Goal: Information Seeking & Learning: Learn about a topic

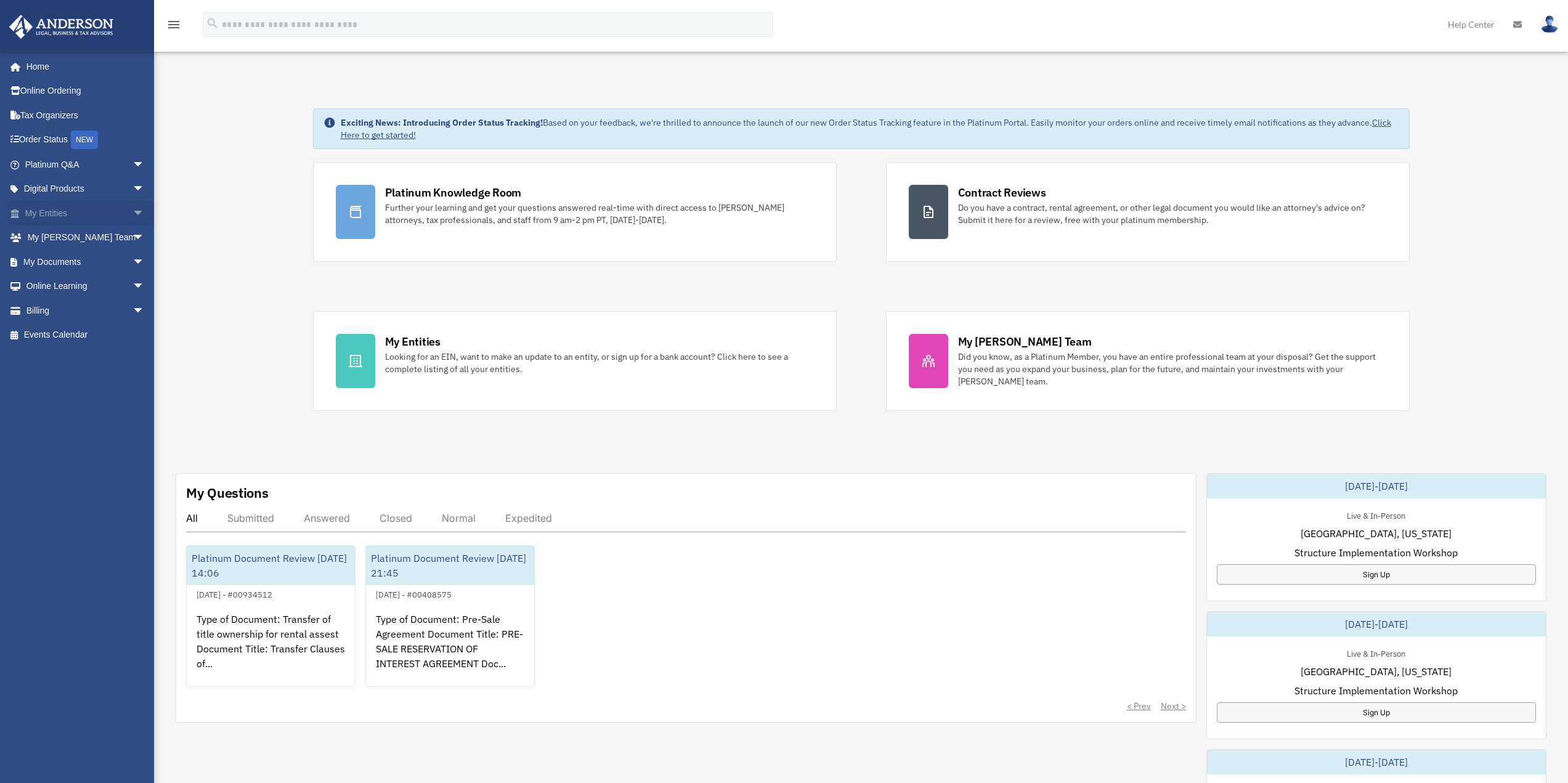
click at [133, 216] on span "arrow_drop_down" at bounding box center [145, 213] width 24 height 25
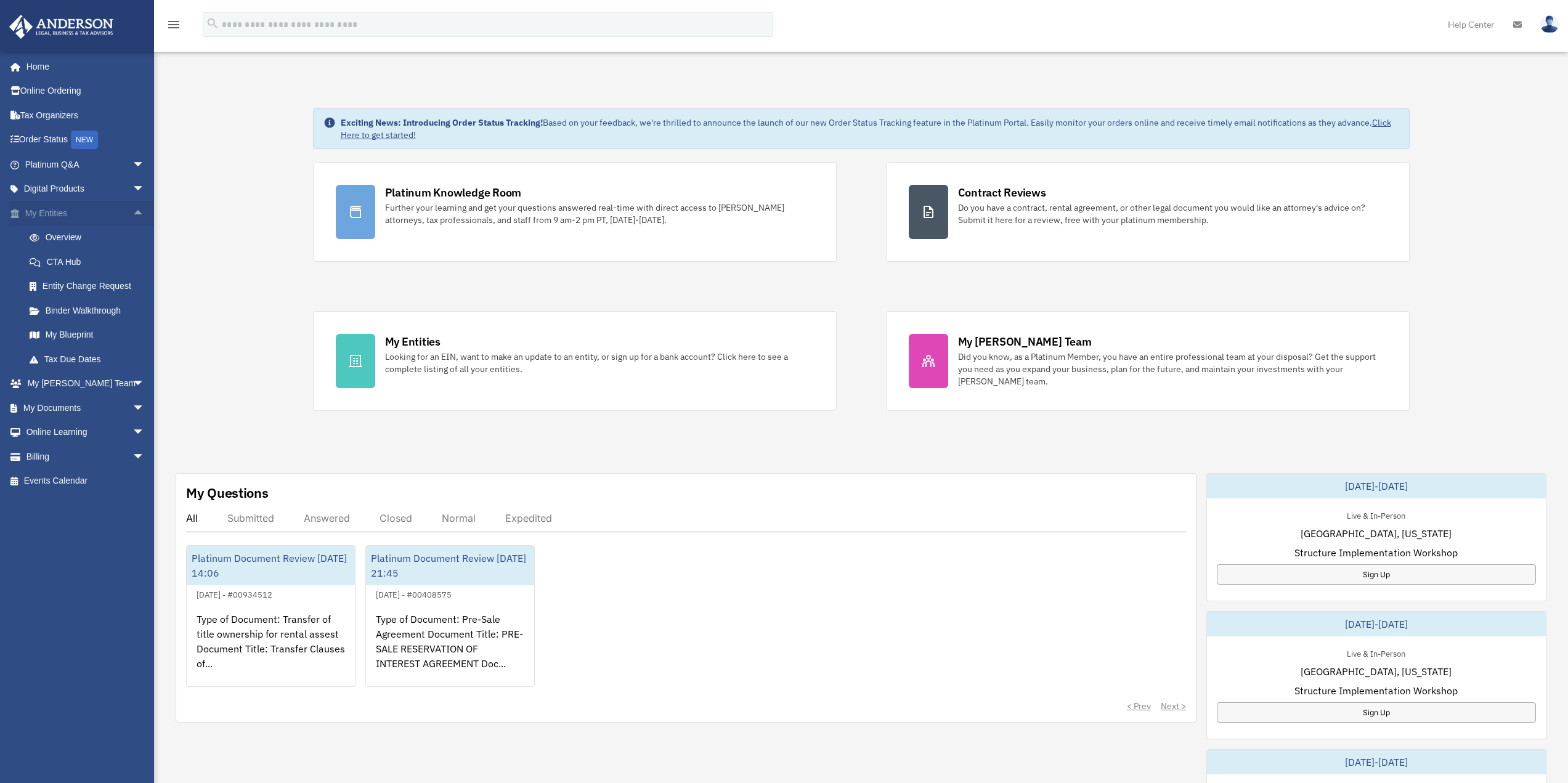
click at [133, 208] on span "arrow_drop_up" at bounding box center [145, 213] width 24 height 25
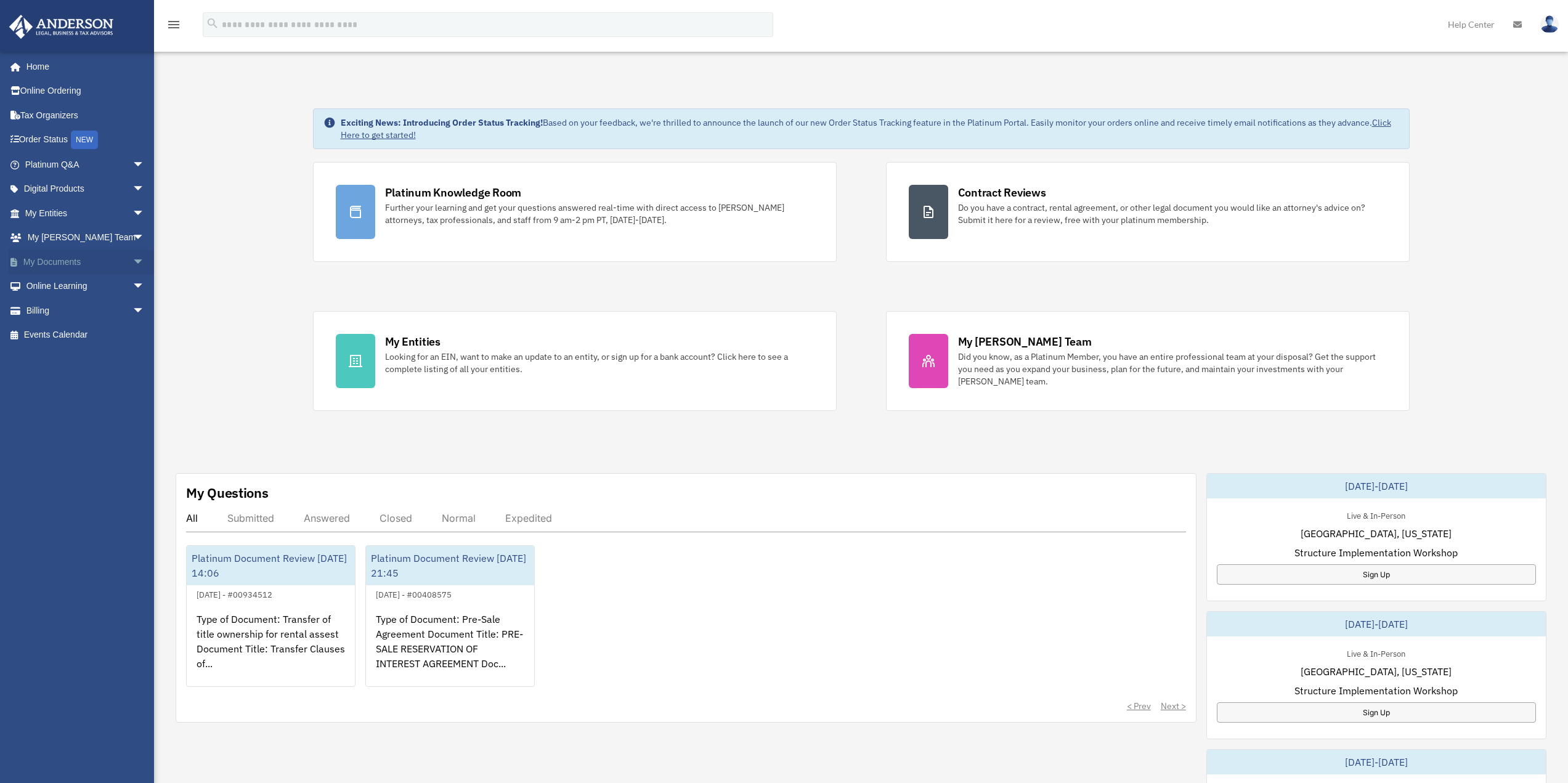
click at [133, 263] on span "arrow_drop_down" at bounding box center [145, 262] width 24 height 25
click at [58, 283] on link "Box" at bounding box center [90, 286] width 146 height 24
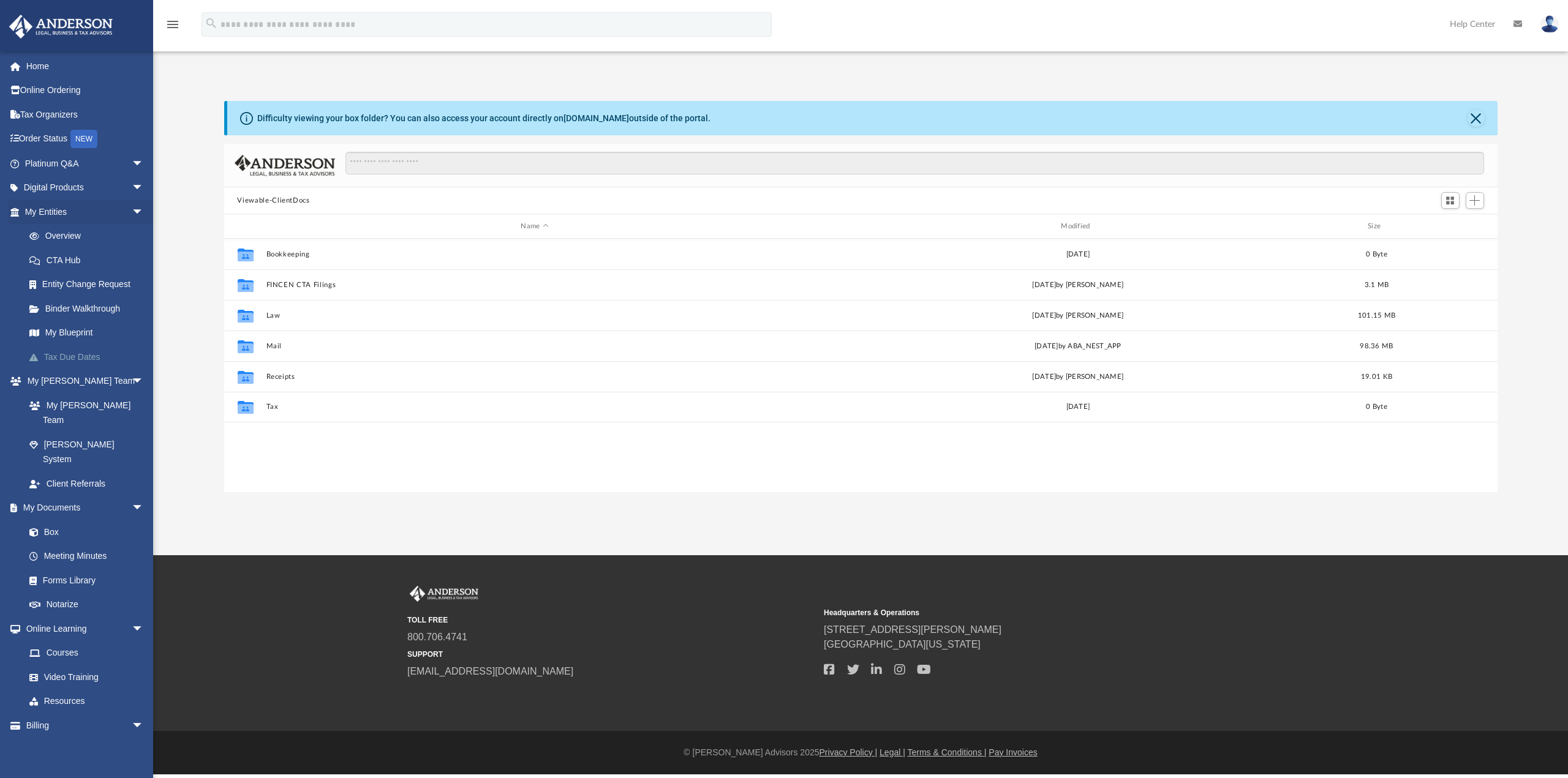
scroll to position [269, 1264]
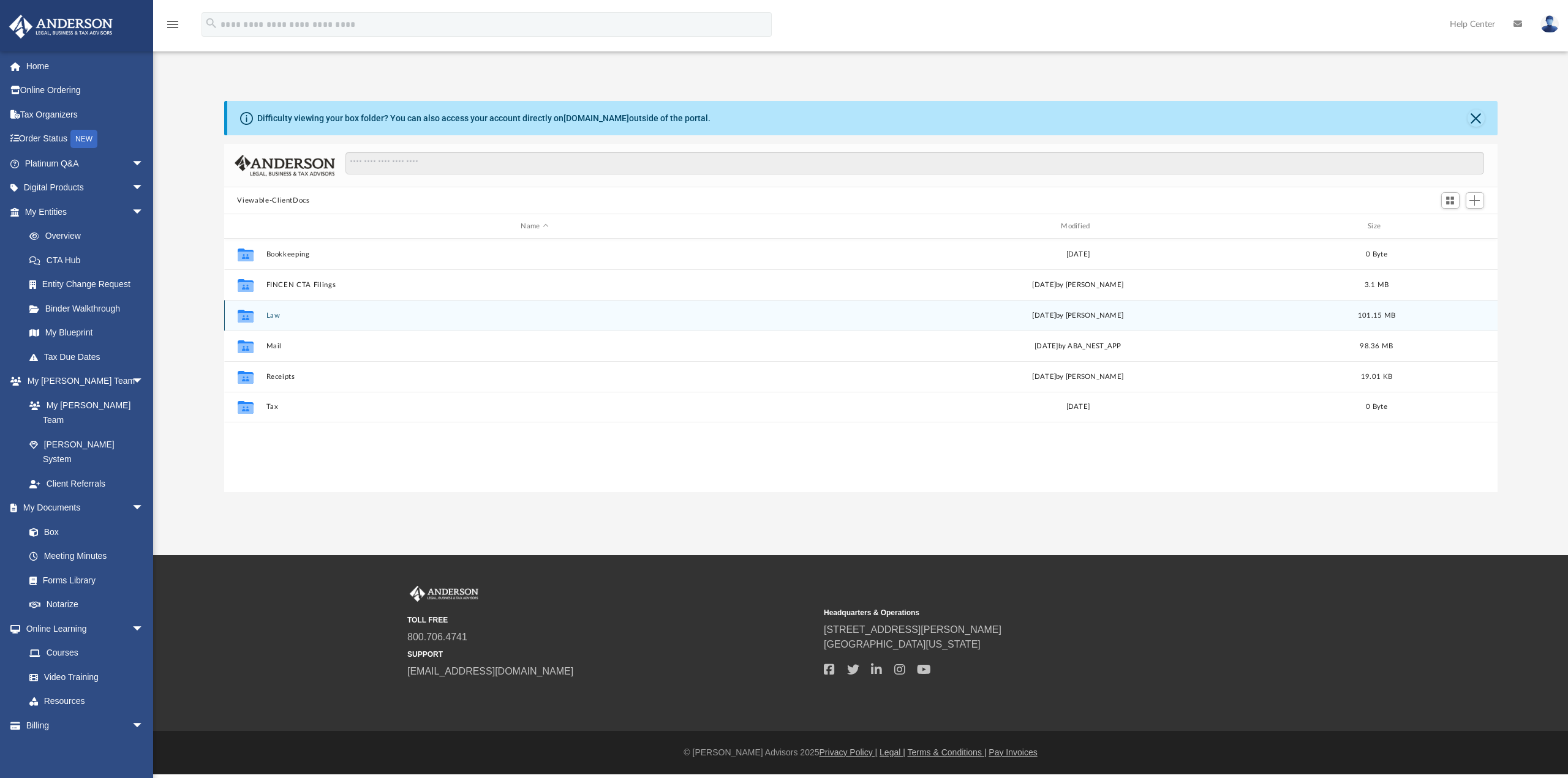
click at [271, 315] on button "Law" at bounding box center [534, 315] width 538 height 8
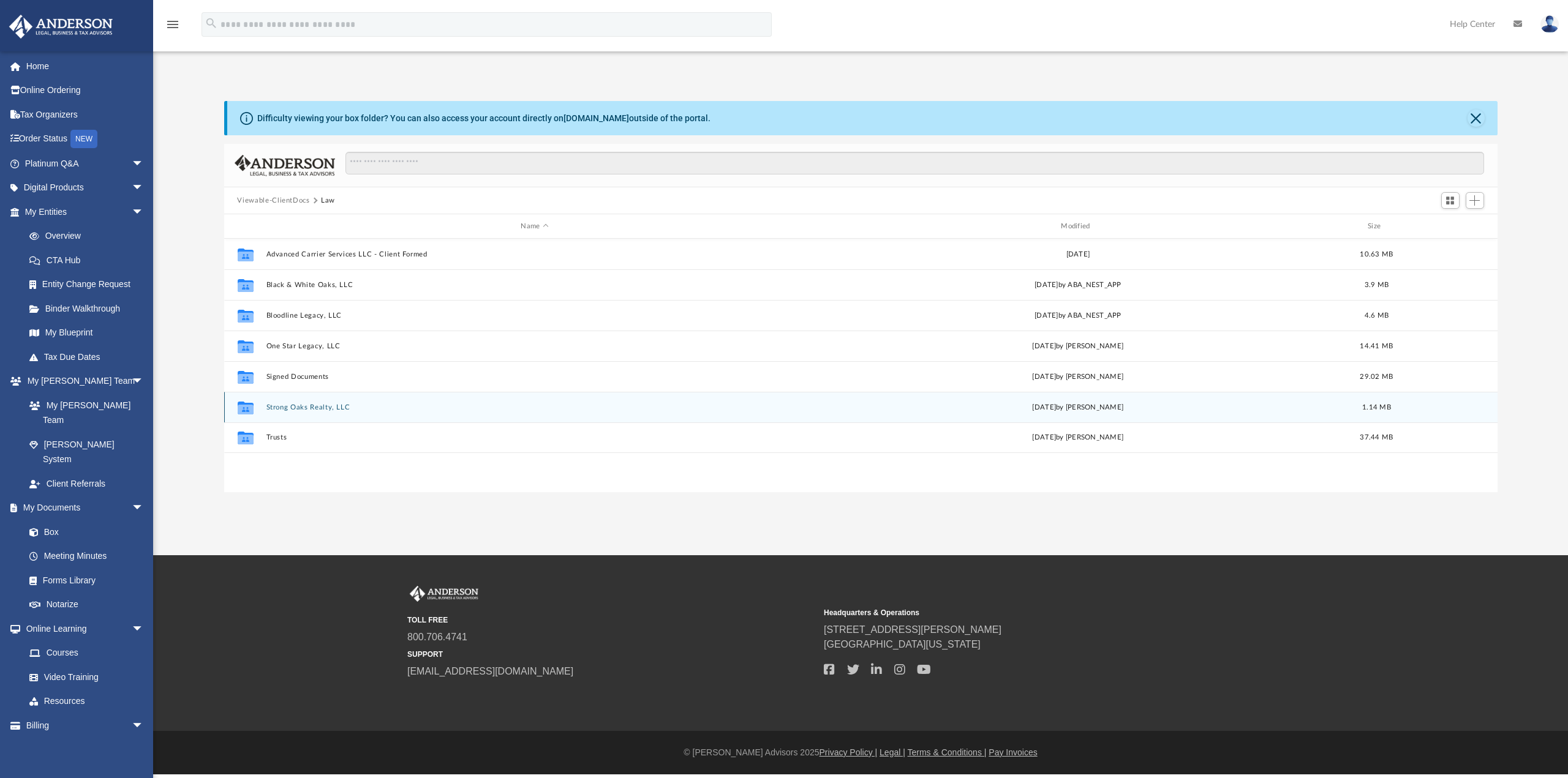
click at [302, 410] on button "Strong Oaks Realty, LLC" at bounding box center [534, 407] width 538 height 8
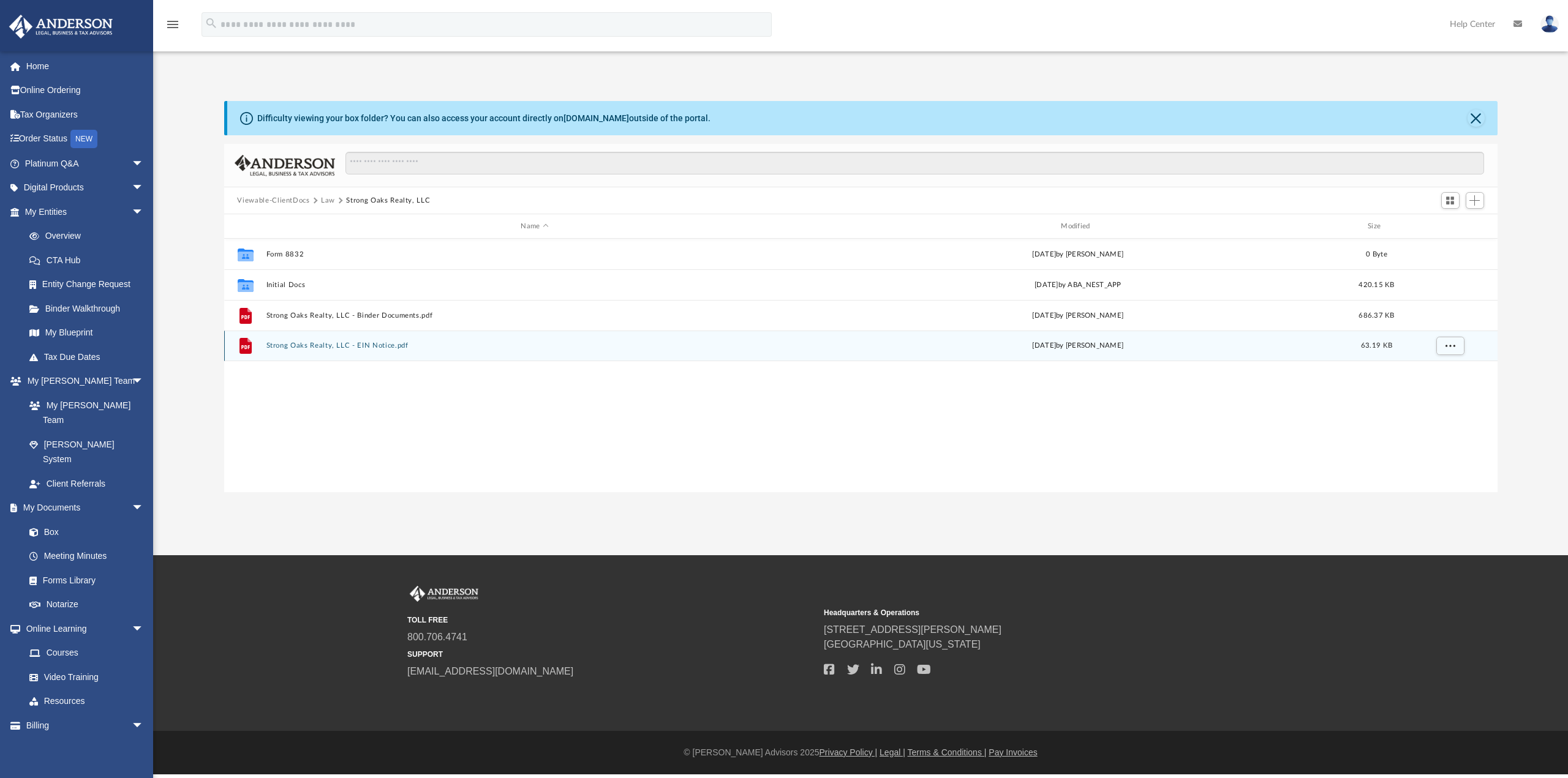
click at [287, 343] on button "Strong Oaks Realty, LLC - EIN Notice.pdf" at bounding box center [534, 345] width 538 height 8
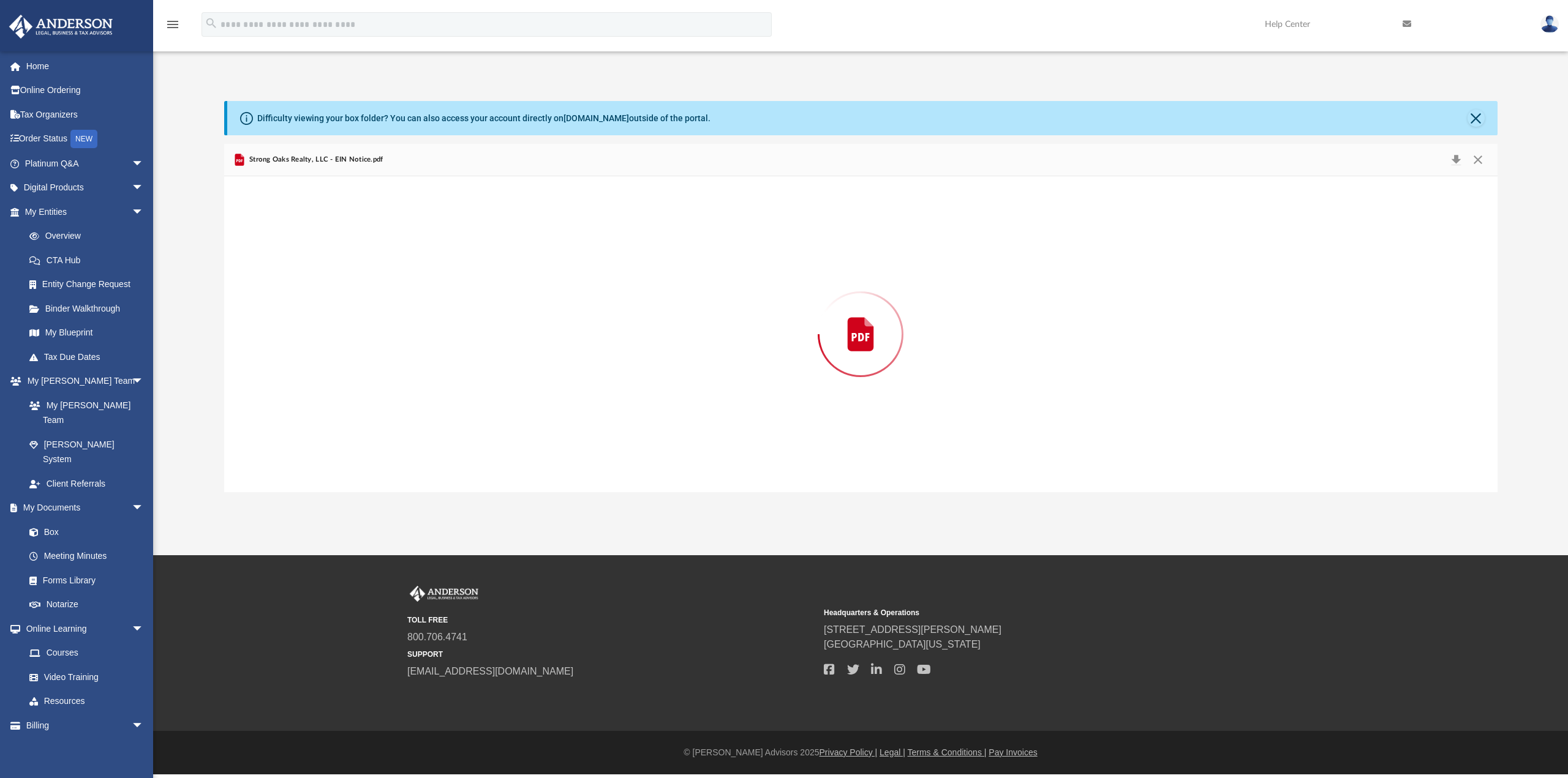
click at [287, 343] on div "Preview" at bounding box center [861, 334] width 1273 height 316
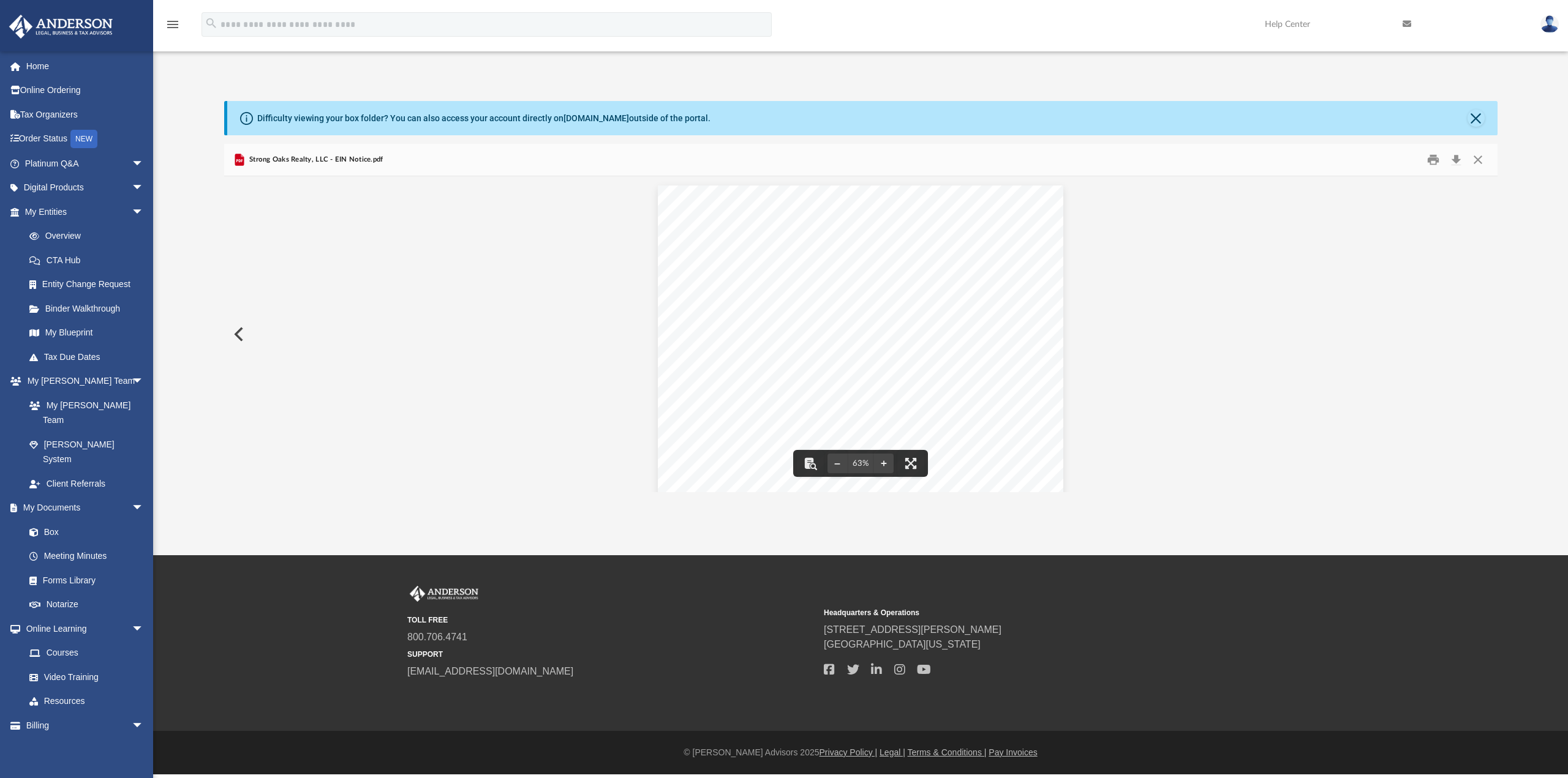
click at [238, 335] on button "Preview" at bounding box center [237, 334] width 27 height 34
click at [1480, 161] on button "Close" at bounding box center [1477, 160] width 22 height 19
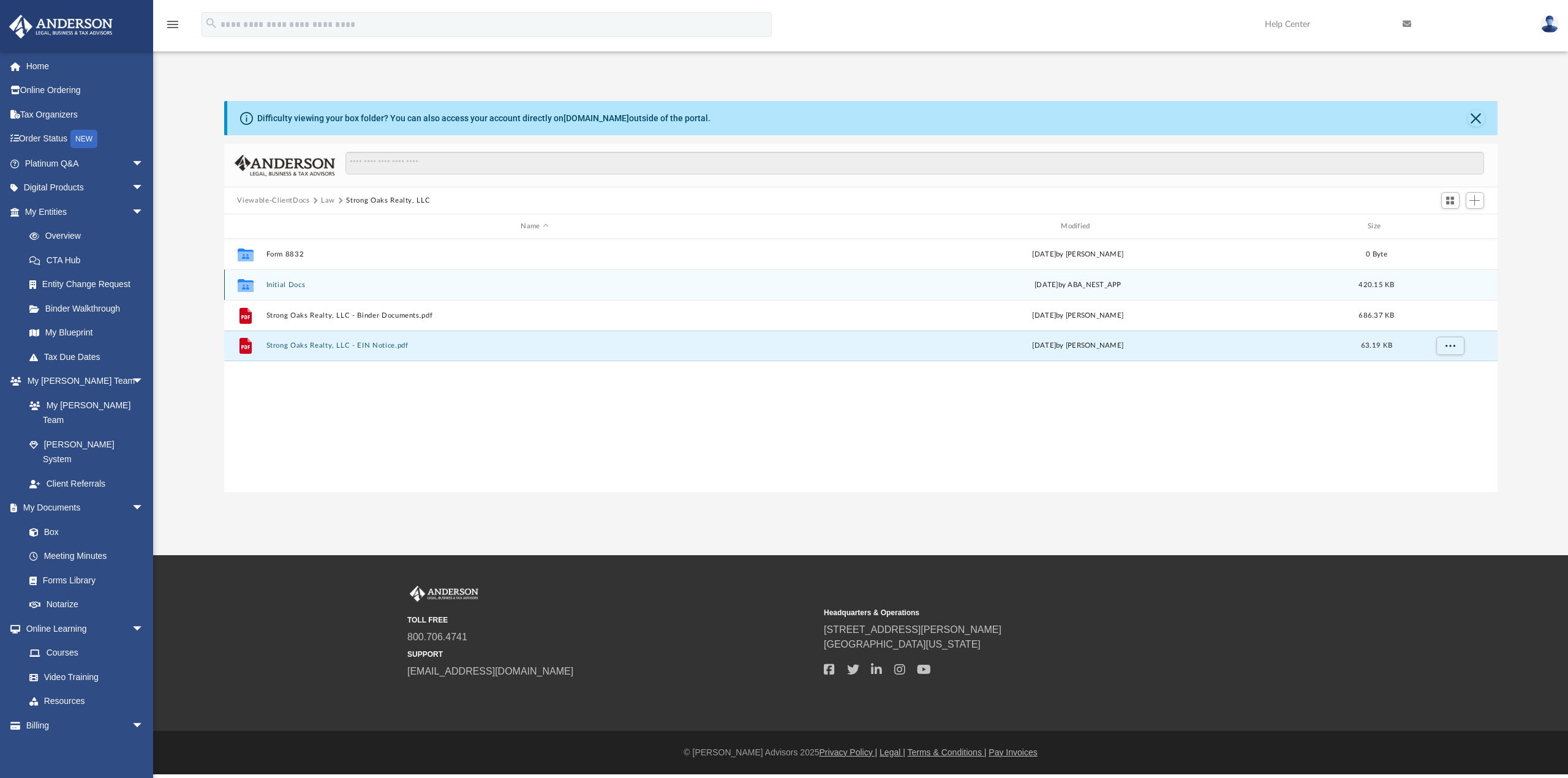
click at [275, 282] on button "Initial Docs" at bounding box center [534, 285] width 538 height 8
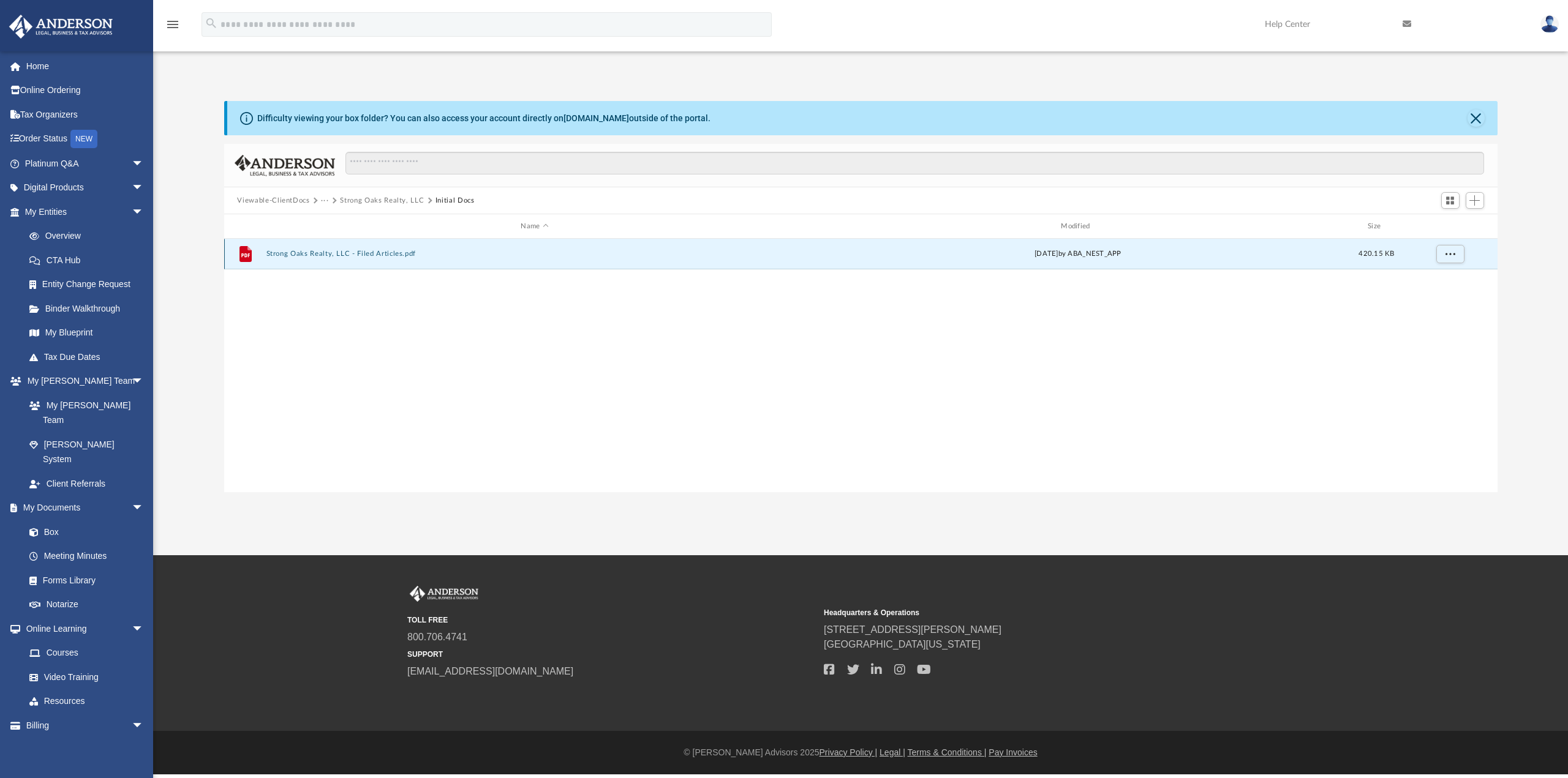
click at [297, 251] on button "Strong Oaks Realty, LLC - Filed Articles.pdf" at bounding box center [534, 254] width 538 height 8
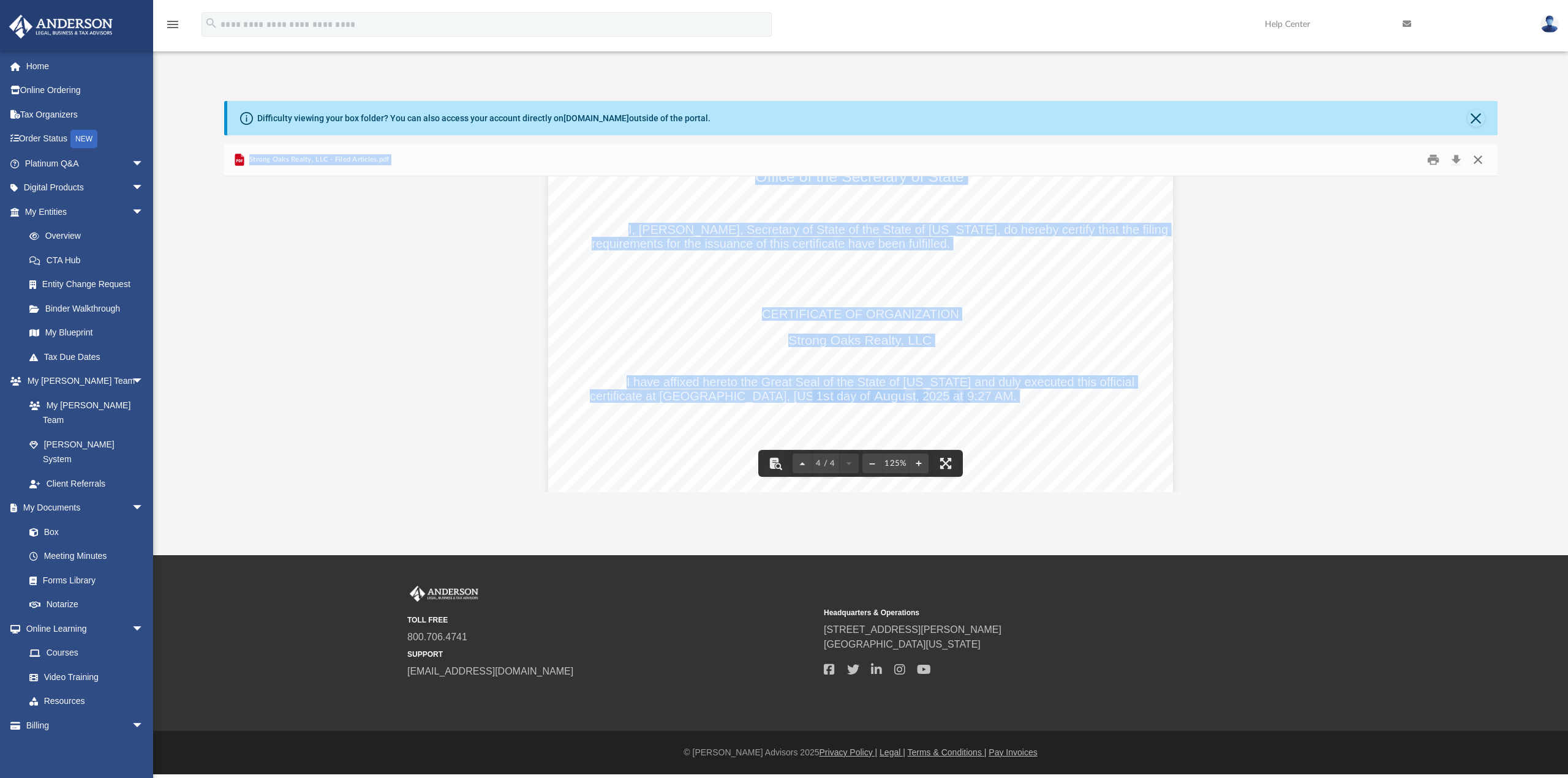
scroll to position [2499, 0]
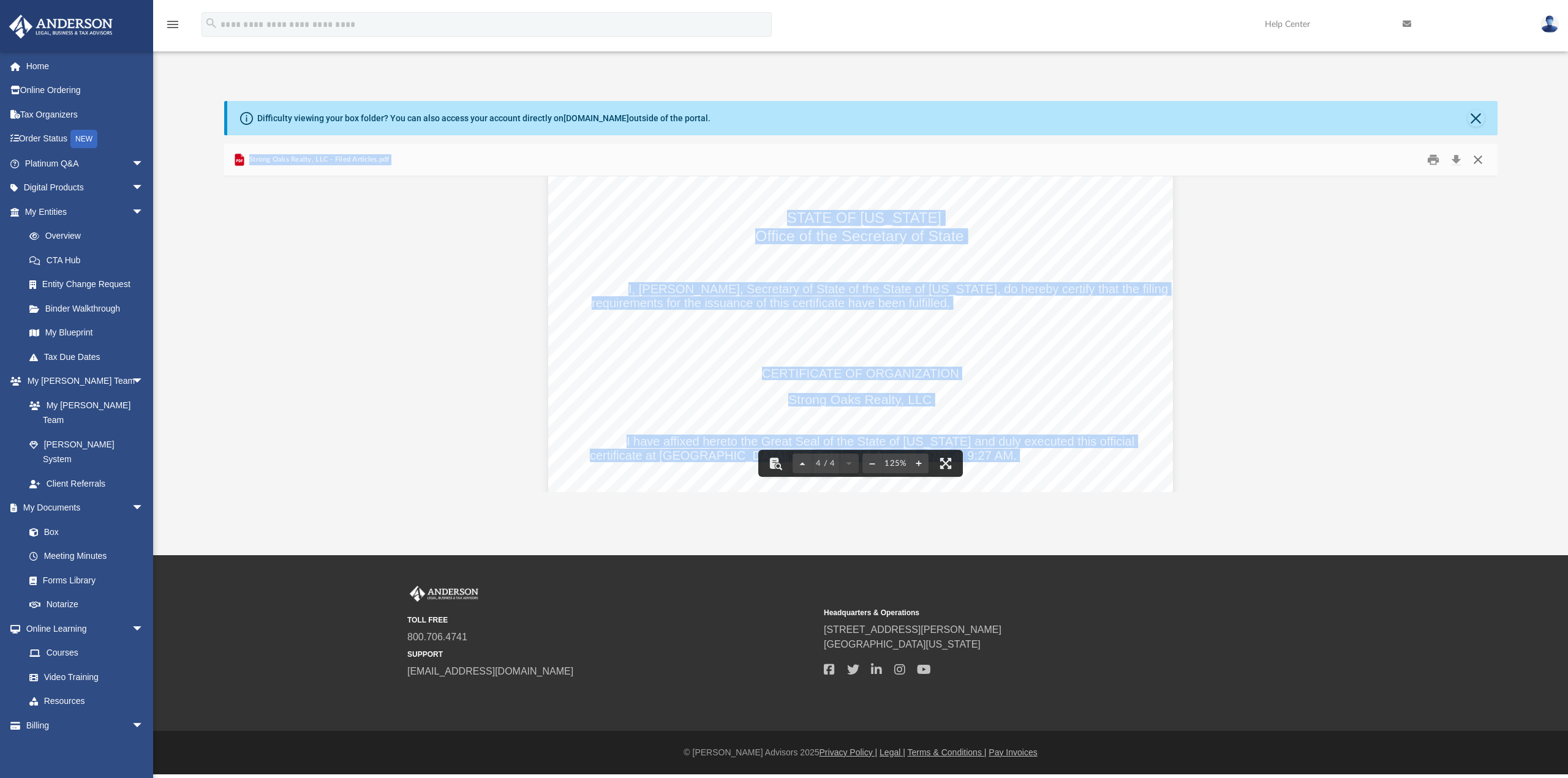
click at [1483, 162] on button "Close" at bounding box center [1477, 160] width 22 height 19
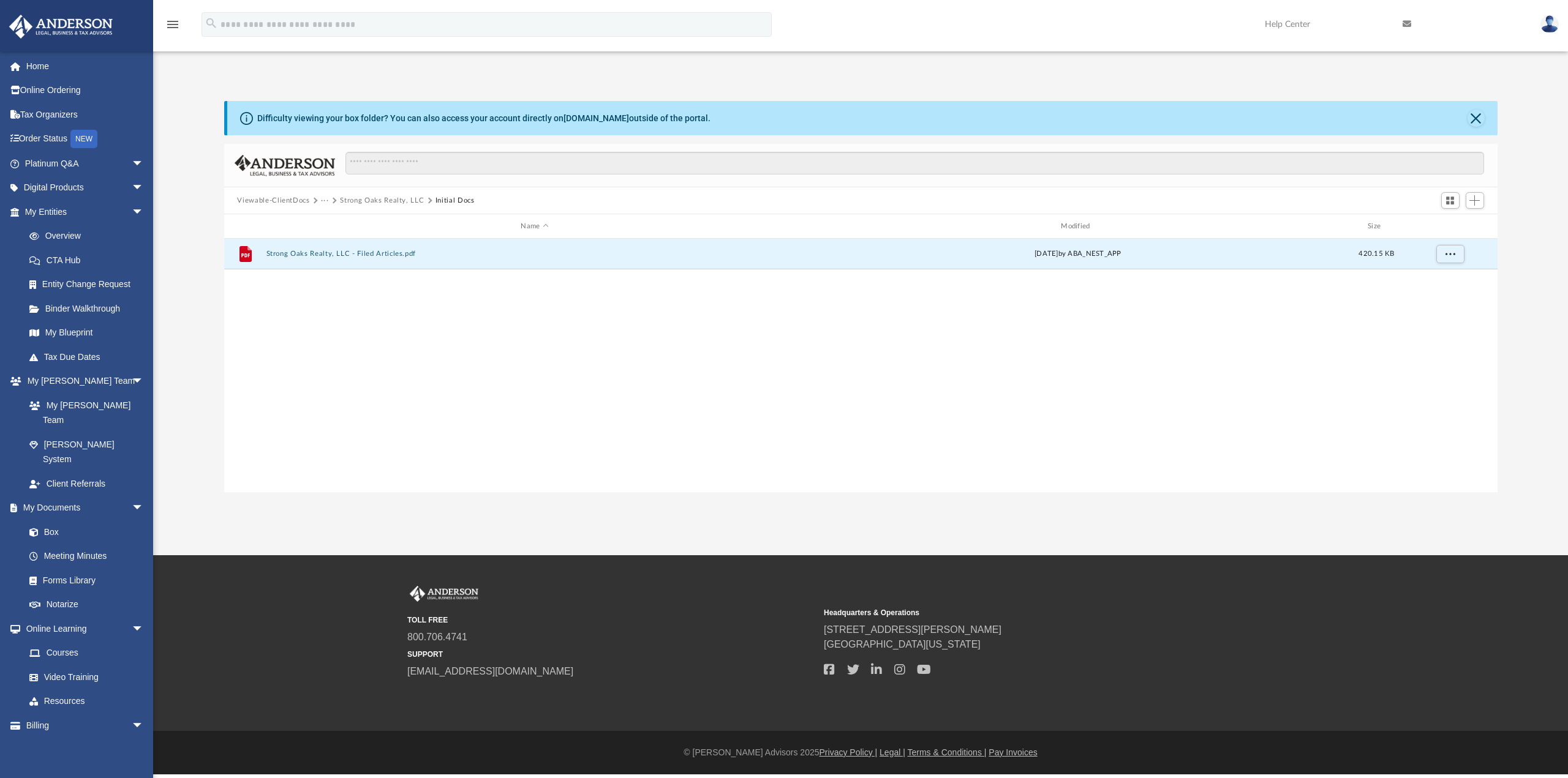
click at [367, 201] on button "Strong Oaks Realty, LLC" at bounding box center [381, 201] width 84 height 11
click at [442, 202] on div "Viewable-ClientDocs ··· Strong Oaks Realty, LLC Initial Docs" at bounding box center [861, 200] width 1273 height 27
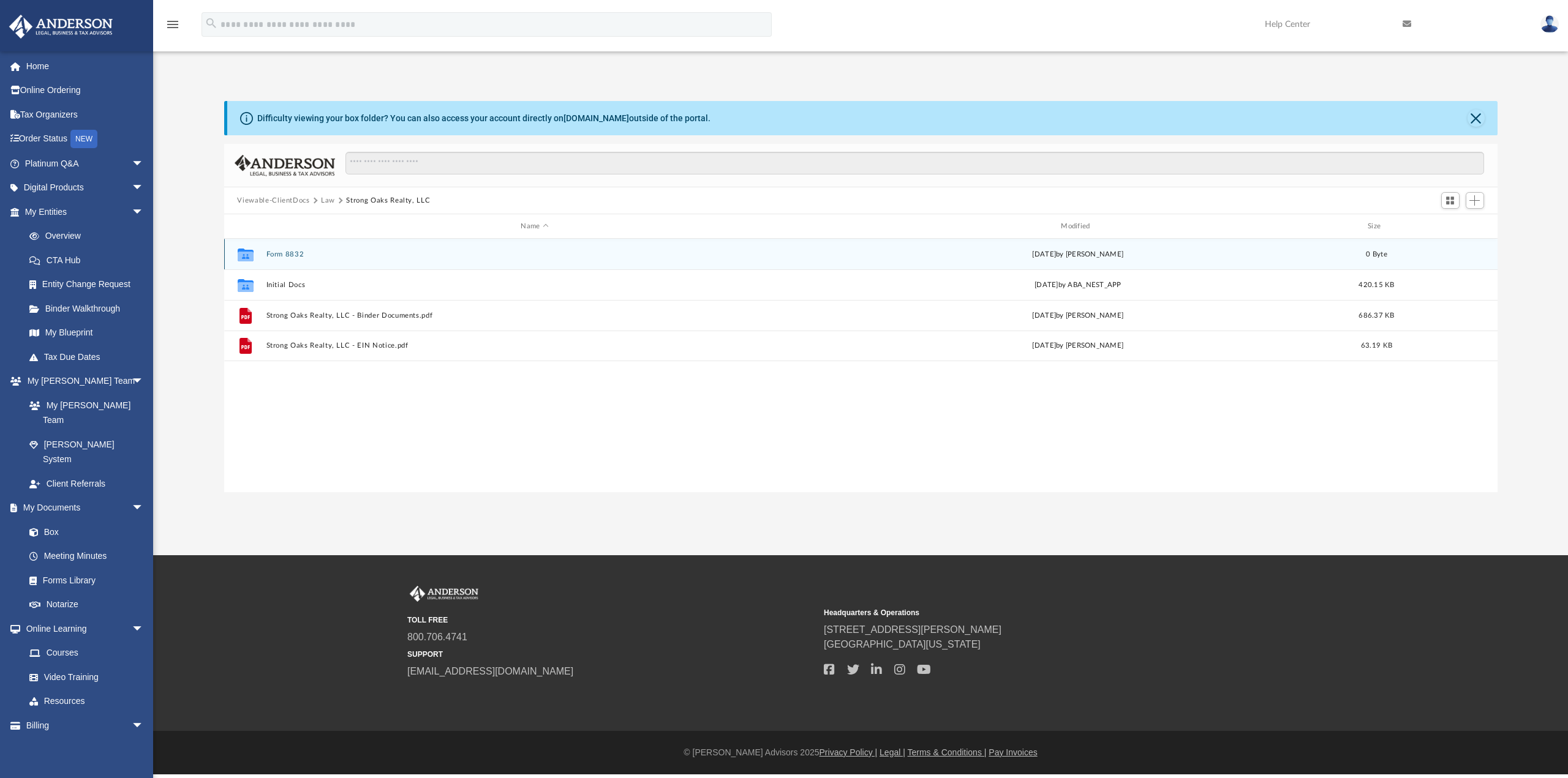
click at [279, 249] on div "Collaborated Folder Form 8832 Fri Aug 1 2025 by Alfredo Cicena 0 Byte" at bounding box center [861, 254] width 1273 height 30
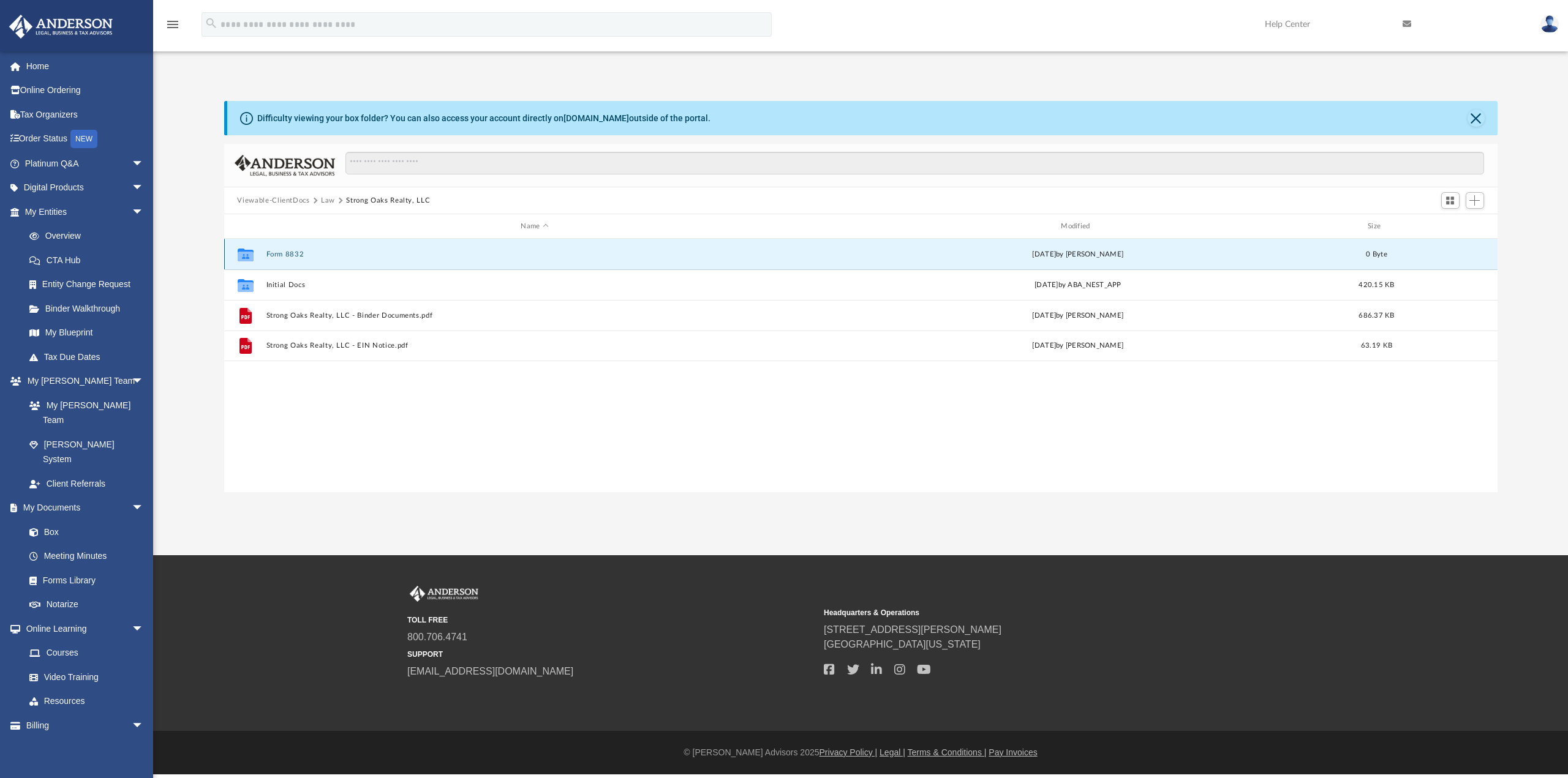
click at [240, 257] on icon "grid" at bounding box center [245, 256] width 16 height 10
click at [296, 254] on button "Form 8832" at bounding box center [534, 254] width 538 height 8
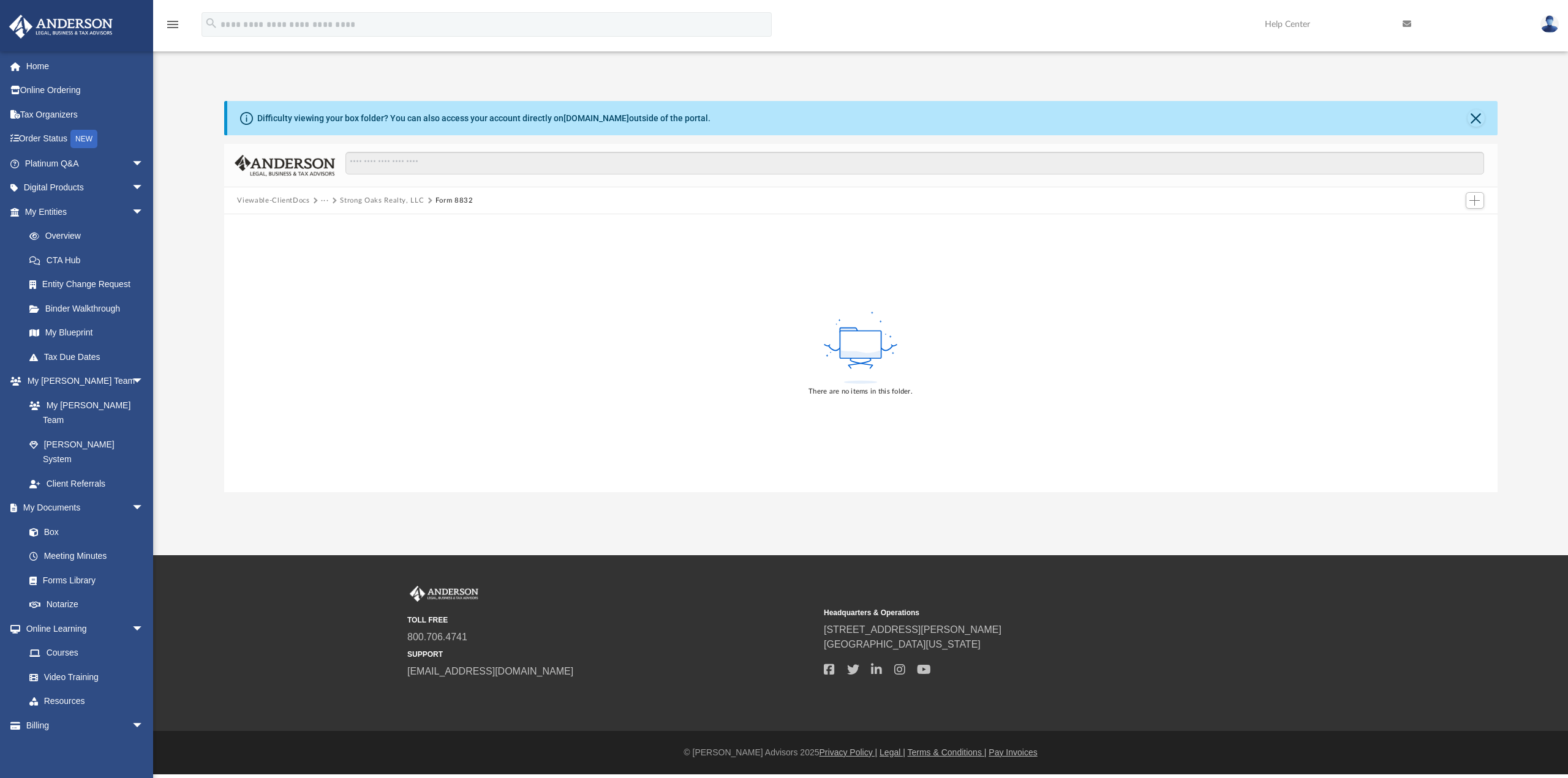
click at [253, 254] on div "There are no items in this folder." at bounding box center [861, 353] width 1273 height 278
click at [376, 200] on button "Strong Oaks Realty, LLC" at bounding box center [381, 201] width 84 height 11
click at [395, 200] on button "Strong Oaks Realty, LLC" at bounding box center [381, 201] width 84 height 11
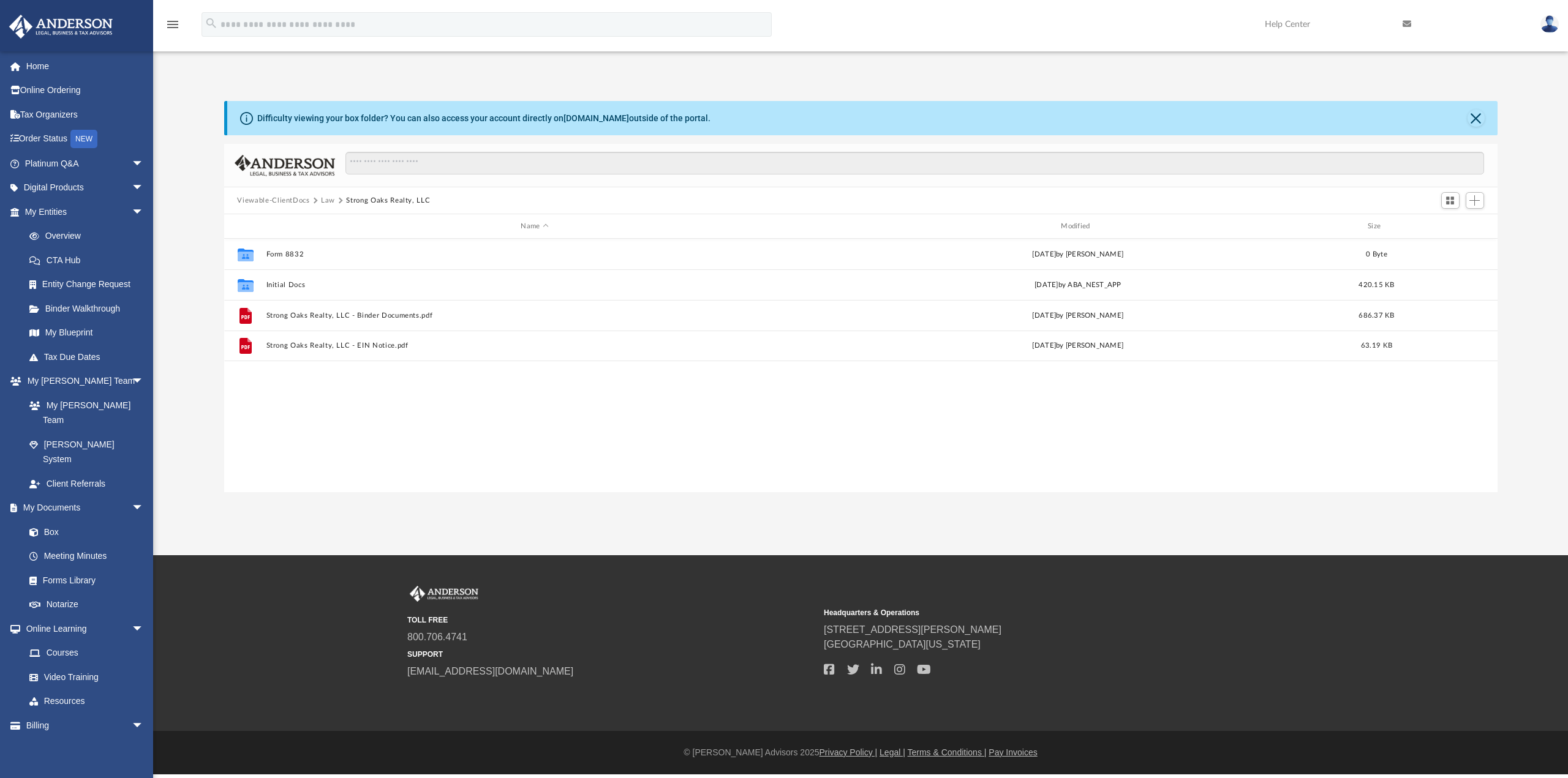
scroll to position [269, 1264]
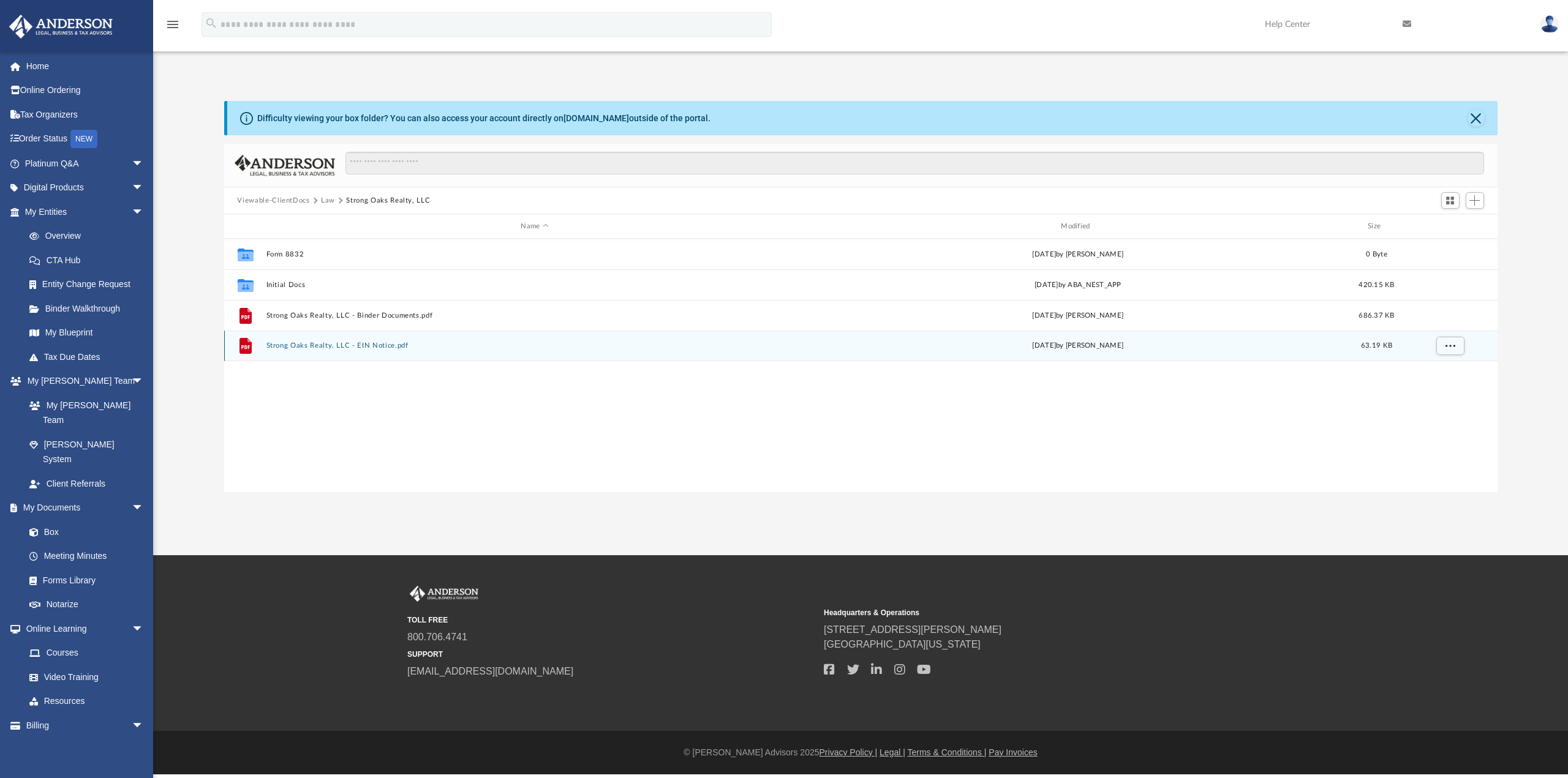
click at [347, 349] on button "Strong Oaks Realty, LLC - EIN Notice.pdf" at bounding box center [534, 345] width 538 height 8
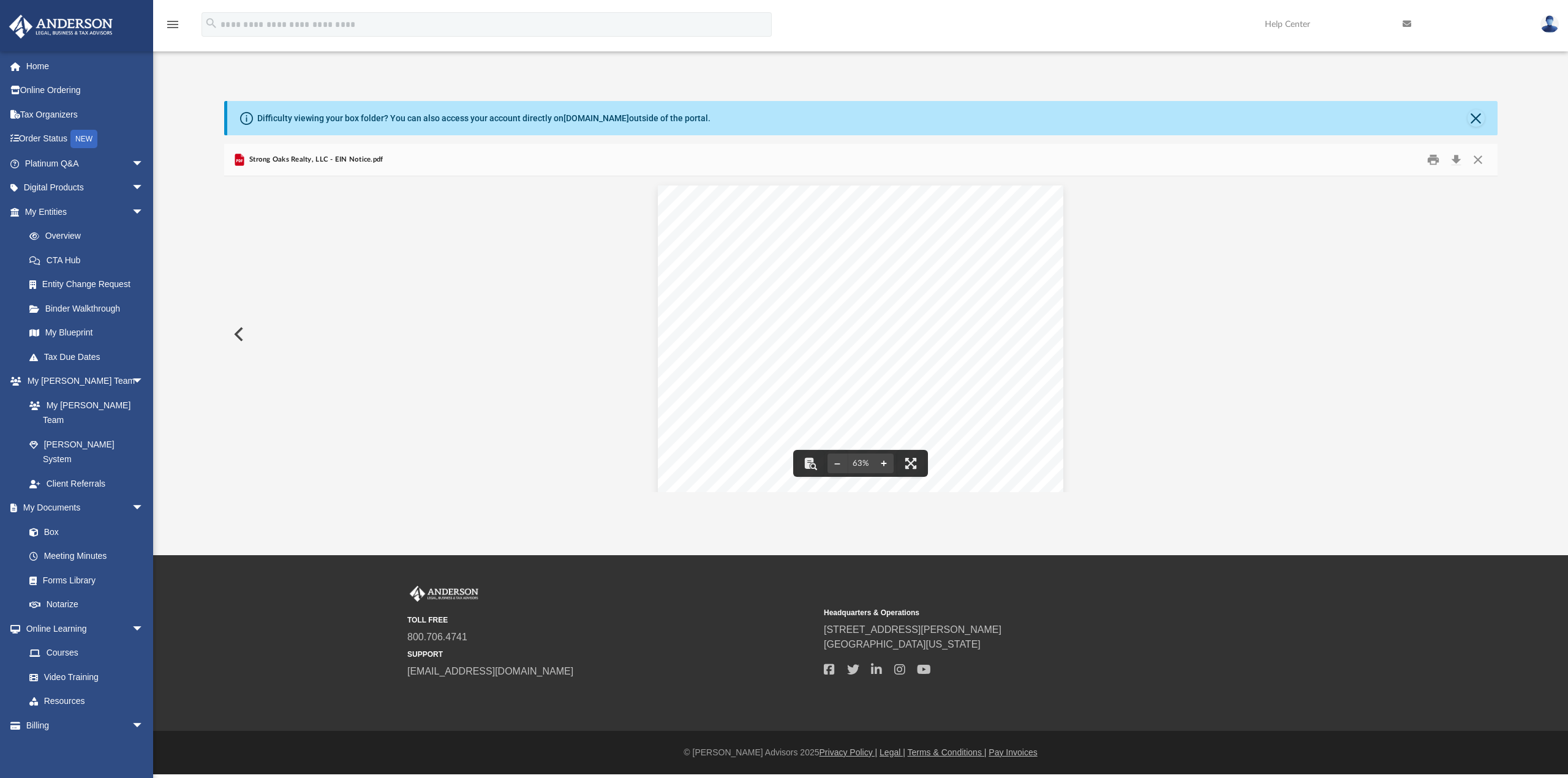
click at [885, 467] on button "File preview" at bounding box center [883, 463] width 19 height 27
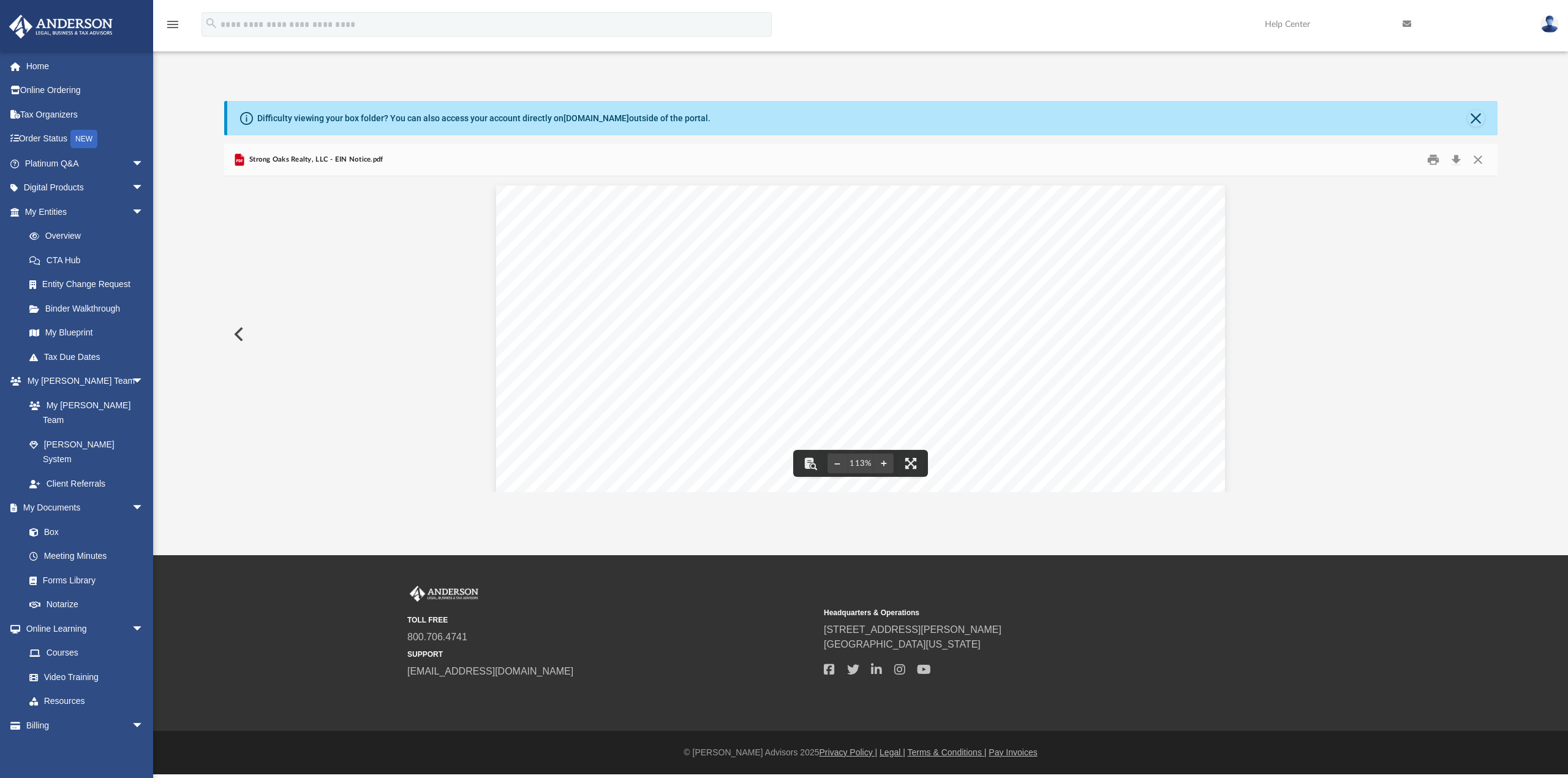
drag, startPoint x: 581, startPoint y: 302, endPoint x: 609, endPoint y: 304, distance: 28.1
click at [609, 304] on div "Page 1" at bounding box center [860, 466] width 728 height 562
drag, startPoint x: 620, startPoint y: 302, endPoint x: 587, endPoint y: 303, distance: 33.0
click at [587, 303] on div "Page 1" at bounding box center [860, 466] width 728 height 562
click at [599, 303] on div "Page 1" at bounding box center [860, 466] width 728 height 562
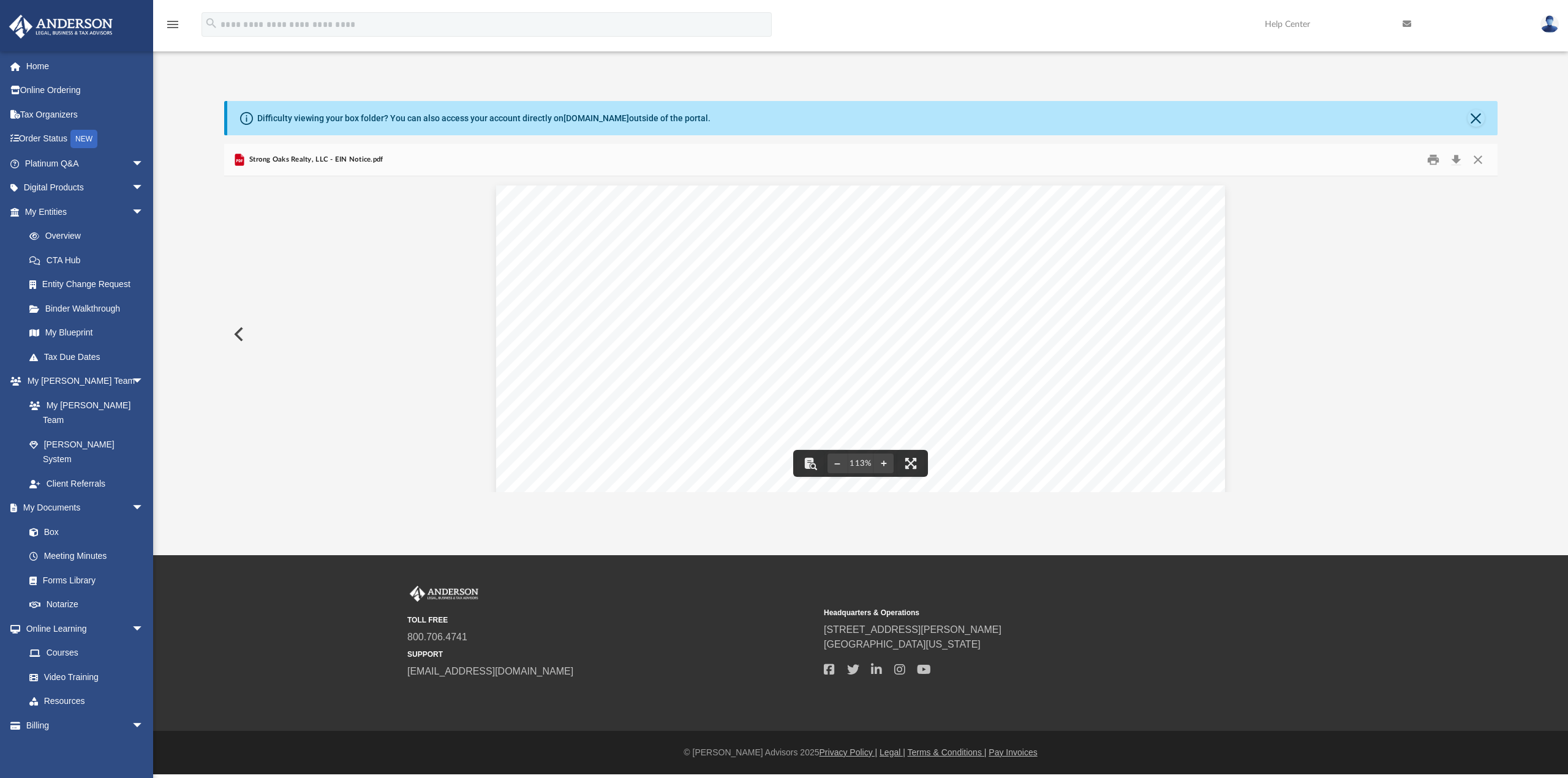
click at [599, 303] on div "Page 1" at bounding box center [860, 466] width 728 height 562
drag, startPoint x: 614, startPoint y: 303, endPoint x: 599, endPoint y: 303, distance: 15.0
click at [599, 303] on div "Page 1" at bounding box center [860, 466] width 728 height 562
click at [1478, 162] on button "Close" at bounding box center [1477, 160] width 22 height 19
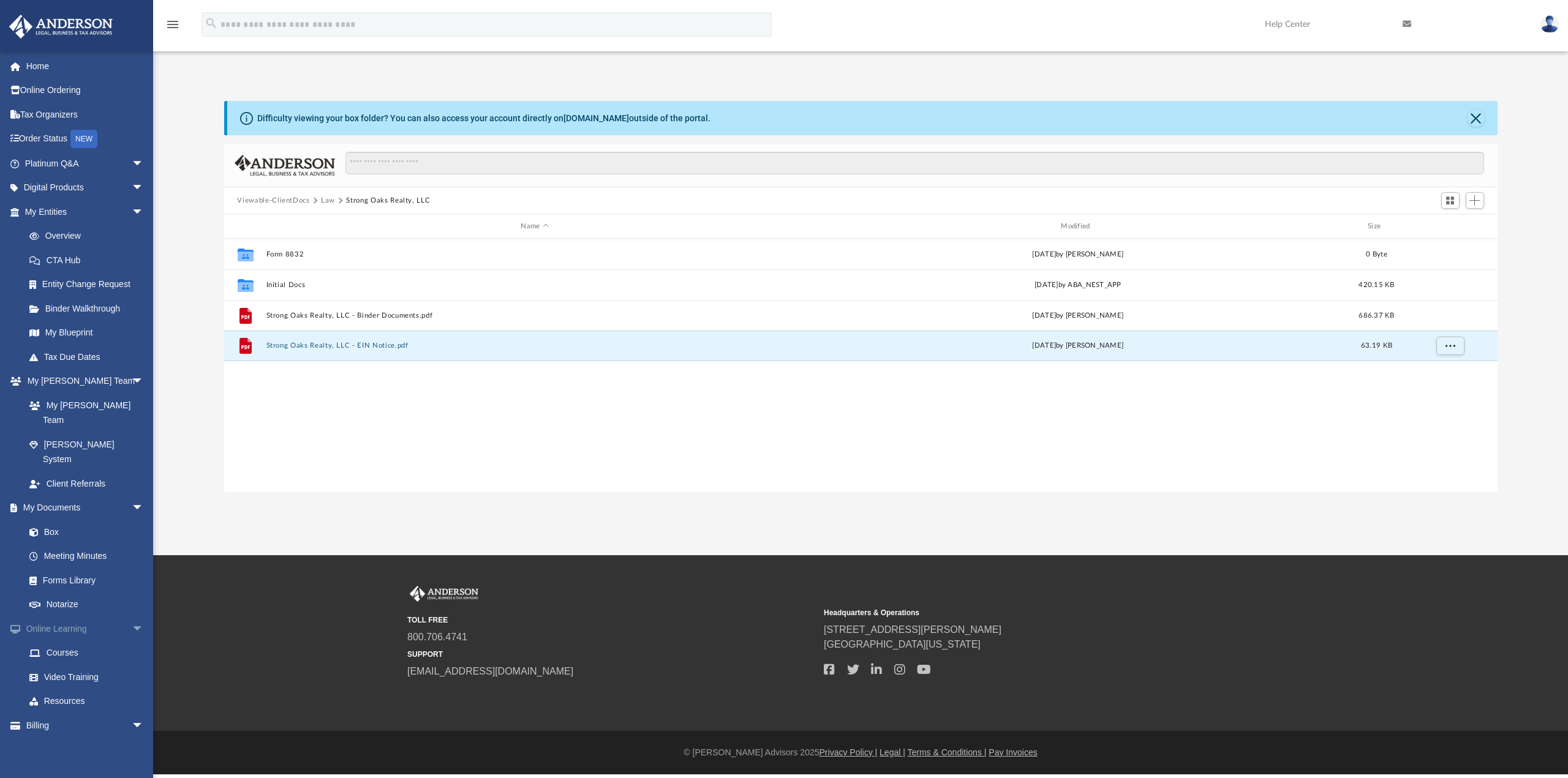
click at [132, 616] on span "arrow_drop_down" at bounding box center [144, 629] width 24 height 25
click at [63, 232] on link "Overview" at bounding box center [90, 236] width 145 height 24
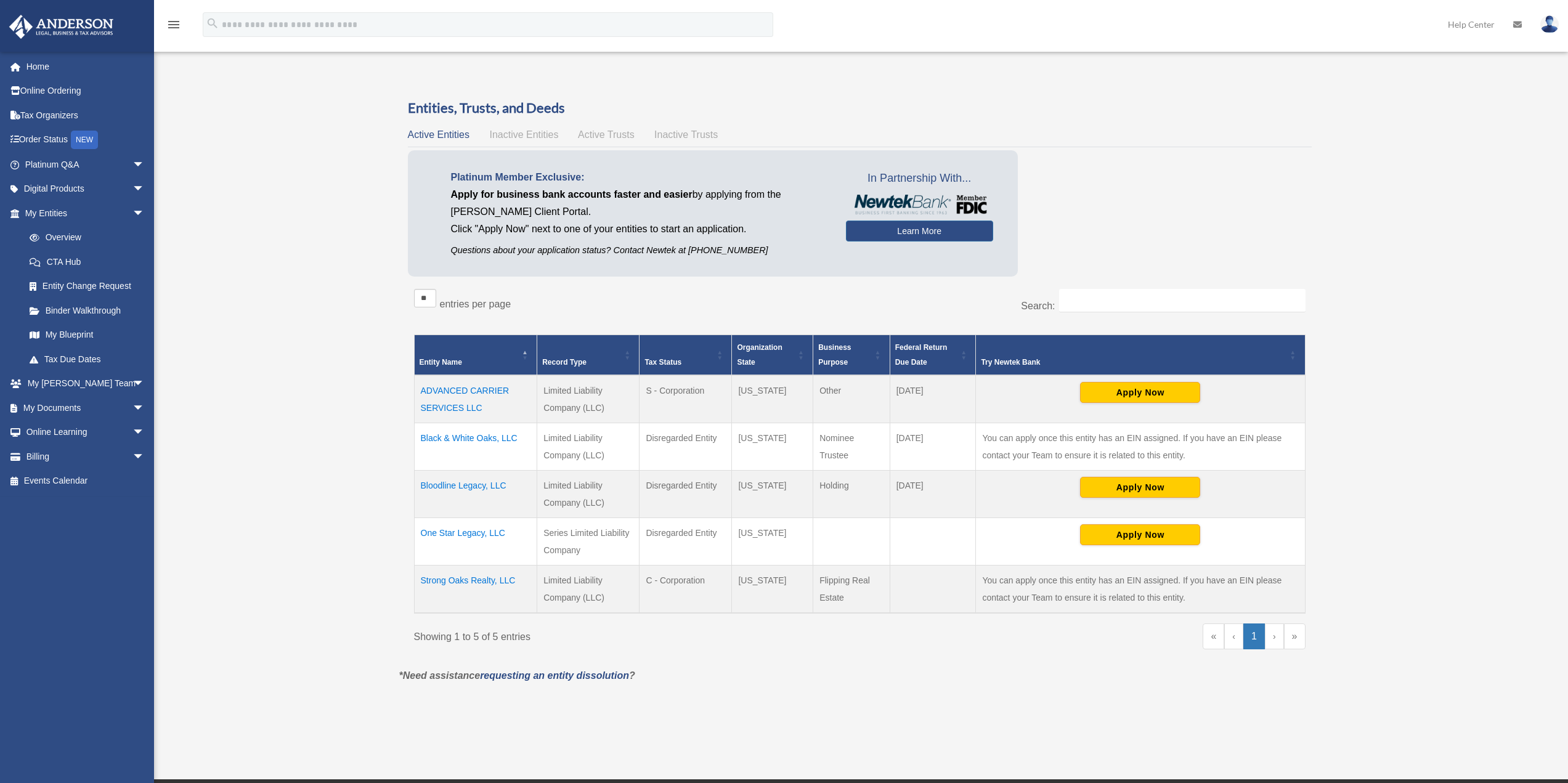
click at [59, 235] on div "abad.c.holdings@gmail.com Sign Out abad.c.holdings@gmail.com Home Online Orderi…" at bounding box center [77, 443] width 154 height 783
click at [470, 582] on td "Strong Oaks Realty, LLC" at bounding box center [475, 588] width 123 height 48
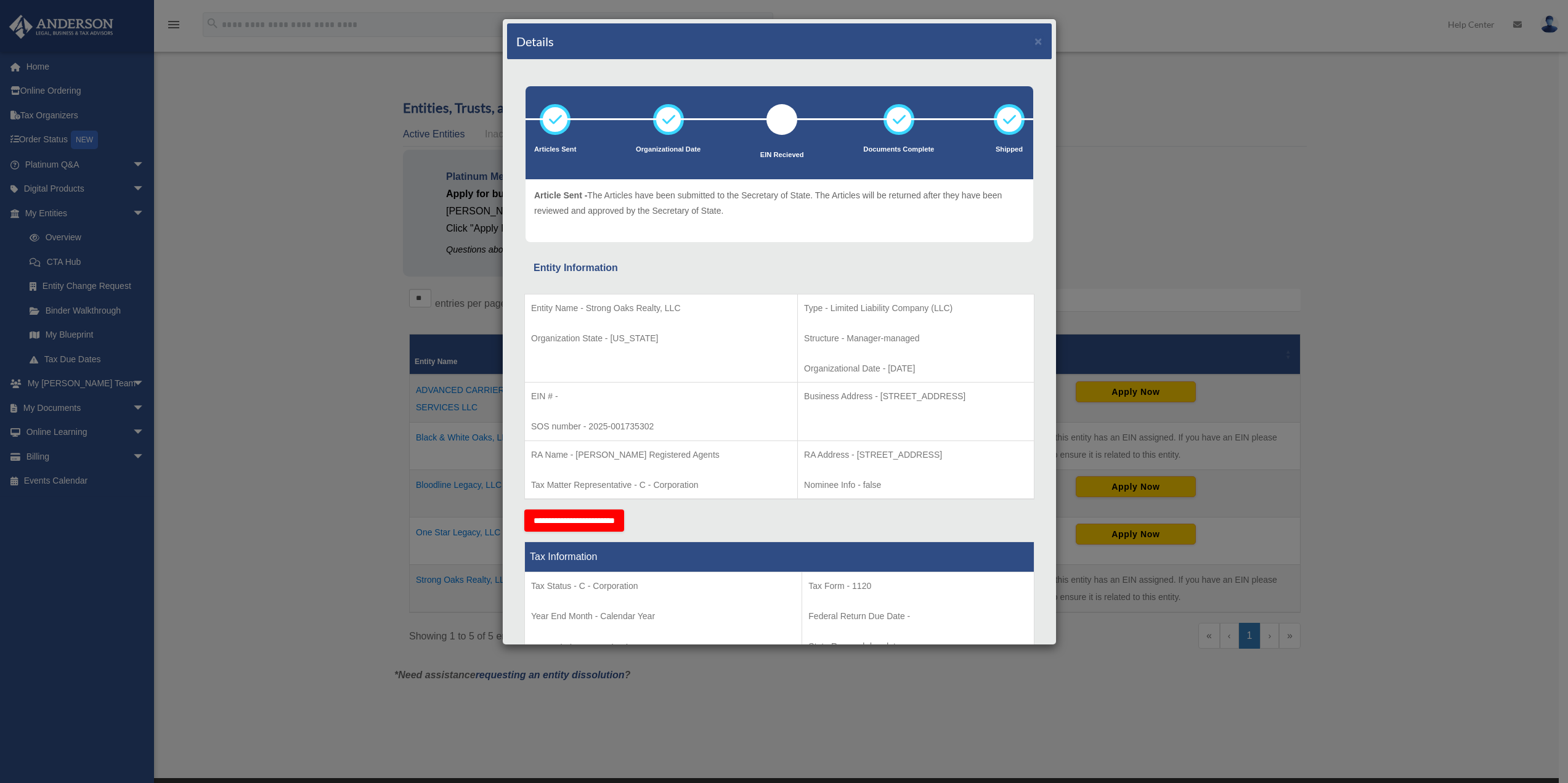
click at [1207, 198] on div "Details × Articles Sent Organizational Date" at bounding box center [784, 391] width 1568 height 783
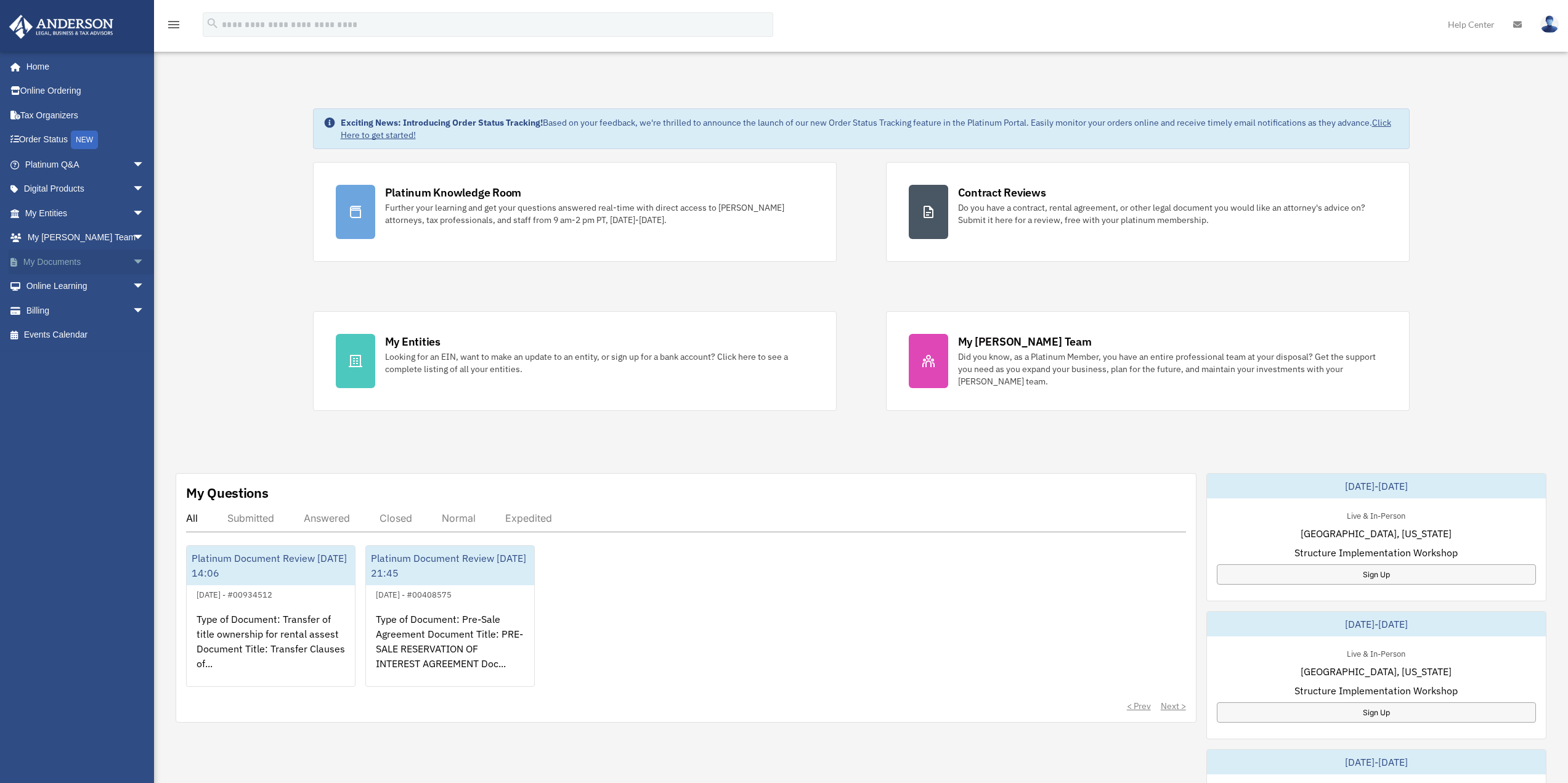
click at [133, 265] on span "arrow_drop_down" at bounding box center [145, 262] width 24 height 25
click at [51, 283] on link "Box" at bounding box center [90, 286] width 146 height 24
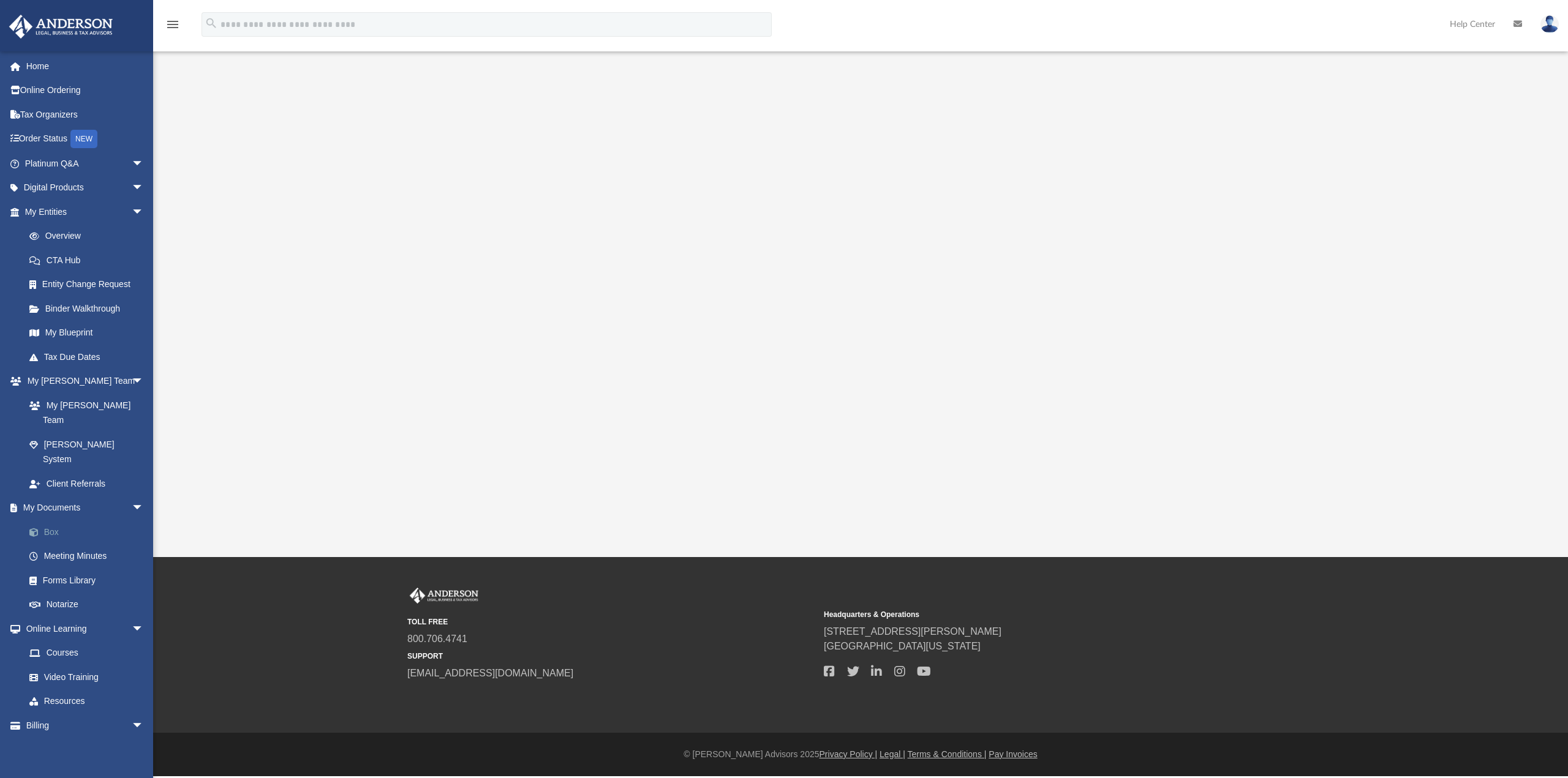
click at [47, 520] on link "Box" at bounding box center [90, 532] width 145 height 24
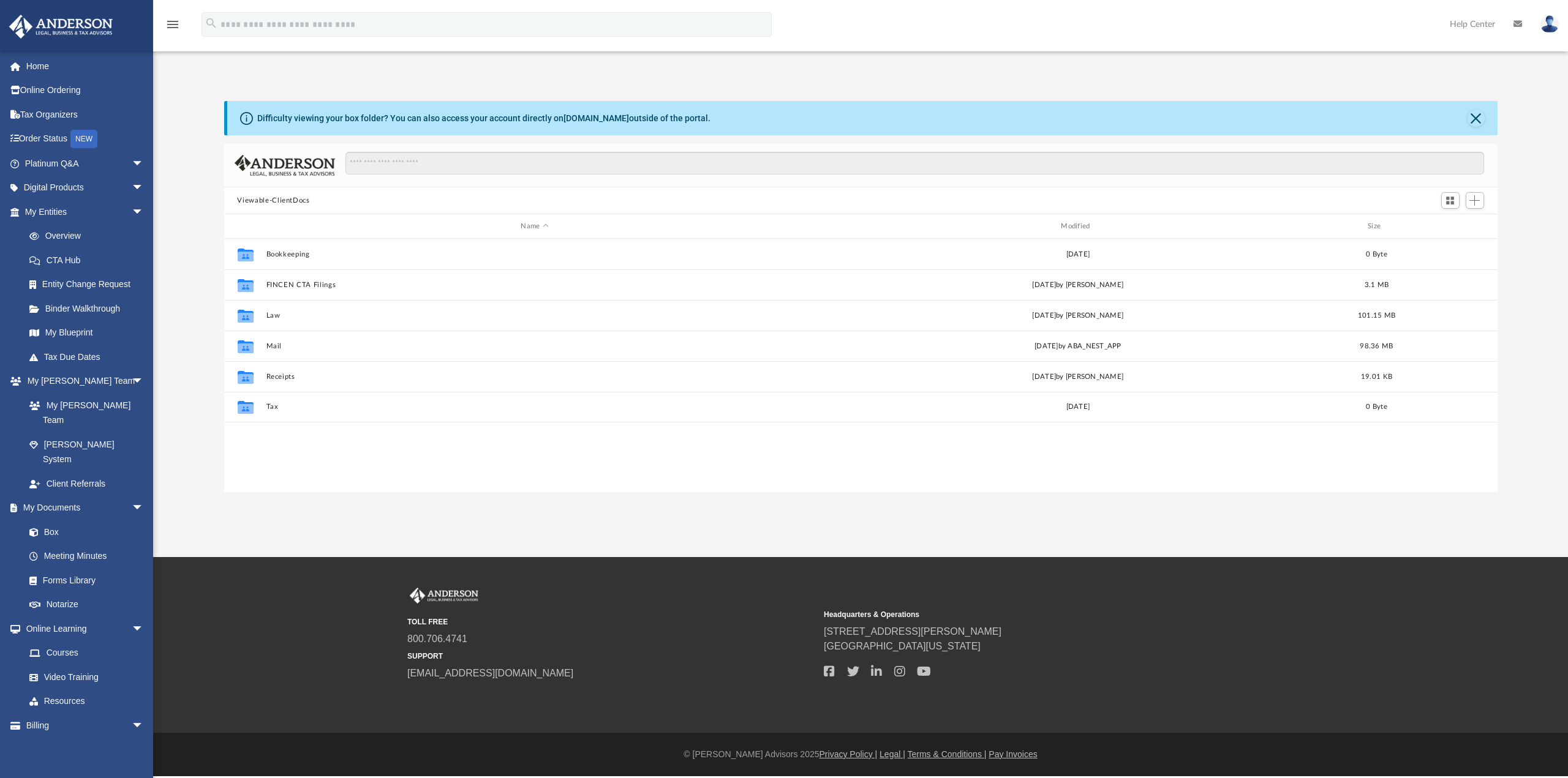
scroll to position [269, 1264]
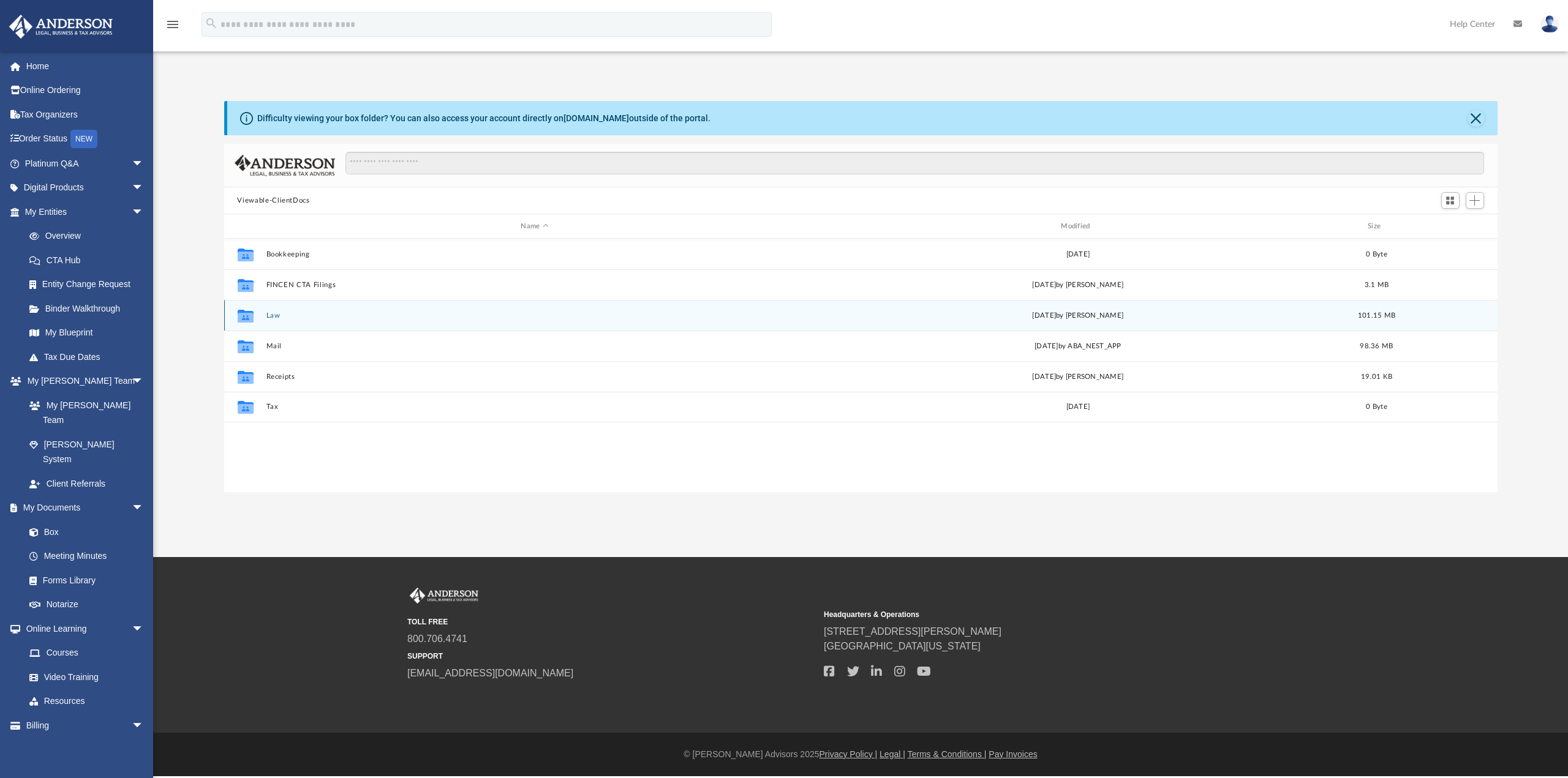
click at [271, 317] on button "Law" at bounding box center [534, 315] width 538 height 8
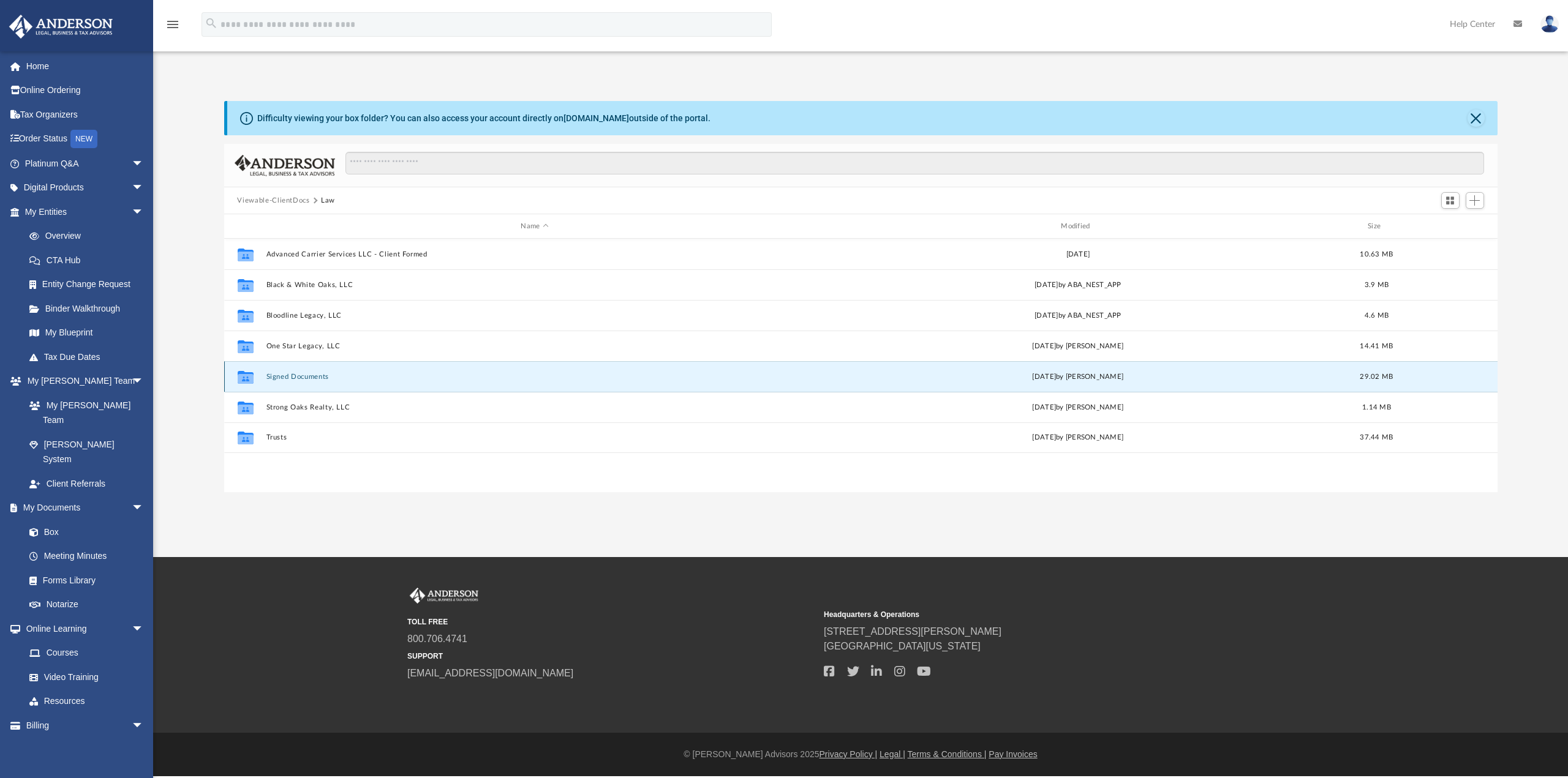
click at [307, 376] on button "Signed Documents" at bounding box center [534, 376] width 538 height 8
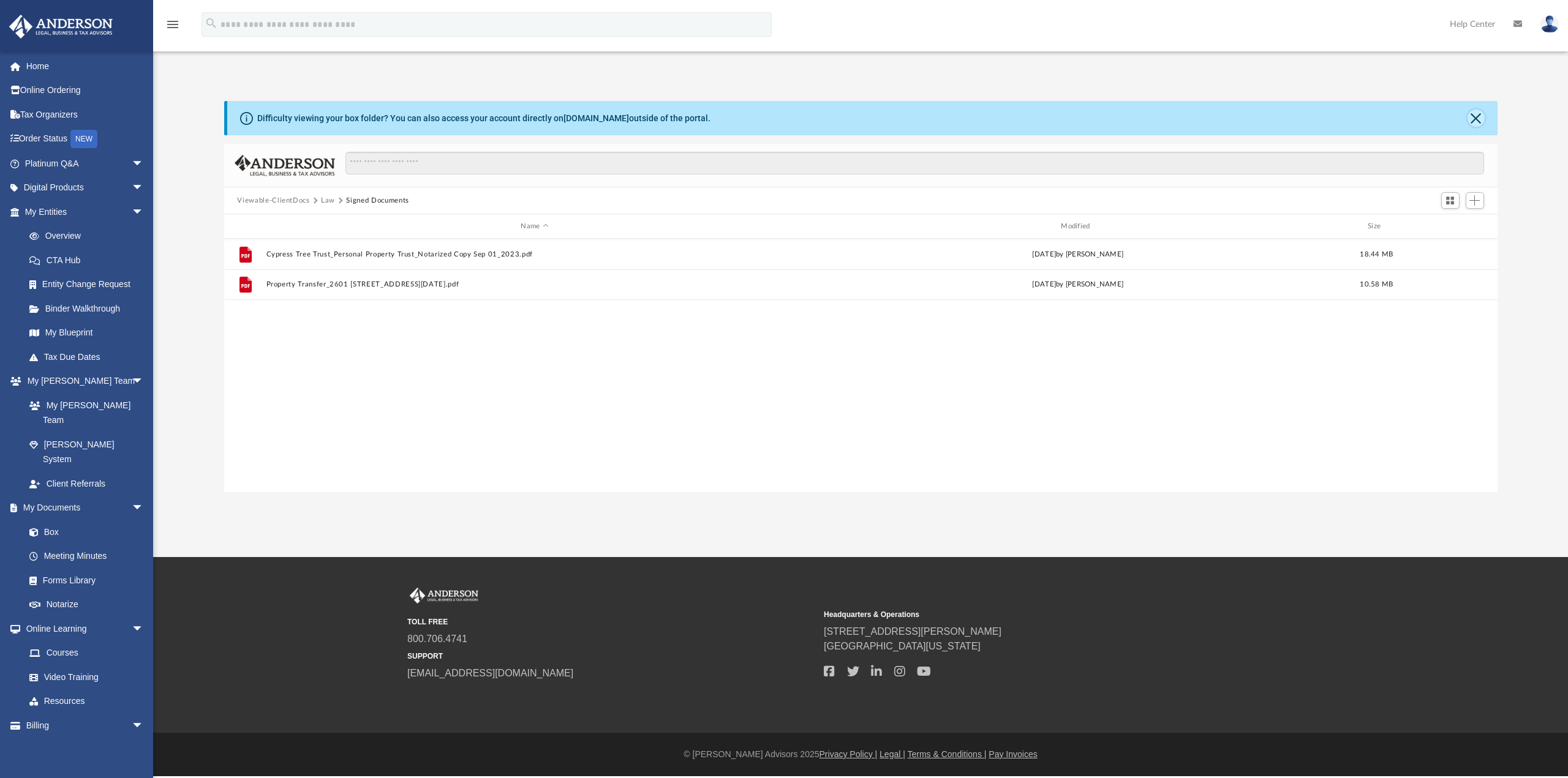
click at [1481, 113] on button "Close" at bounding box center [1476, 118] width 17 height 17
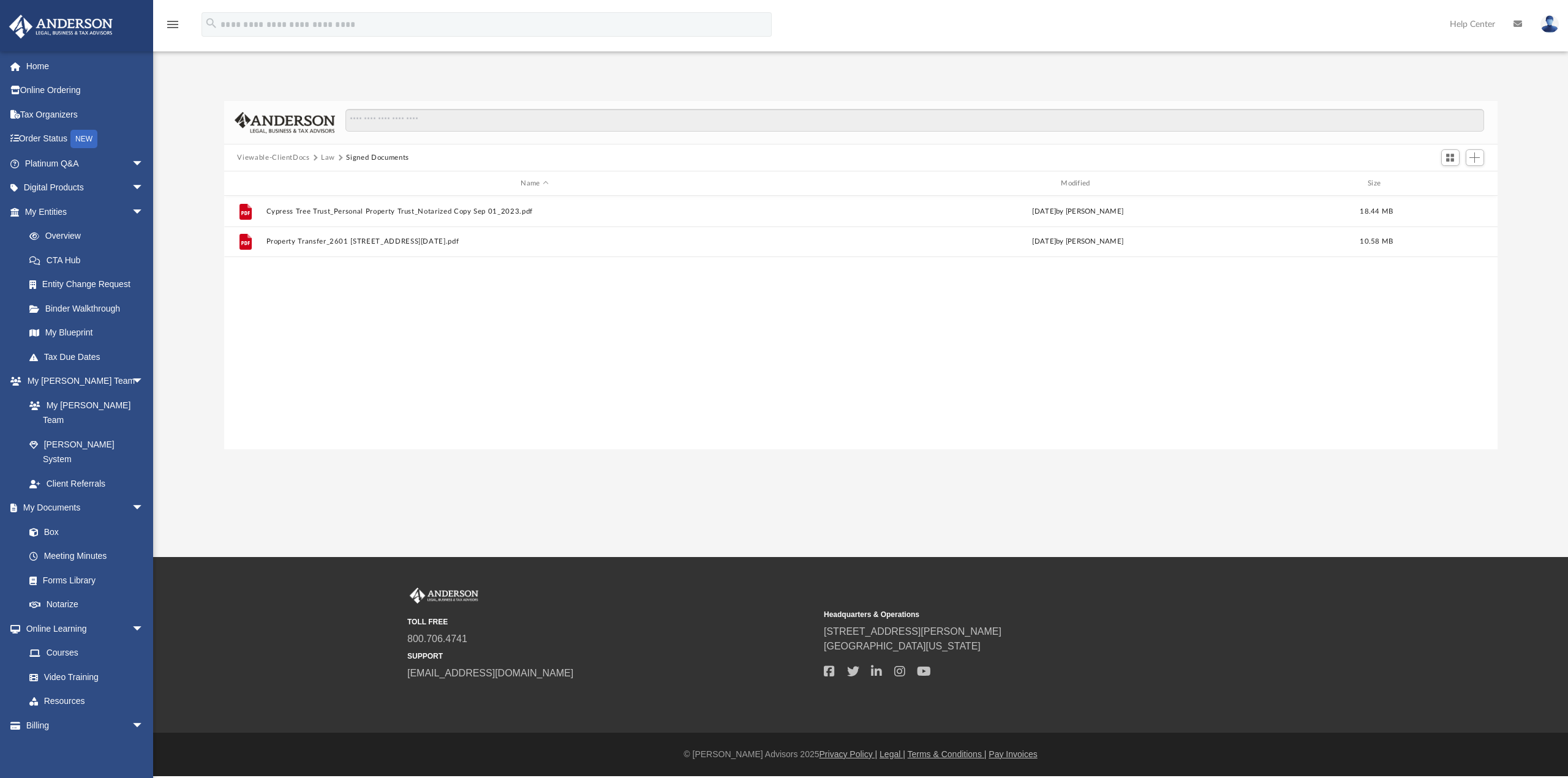
click at [325, 159] on button "Law" at bounding box center [328, 158] width 14 height 11
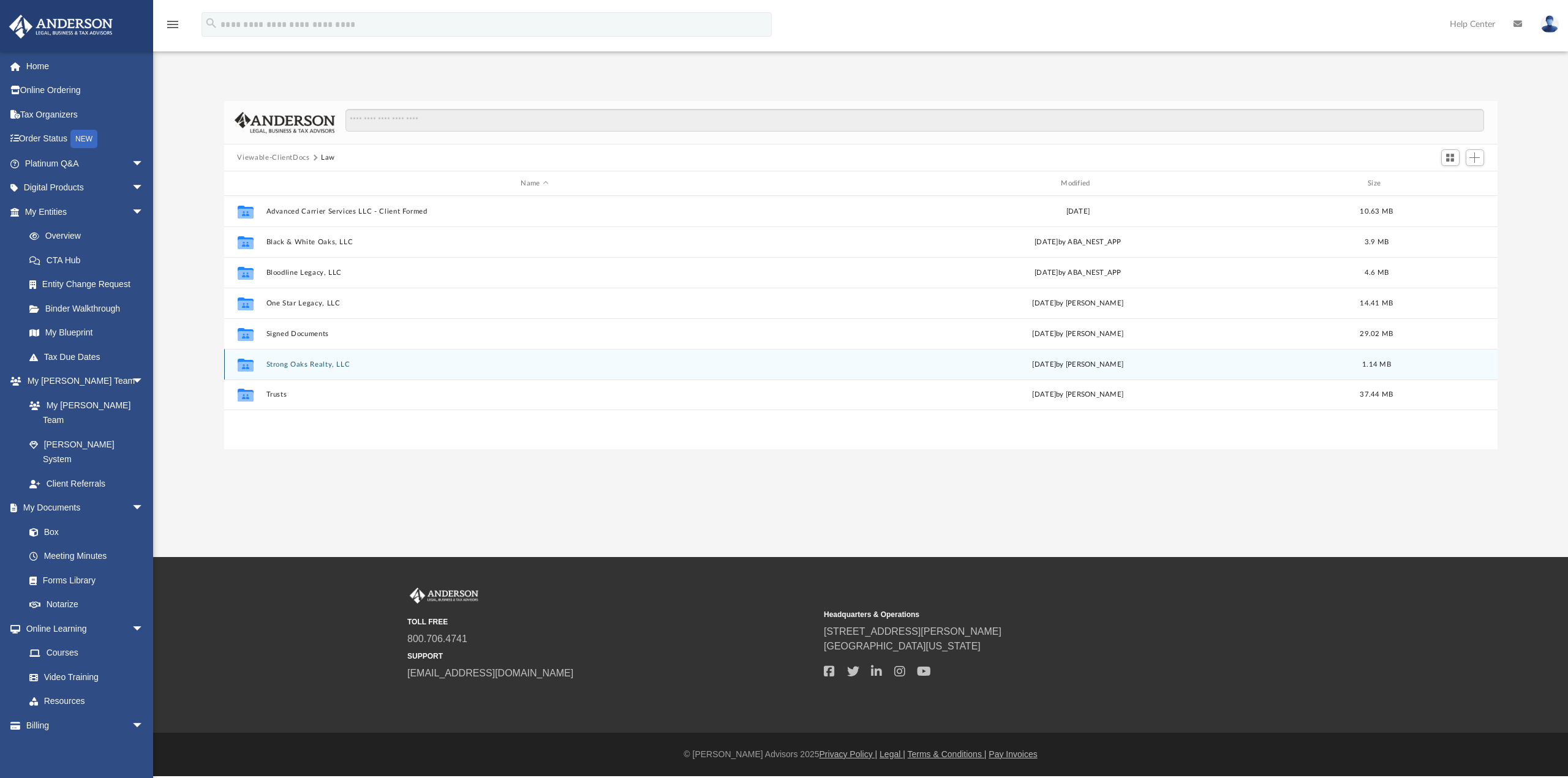
click at [297, 368] on button "Strong Oaks Realty, LLC" at bounding box center [534, 364] width 538 height 8
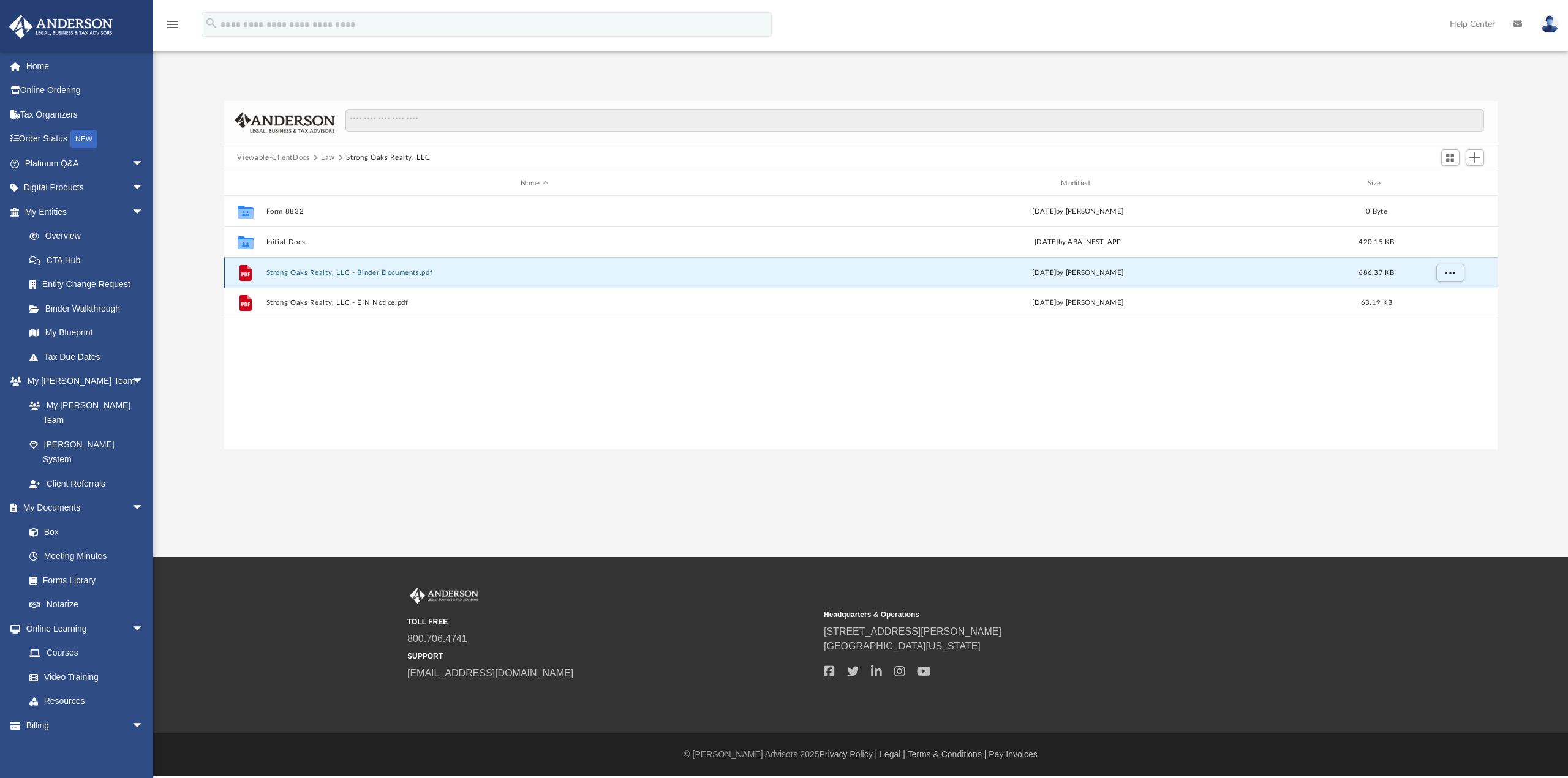
click at [353, 273] on button "Strong Oaks Realty, LLC - Binder Documents.pdf" at bounding box center [534, 272] width 538 height 8
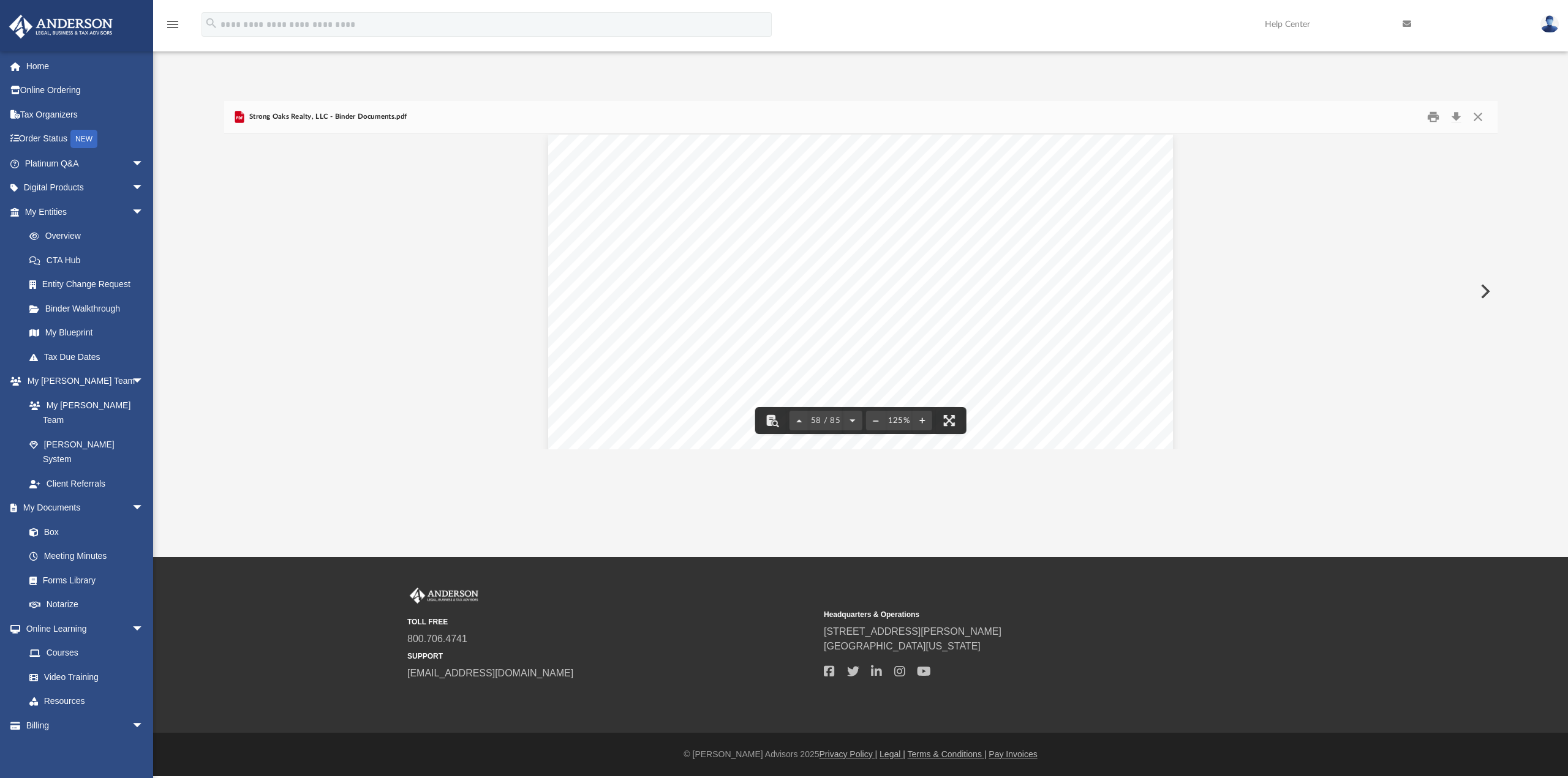
scroll to position [48047, 0]
click at [871, 420] on button "File preview" at bounding box center [875, 420] width 19 height 27
click at [872, 420] on button "File preview" at bounding box center [875, 420] width 19 height 27
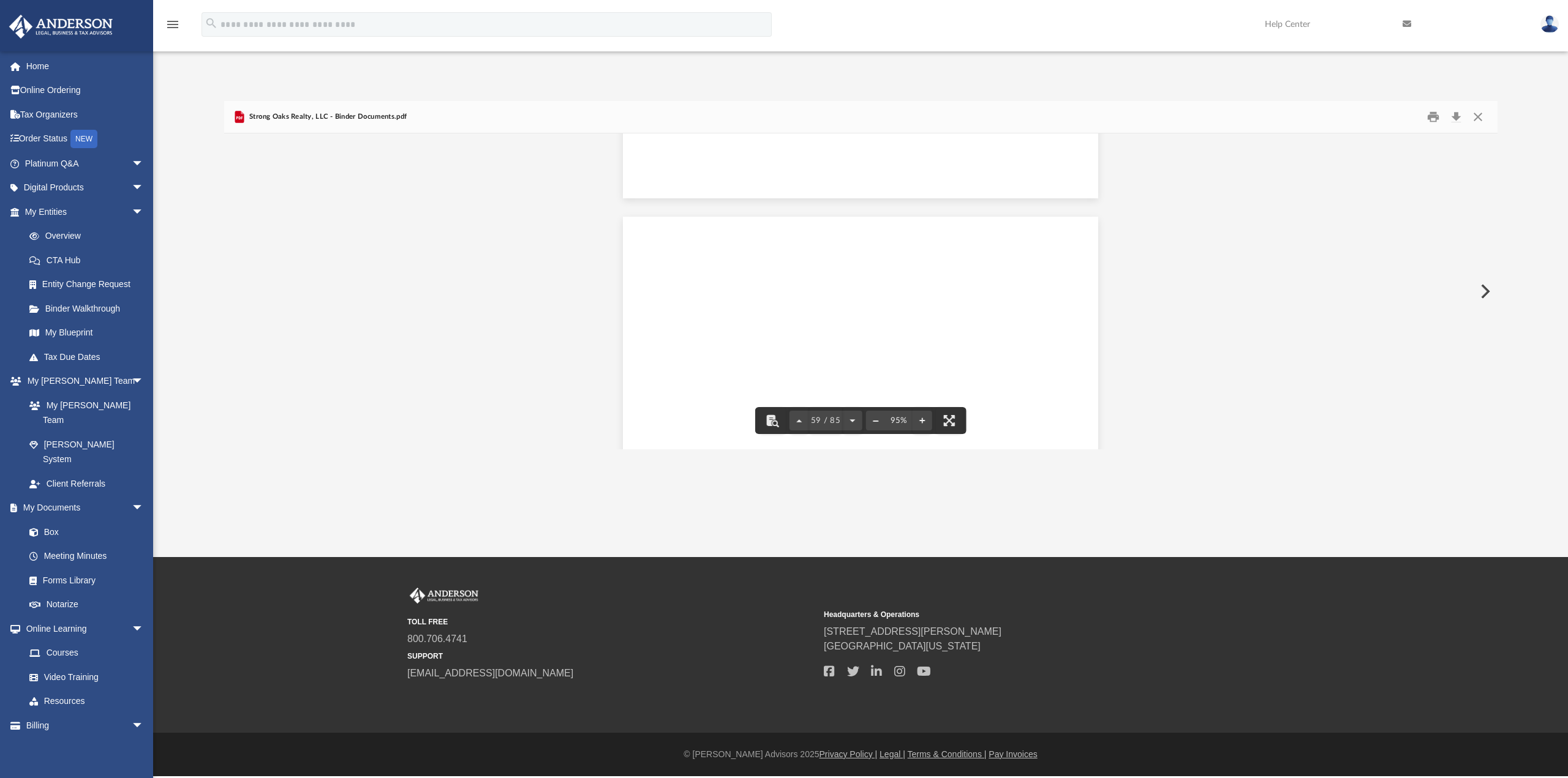
click at [872, 420] on button "File preview" at bounding box center [875, 420] width 19 height 27
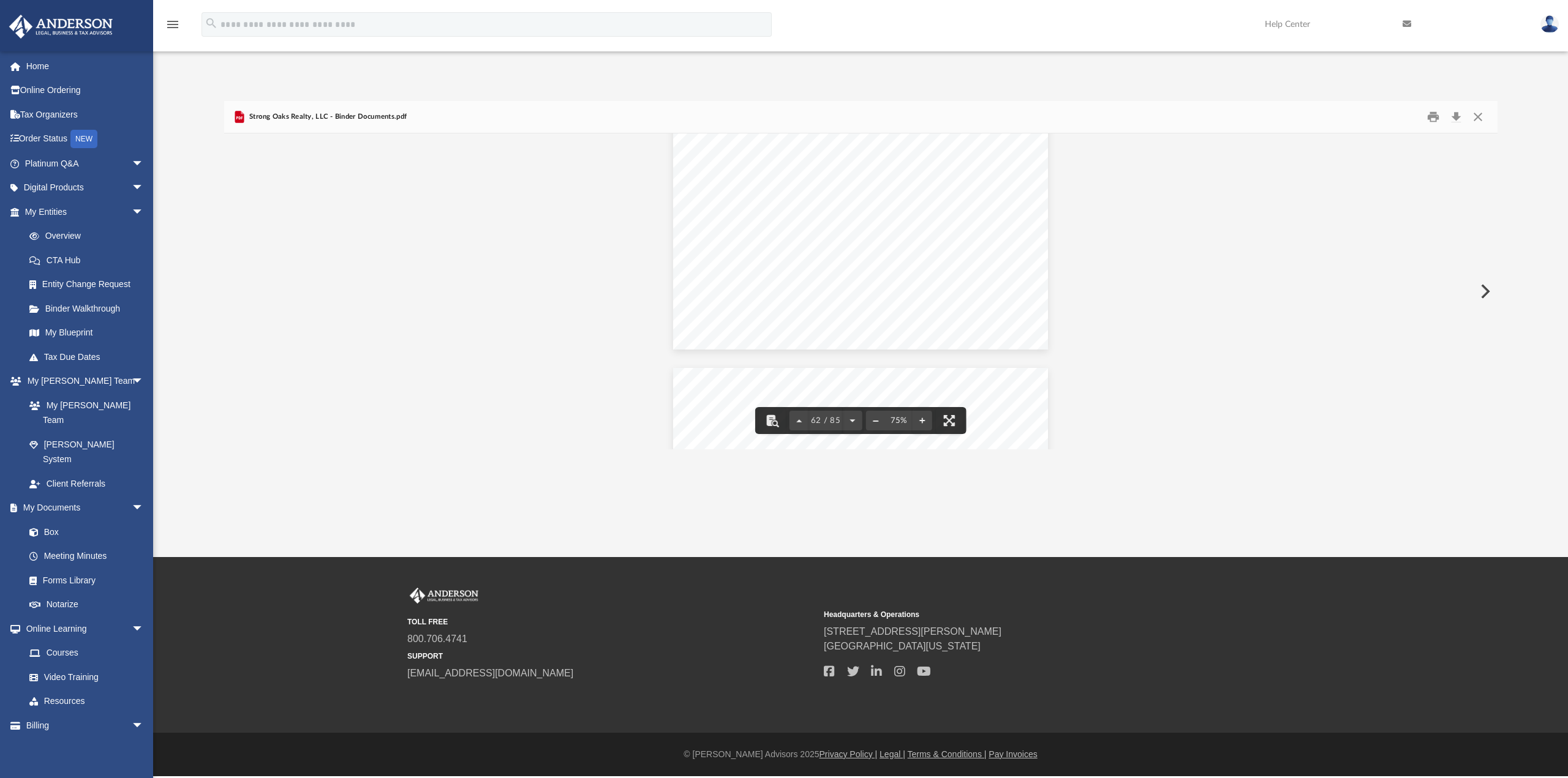
scroll to position [30478, 0]
click at [1485, 118] on button "Close" at bounding box center [1477, 117] width 22 height 19
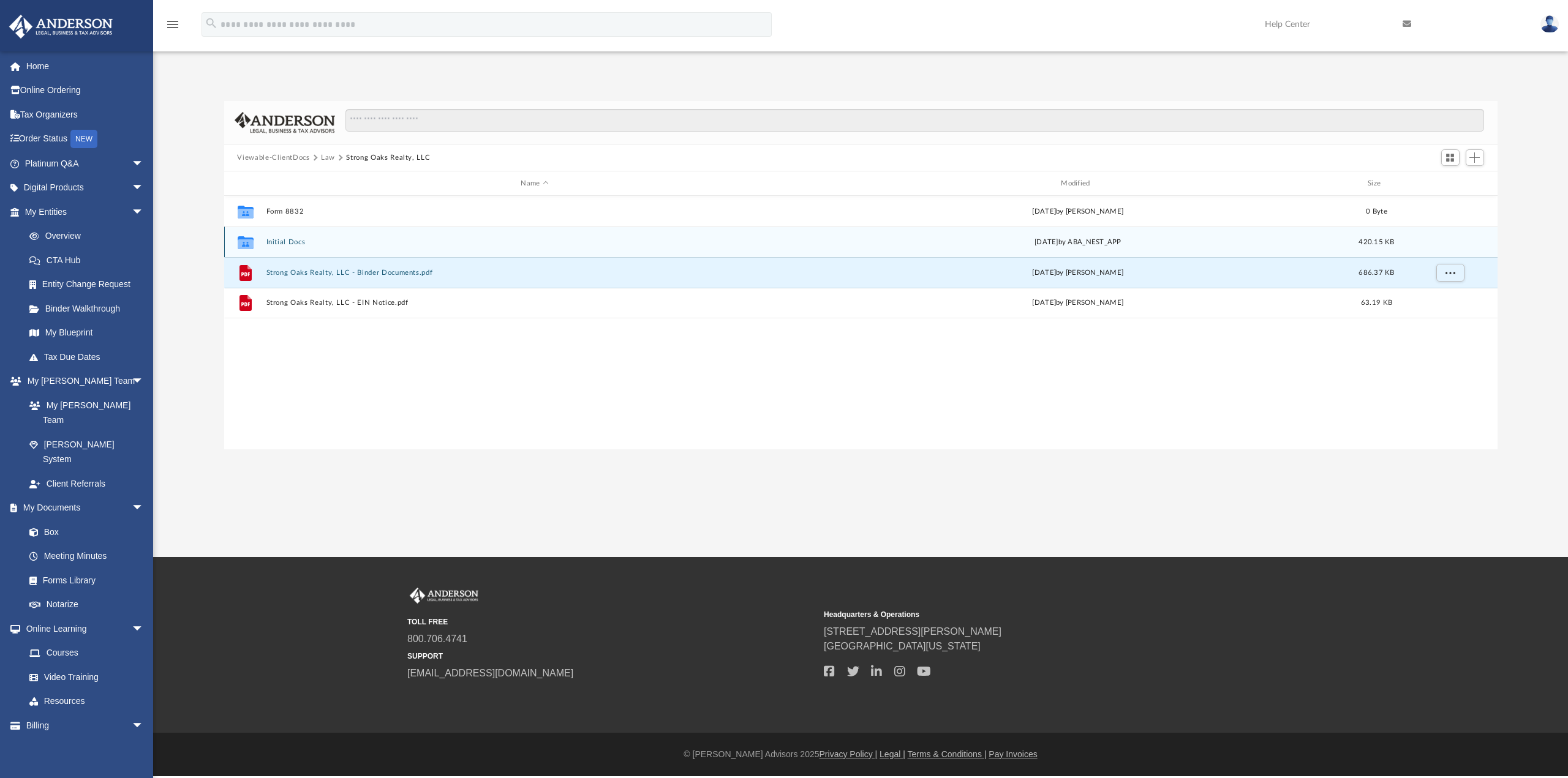
click at [276, 247] on div "Collaborated Folder Initial Docs [DATE] by ABA_NEST_APP 420.15 KB" at bounding box center [861, 241] width 1273 height 30
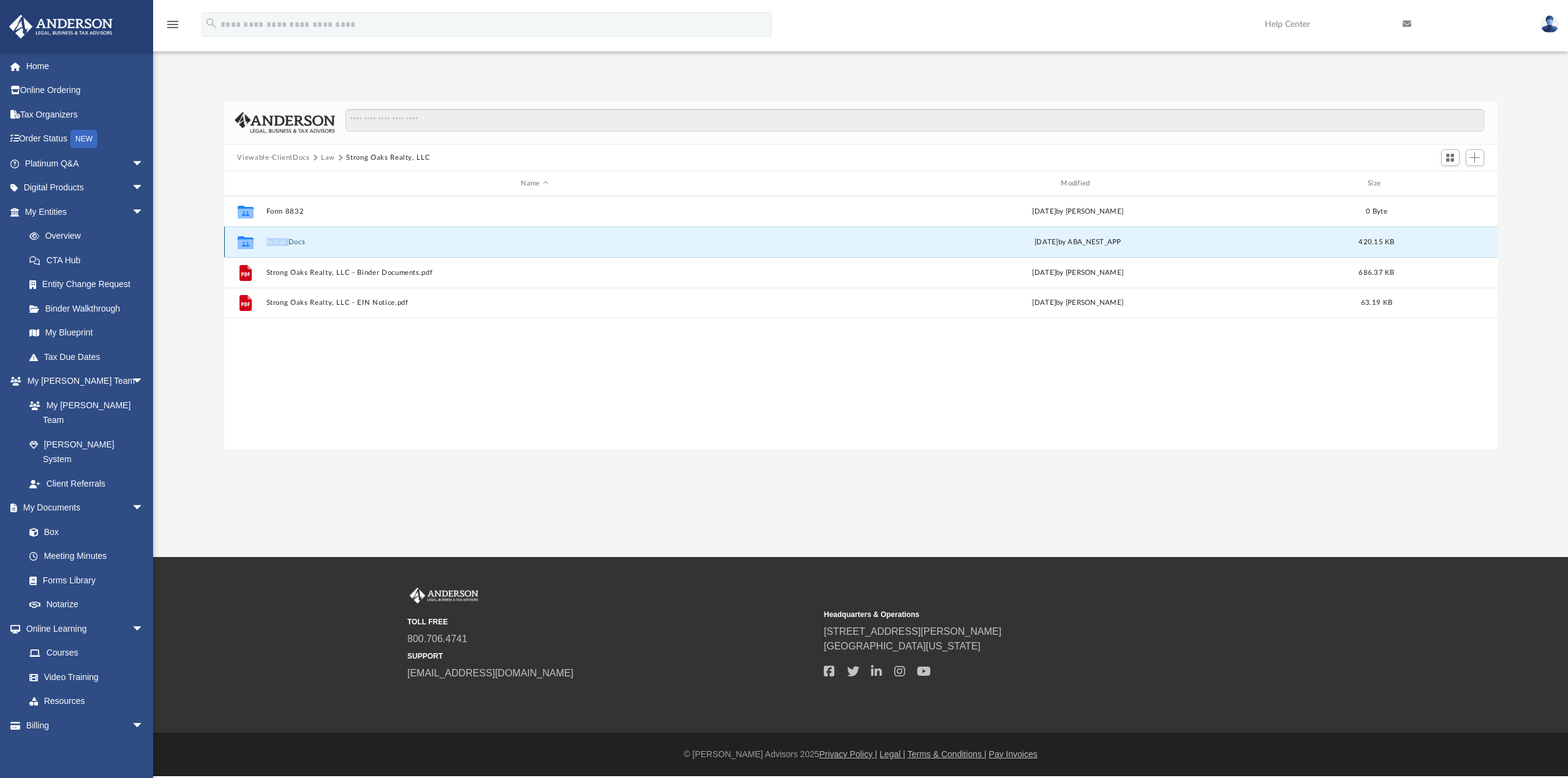
click at [276, 247] on div "Collaborated Folder Initial Docs [DATE] by ABA_NEST_APP 420.15 KB" at bounding box center [861, 241] width 1273 height 30
click at [286, 244] on button "Initial Docs" at bounding box center [534, 242] width 538 height 8
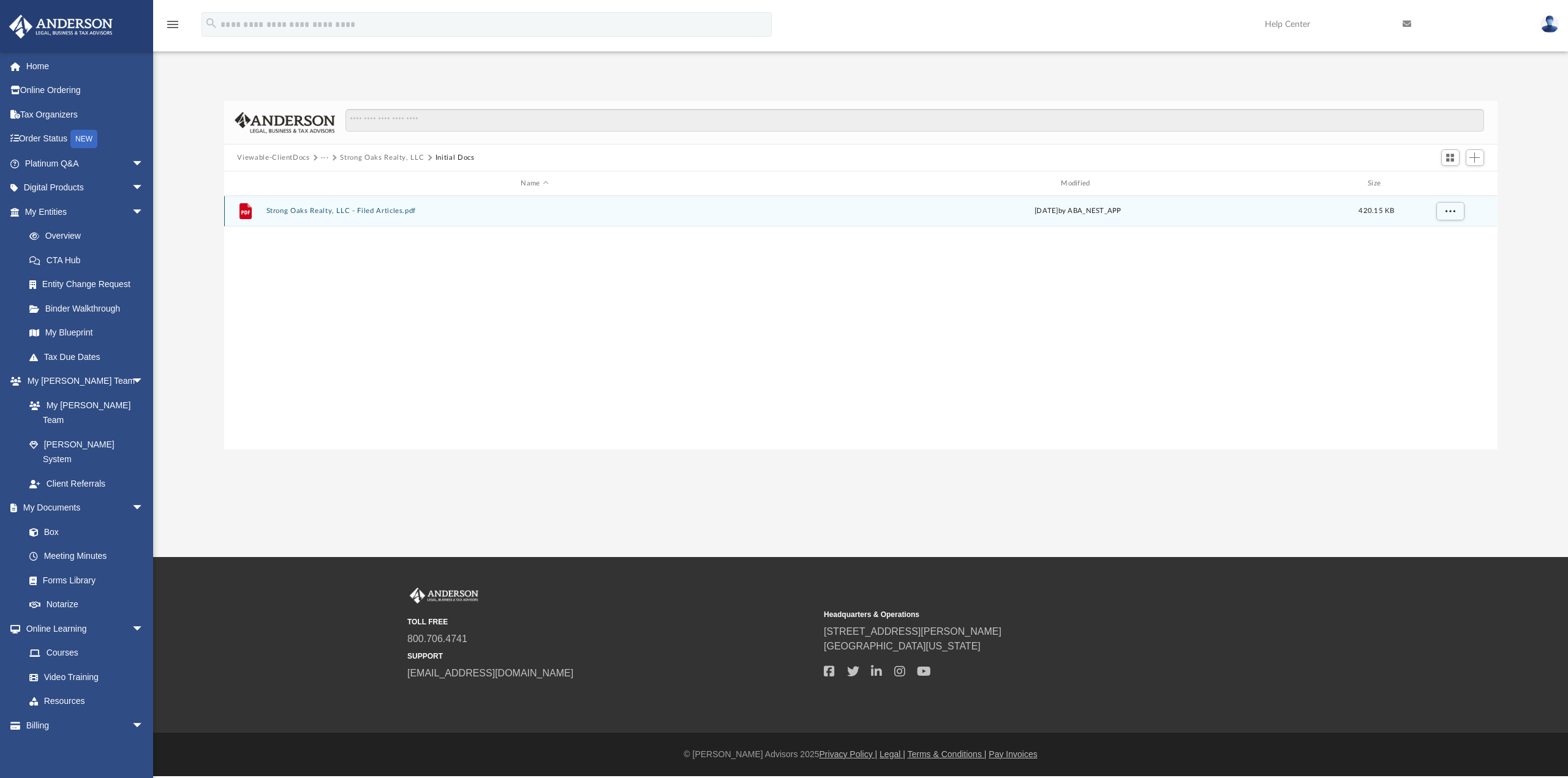
click at [291, 209] on button "Strong Oaks Realty, LLC - Filed Articles.pdf" at bounding box center [534, 211] width 538 height 8
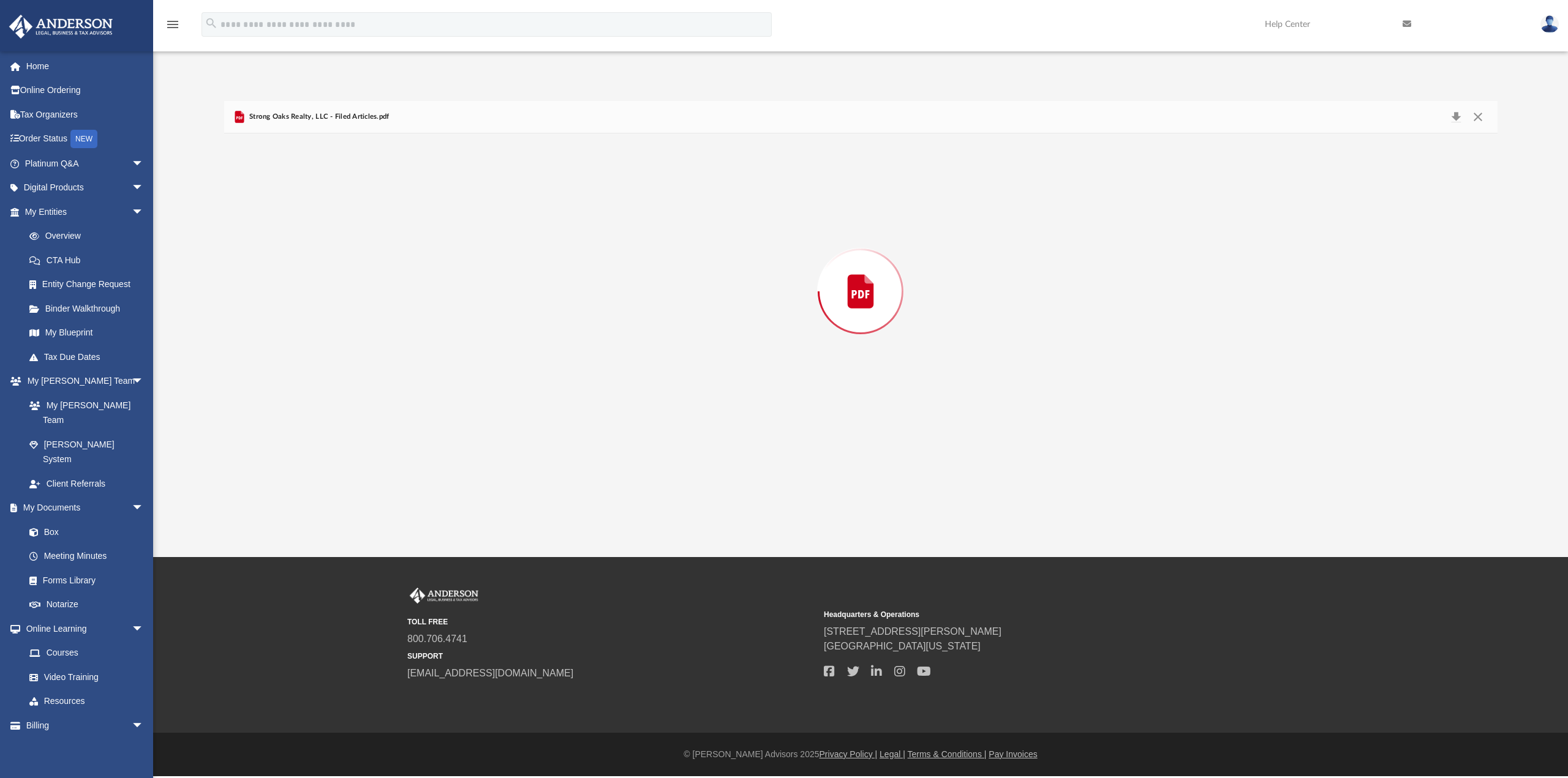
click at [291, 209] on div "Preview" at bounding box center [861, 292] width 1273 height 316
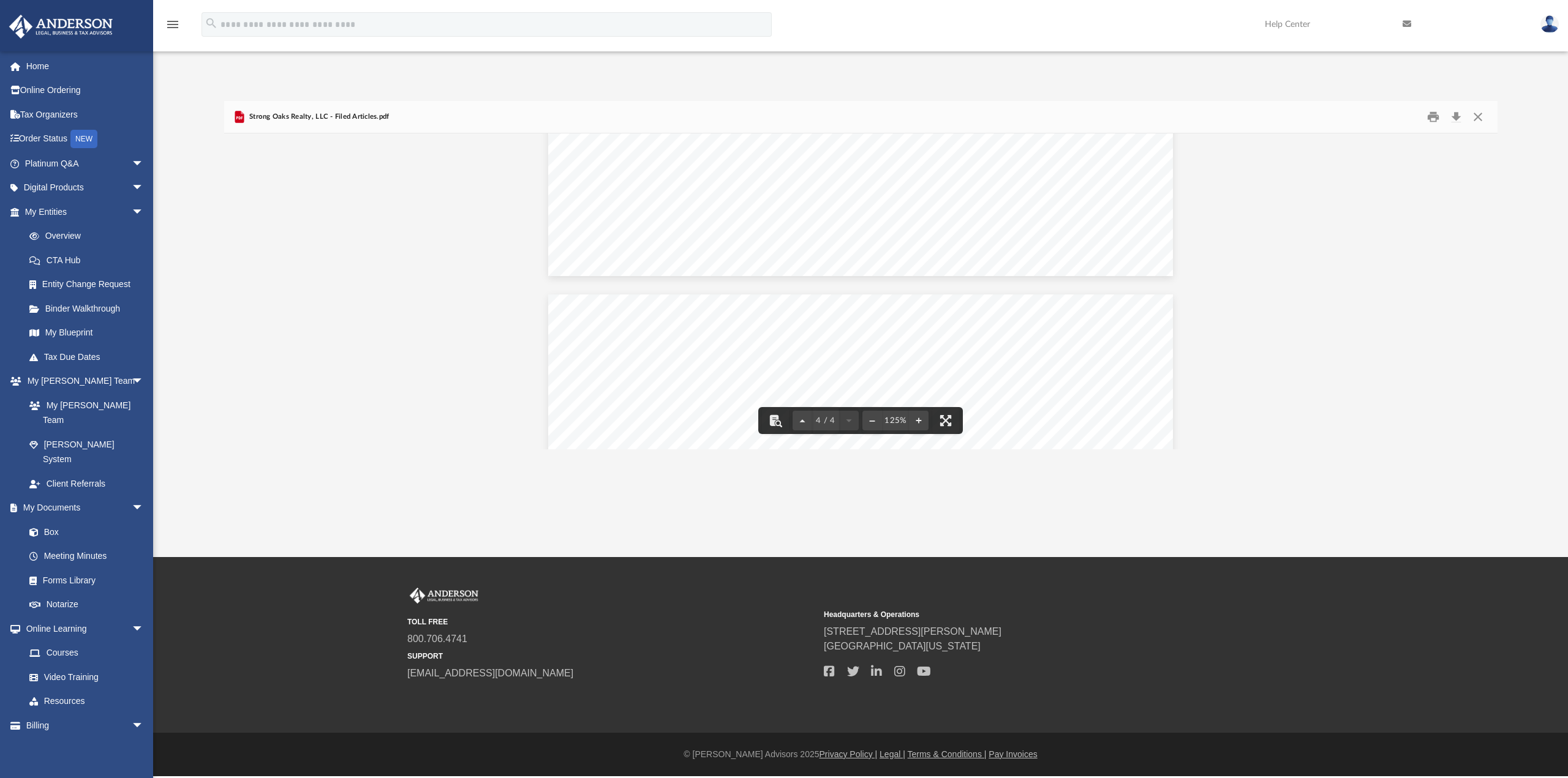
scroll to position [2193, 0]
click at [1475, 119] on button "Close" at bounding box center [1477, 117] width 22 height 19
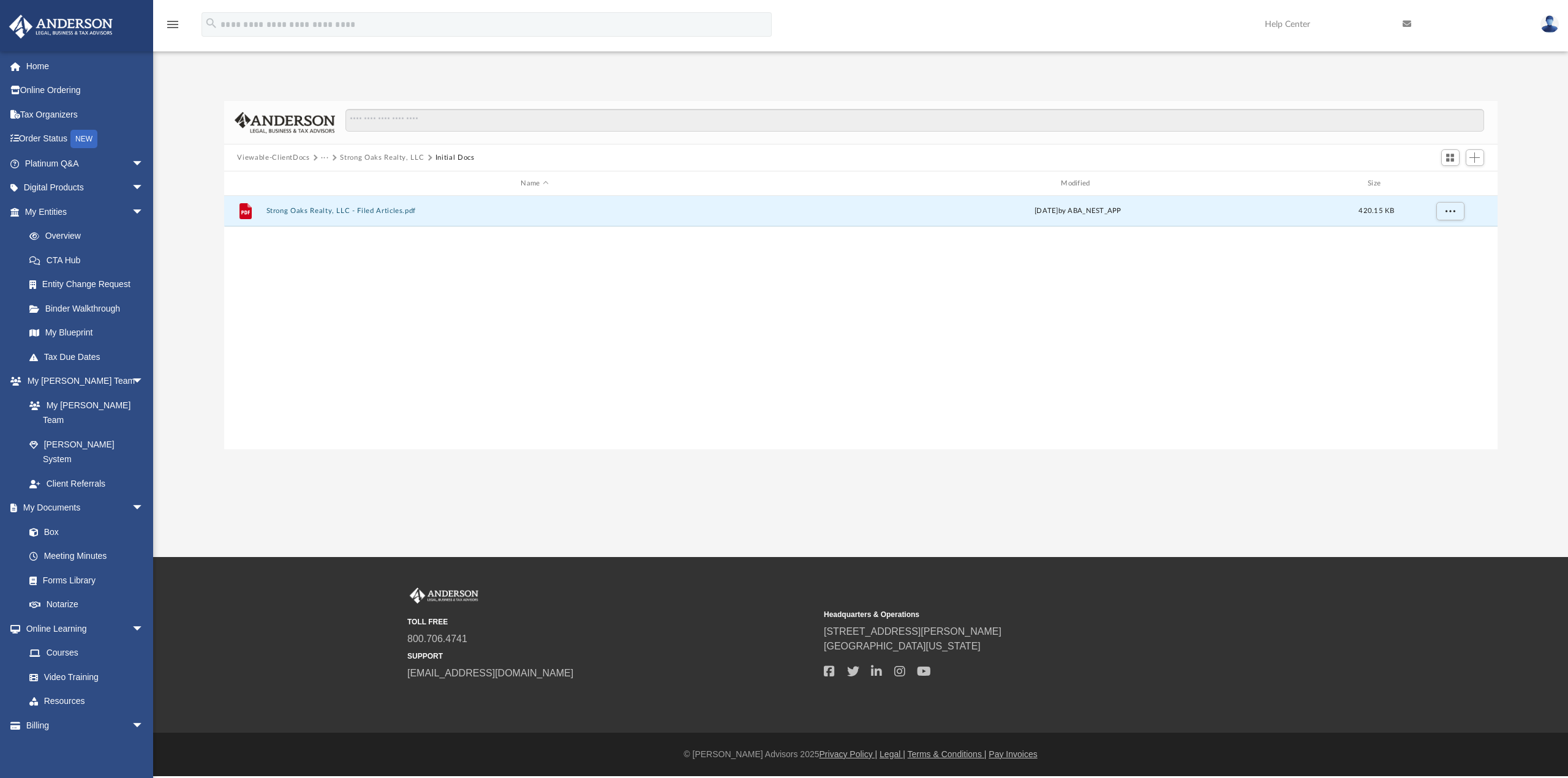
click at [365, 152] on button "Strong Oaks Realty, LLC" at bounding box center [381, 158] width 84 height 11
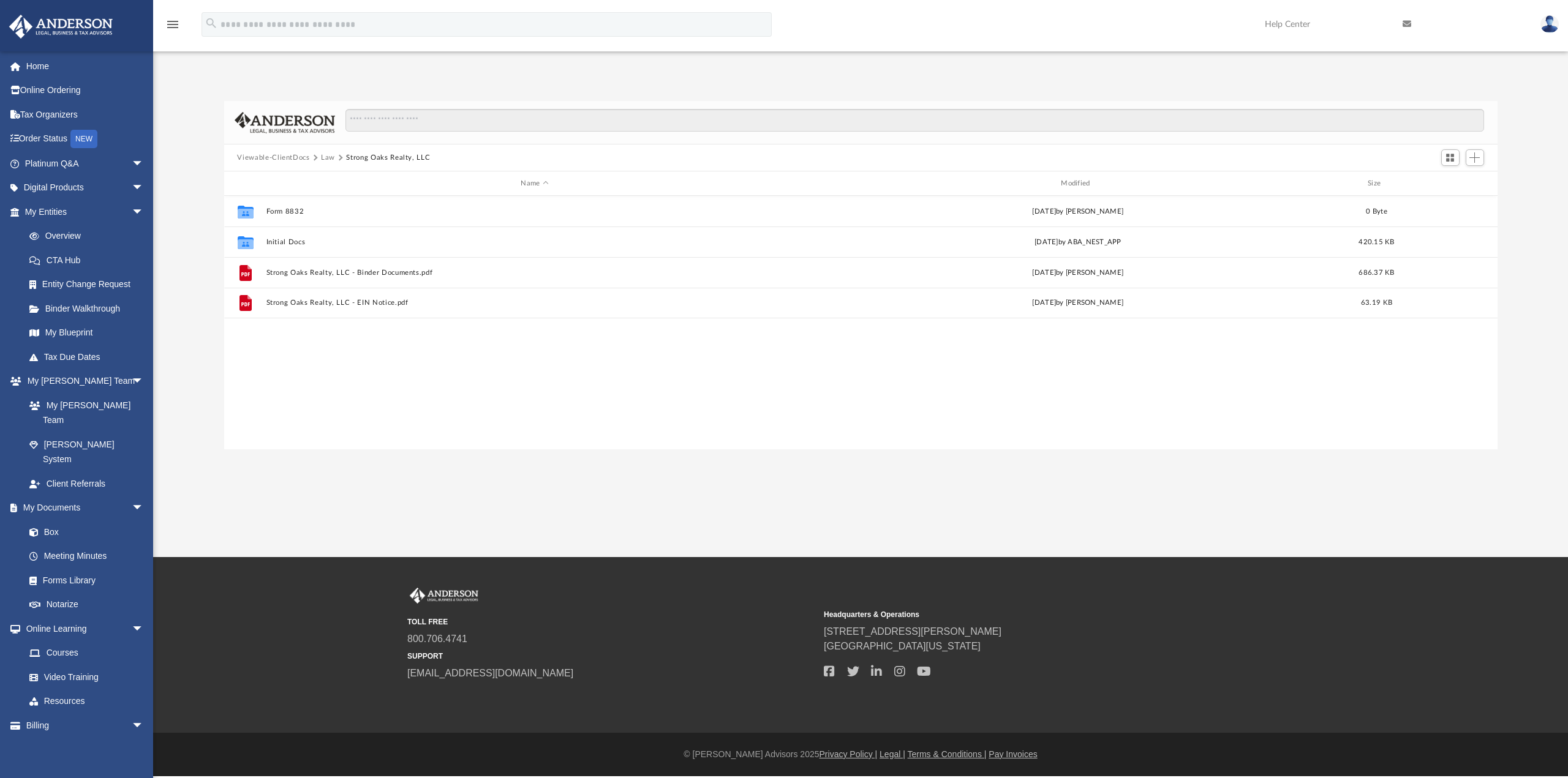
click at [368, 154] on button "Strong Oaks Realty, LLC" at bounding box center [388, 158] width 84 height 11
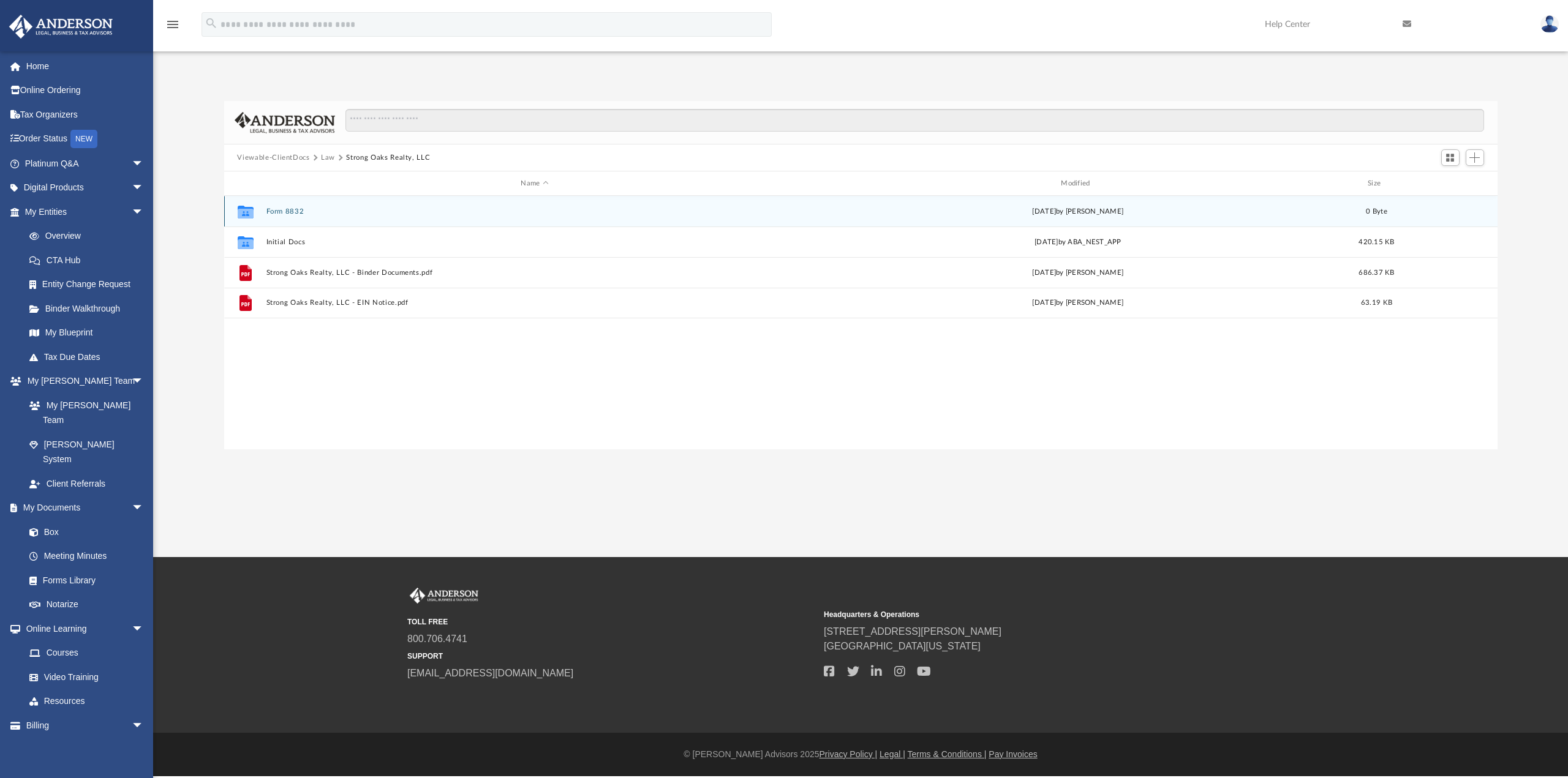
click at [266, 210] on button "Form 8832" at bounding box center [534, 211] width 538 height 8
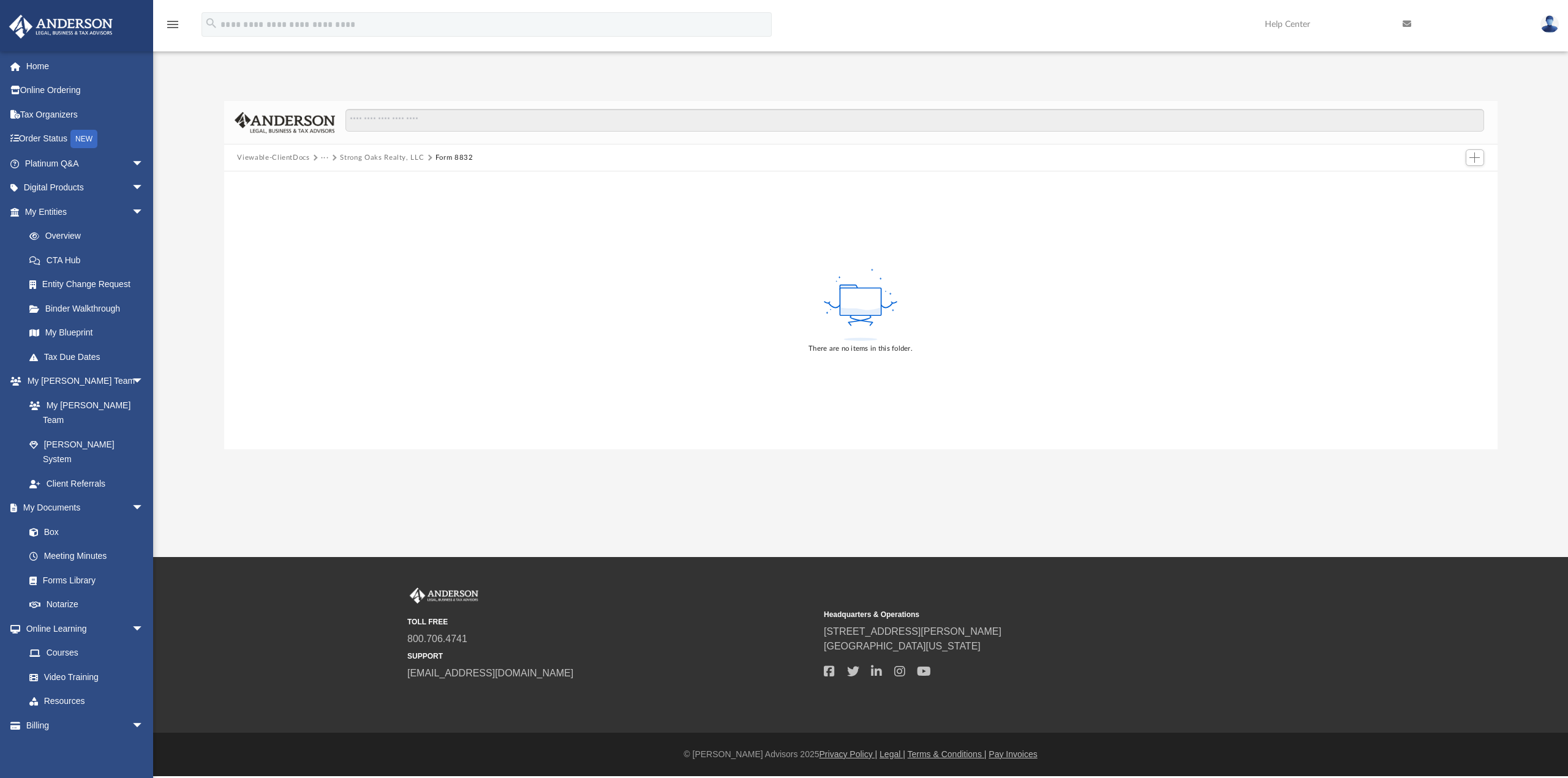
click at [376, 157] on button "Strong Oaks Realty, LLC" at bounding box center [381, 158] width 84 height 11
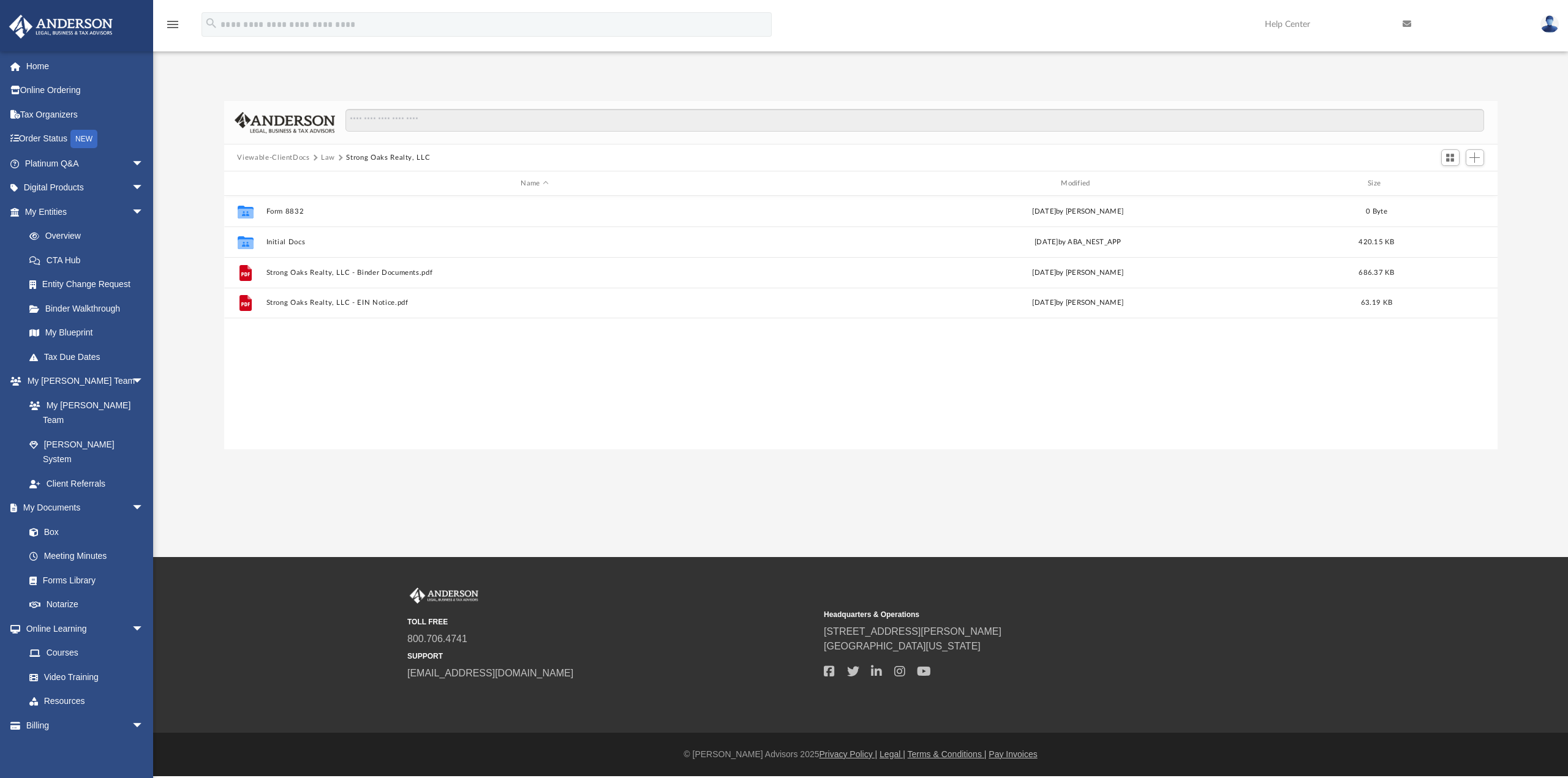
scroll to position [269, 1264]
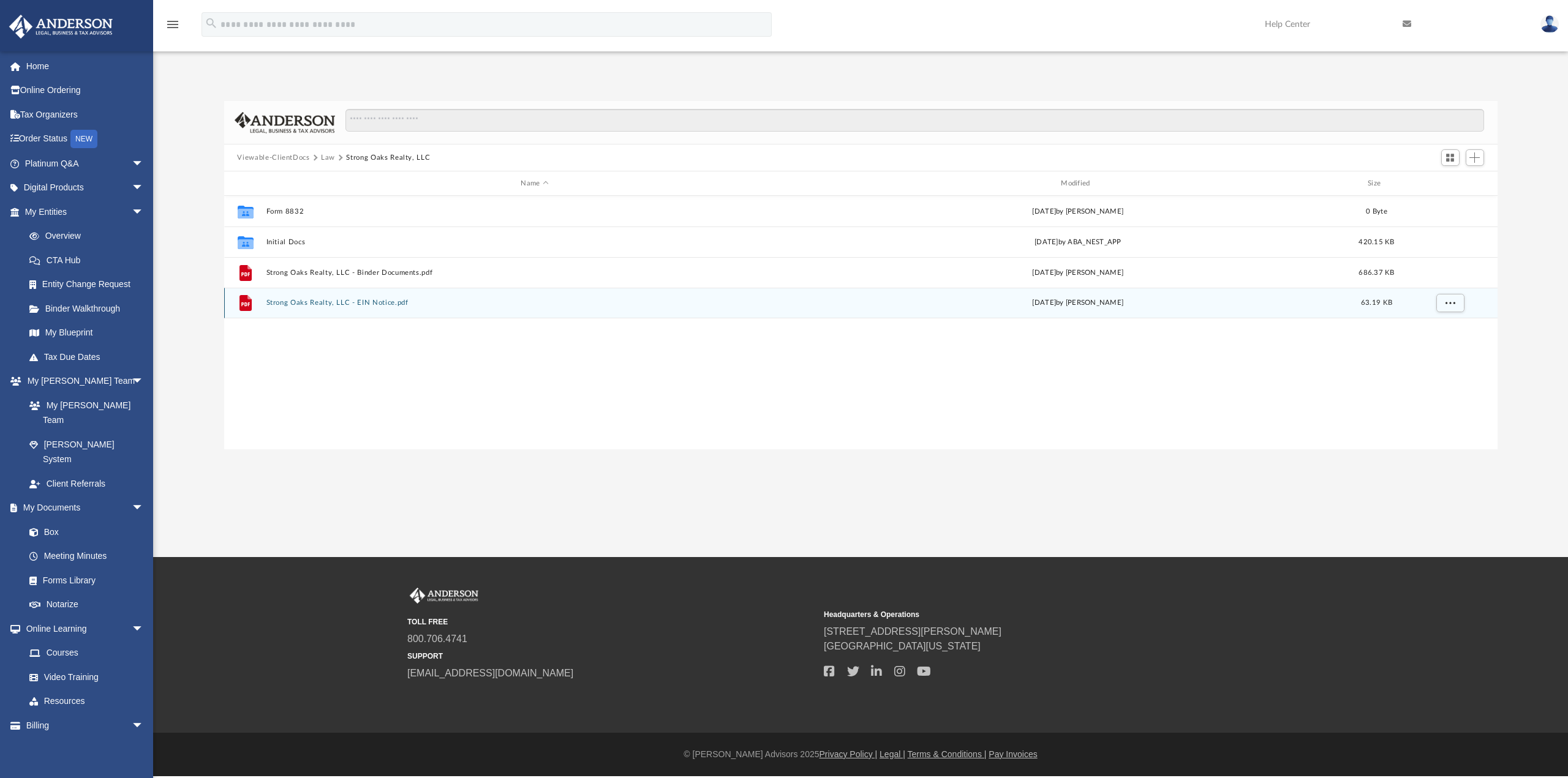
click at [274, 303] on button "Strong Oaks Realty, LLC - EIN Notice.pdf" at bounding box center [534, 302] width 538 height 8
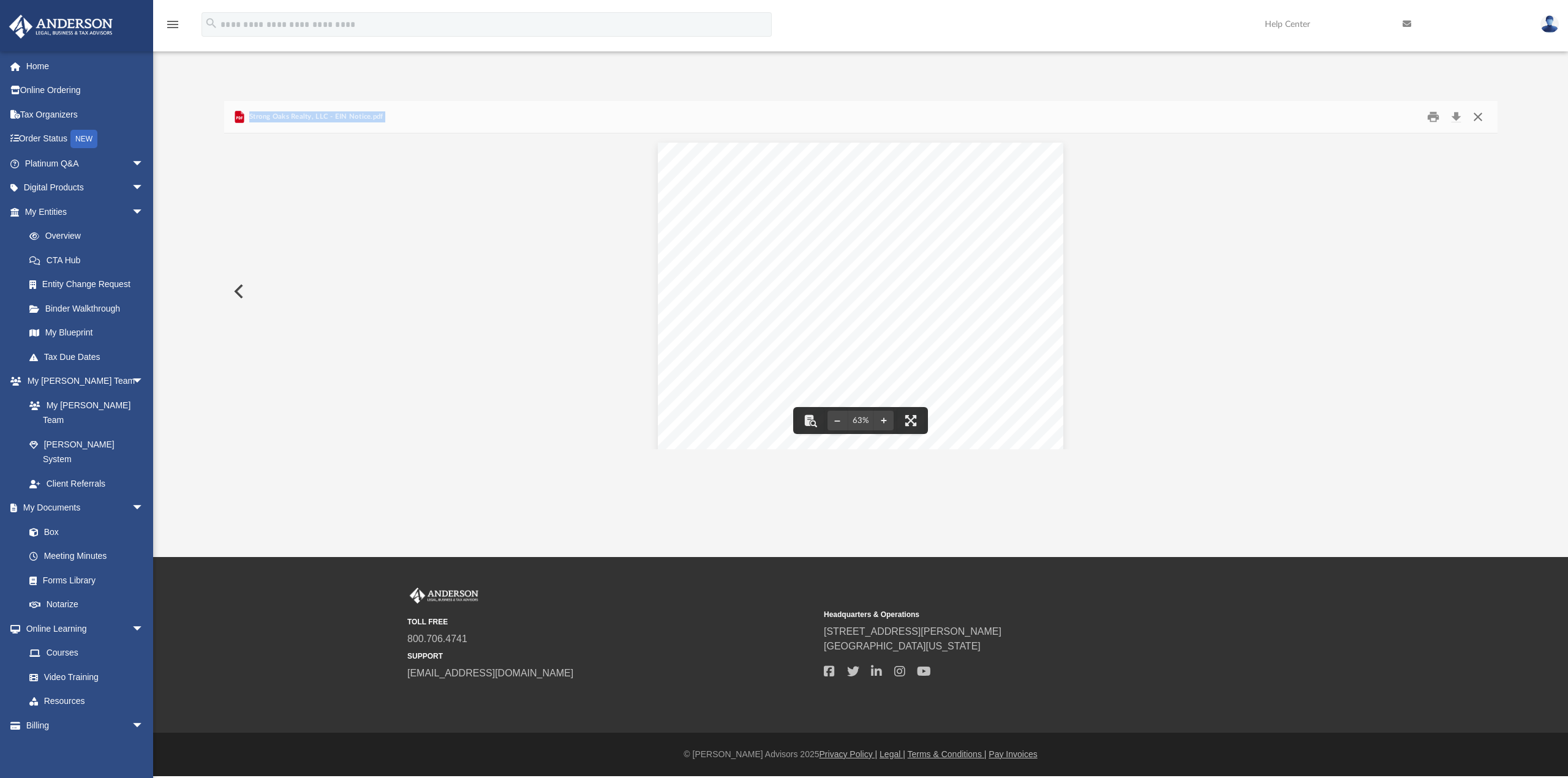
click at [1478, 118] on button "Close" at bounding box center [1477, 117] width 22 height 19
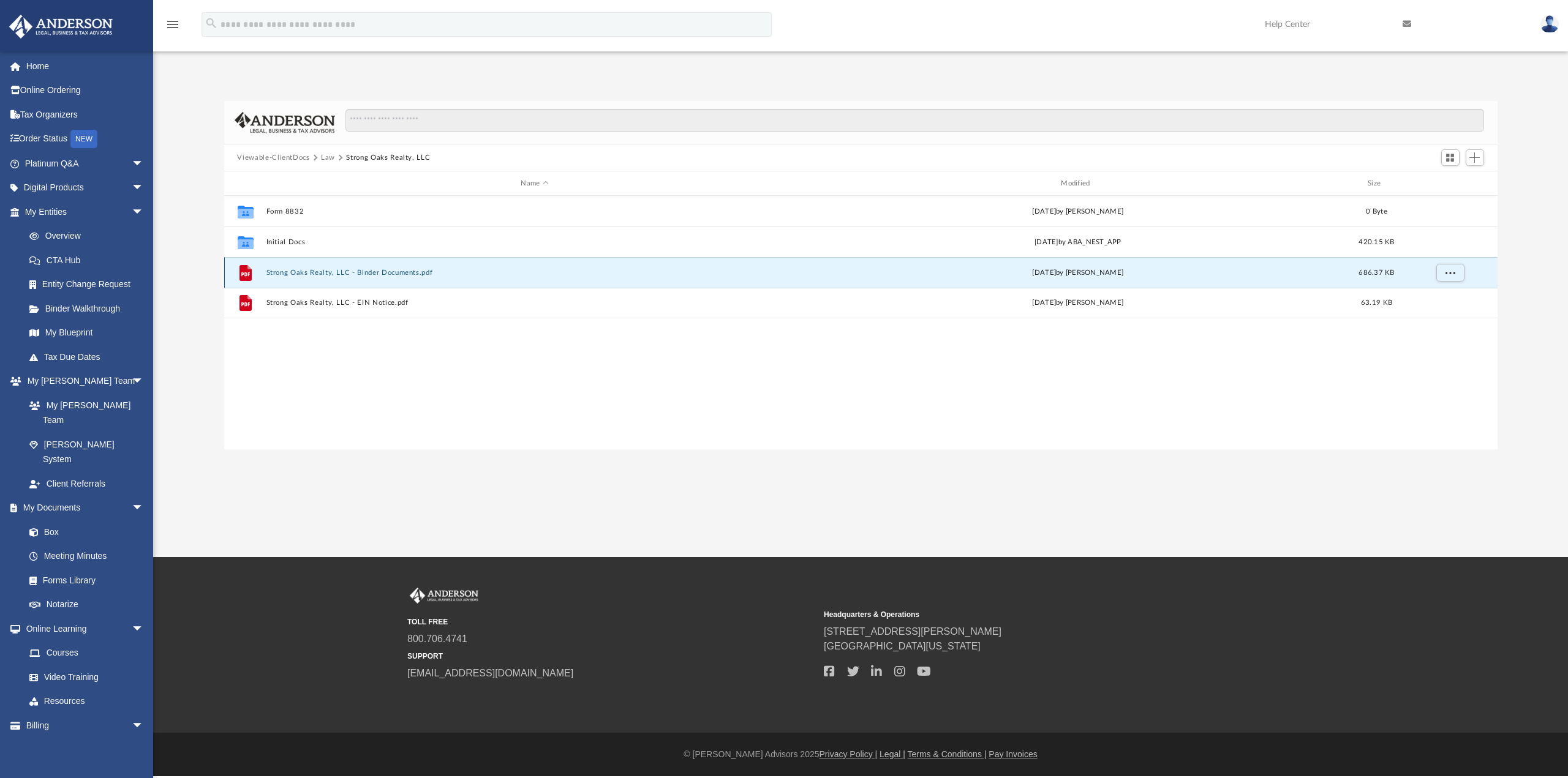
click at [292, 274] on button "Strong Oaks Realty, LLC - Binder Documents.pdf" at bounding box center [534, 272] width 538 height 8
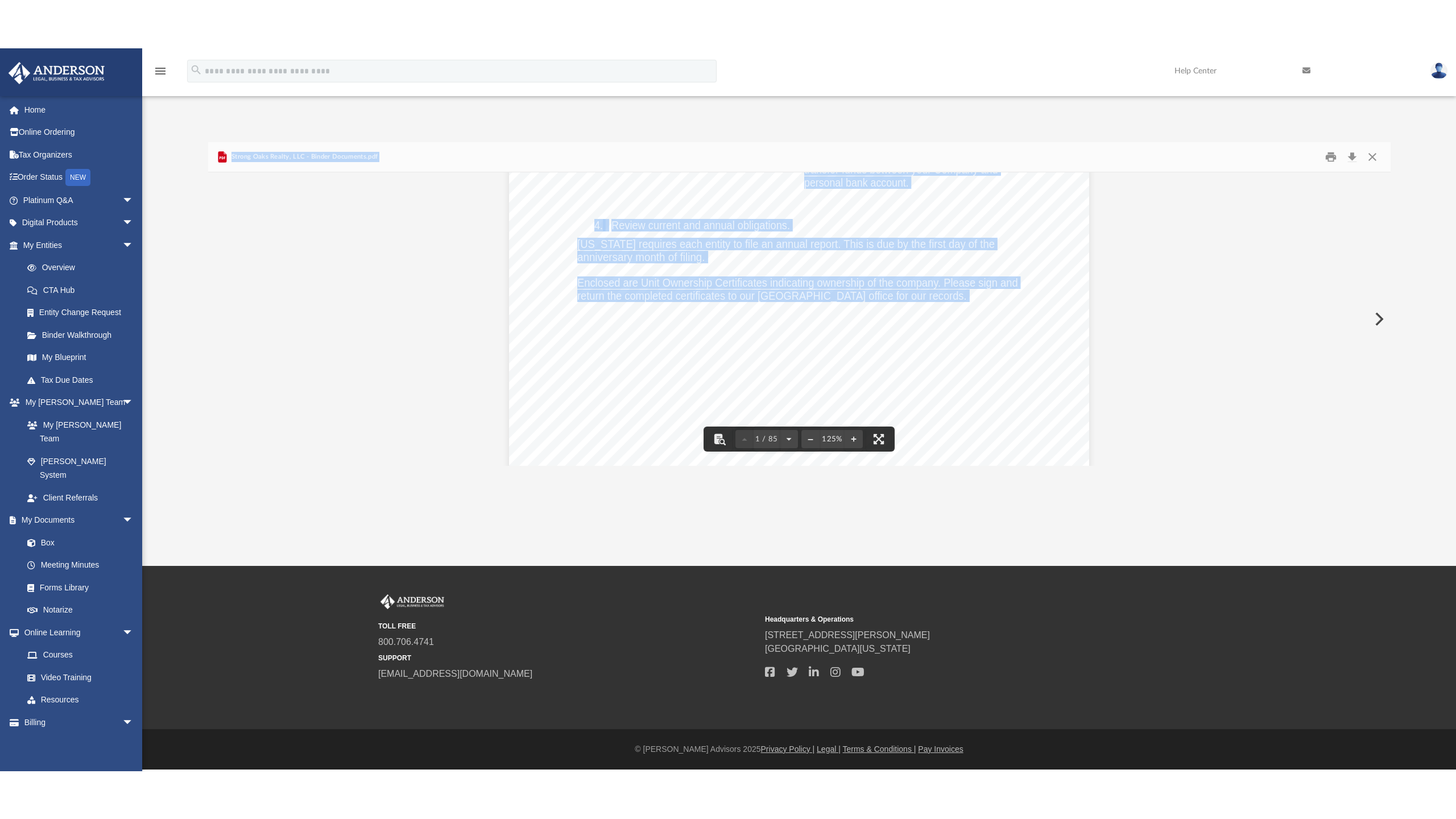
scroll to position [0, 0]
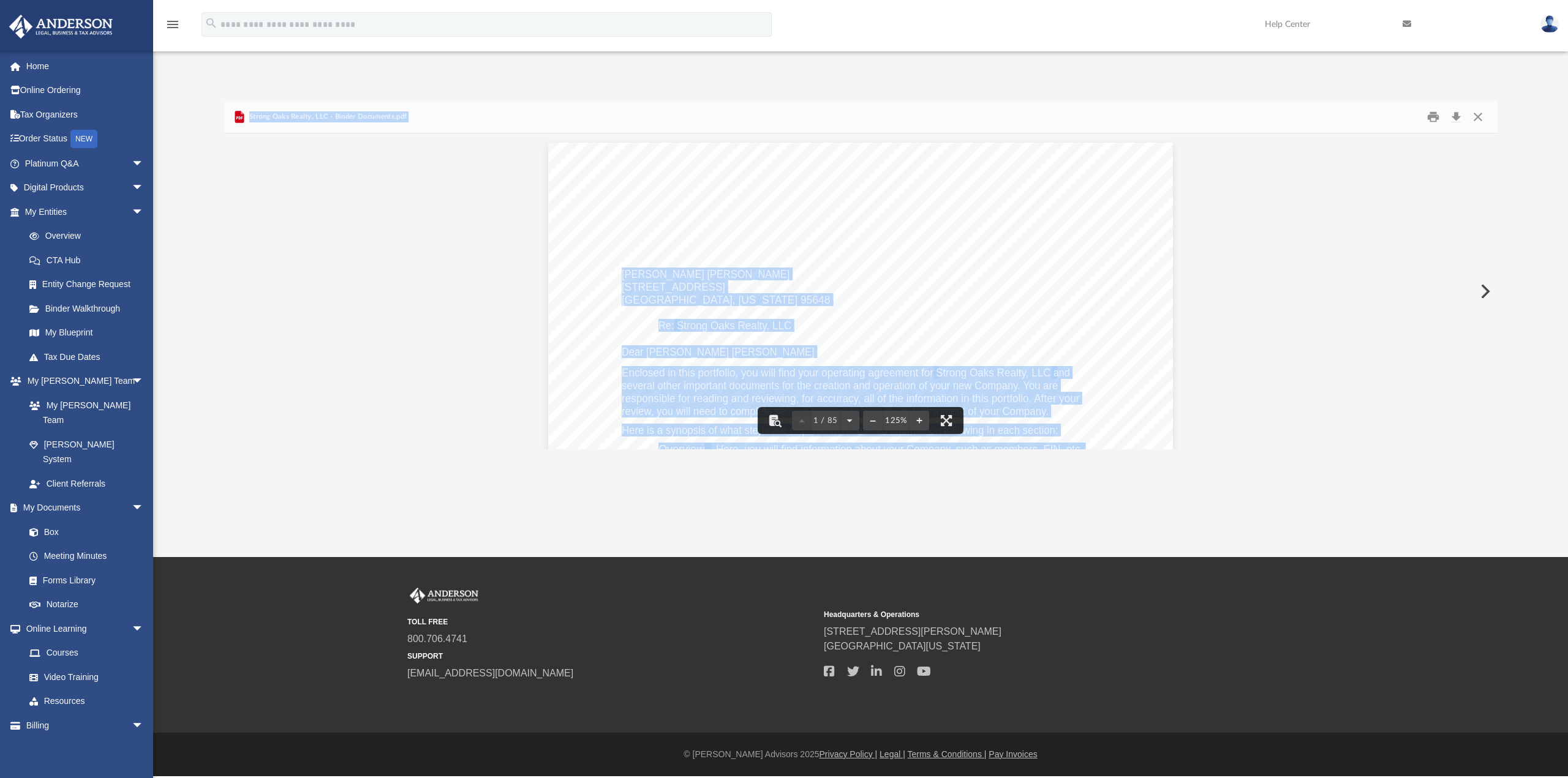
click at [908, 266] on div "Jose A. Abad Hernandez 2447 Dulles Way Lincoln, California 95648 Re: Strong Oak…" at bounding box center [861, 546] width 625 height 808
click at [948, 424] on button "File preview" at bounding box center [946, 420] width 27 height 27
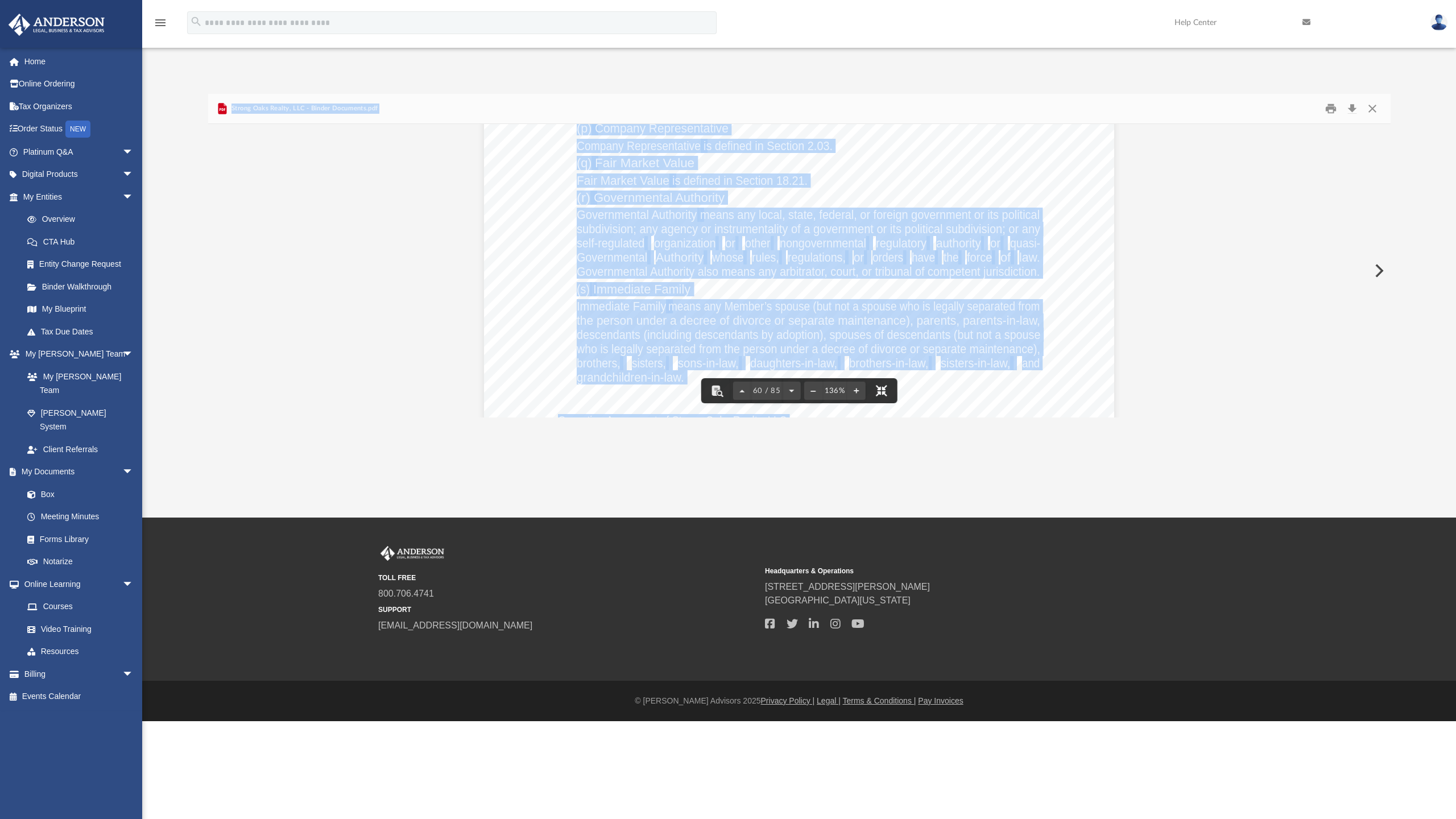
scroll to position [49205, 0]
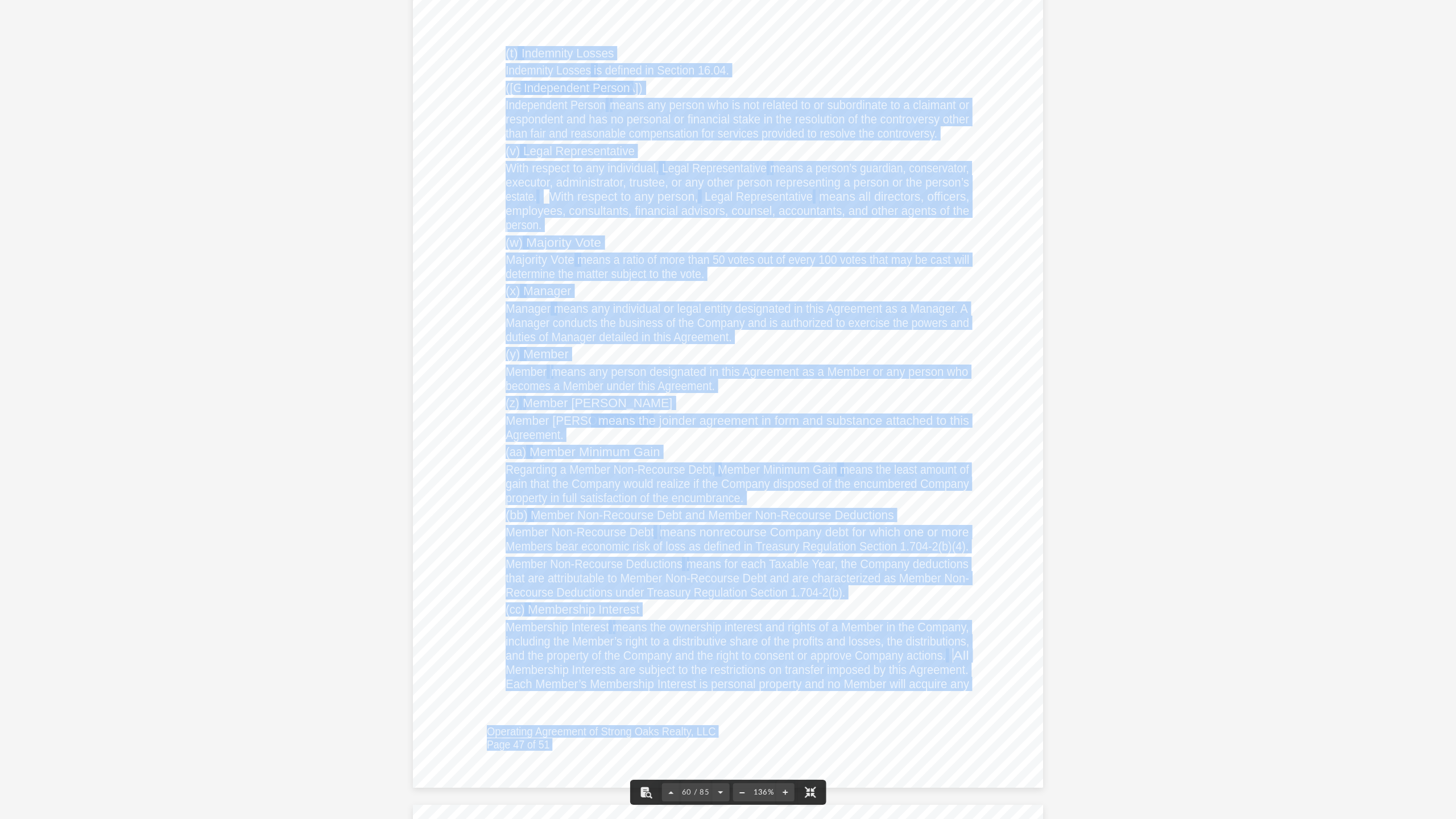
click at [740, 722] on button "File preview" at bounding box center [741, 792] width 18 height 25
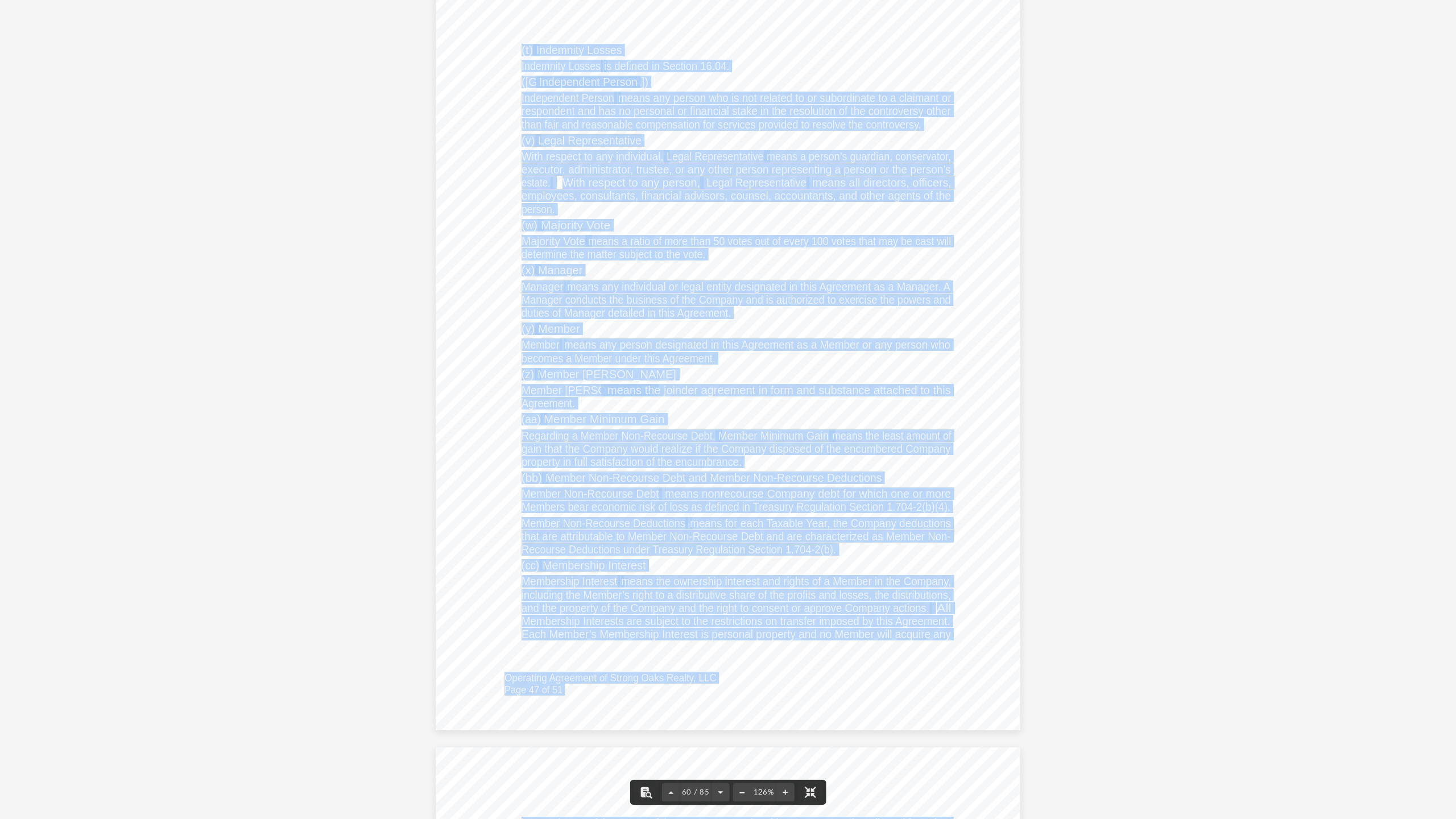
click at [741, 722] on button "File preview" at bounding box center [741, 792] width 18 height 25
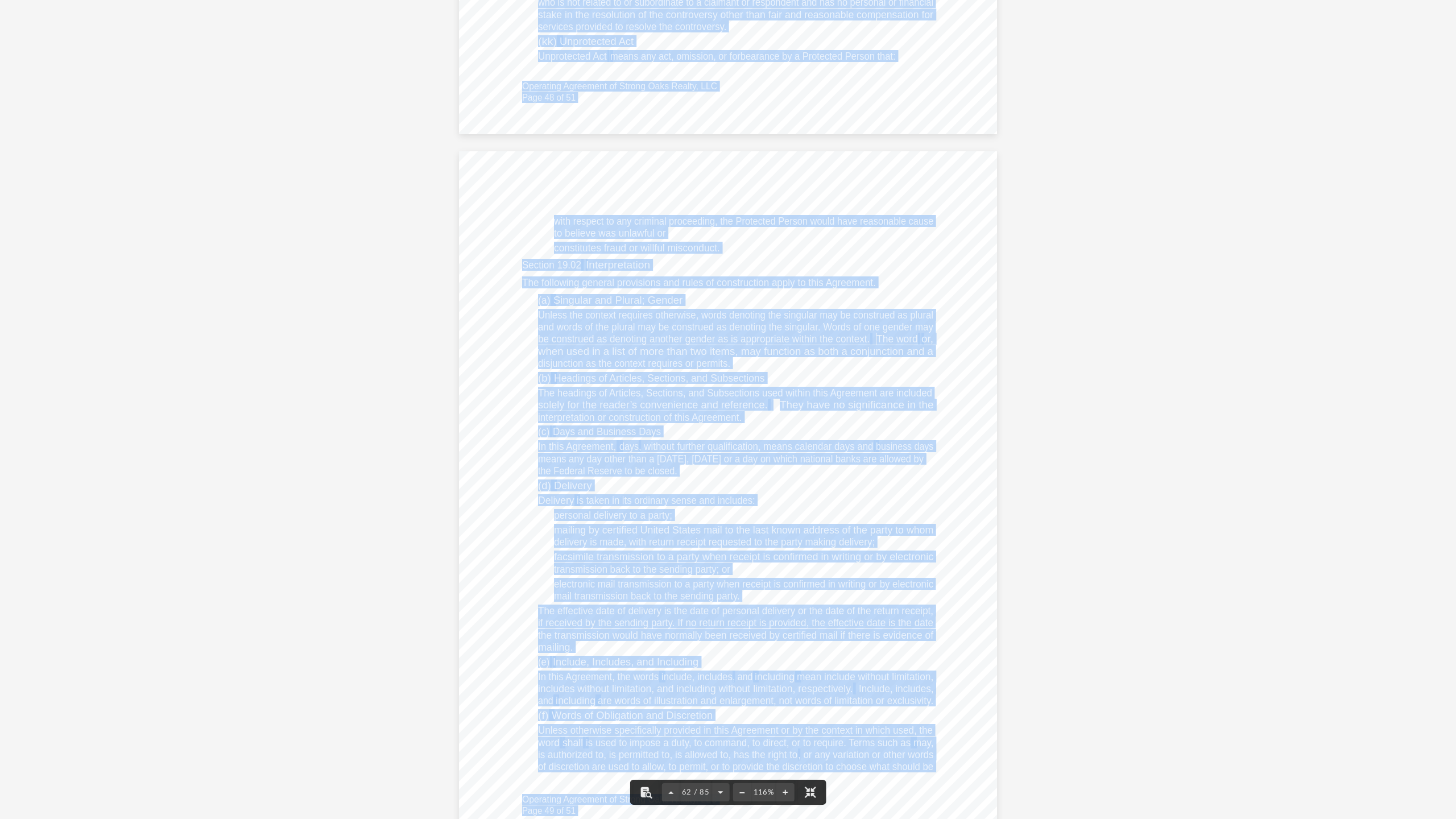
click at [586, 560] on span "facsimile transmission to a party when receipt is confirmed in writing or by el…" at bounding box center [744, 557] width 379 height 11
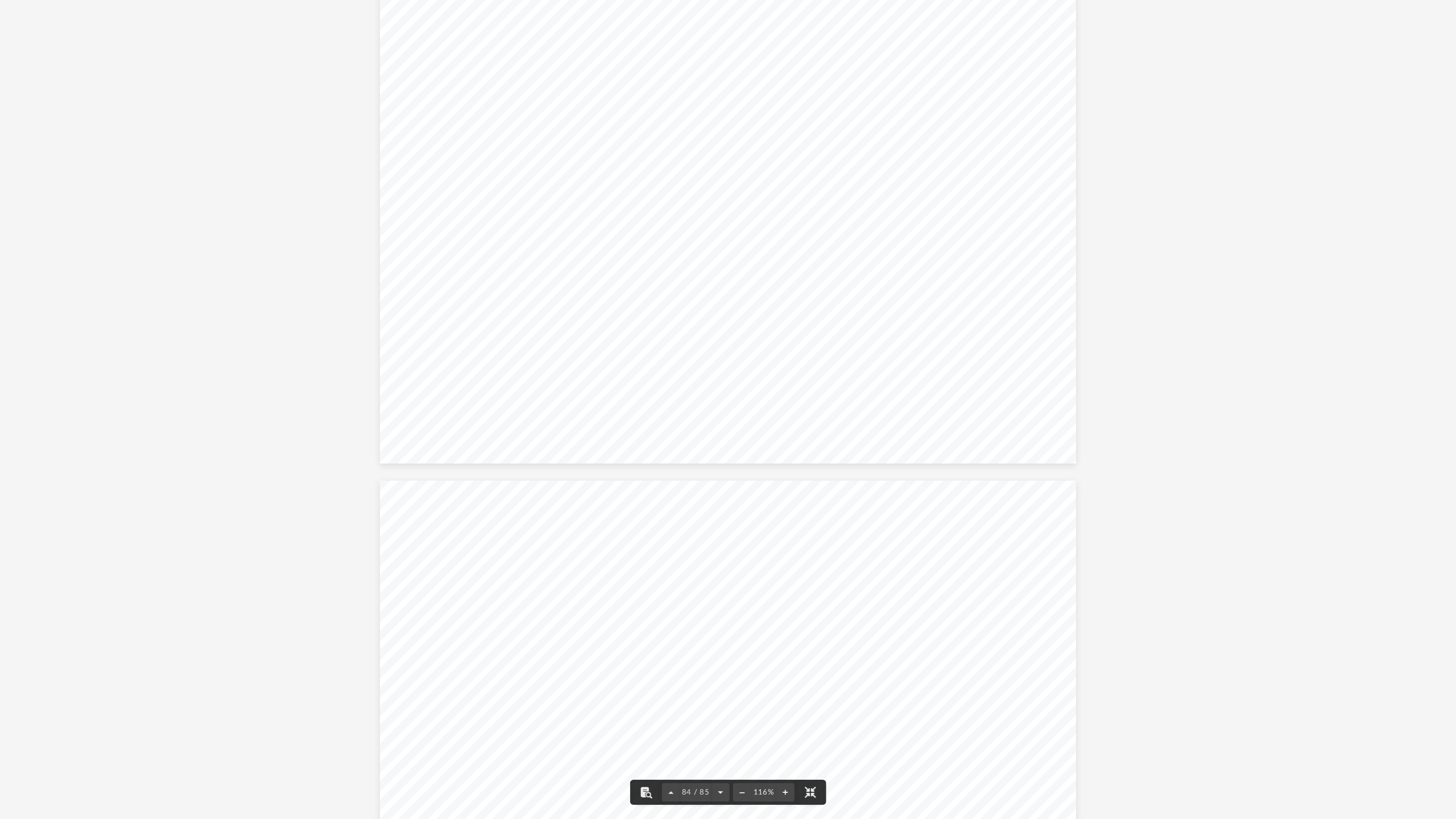
scroll to position [58720, 0]
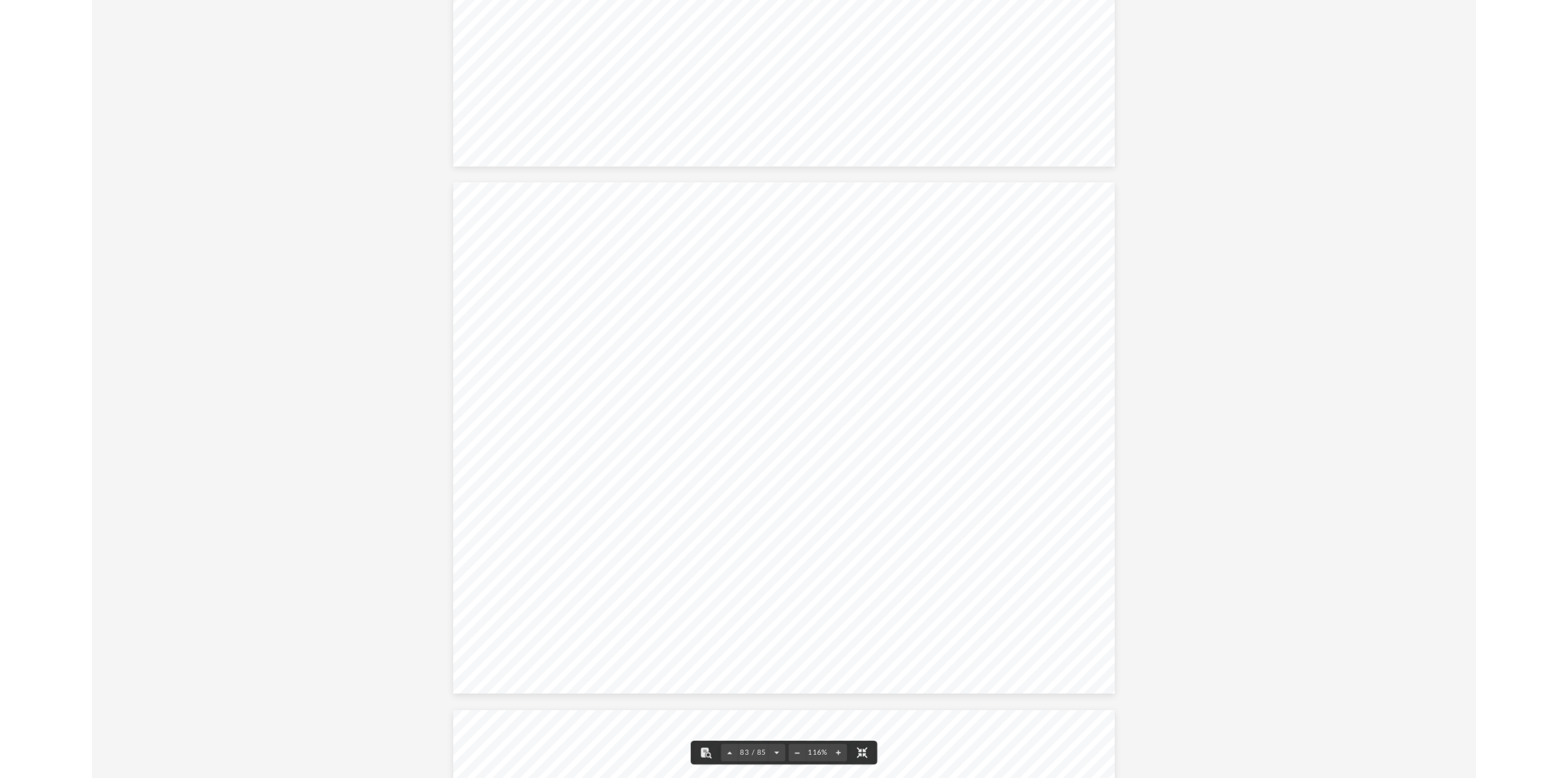
scroll to position [62387, 0]
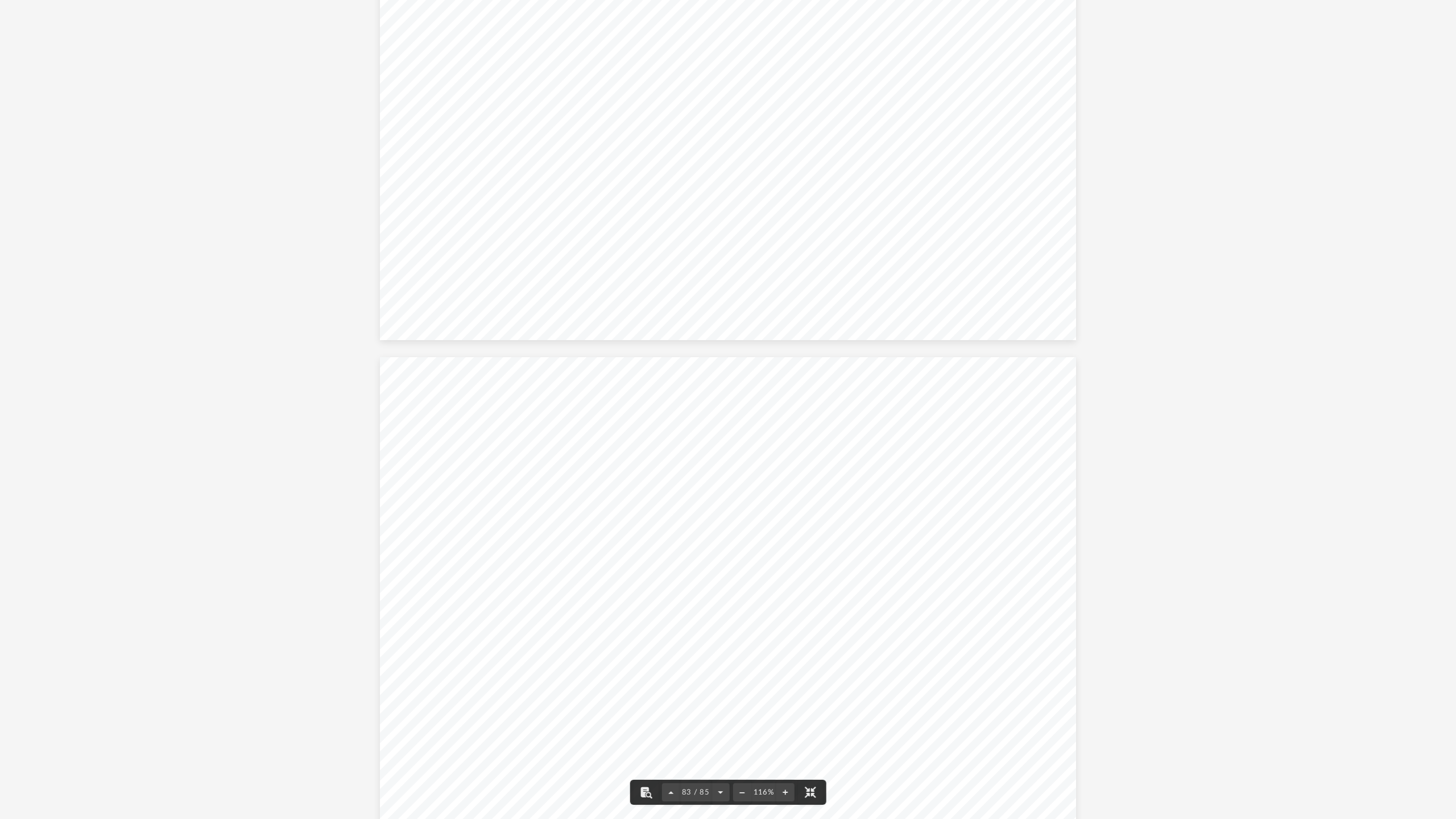
click at [881, 266] on div "A Wyoming Limited Liability Company 1 50 Strong Oaks Realty, LLC Jose A. Abad H…" at bounding box center [727, 71] width 696 height 538
click at [808, 722] on button "File preview" at bounding box center [809, 792] width 25 height 25
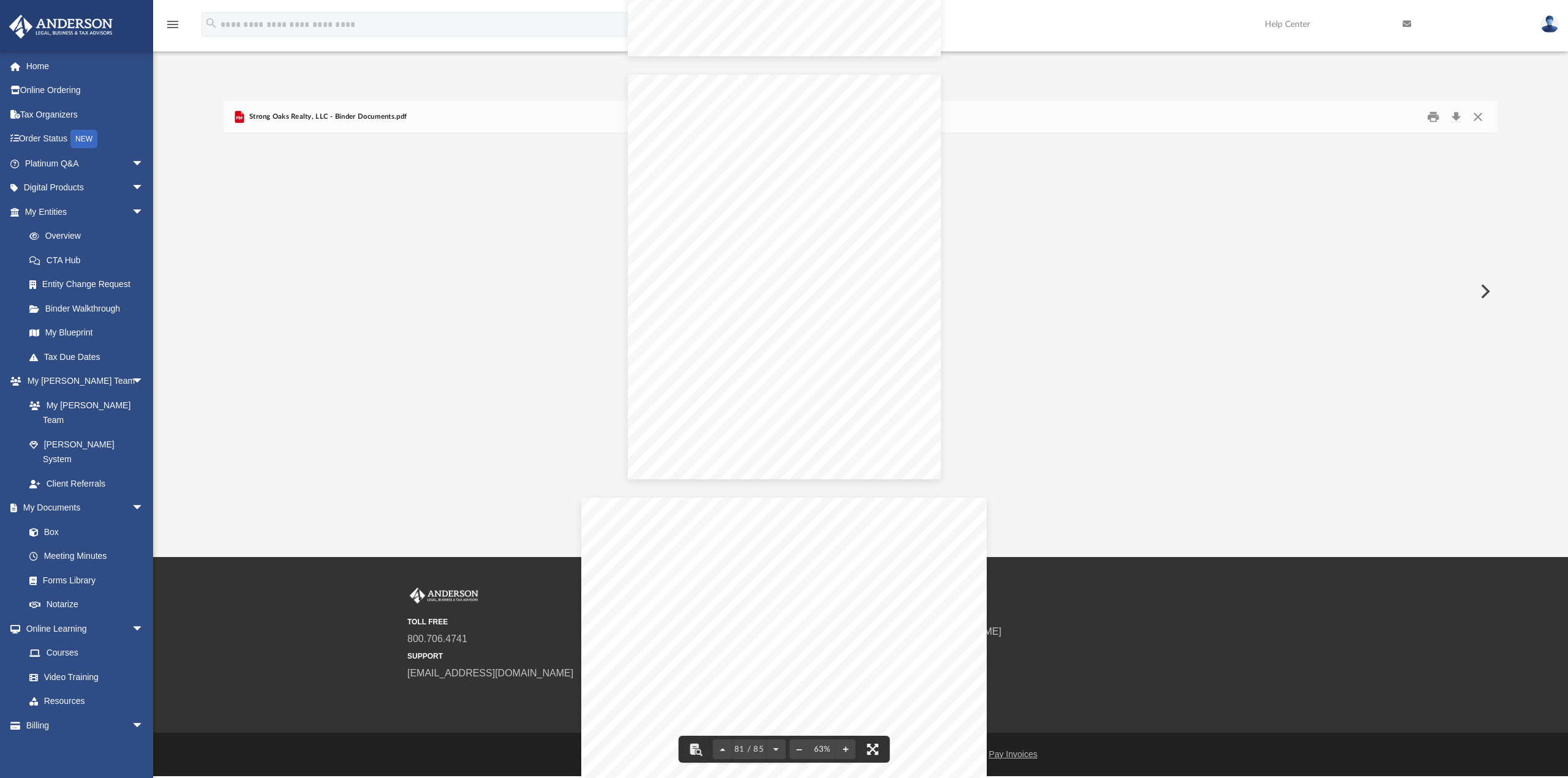
scroll to position [33782, 0]
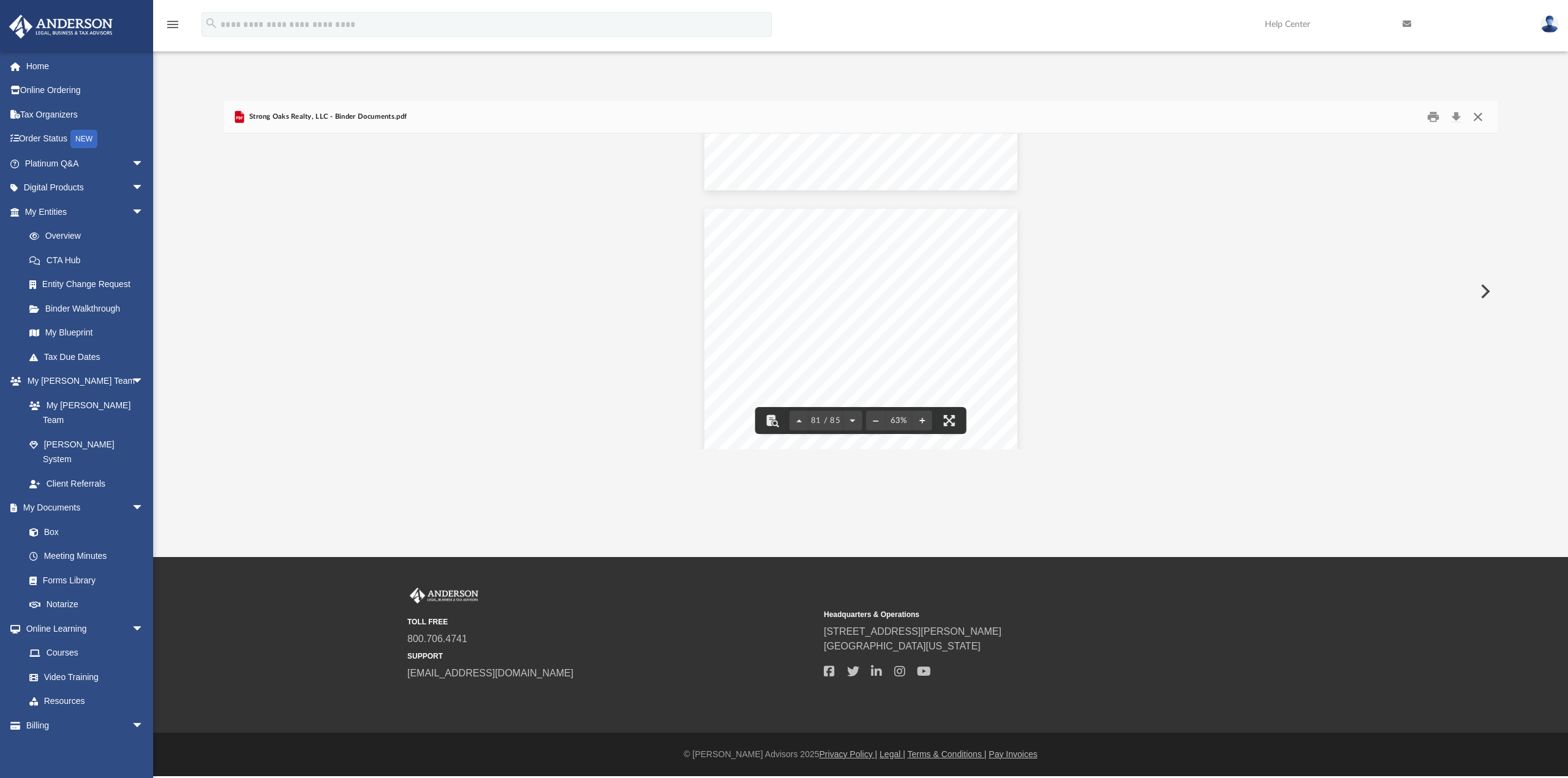
click at [1483, 119] on button "Close" at bounding box center [1477, 117] width 22 height 19
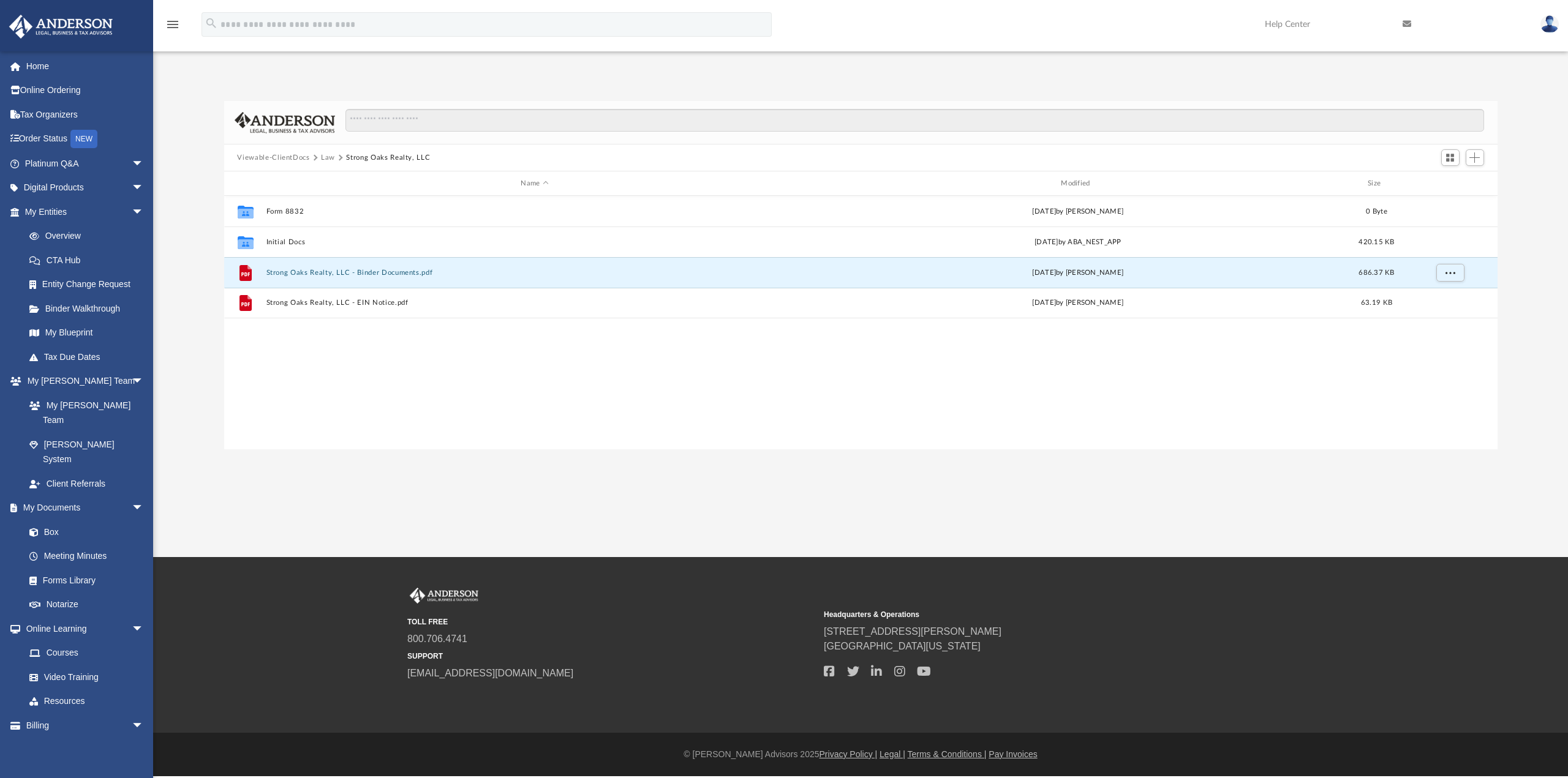
click at [273, 158] on button "Viewable-ClientDocs" at bounding box center [273, 158] width 72 height 11
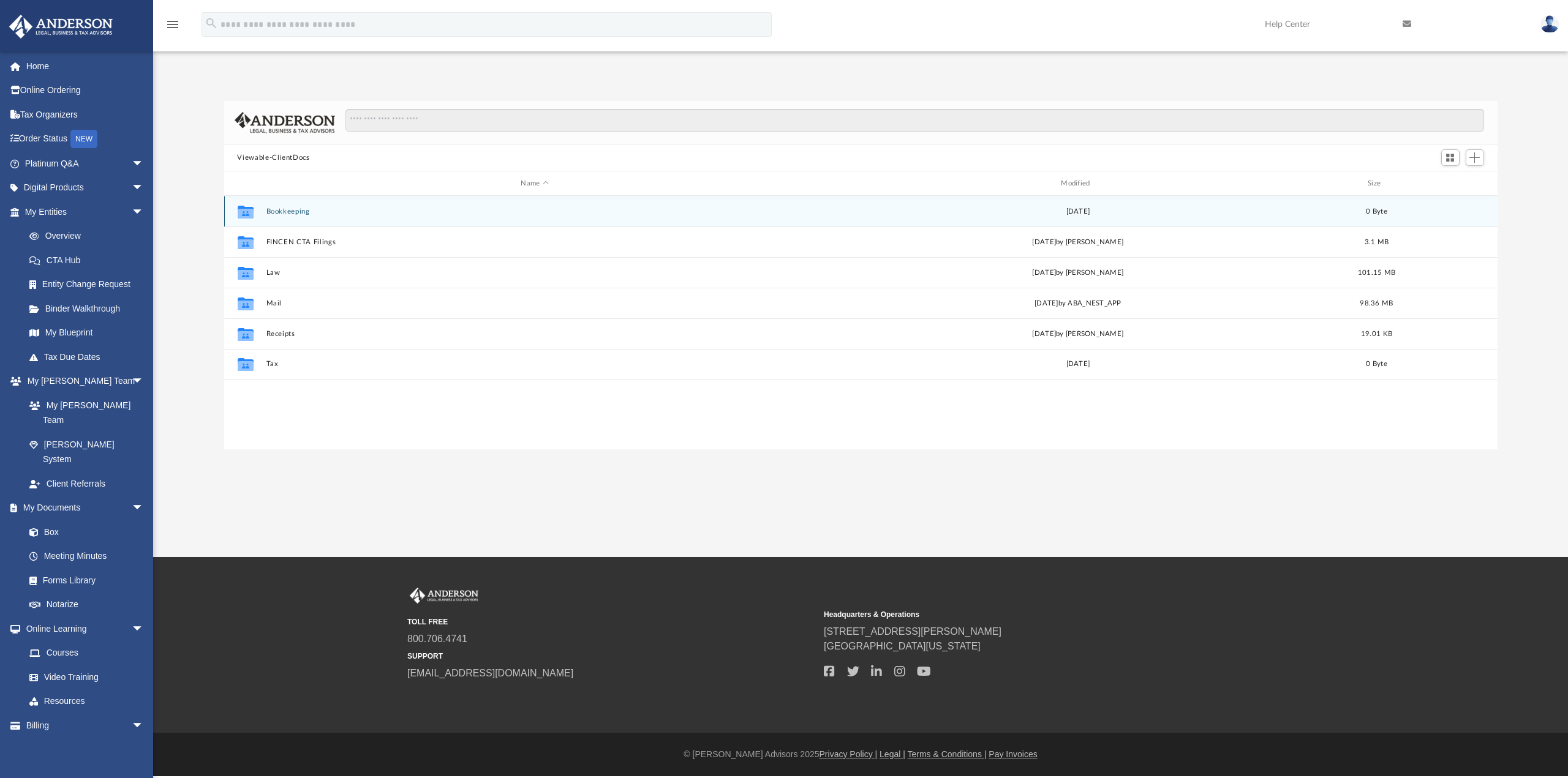
click at [285, 213] on button "Bookkeeping" at bounding box center [534, 211] width 538 height 8
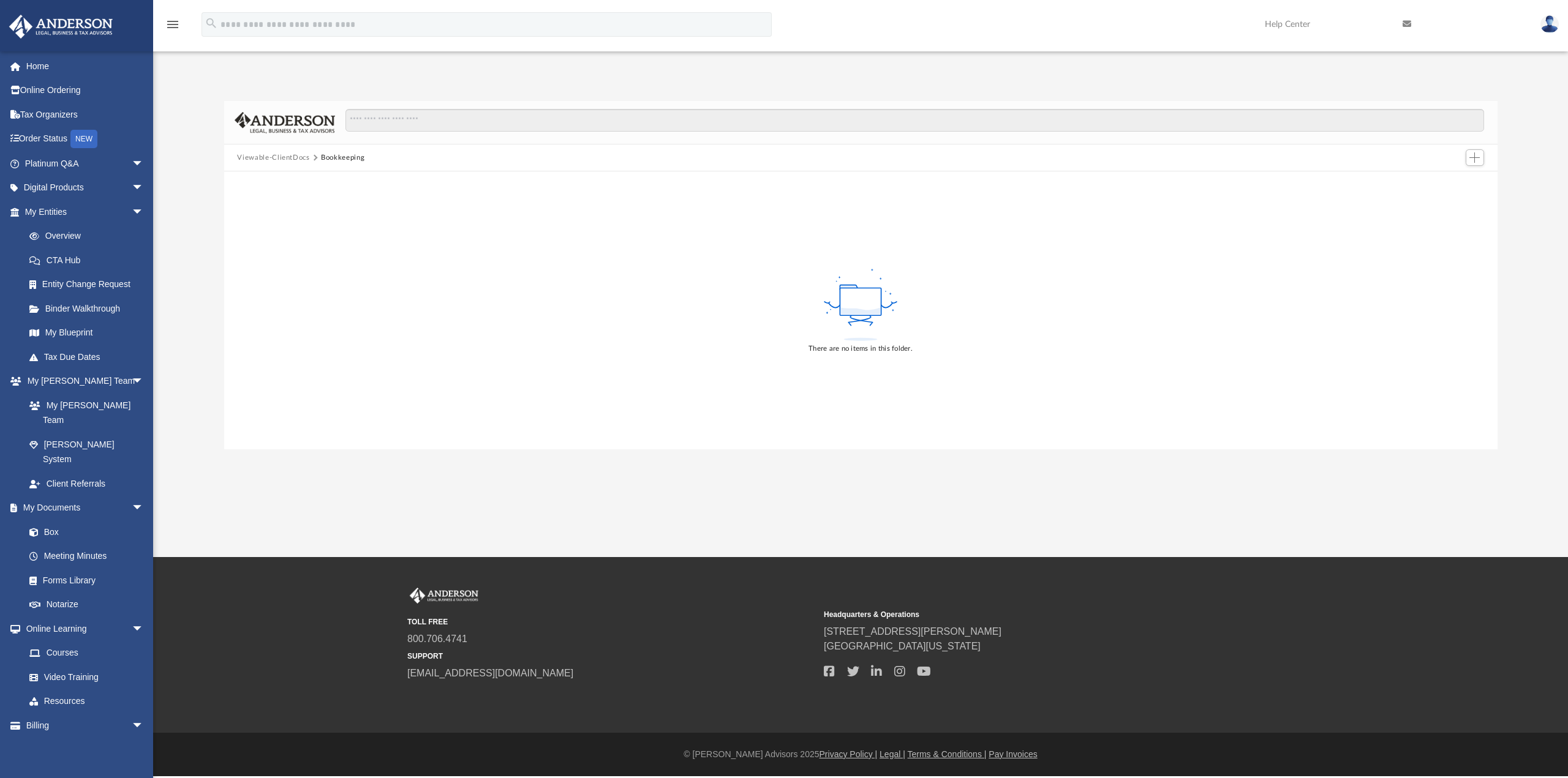
click at [286, 154] on button "Viewable-ClientDocs" at bounding box center [273, 158] width 72 height 11
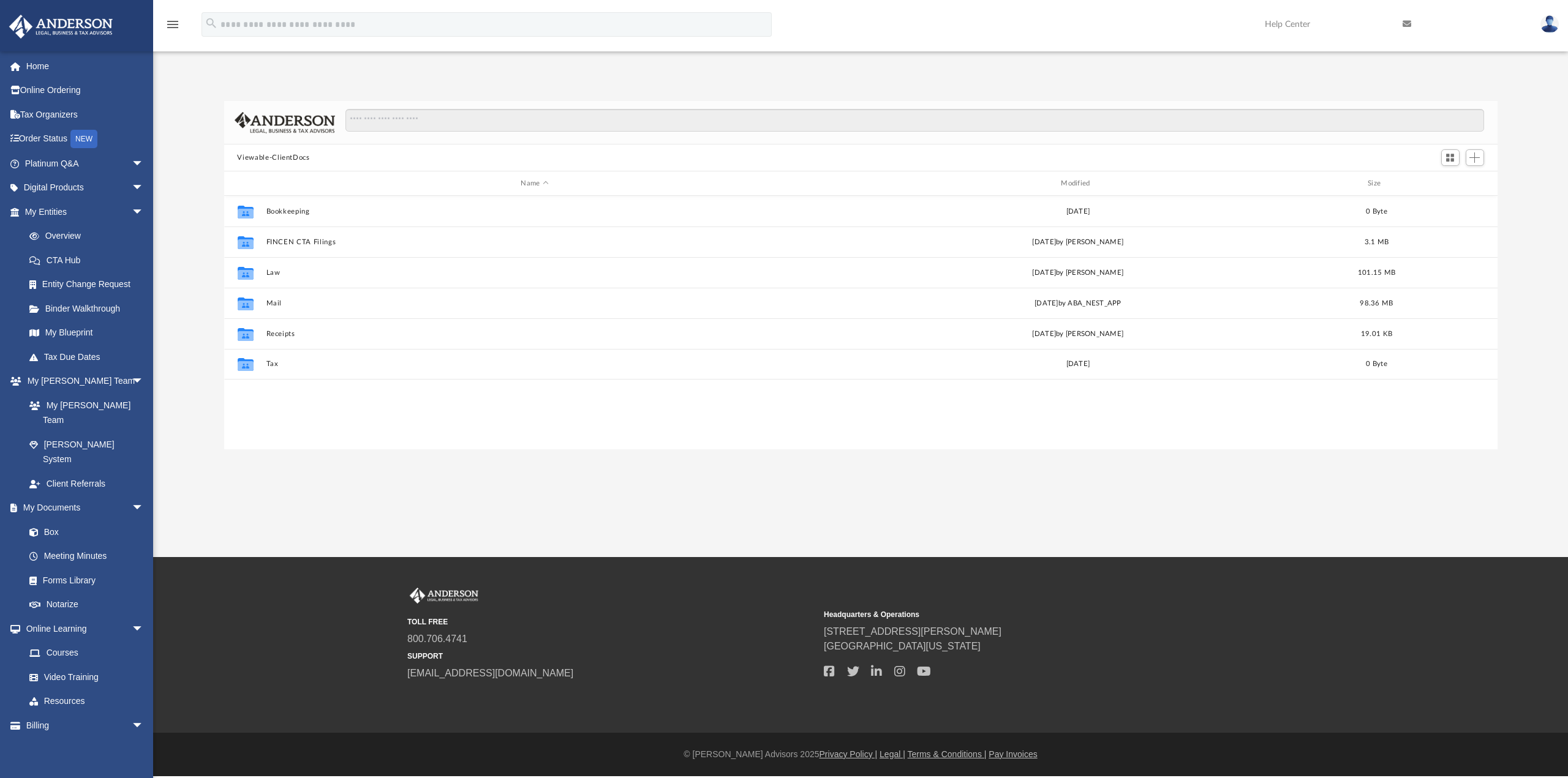
scroll to position [269, 1264]
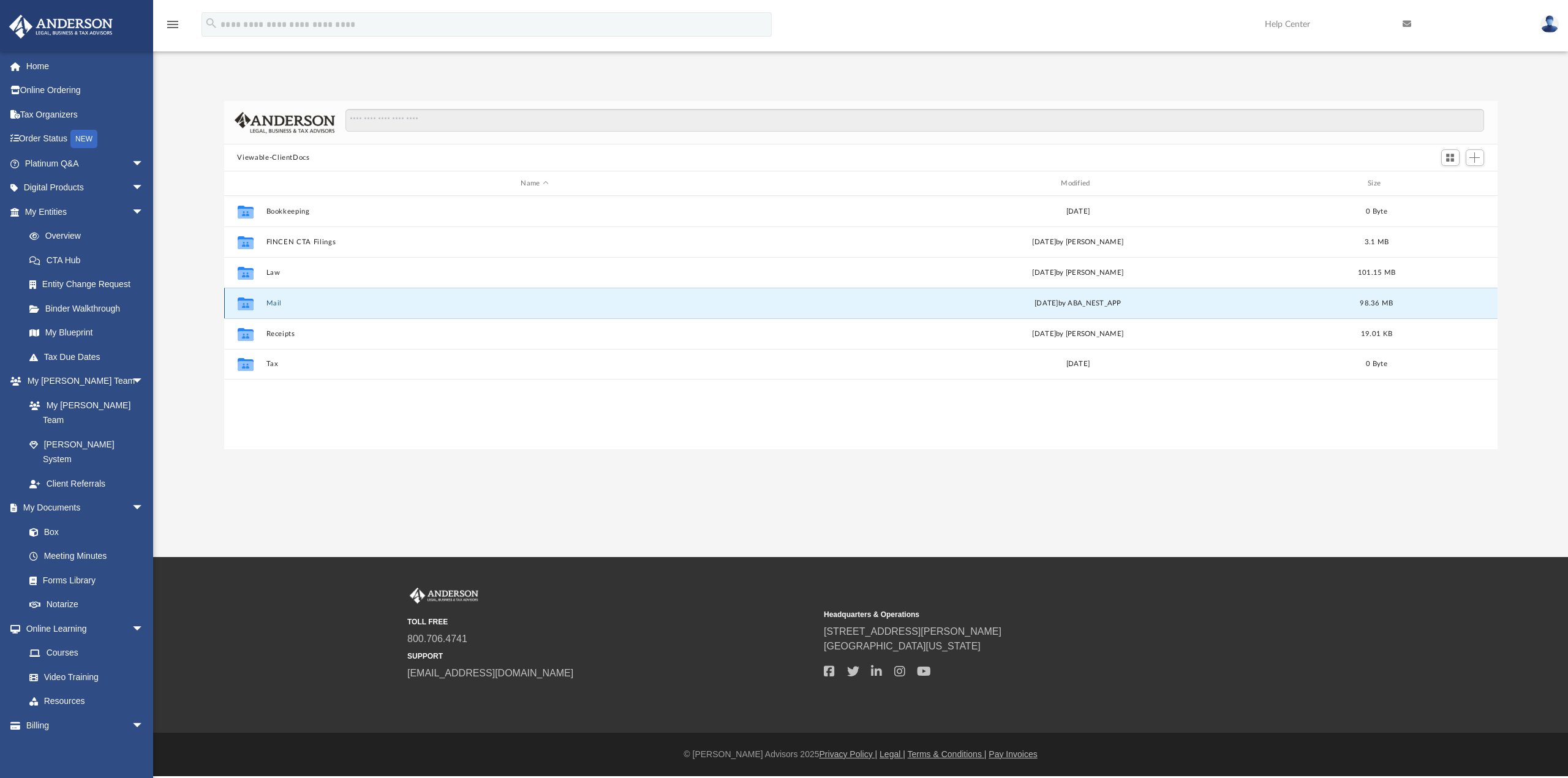
click at [274, 305] on button "Mail" at bounding box center [534, 303] width 538 height 8
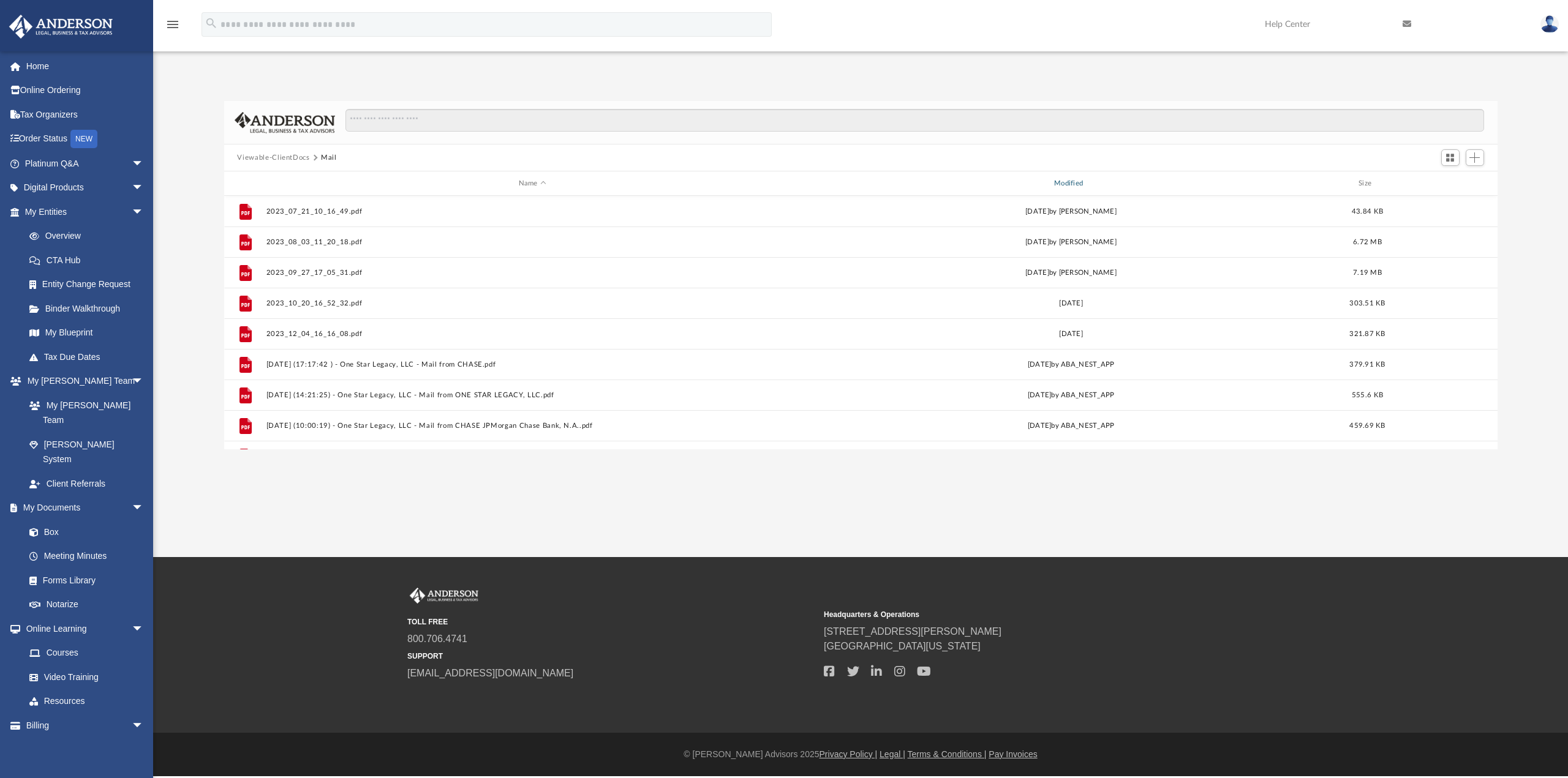
click at [1077, 182] on div "Modified" at bounding box center [1070, 183] width 533 height 11
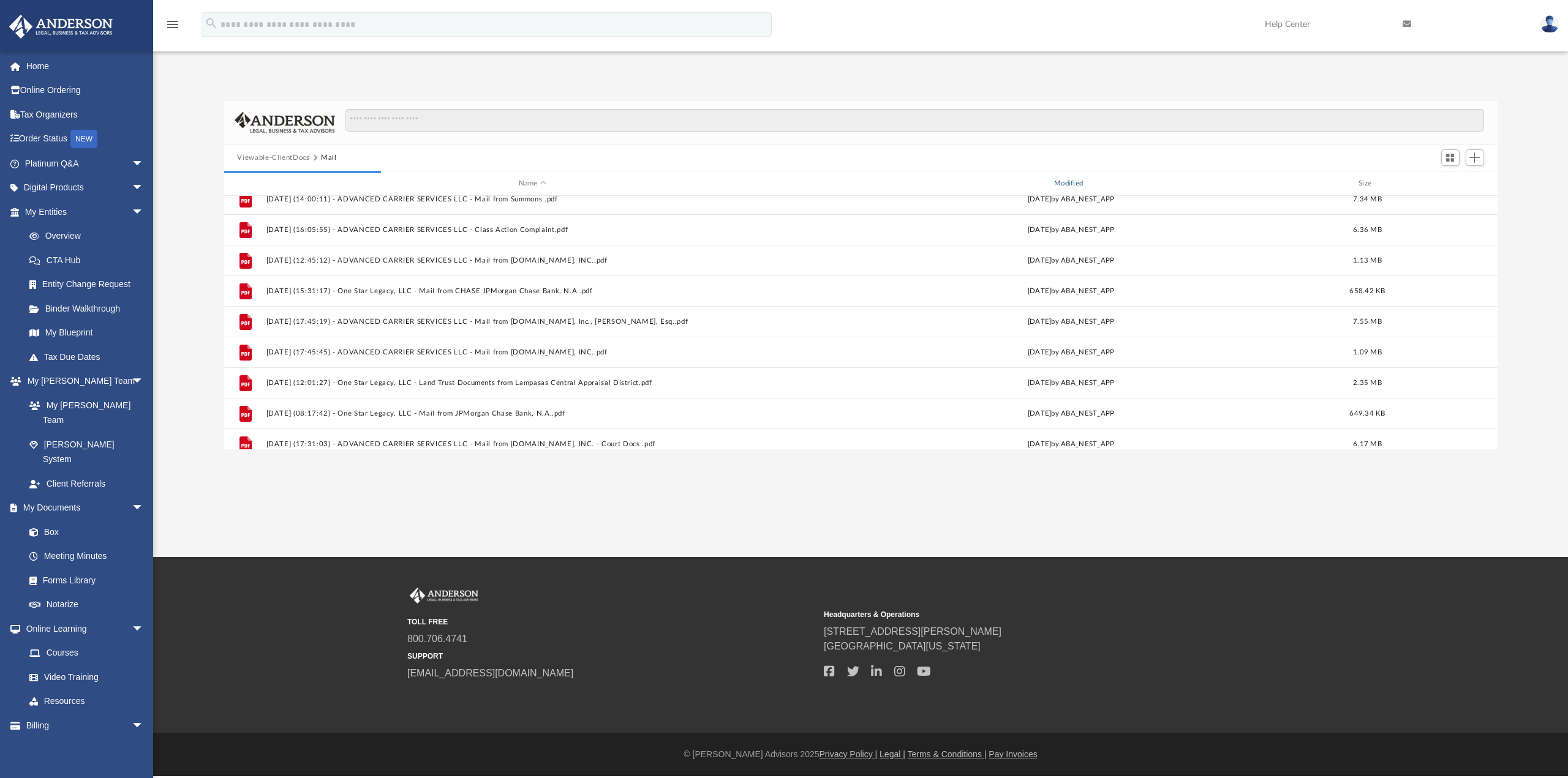
scroll to position [1246, 0]
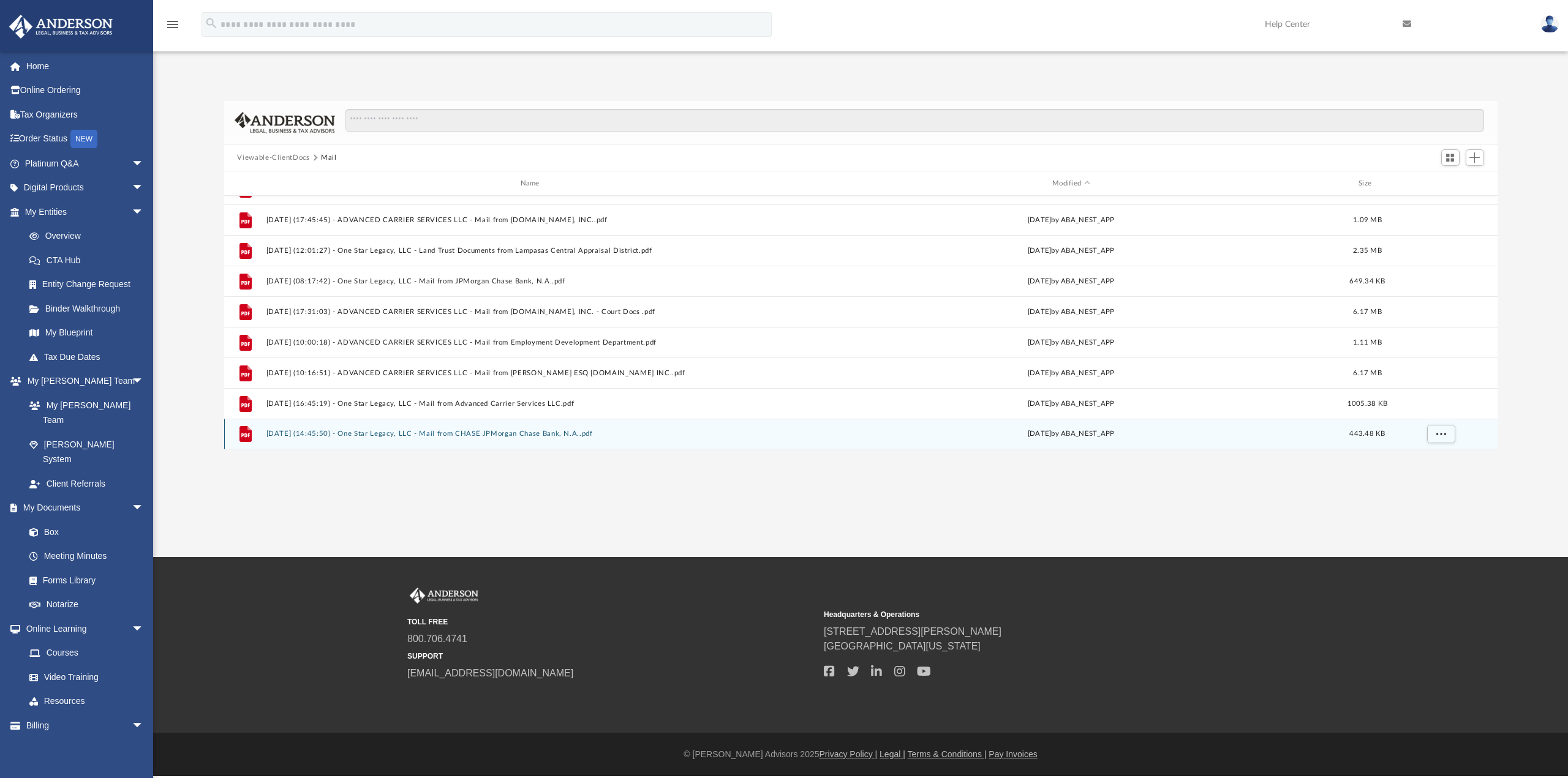
click at [348, 436] on button "2025.07.25 (14:45:50) - One Star Legacy, LLC - Mail from CHASE JPMorgan Chase B…" at bounding box center [532, 433] width 533 height 8
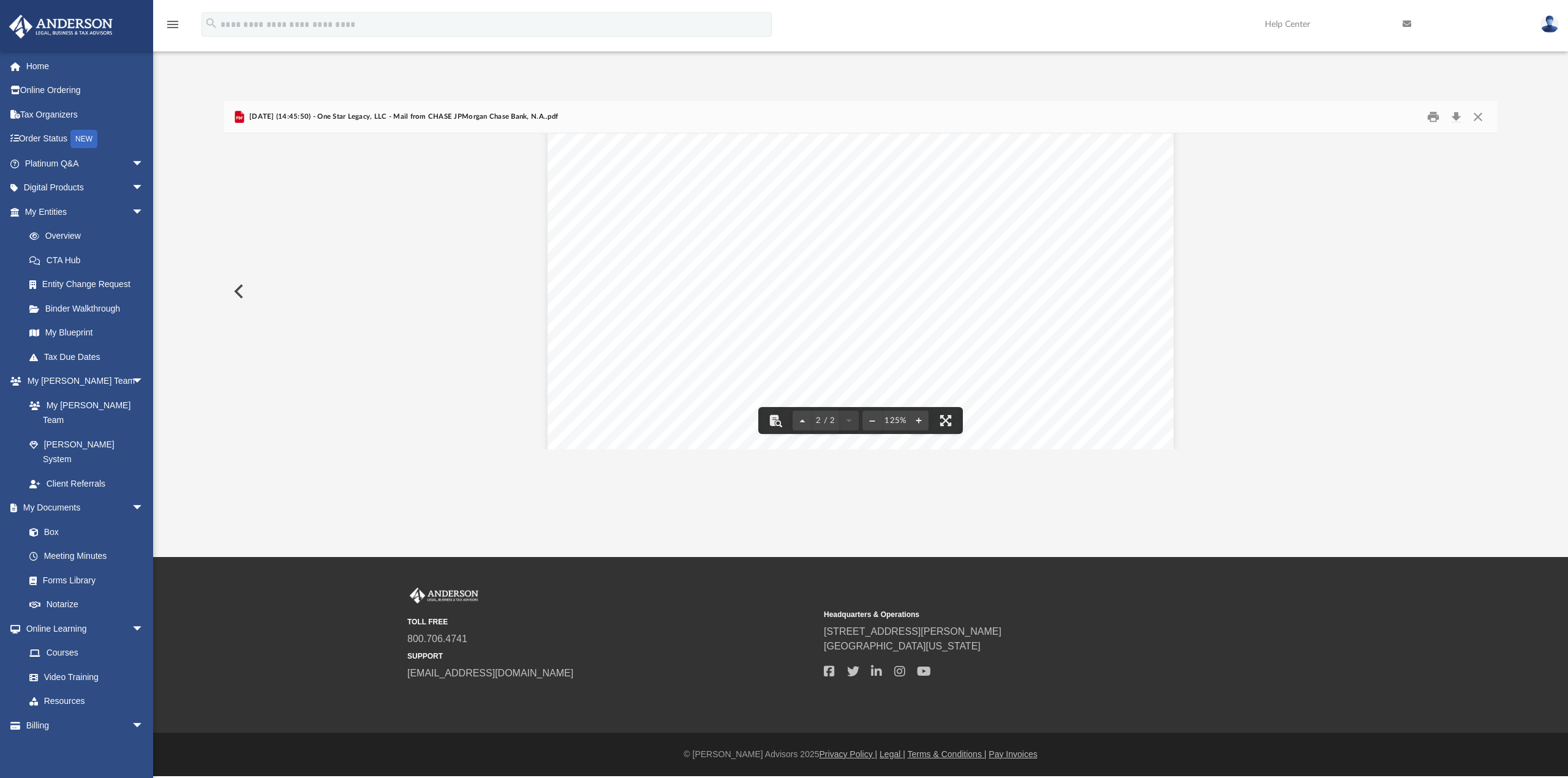
scroll to position [883, 0]
click at [1477, 115] on button "Close" at bounding box center [1477, 117] width 22 height 19
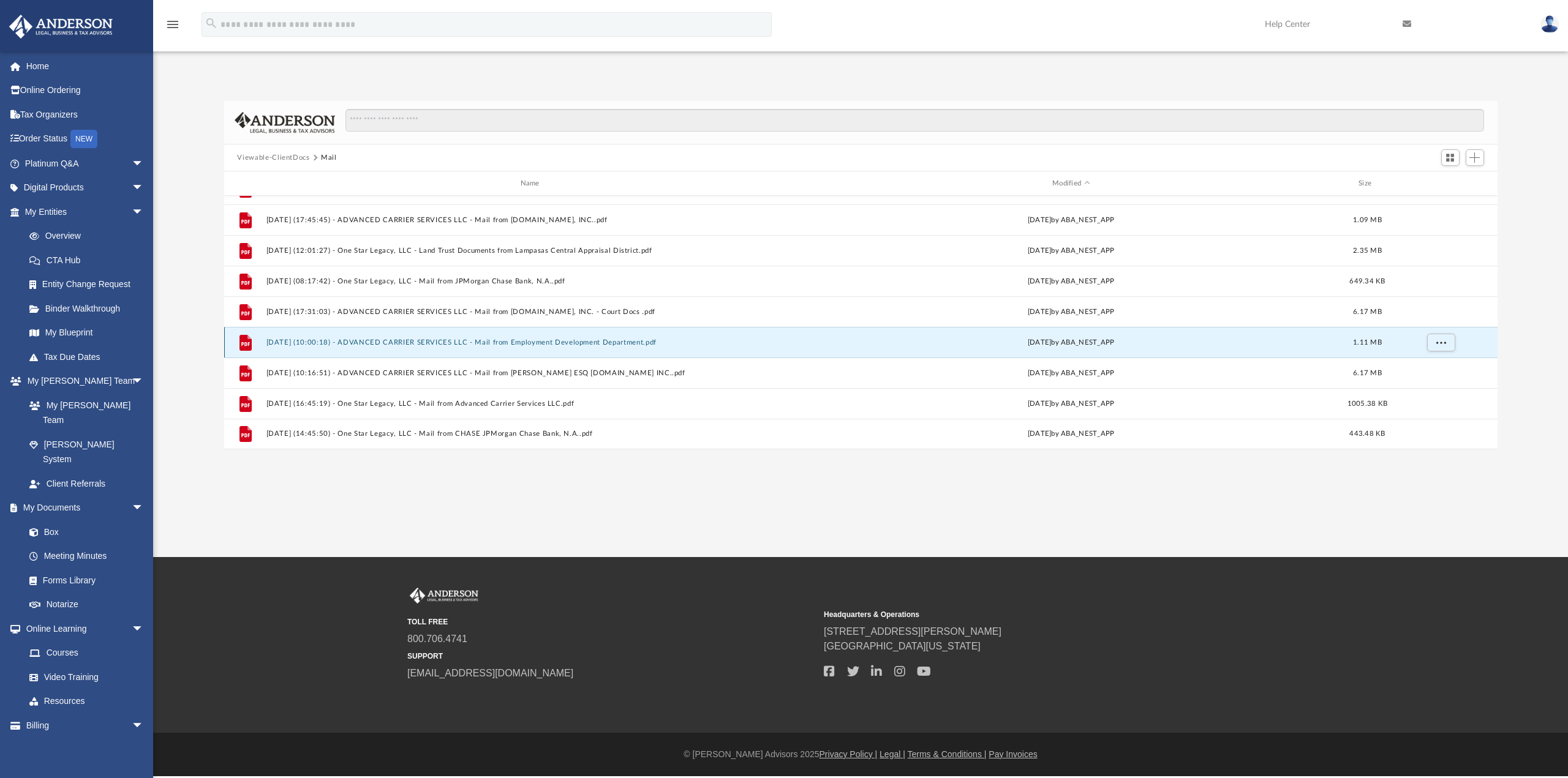
click at [380, 345] on button "2025.07.21 (10:00:18) - ADVANCED CARRIER SERVICES LLC - Mail from Employment De…" at bounding box center [532, 342] width 533 height 8
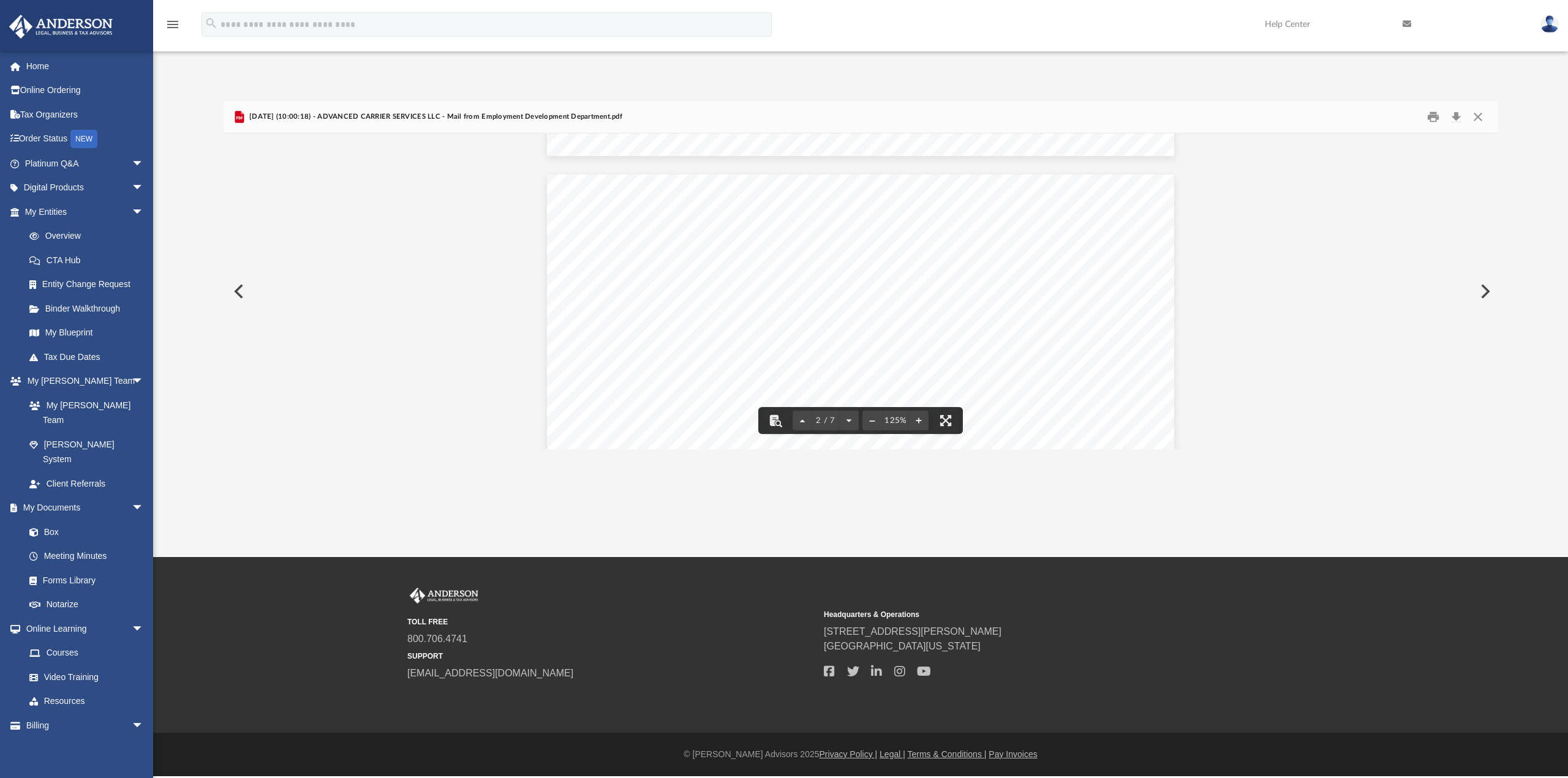
scroll to position [368, 0]
click at [873, 420] on button "File preview" at bounding box center [872, 420] width 19 height 27
click at [873, 420] on div "Page 1" at bounding box center [860, 176] width 577 height 763
click at [873, 420] on button "File preview" at bounding box center [872, 420] width 19 height 27
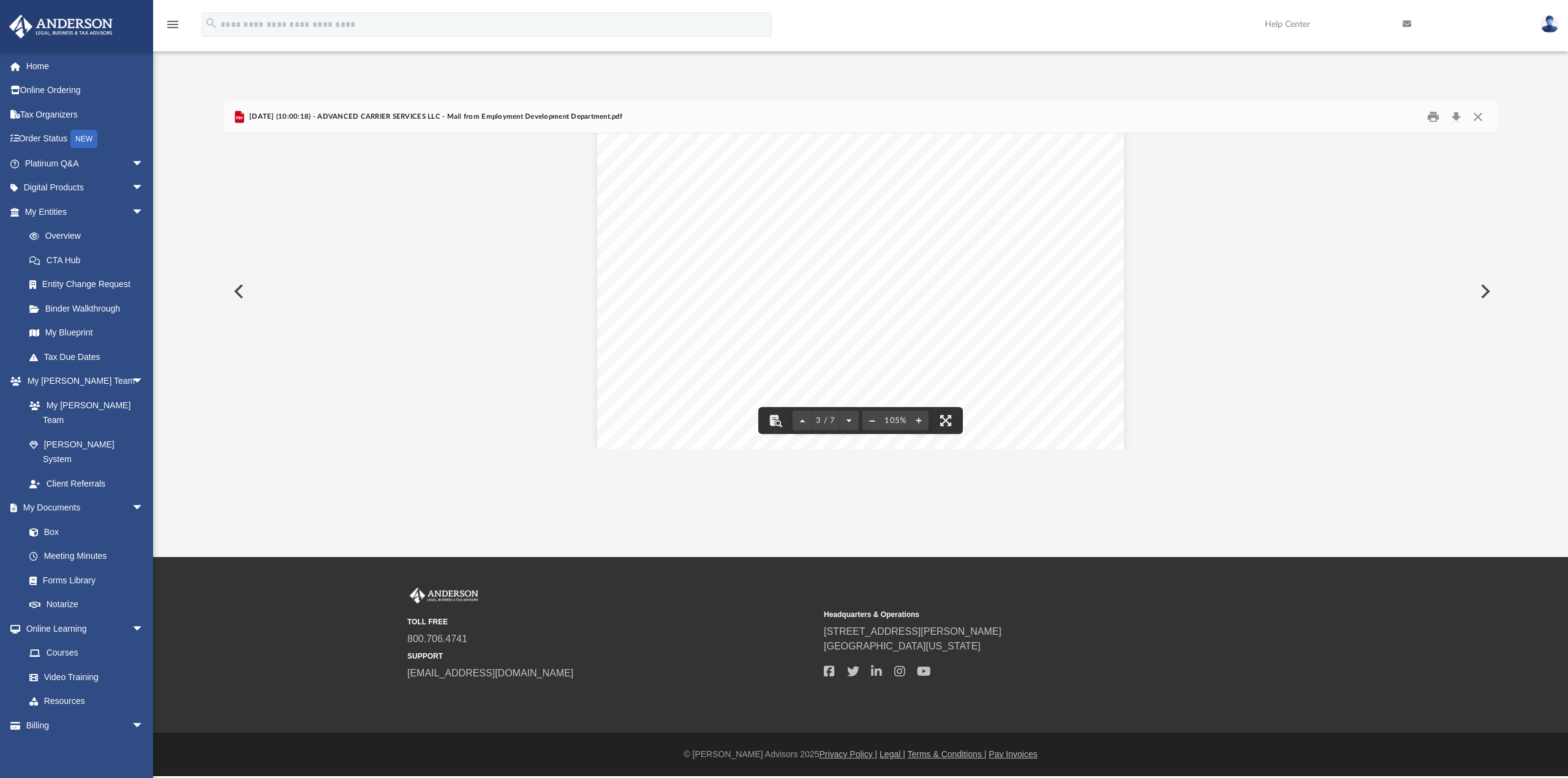
scroll to position [1652, 0]
click at [1474, 120] on button "Close" at bounding box center [1477, 117] width 22 height 19
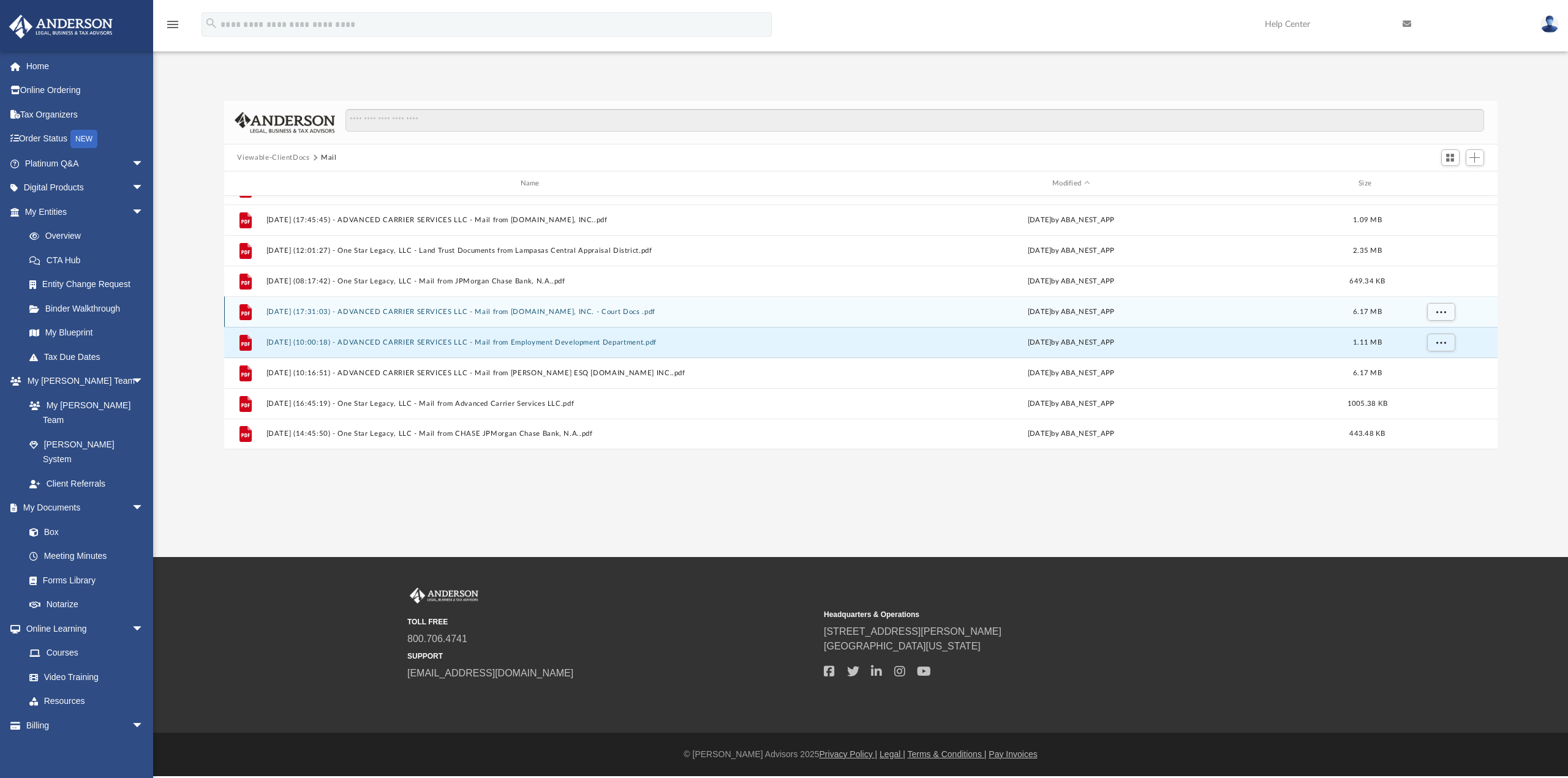
click at [446, 313] on button "2025.07.14 (17:31:03) - ADVANCED CARRIER SERVICES LLC - Mail from D.LAW, INC. -…" at bounding box center [532, 312] width 533 height 8
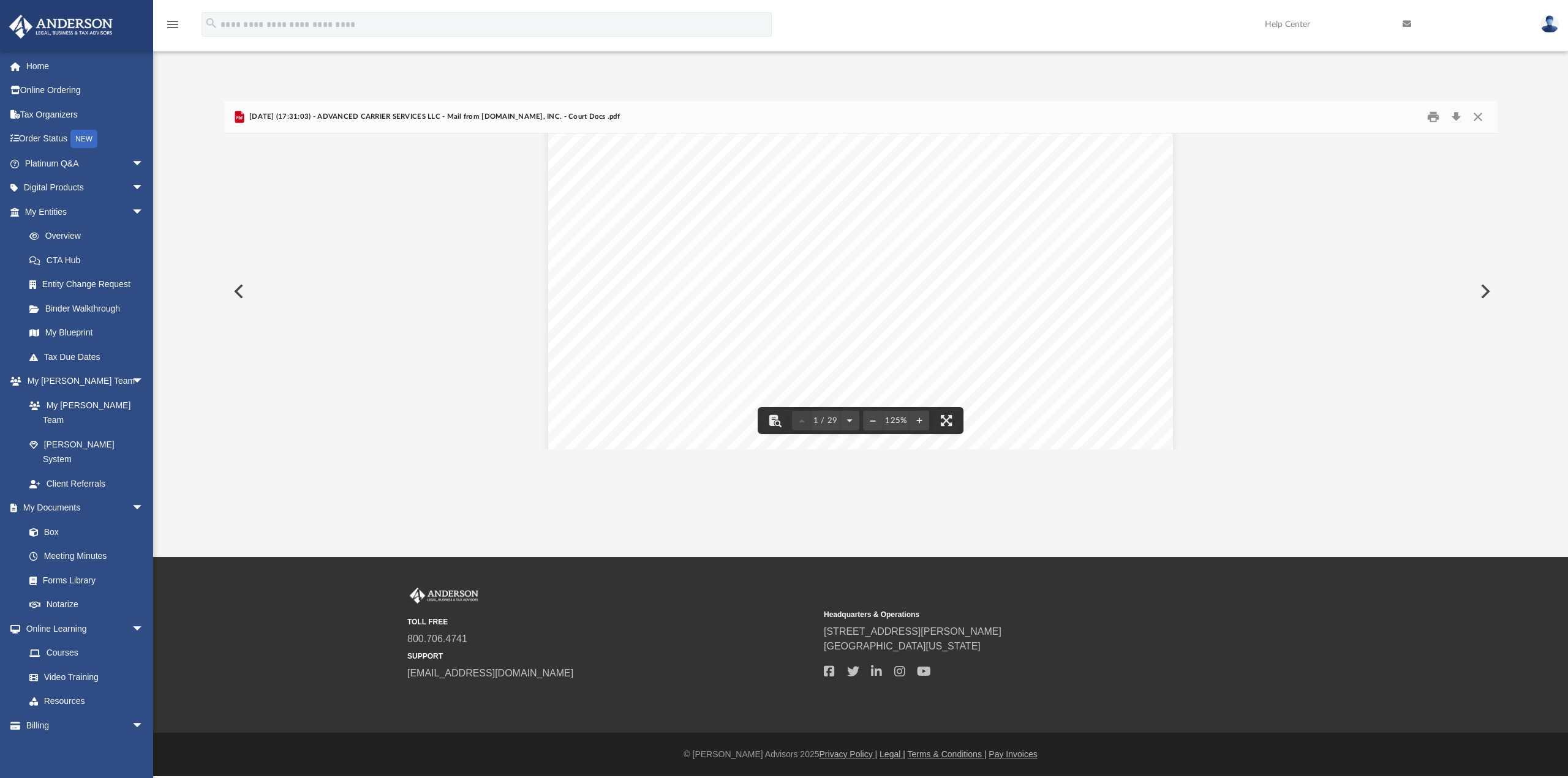
scroll to position [0, 0]
click at [1479, 116] on button "Close" at bounding box center [1477, 117] width 22 height 19
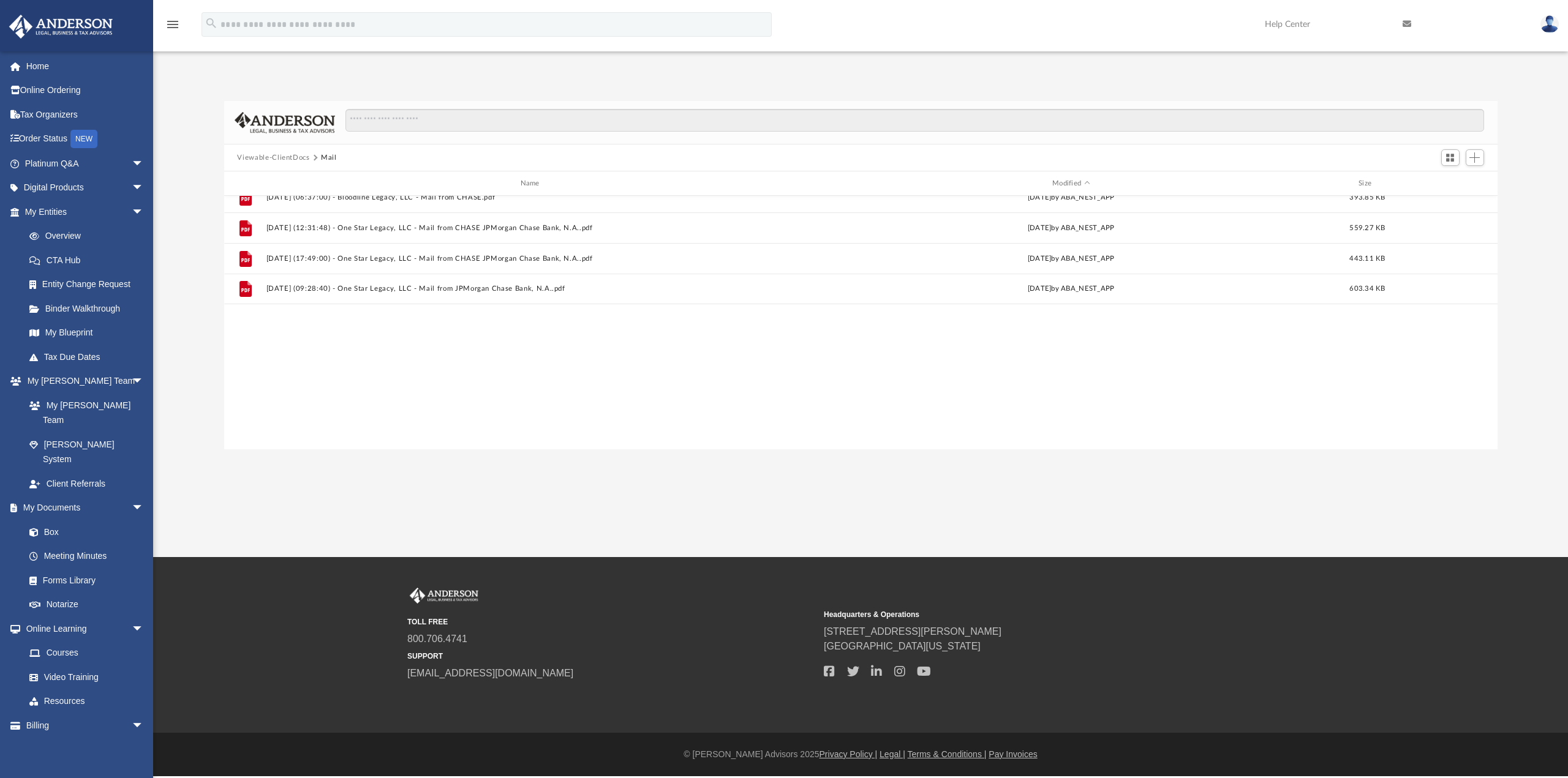
scroll to position [450, 0]
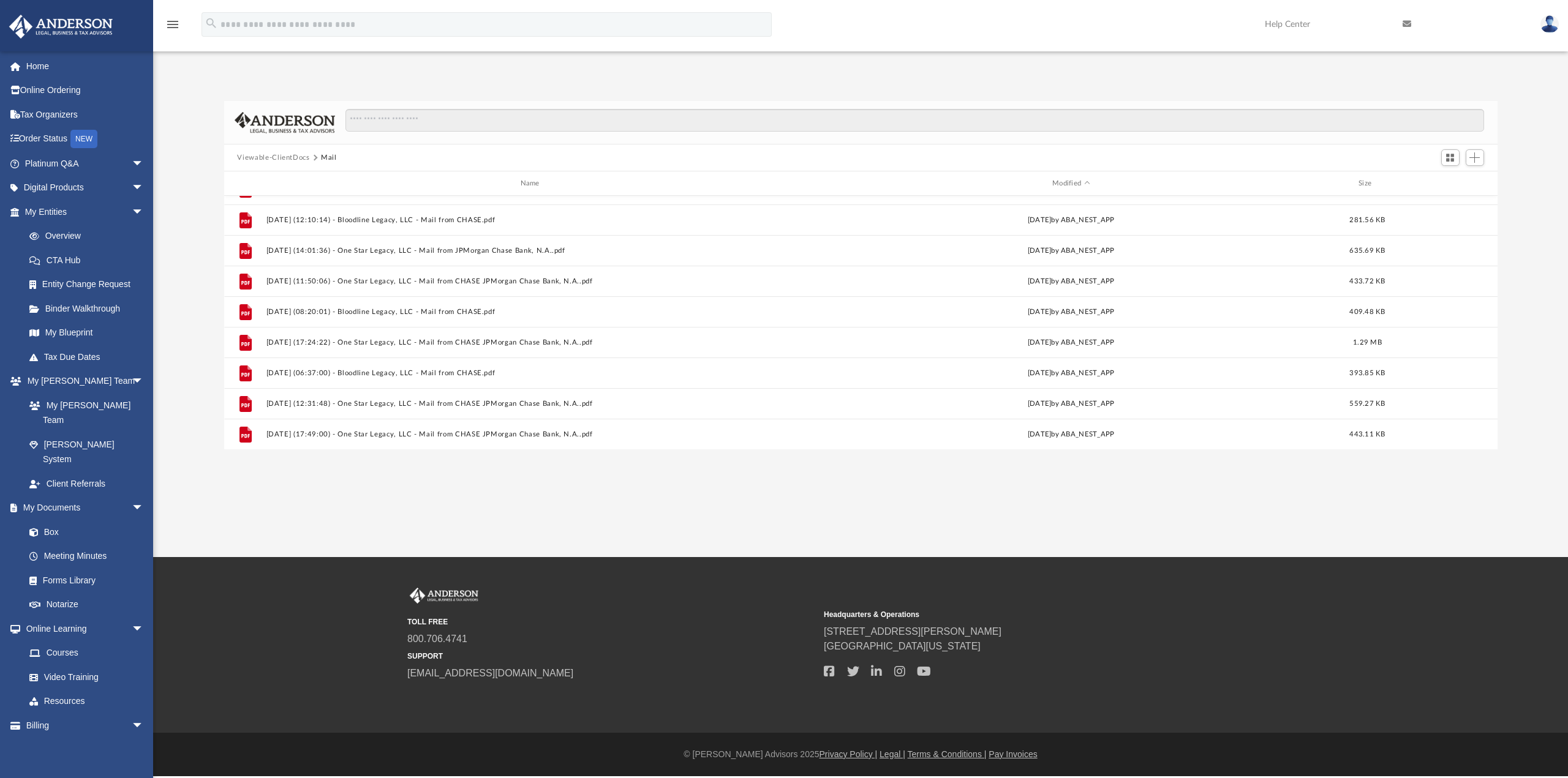
click at [291, 154] on button "Viewable-ClientDocs" at bounding box center [273, 158] width 72 height 11
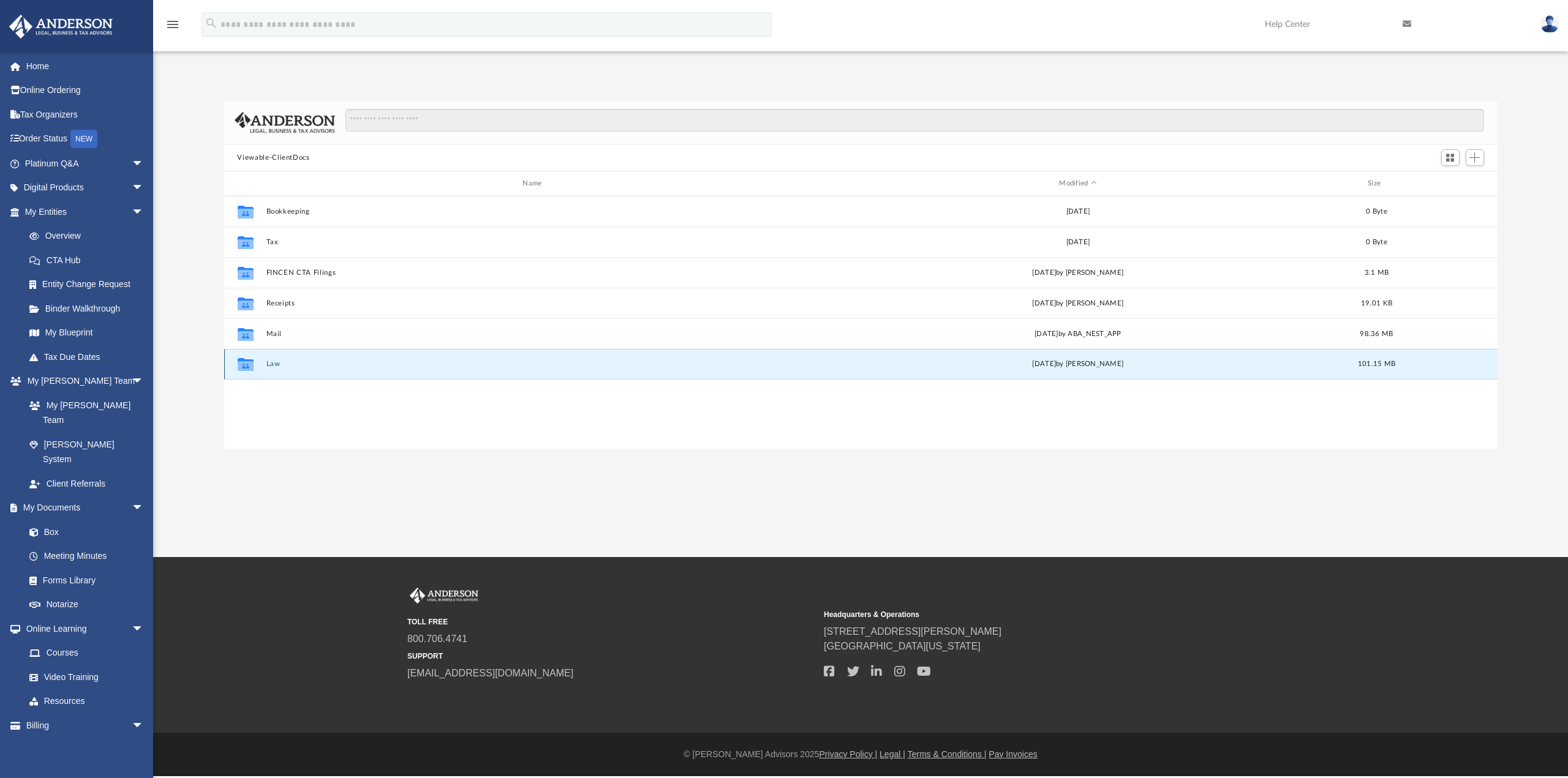
click at [277, 366] on button "Law" at bounding box center [534, 364] width 538 height 8
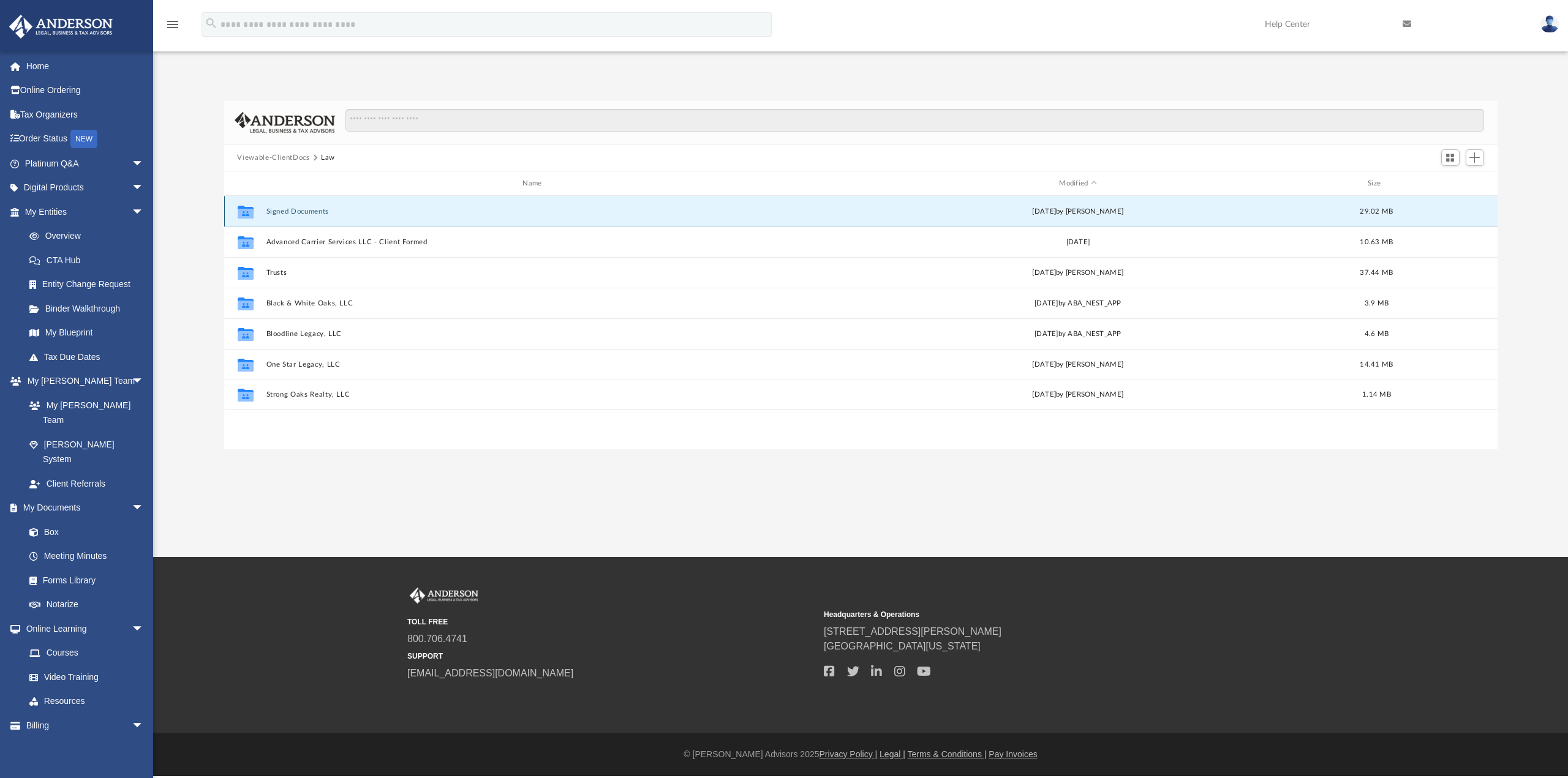
click at [320, 213] on button "Signed Documents" at bounding box center [534, 211] width 538 height 8
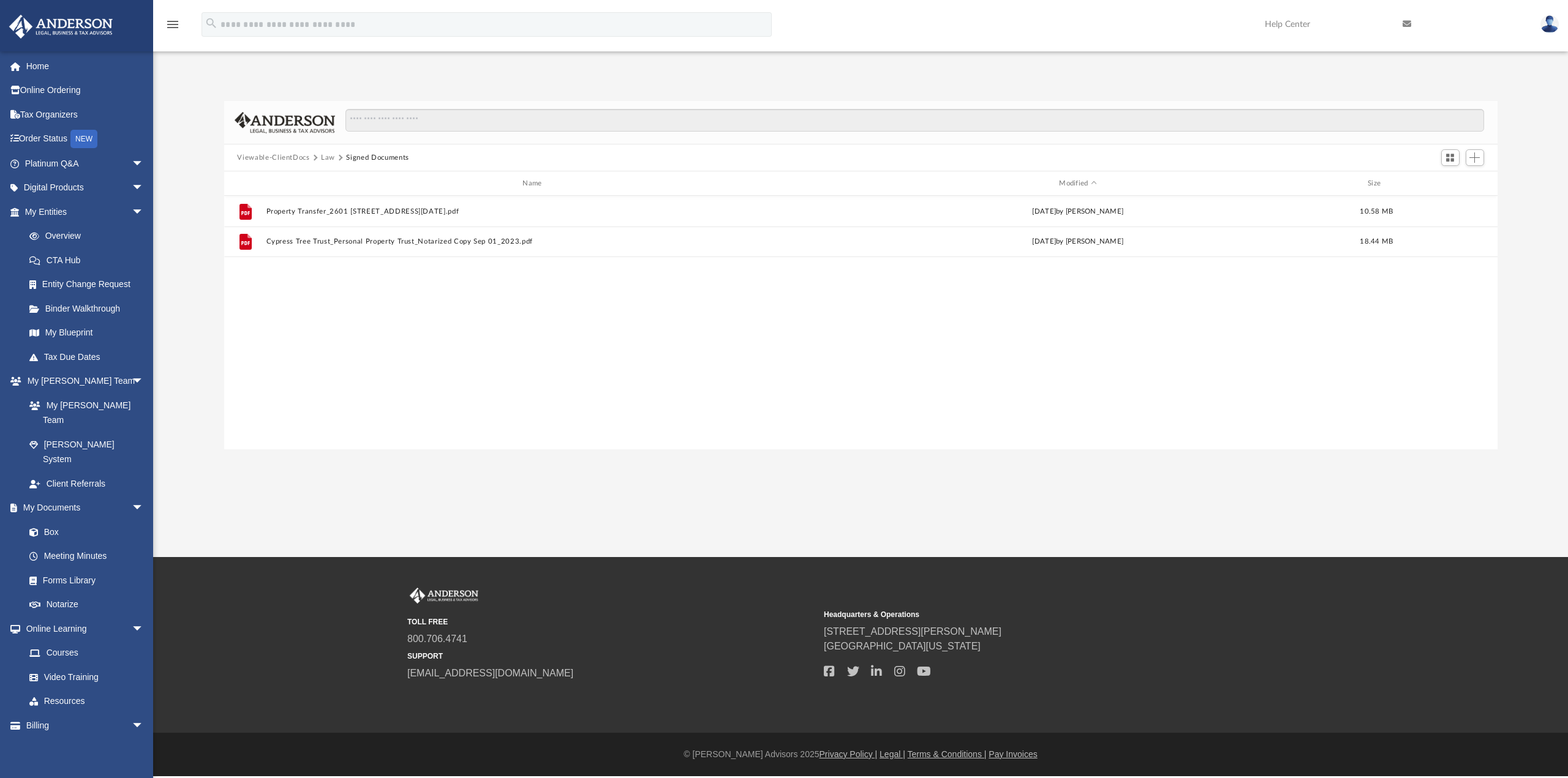
click at [324, 159] on button "Law" at bounding box center [328, 158] width 14 height 11
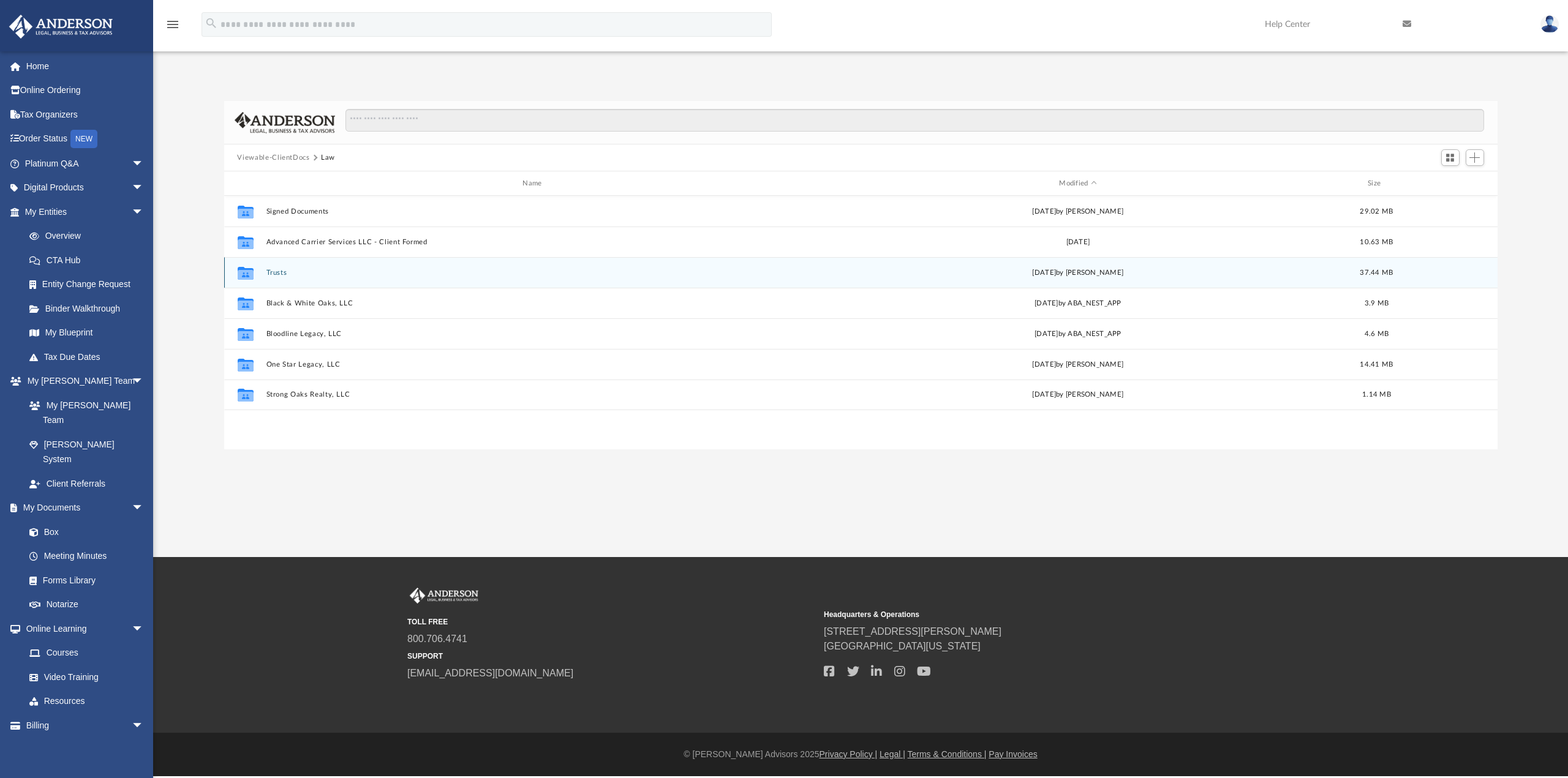
click at [276, 276] on button "Trusts" at bounding box center [534, 272] width 538 height 8
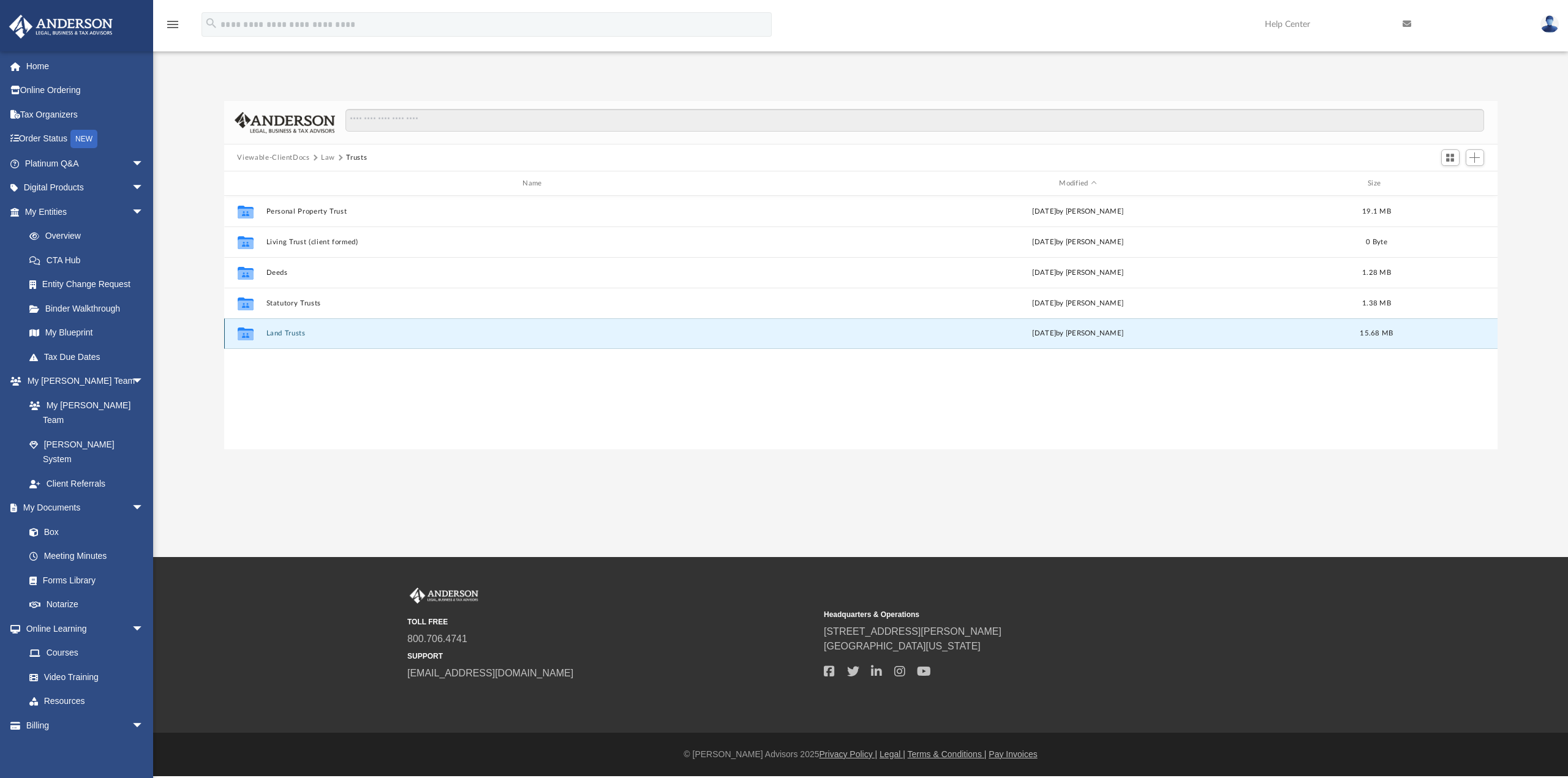
click at [281, 335] on button "Land Trusts" at bounding box center [534, 333] width 538 height 8
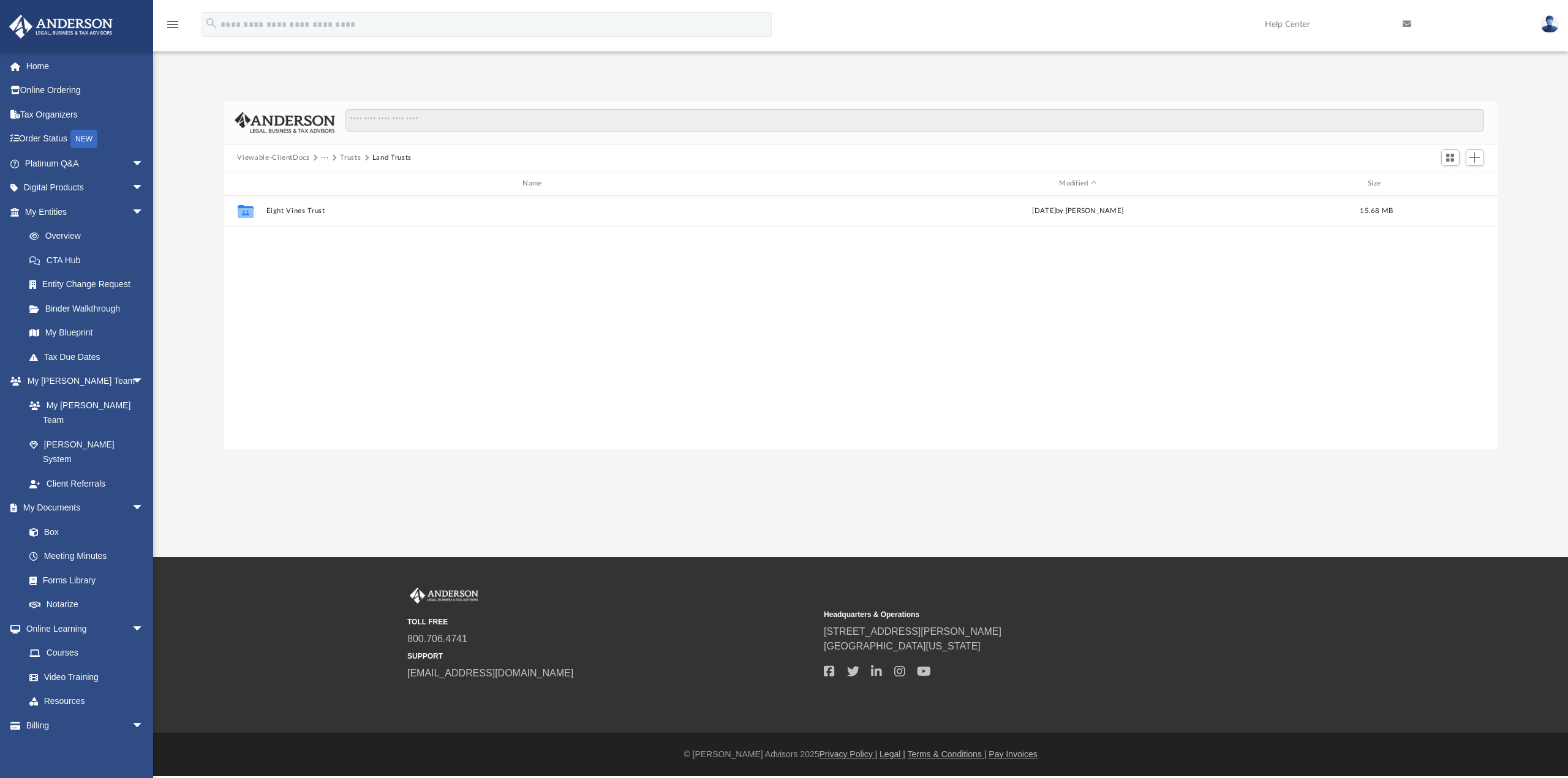
click at [352, 154] on button "Trusts" at bounding box center [350, 158] width 21 height 11
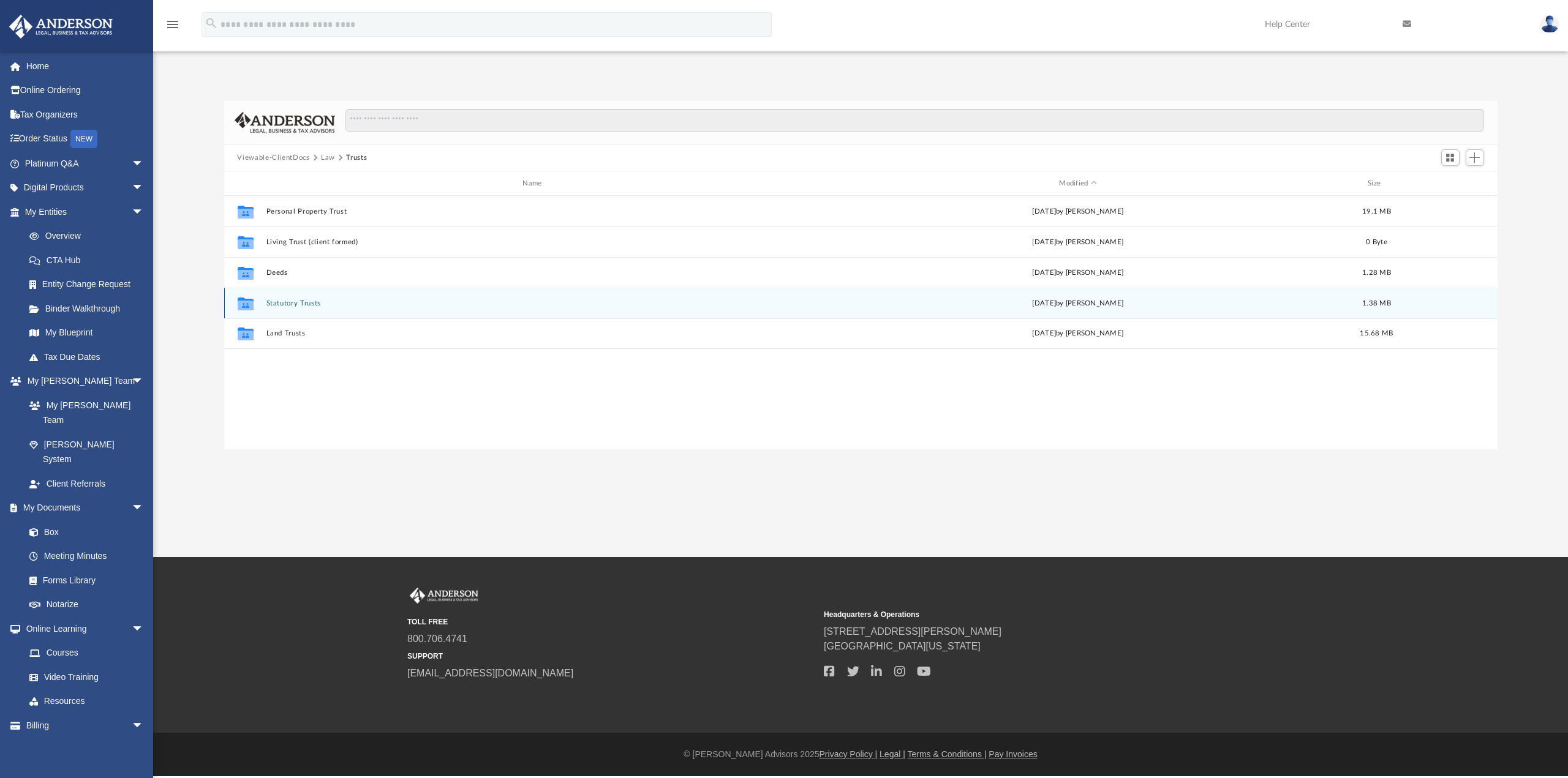
click at [283, 302] on button "Statutory Trusts" at bounding box center [534, 303] width 538 height 8
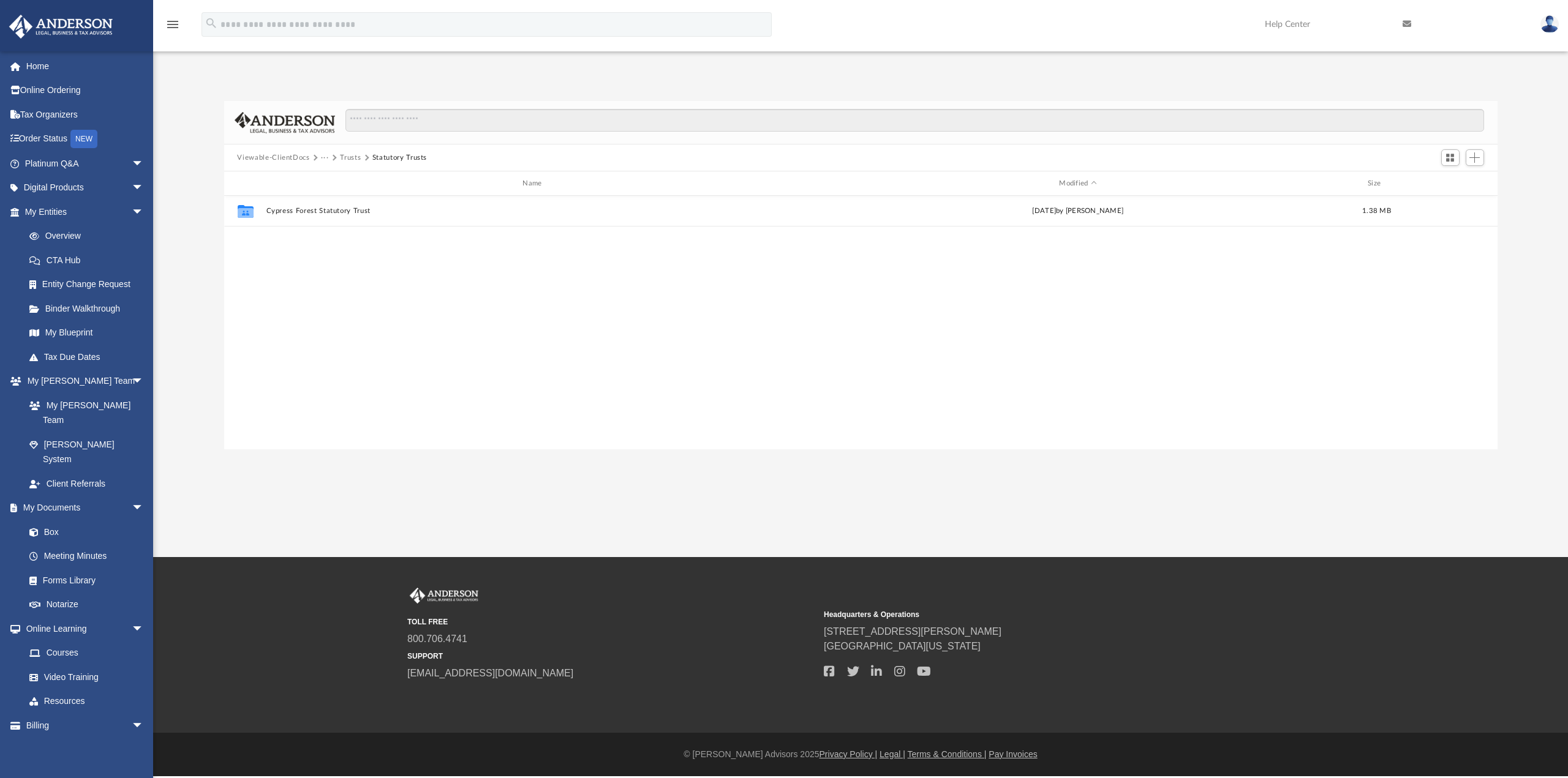
click at [346, 160] on button "Trusts" at bounding box center [350, 158] width 21 height 11
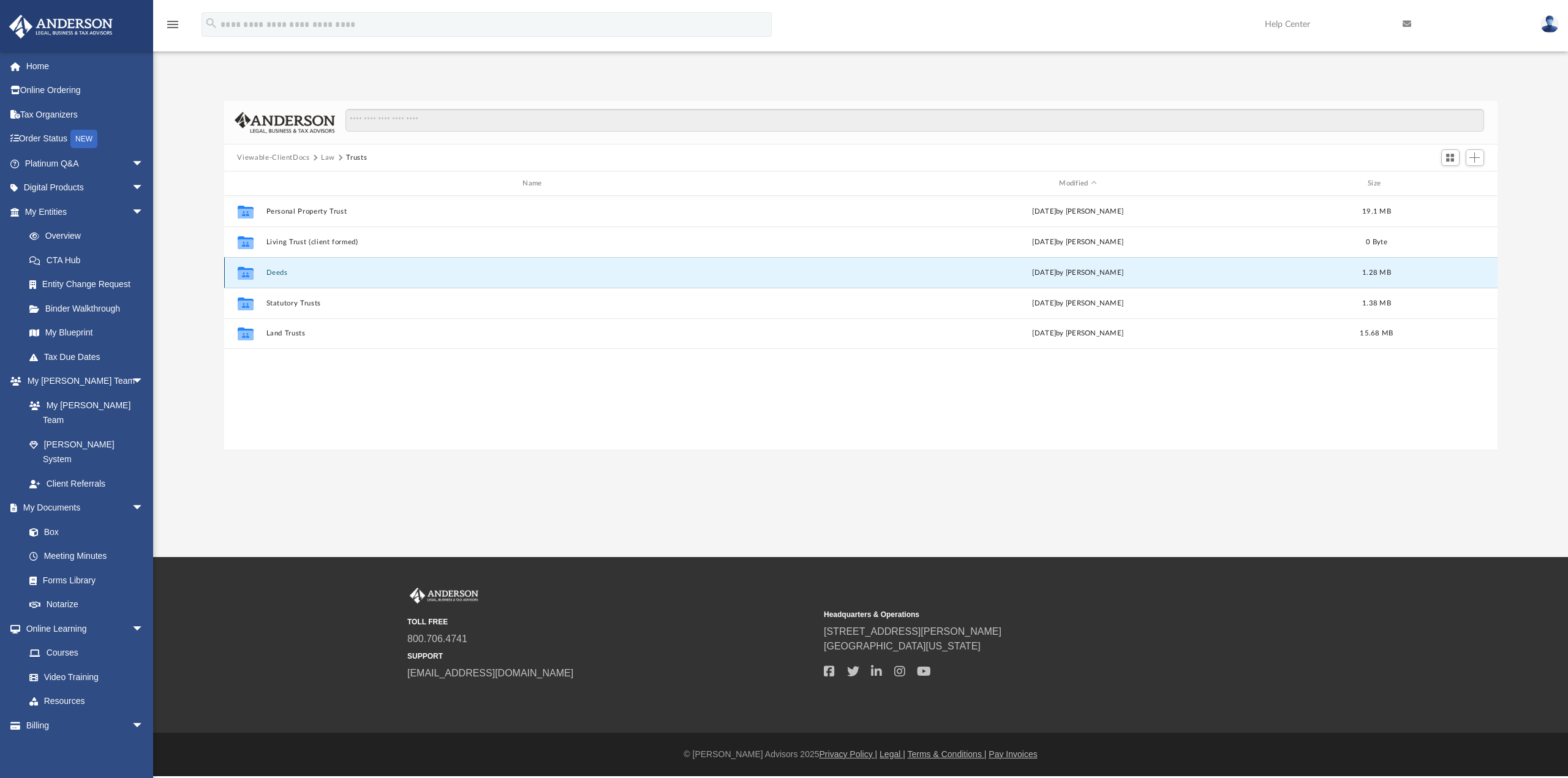
click at [278, 273] on button "Deeds" at bounding box center [534, 272] width 538 height 8
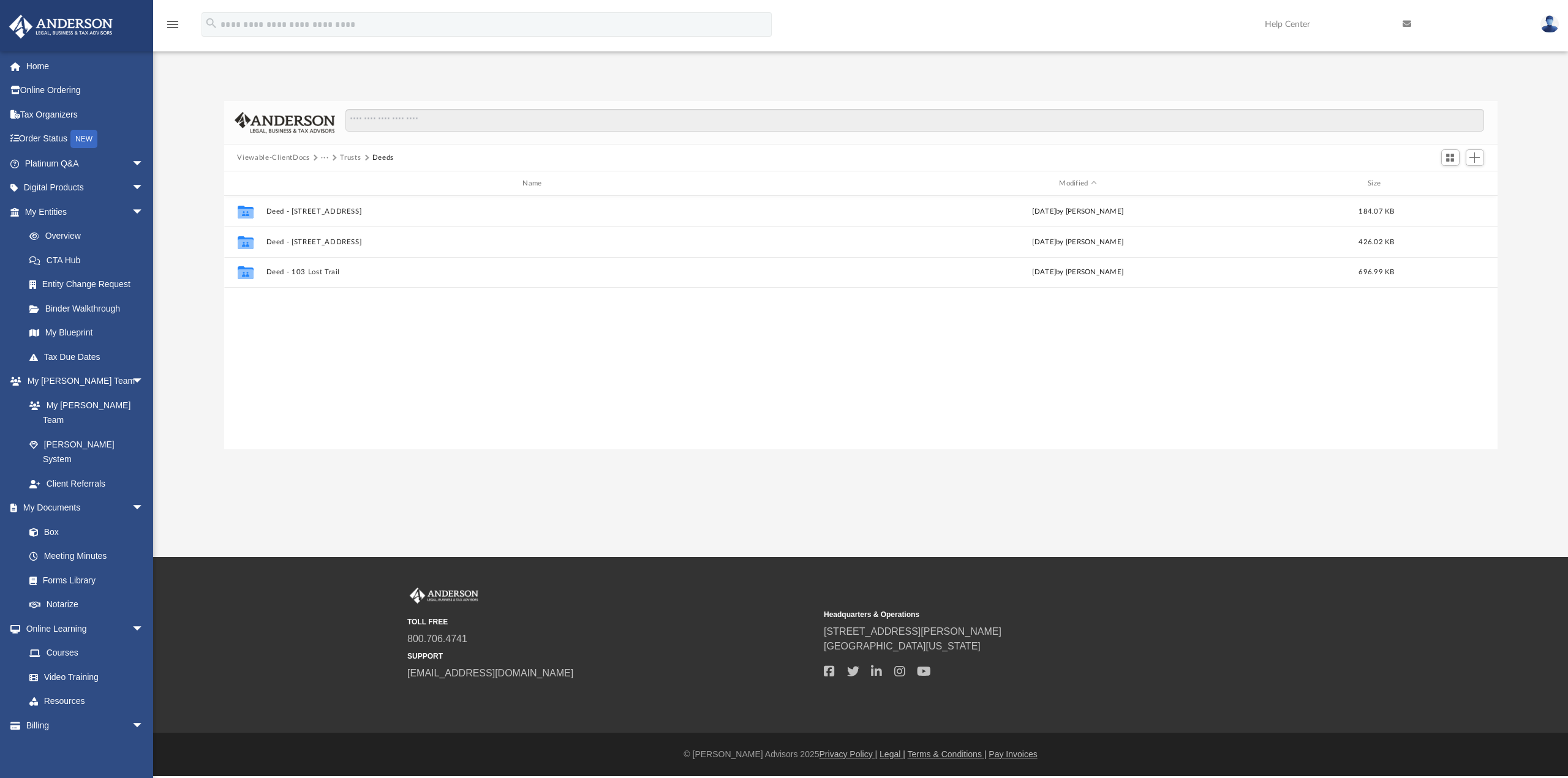
click at [286, 158] on button "Viewable-ClientDocs" at bounding box center [273, 158] width 72 height 11
click at [70, 243] on link "Overview" at bounding box center [90, 236] width 145 height 24
click at [77, 238] on link "Overview" at bounding box center [90, 236] width 145 height 24
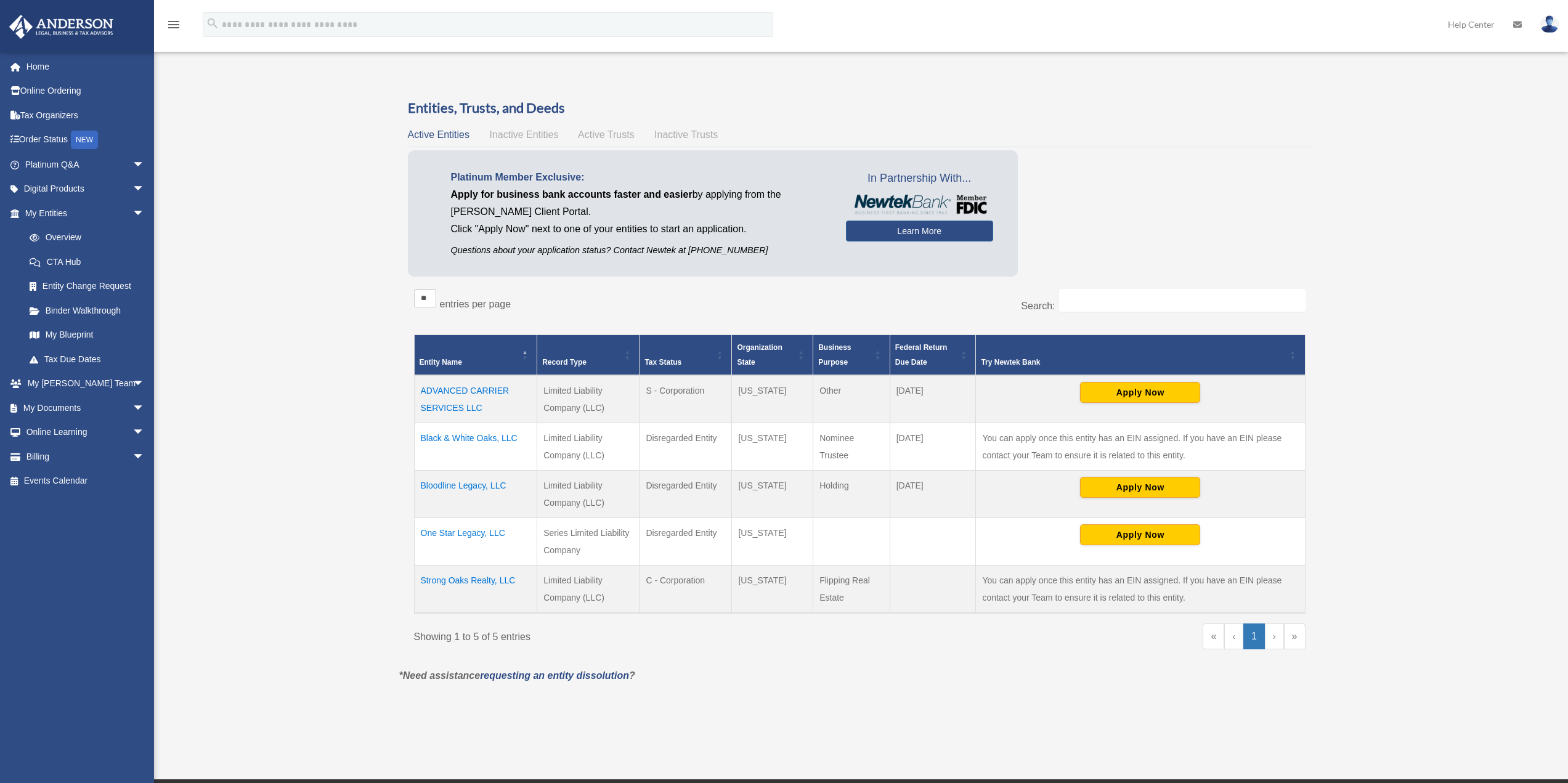
click at [463, 535] on td "One Star Legacy, LLC" at bounding box center [475, 541] width 123 height 48
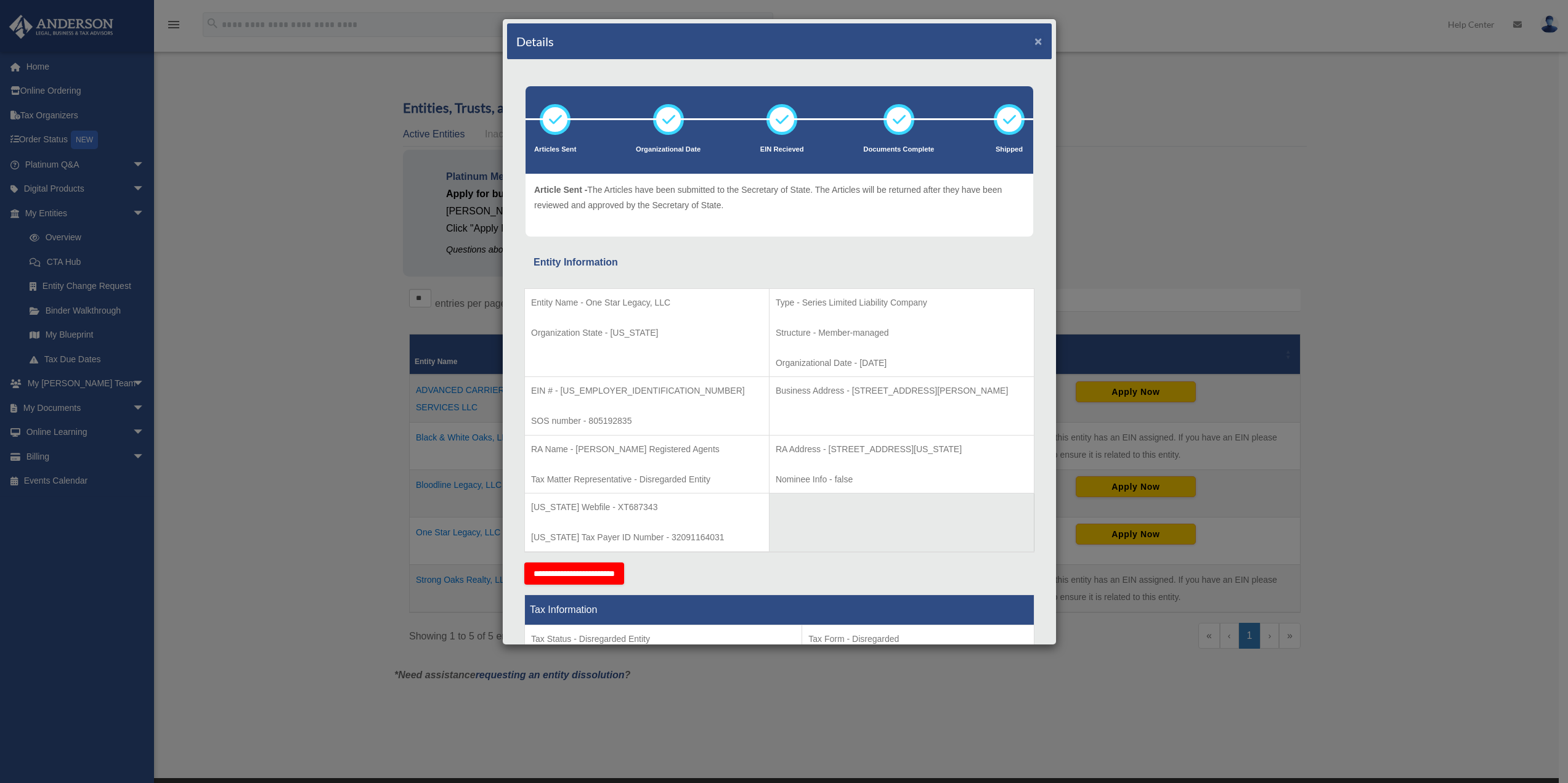
click at [1034, 41] on button "×" at bounding box center [1038, 41] width 8 height 13
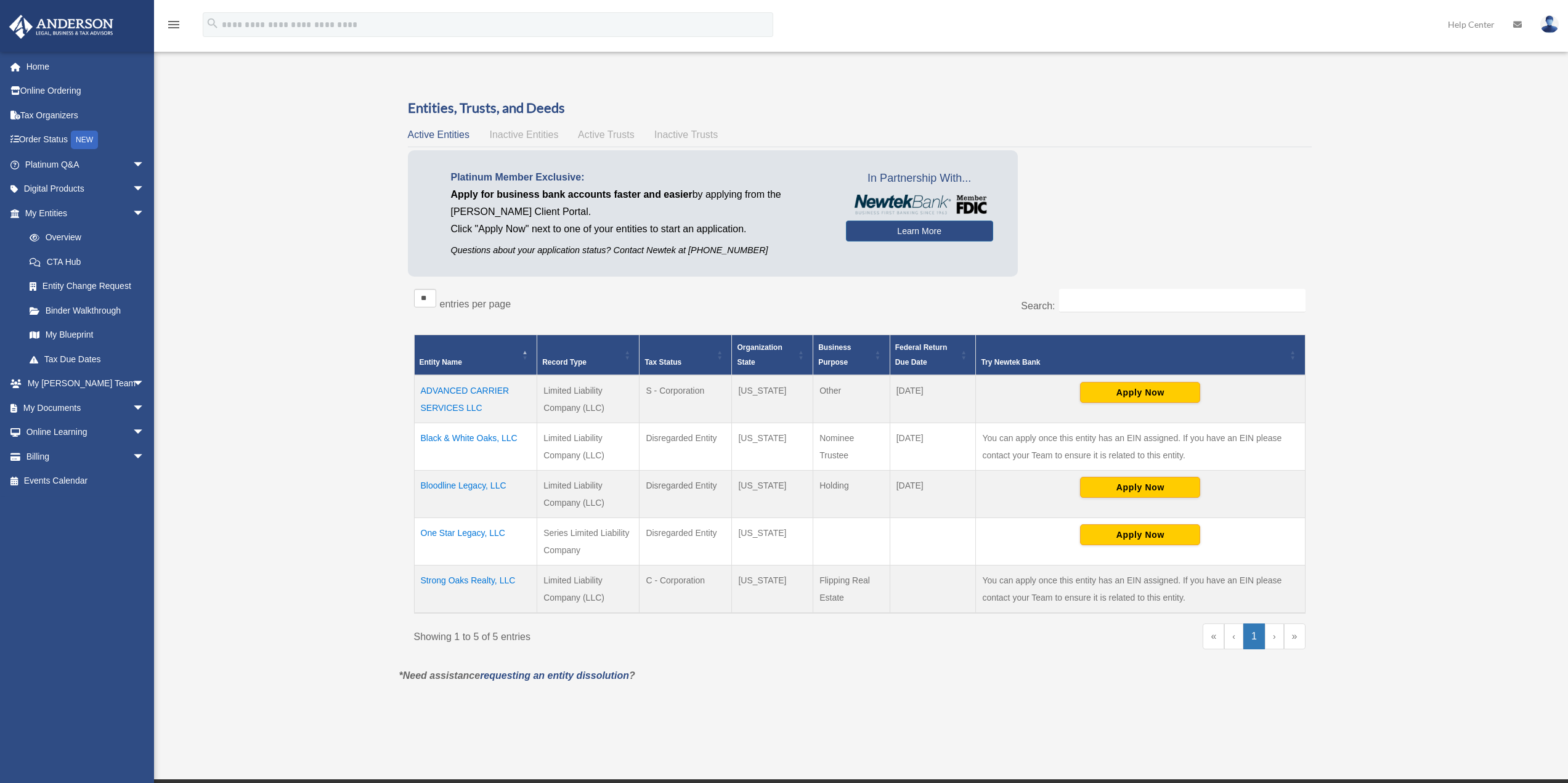
click at [463, 576] on td "Strong Oaks Realty, LLC" at bounding box center [475, 588] width 123 height 48
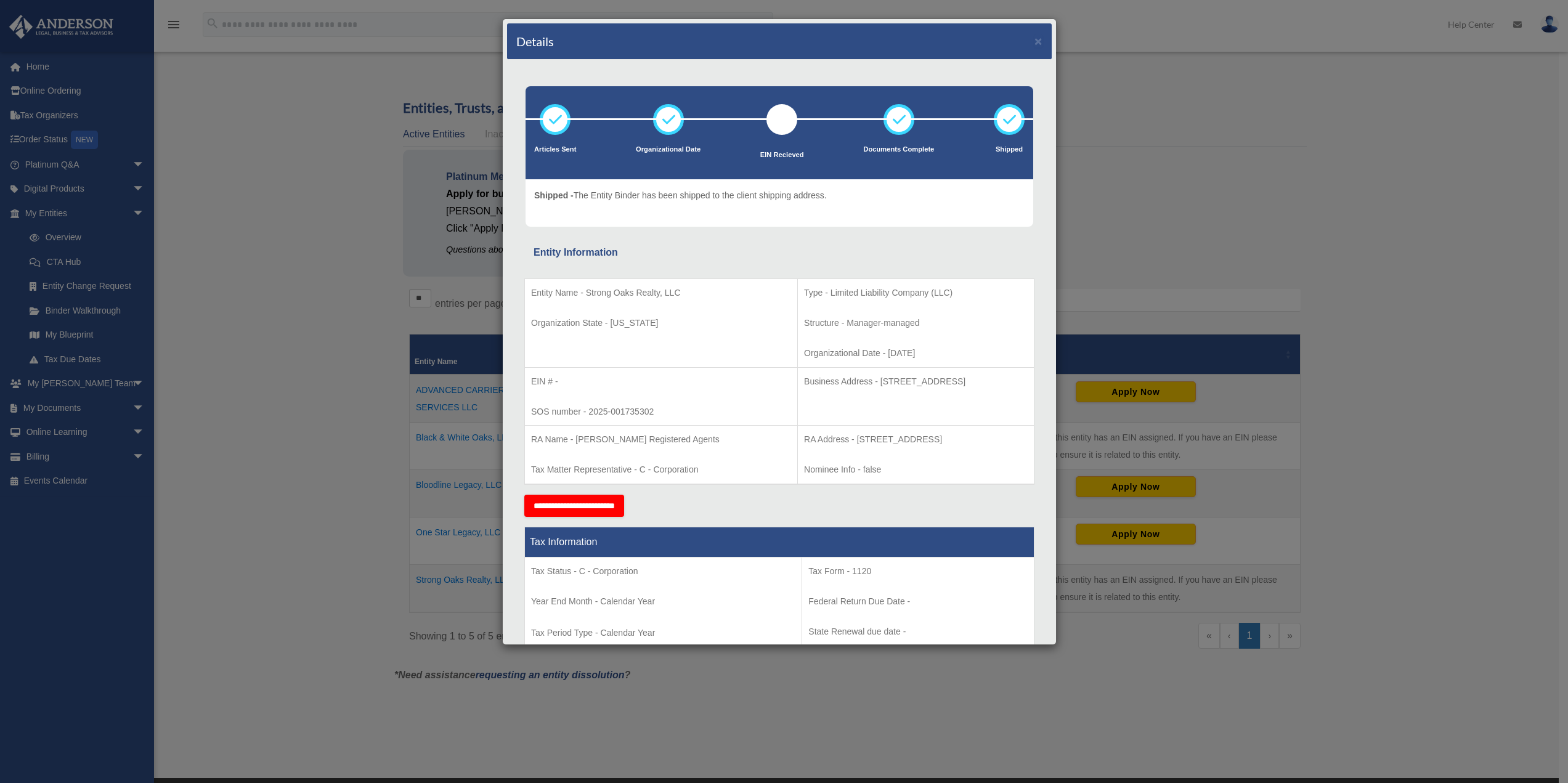
click at [1342, 196] on div "Details × Articles Sent Organizational Date" at bounding box center [784, 391] width 1568 height 783
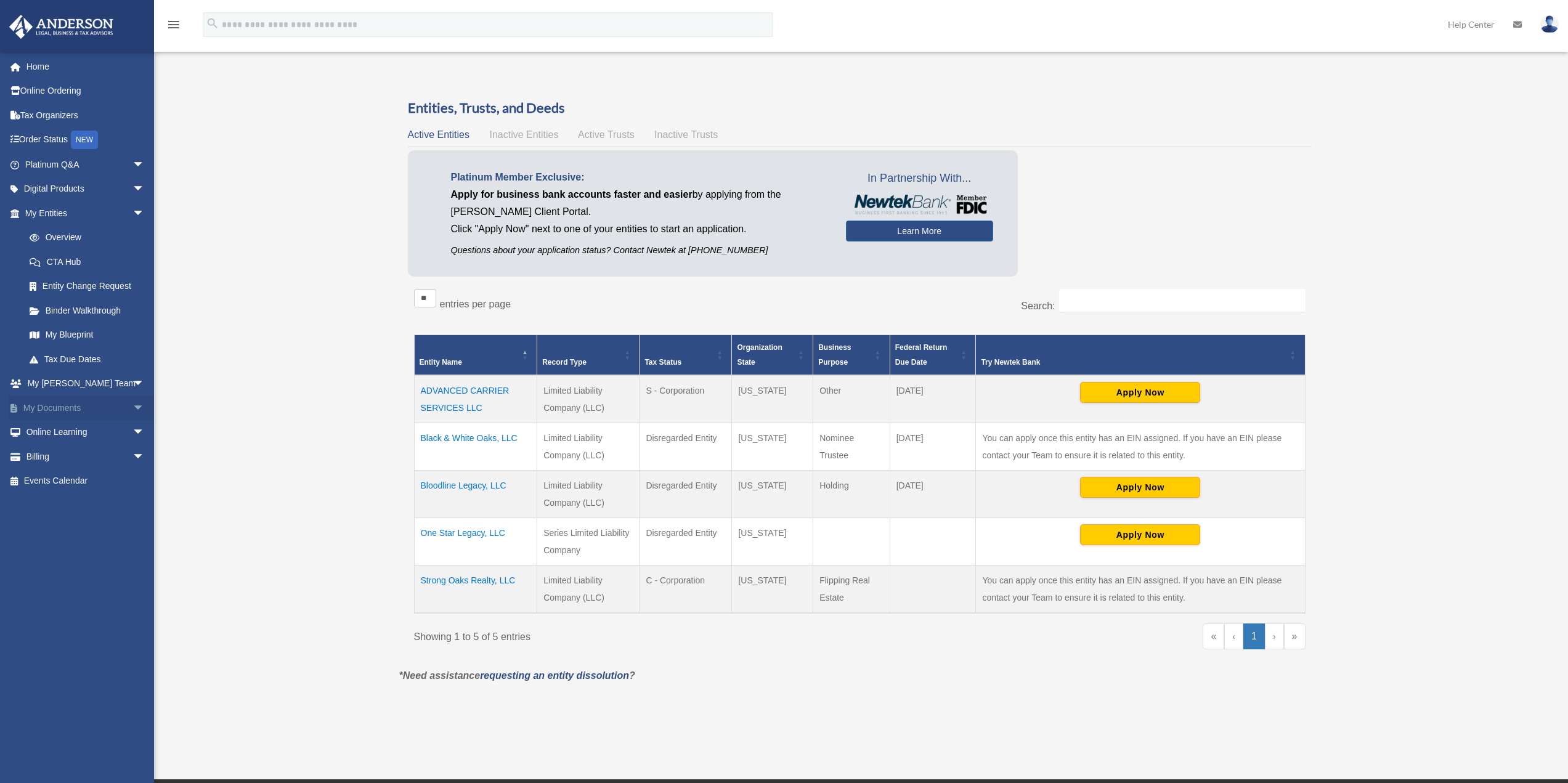
click at [133, 409] on span "arrow_drop_down" at bounding box center [145, 408] width 24 height 25
click at [53, 435] on link "Box" at bounding box center [90, 432] width 146 height 24
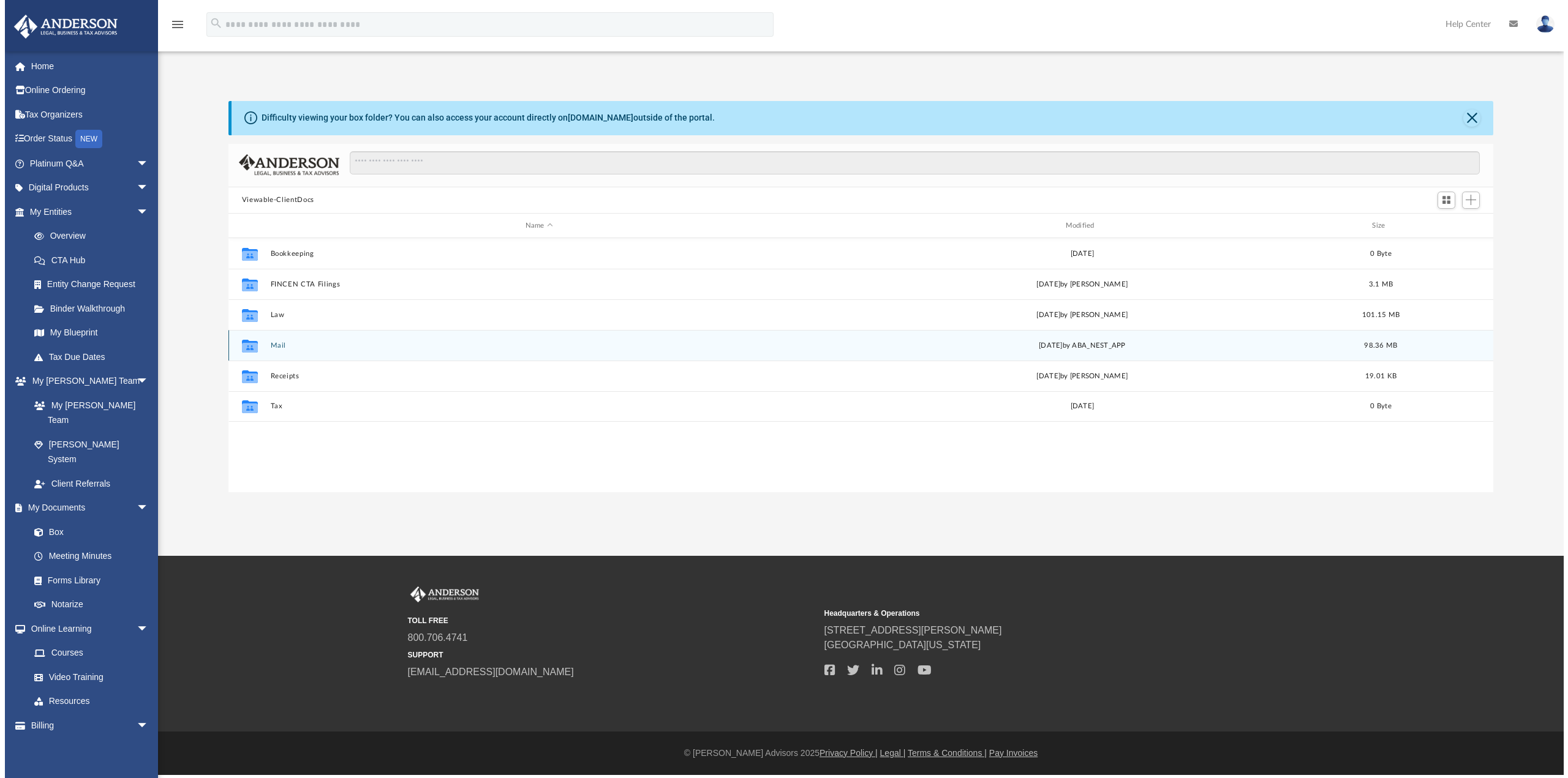
scroll to position [269, 1264]
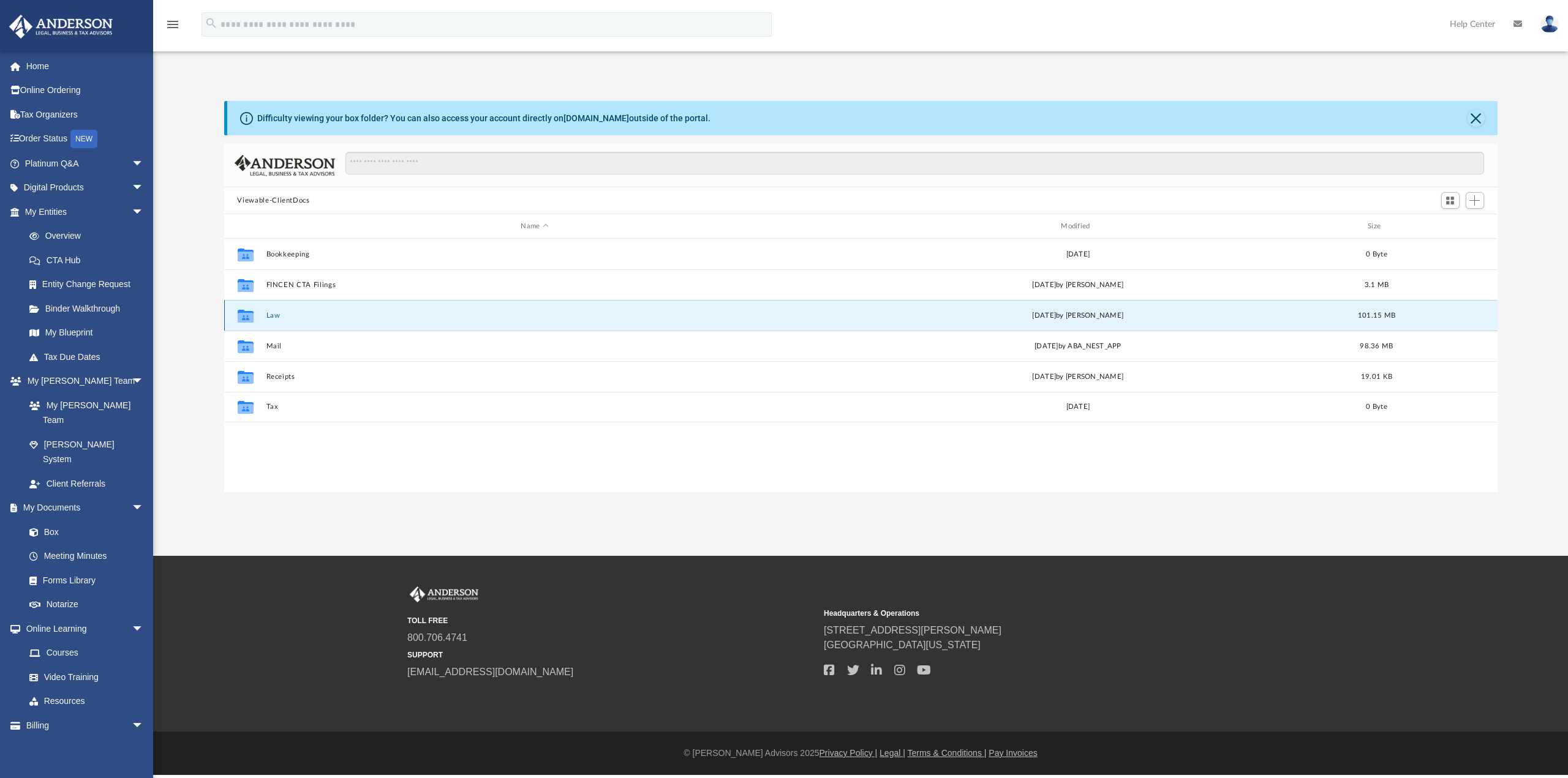
click at [274, 318] on button "Law" at bounding box center [534, 315] width 538 height 8
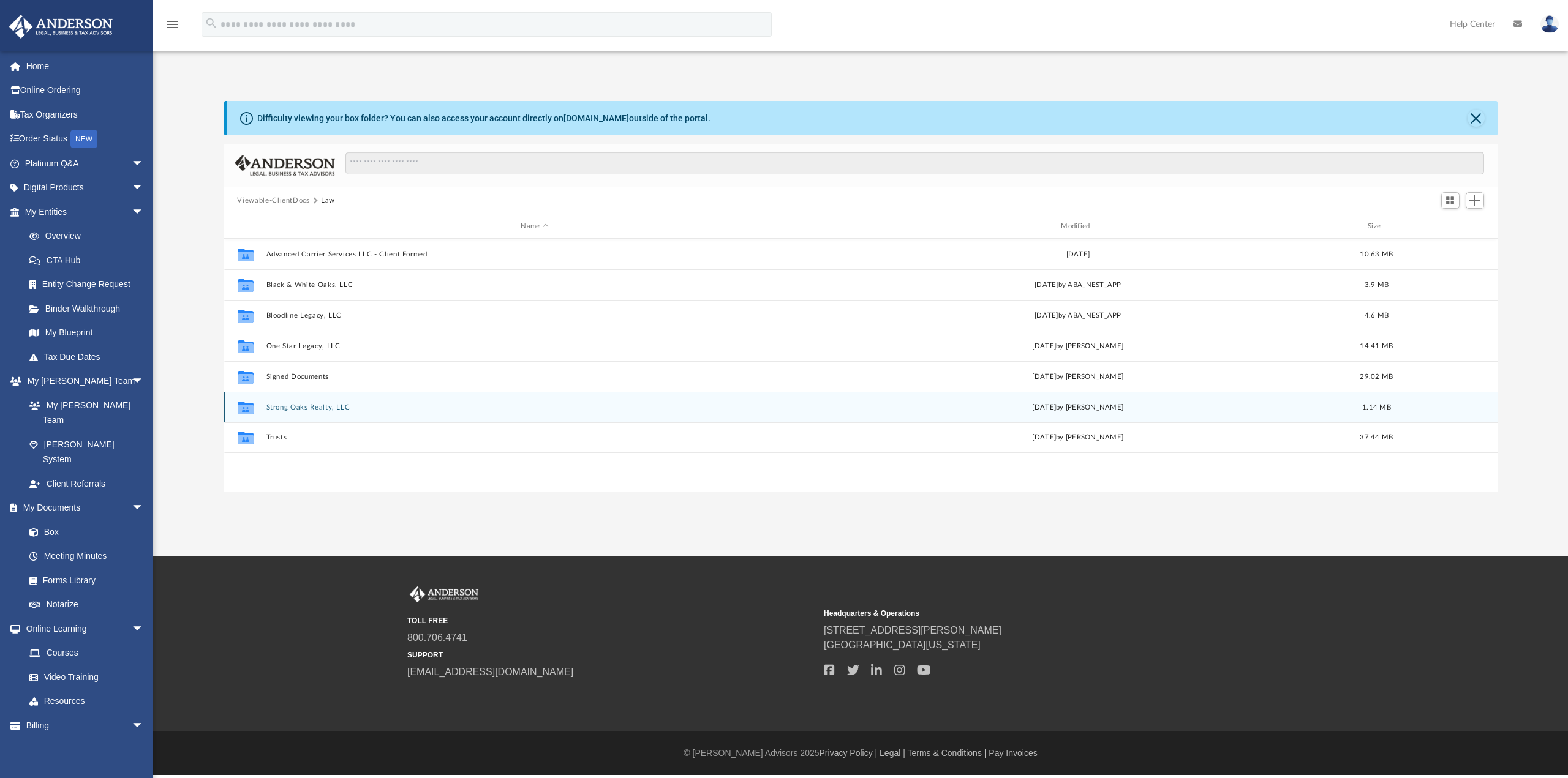
click at [258, 412] on div "Collaborated Folder" at bounding box center [245, 407] width 30 height 19
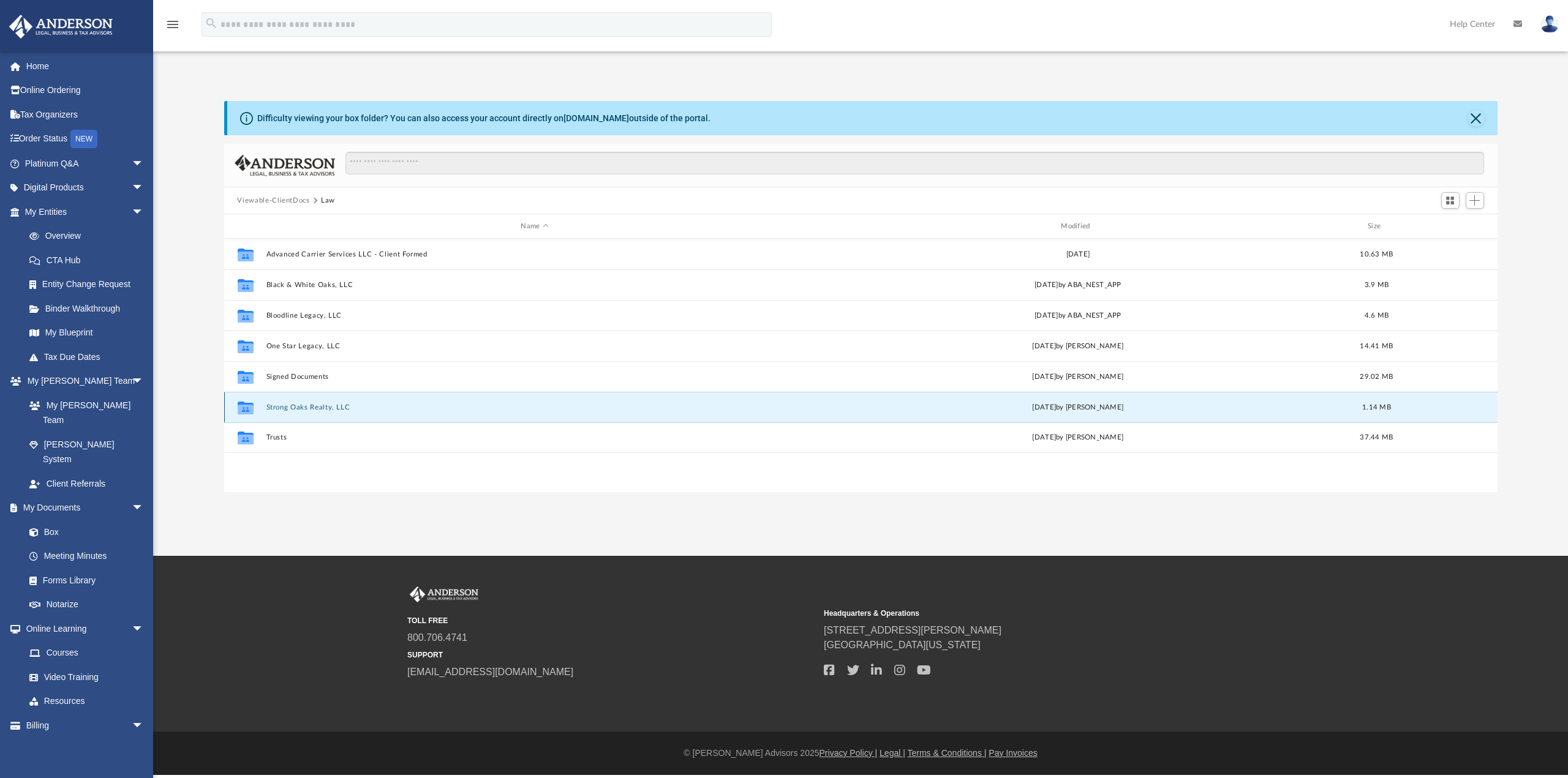
click at [245, 410] on icon "grid" at bounding box center [245, 407] width 16 height 13
click at [307, 408] on button "Strong Oaks Realty, LLC" at bounding box center [534, 407] width 538 height 8
click at [307, 407] on button "Strong Oaks Realty, LLC" at bounding box center [534, 407] width 538 height 8
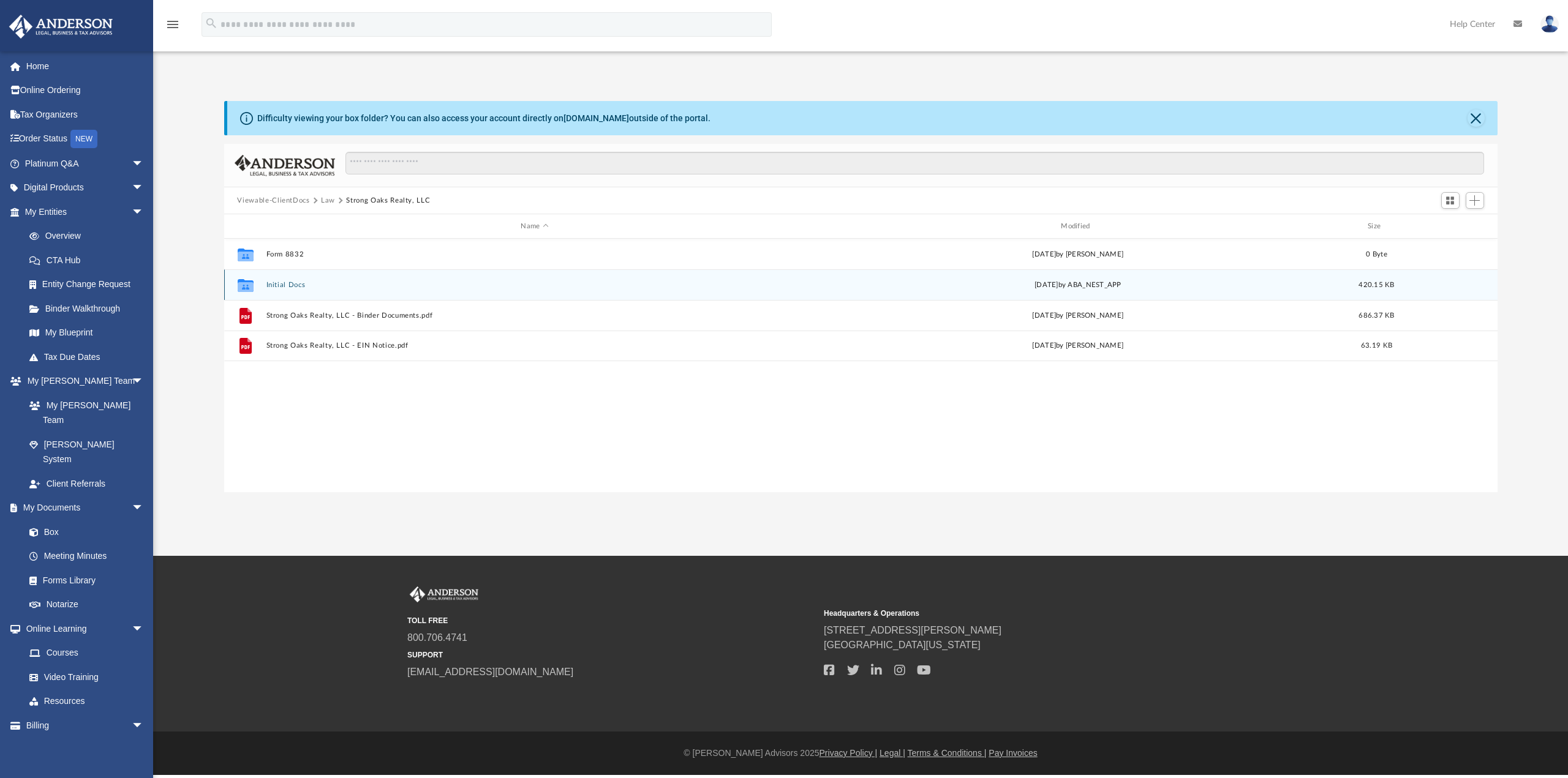
click at [289, 288] on button "Initial Docs" at bounding box center [534, 285] width 538 height 8
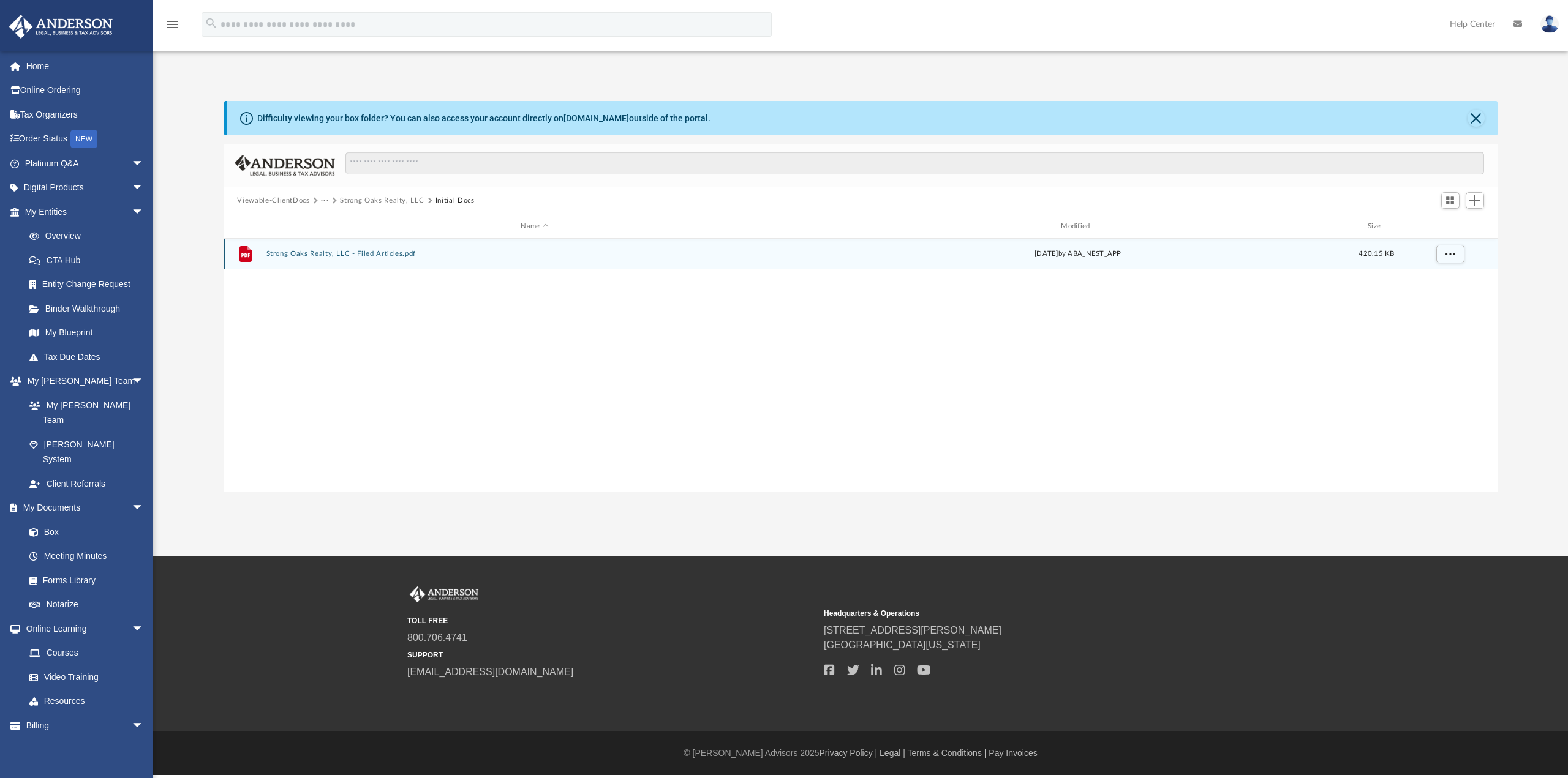
click at [360, 252] on button "Strong Oaks Realty, LLC - Filed Articles.pdf" at bounding box center [534, 254] width 538 height 8
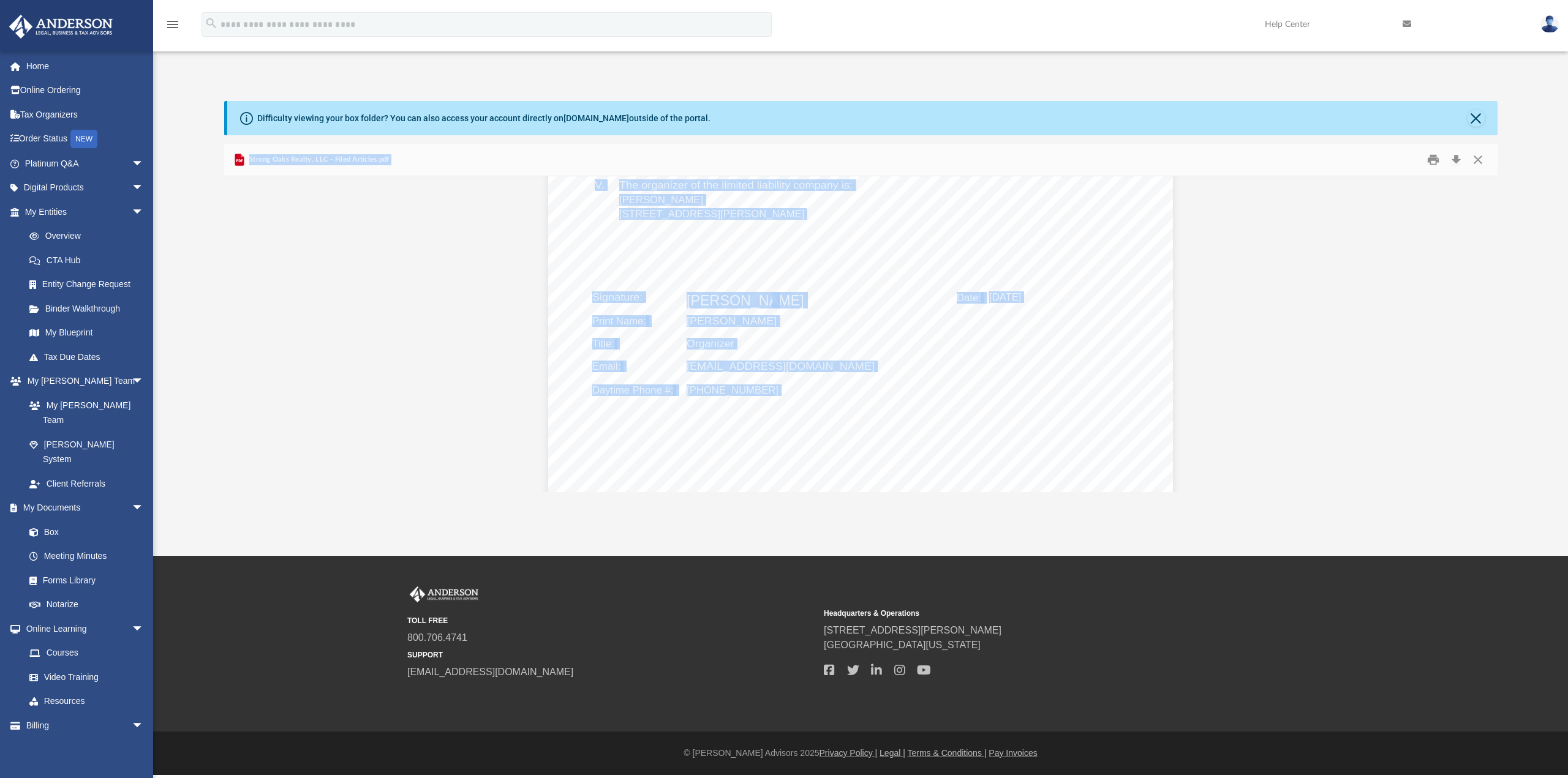
scroll to position [428, 0]
click at [1479, 157] on button "Close" at bounding box center [1477, 160] width 22 height 19
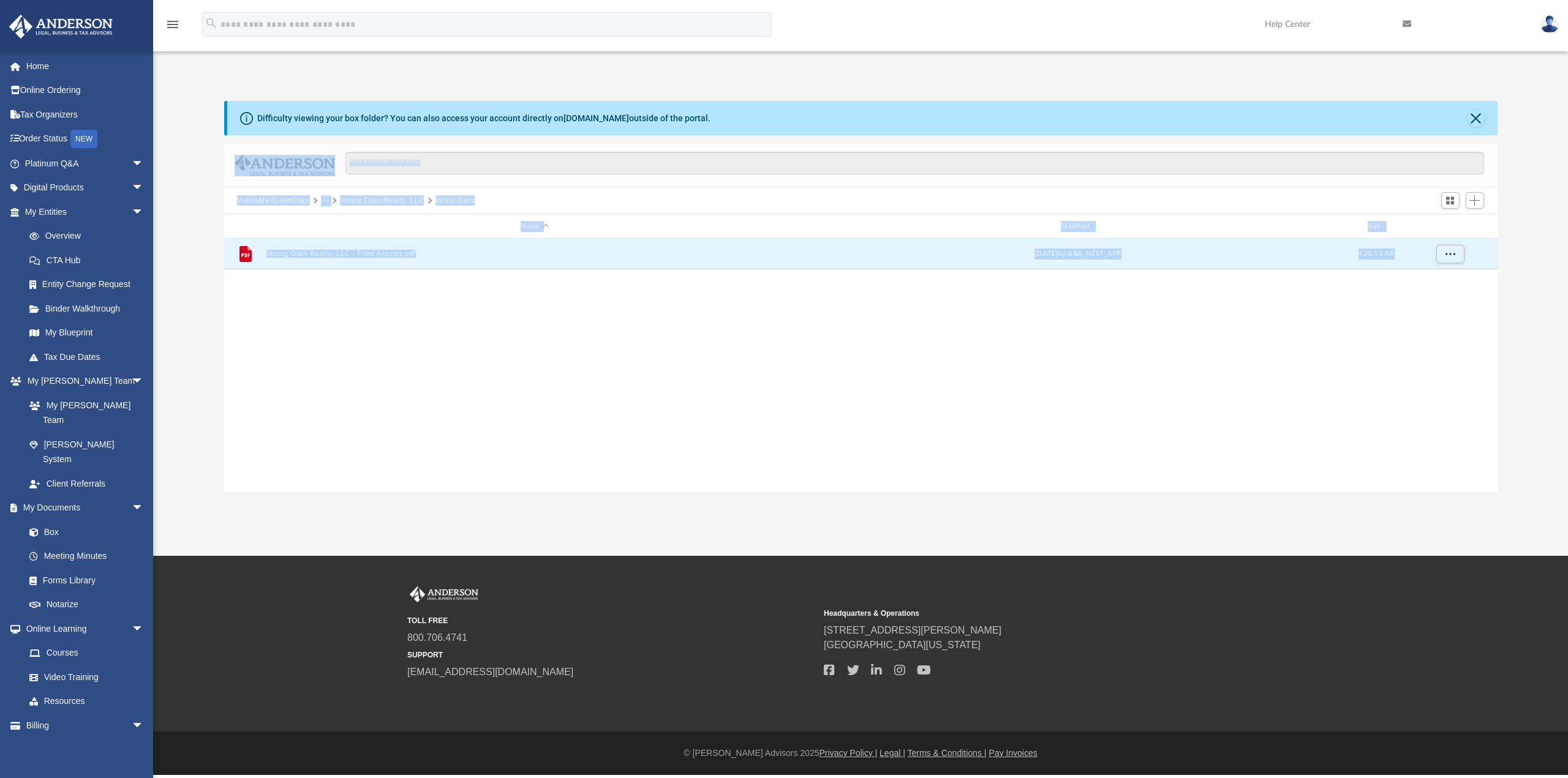
click at [377, 197] on button "Strong Oaks Realty, LLC" at bounding box center [381, 201] width 84 height 11
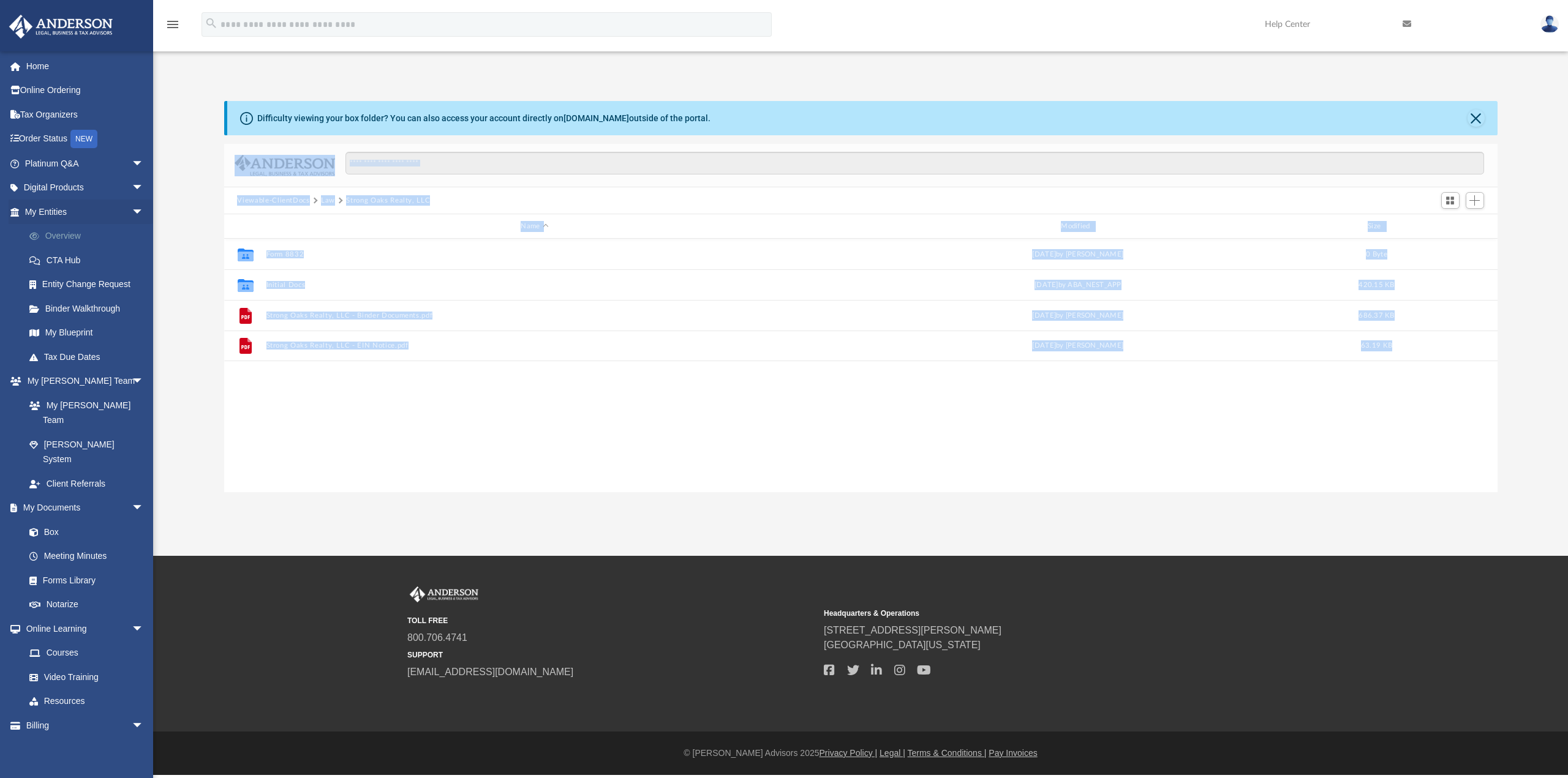
click at [73, 238] on link "Overview" at bounding box center [90, 236] width 145 height 24
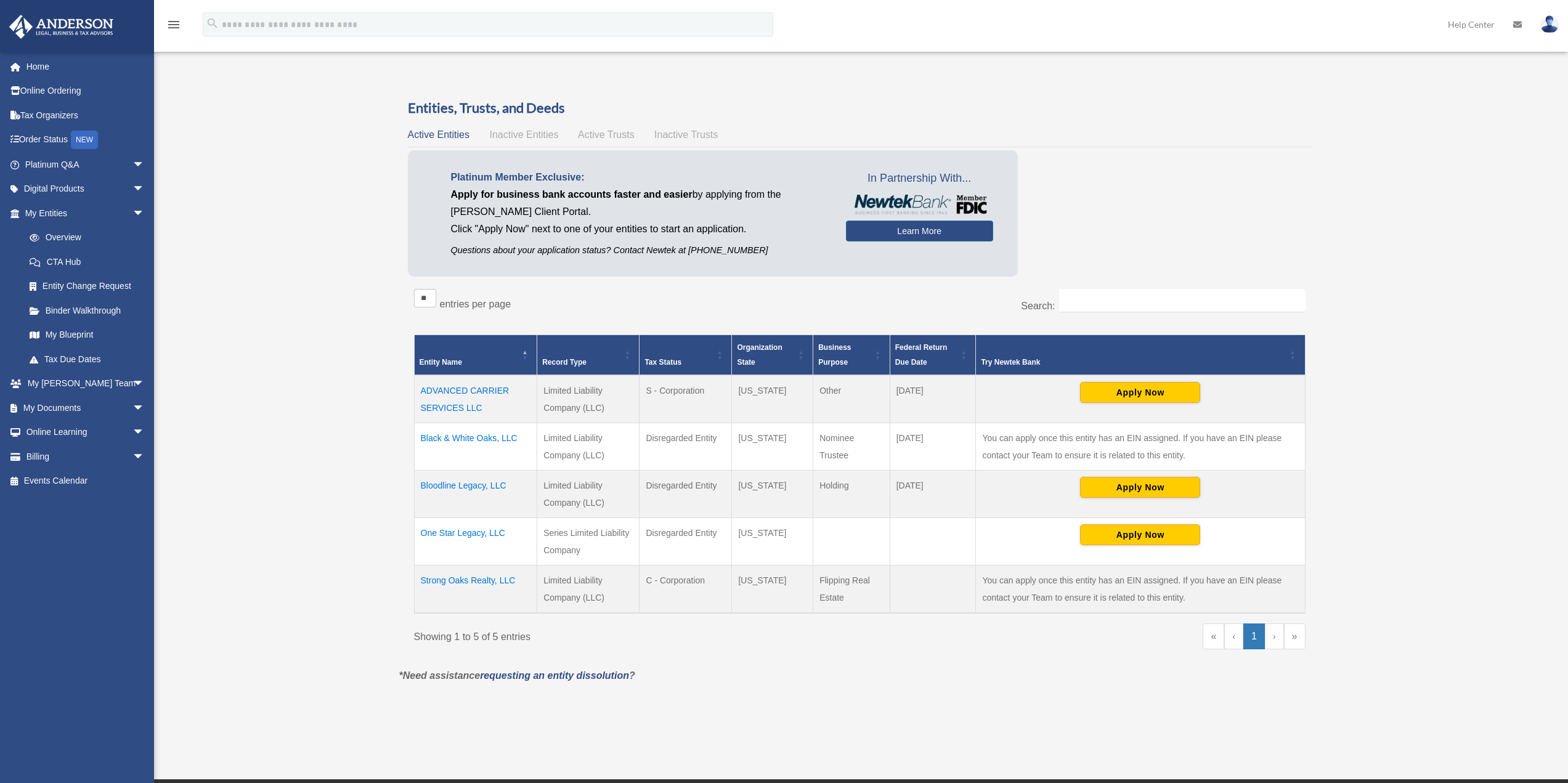
click at [462, 581] on td "Strong Oaks Realty, LLC" at bounding box center [475, 588] width 123 height 48
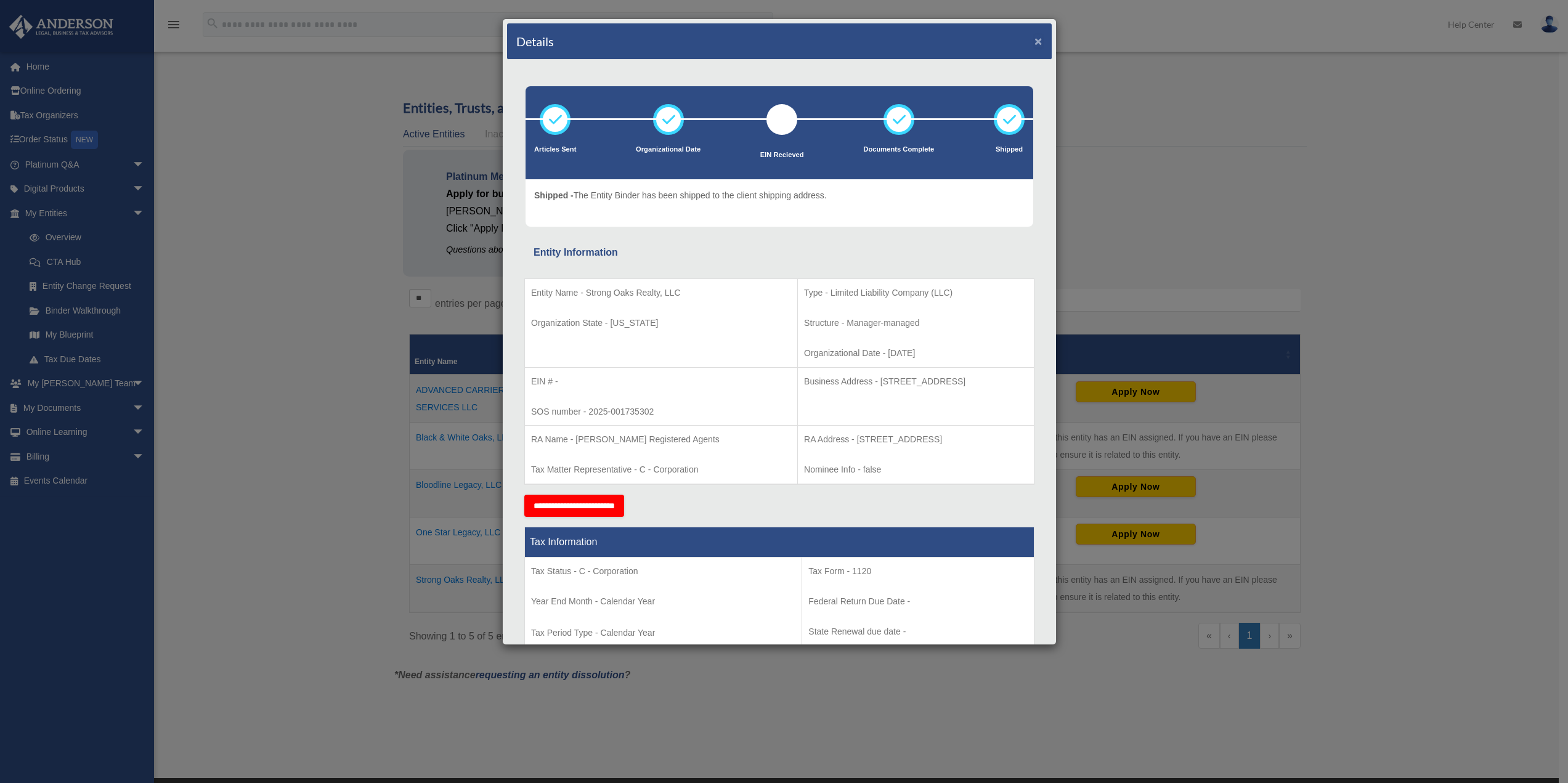
click at [1034, 45] on button "×" at bounding box center [1038, 41] width 8 height 13
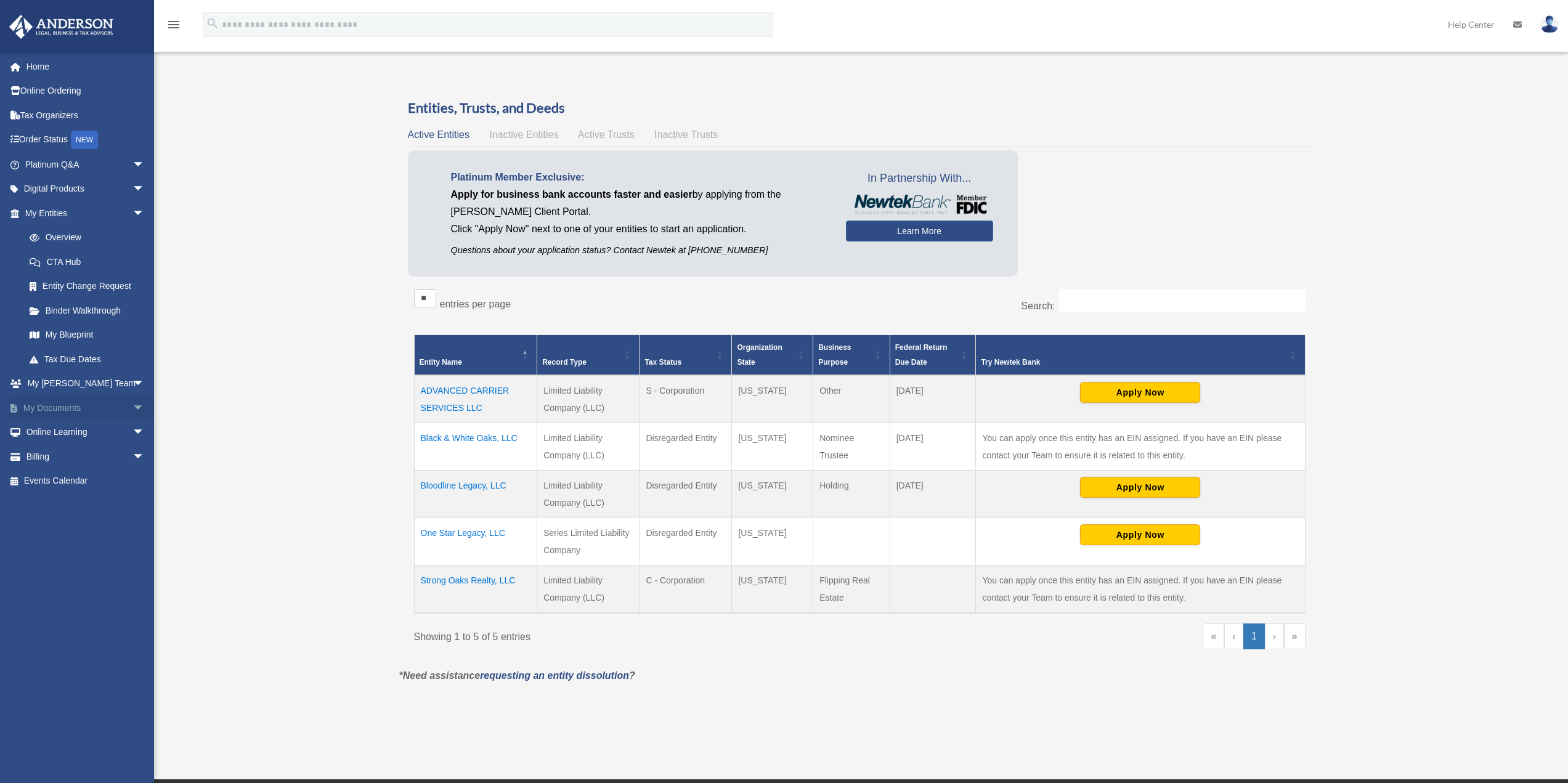
click at [133, 409] on span "arrow_drop_down" at bounding box center [145, 408] width 24 height 25
click at [48, 432] on link "Box" at bounding box center [90, 432] width 146 height 24
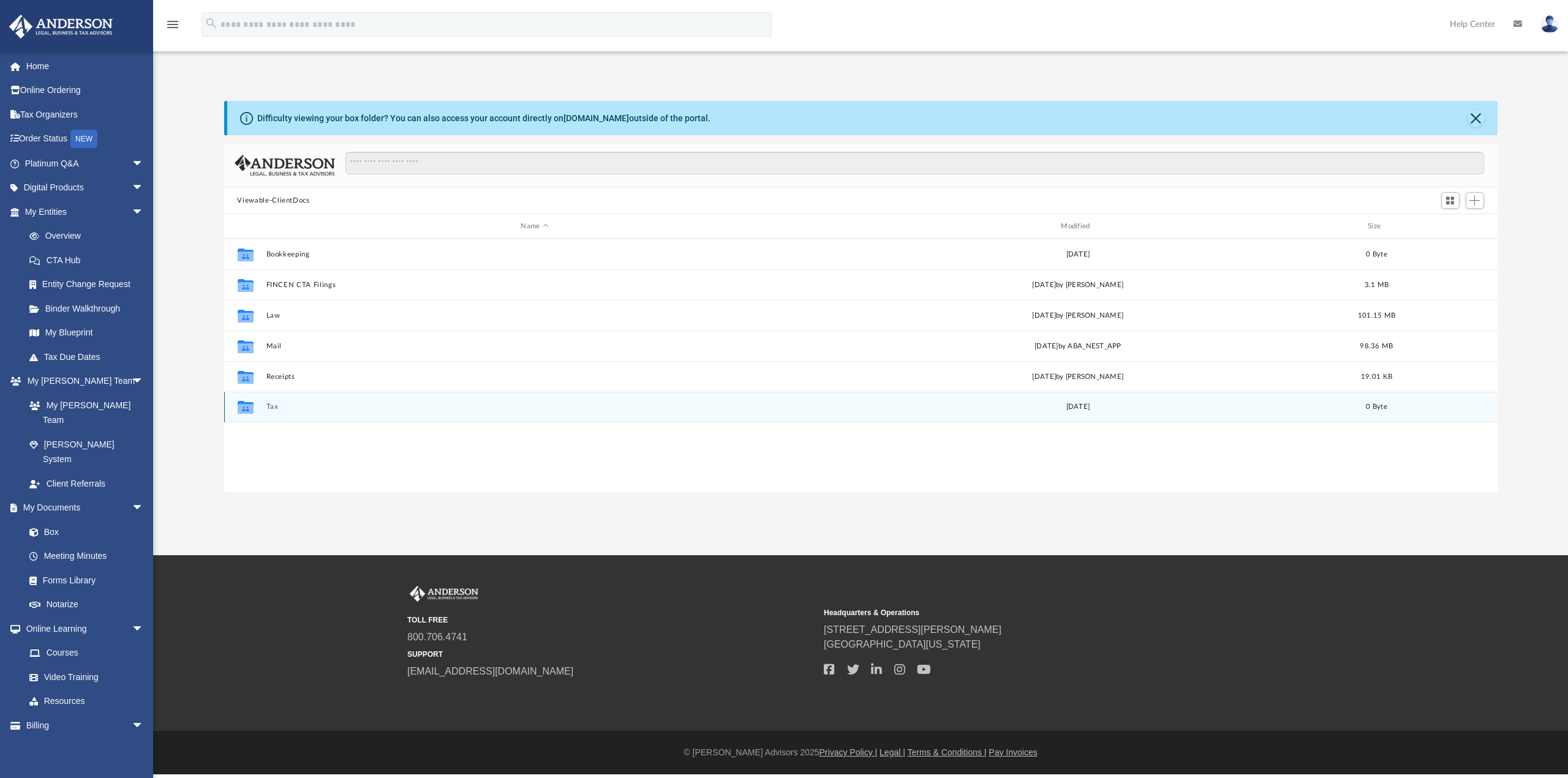
scroll to position [269, 1264]
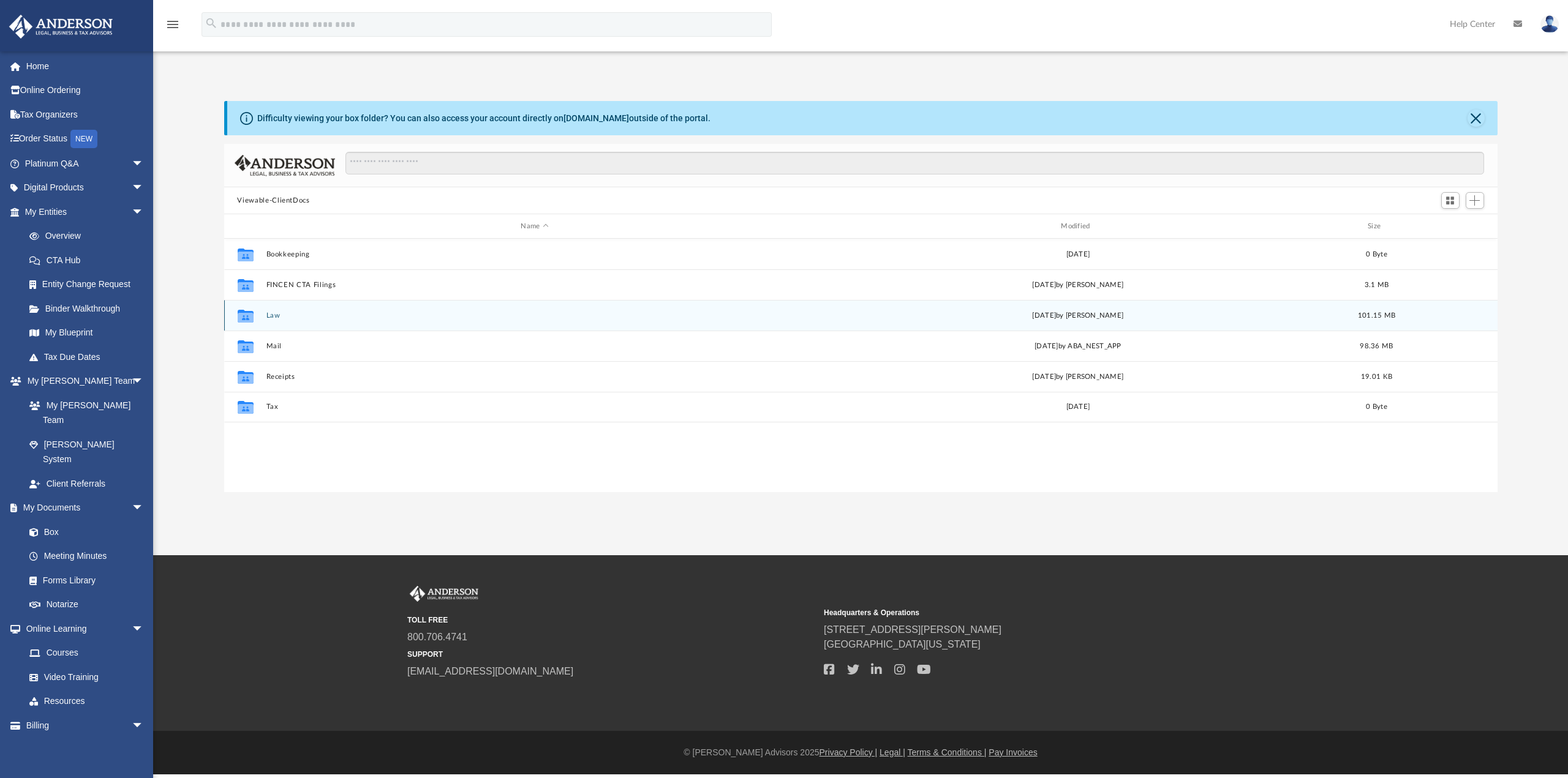
click at [264, 317] on div "Collaborated Folder Law [DATE] by [PERSON_NAME] 101.15 MB" at bounding box center [861, 315] width 1273 height 30
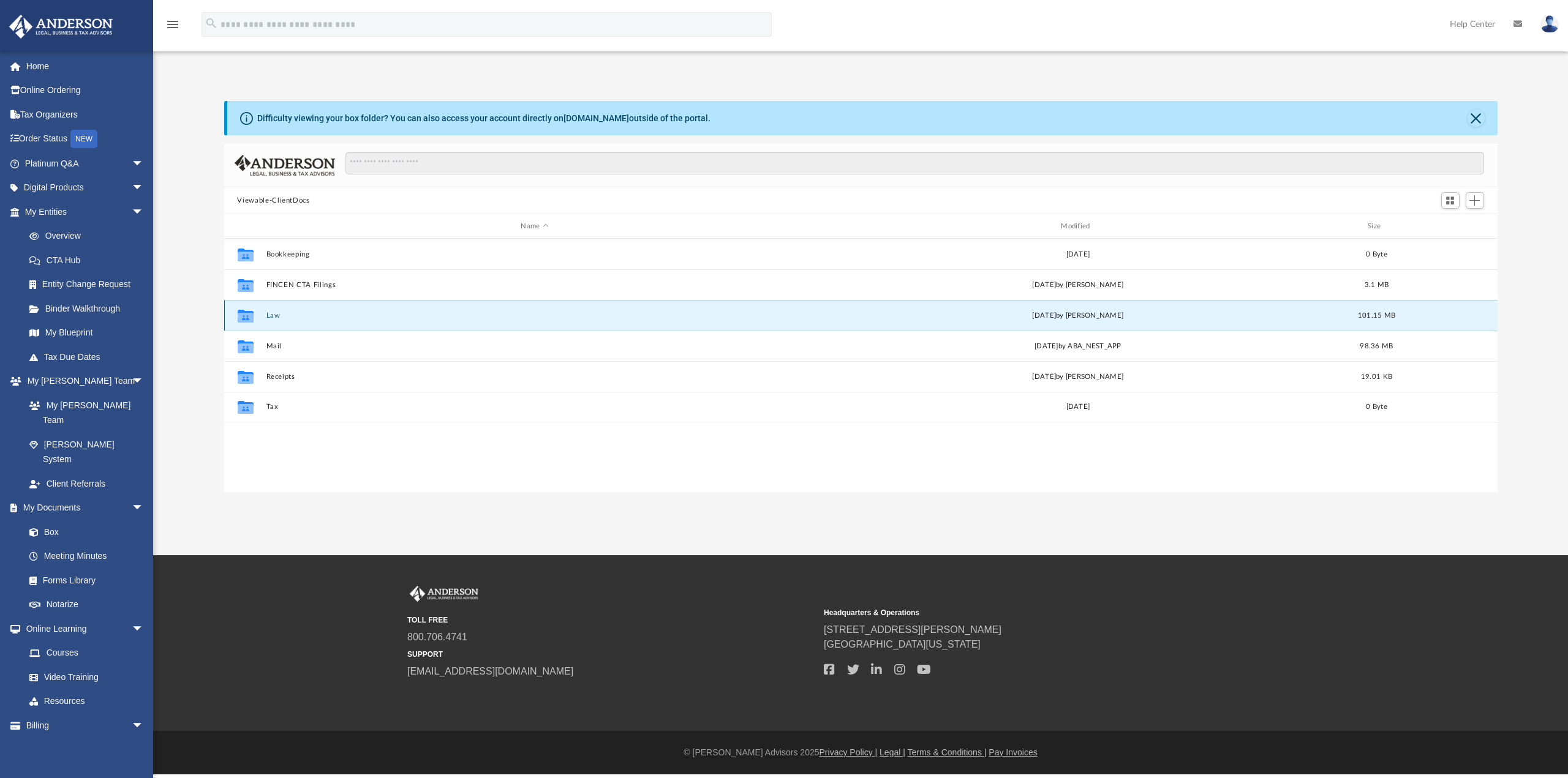
click at [264, 317] on div "Collaborated Folder Law [DATE] by [PERSON_NAME] 101.15 MB" at bounding box center [861, 315] width 1273 height 30
click at [244, 317] on icon "grid" at bounding box center [245, 315] width 16 height 13
click at [274, 318] on button "Law" at bounding box center [534, 315] width 538 height 8
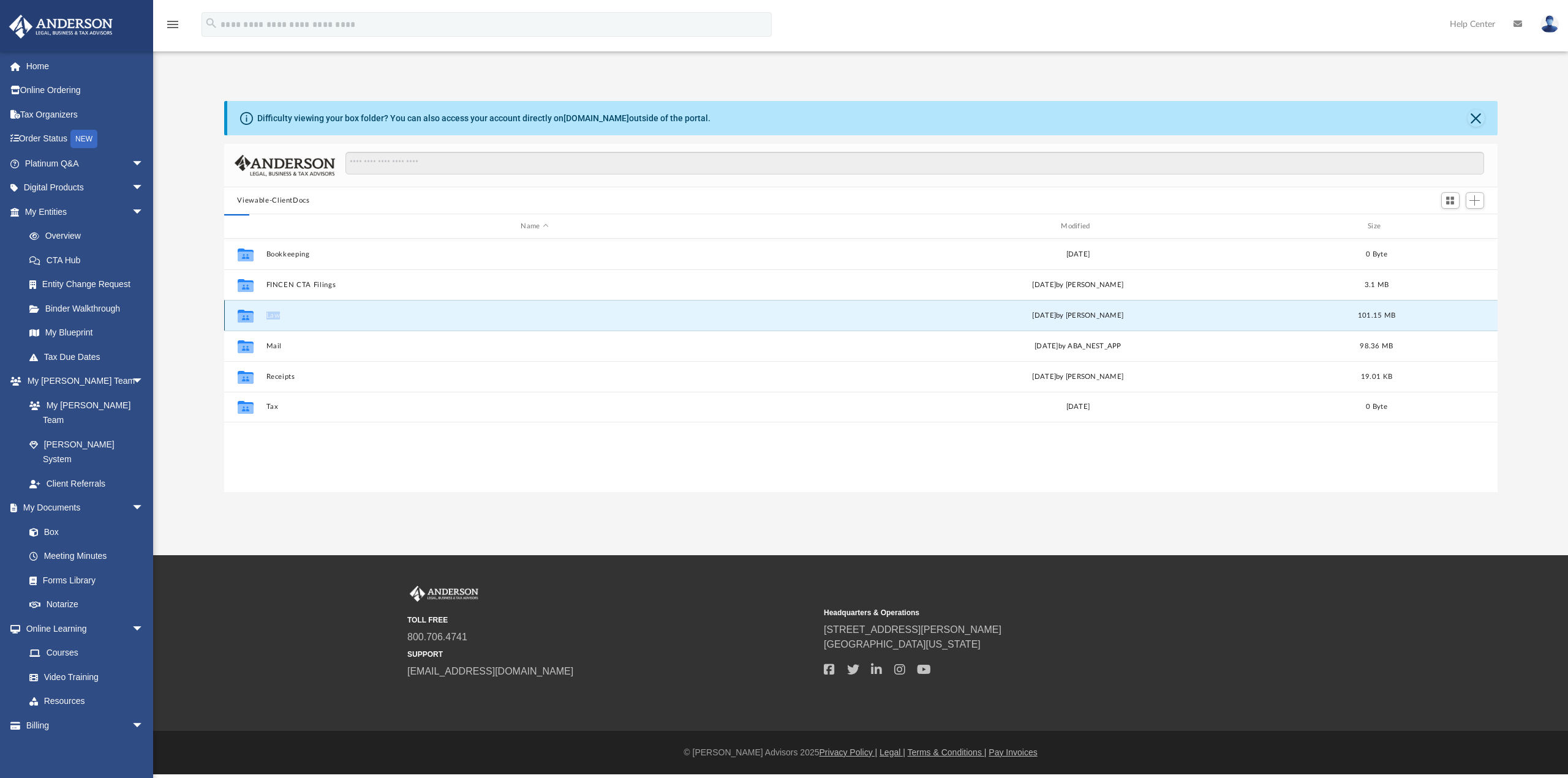
click at [274, 318] on button "Law" at bounding box center [534, 315] width 538 height 8
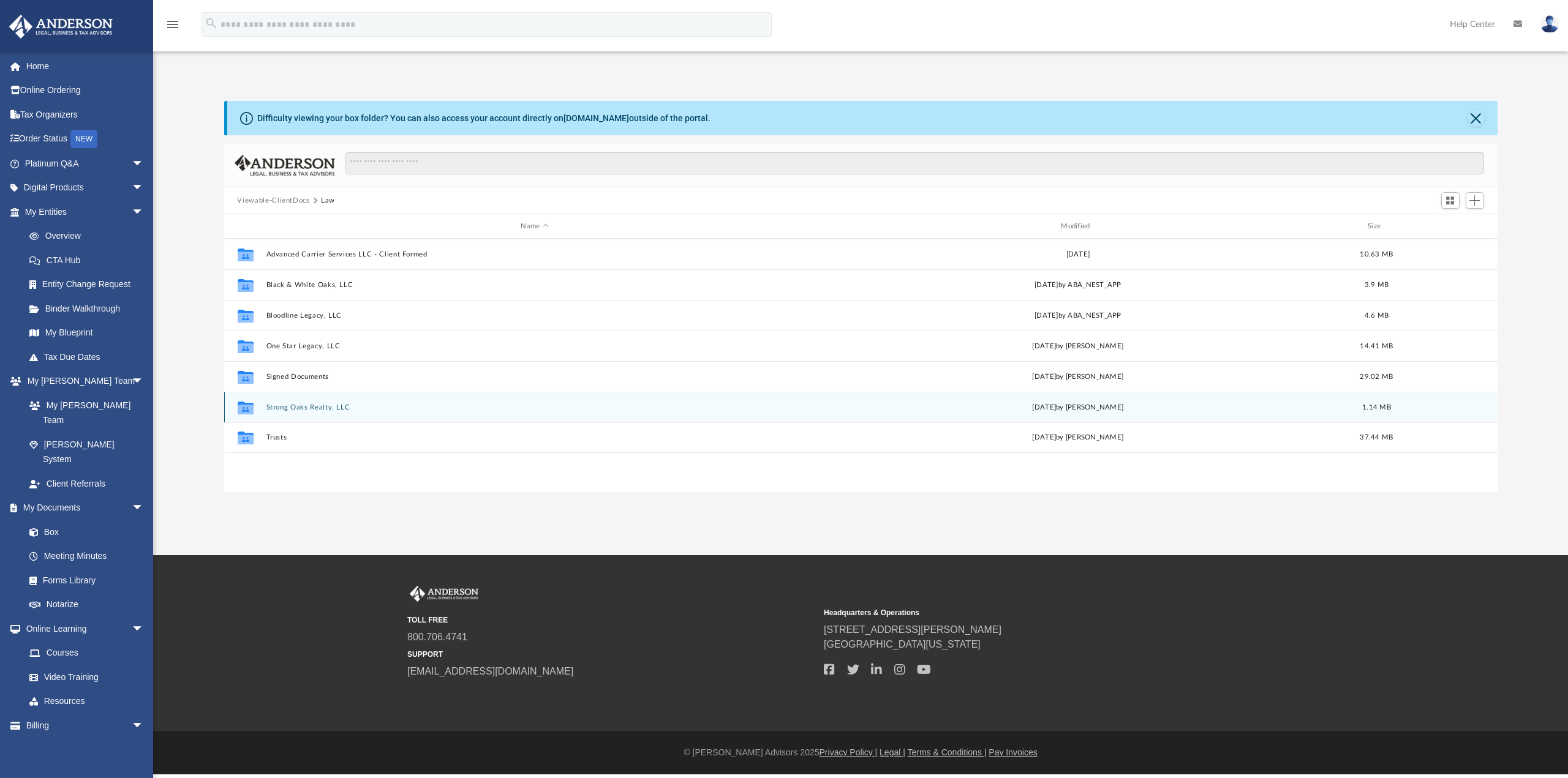
click at [281, 411] on button "Strong Oaks Realty, LLC" at bounding box center [534, 407] width 538 height 8
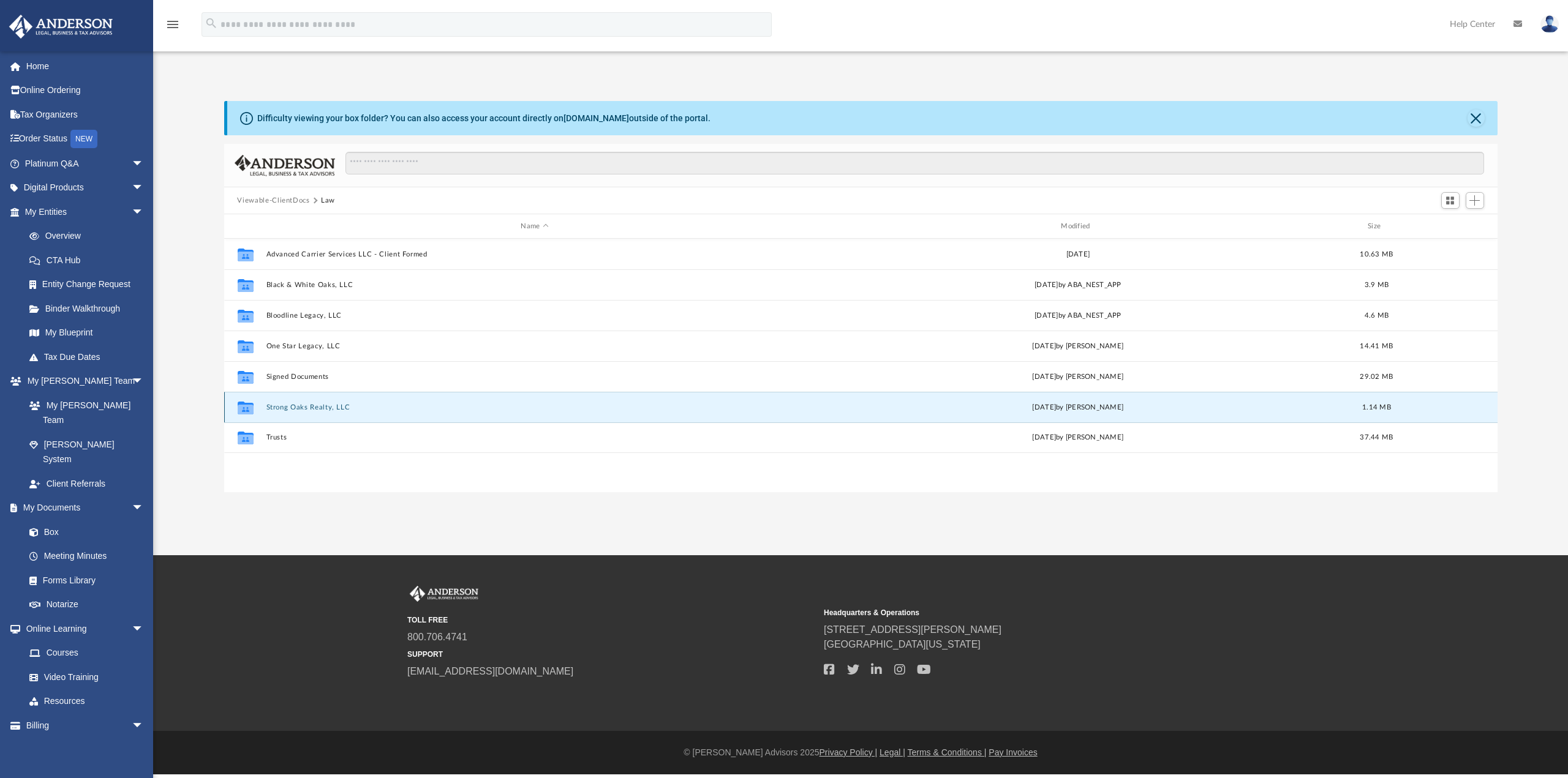
click at [281, 411] on button "Strong Oaks Realty, LLC" at bounding box center [534, 407] width 538 height 8
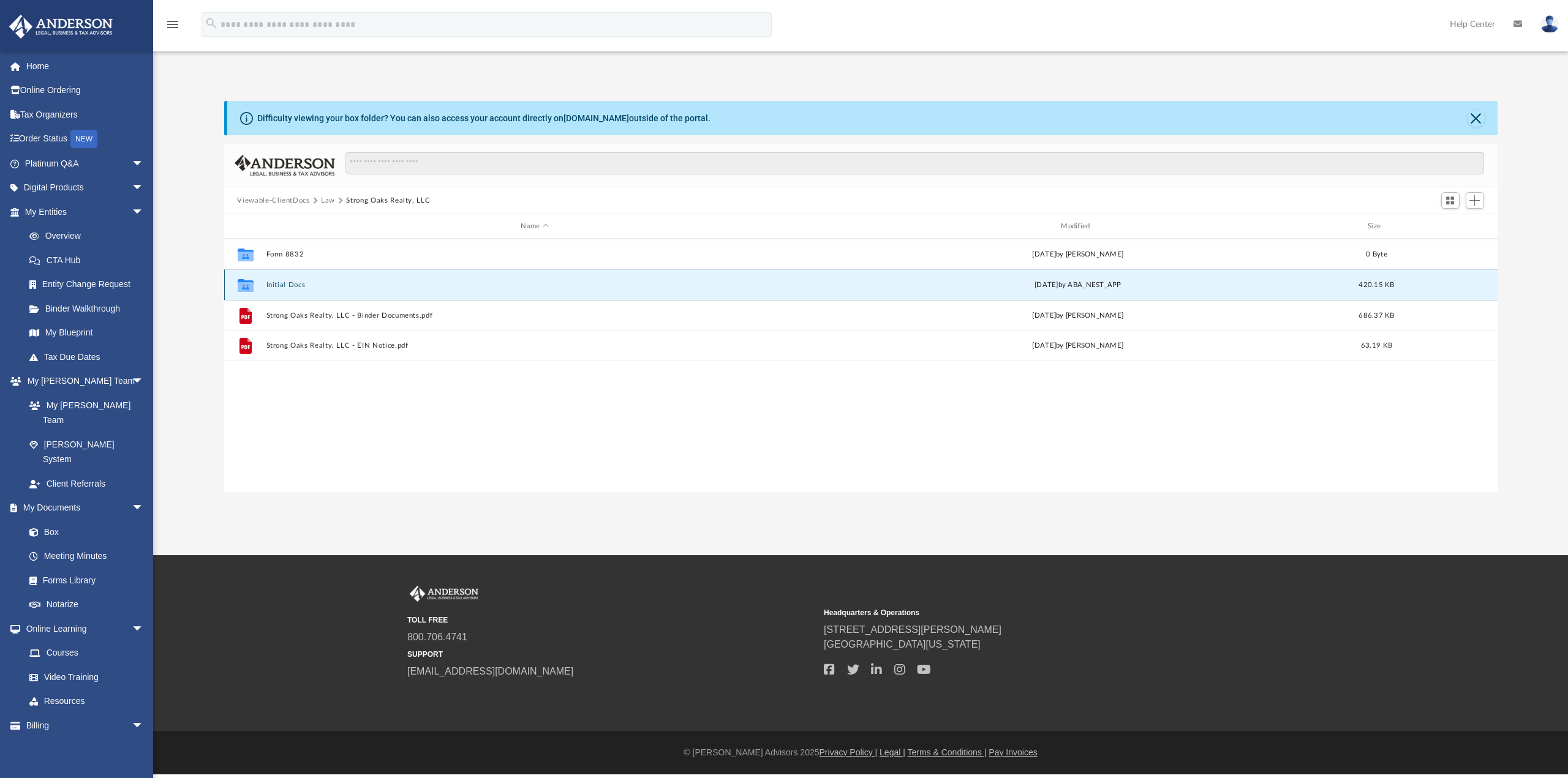
click at [281, 285] on button "Initial Docs" at bounding box center [534, 285] width 538 height 8
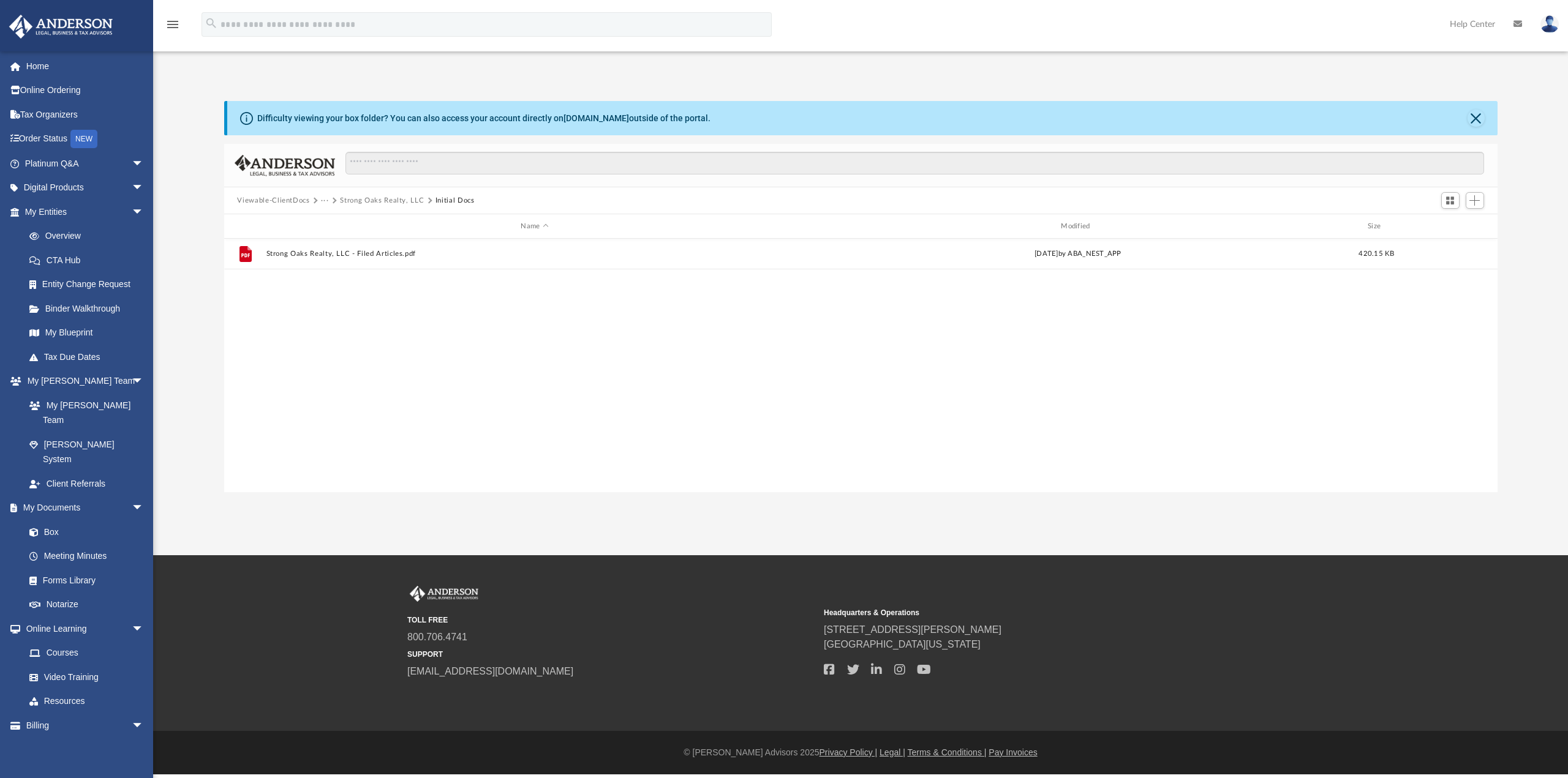
click at [383, 198] on button "Strong Oaks Realty, LLC" at bounding box center [381, 201] width 84 height 11
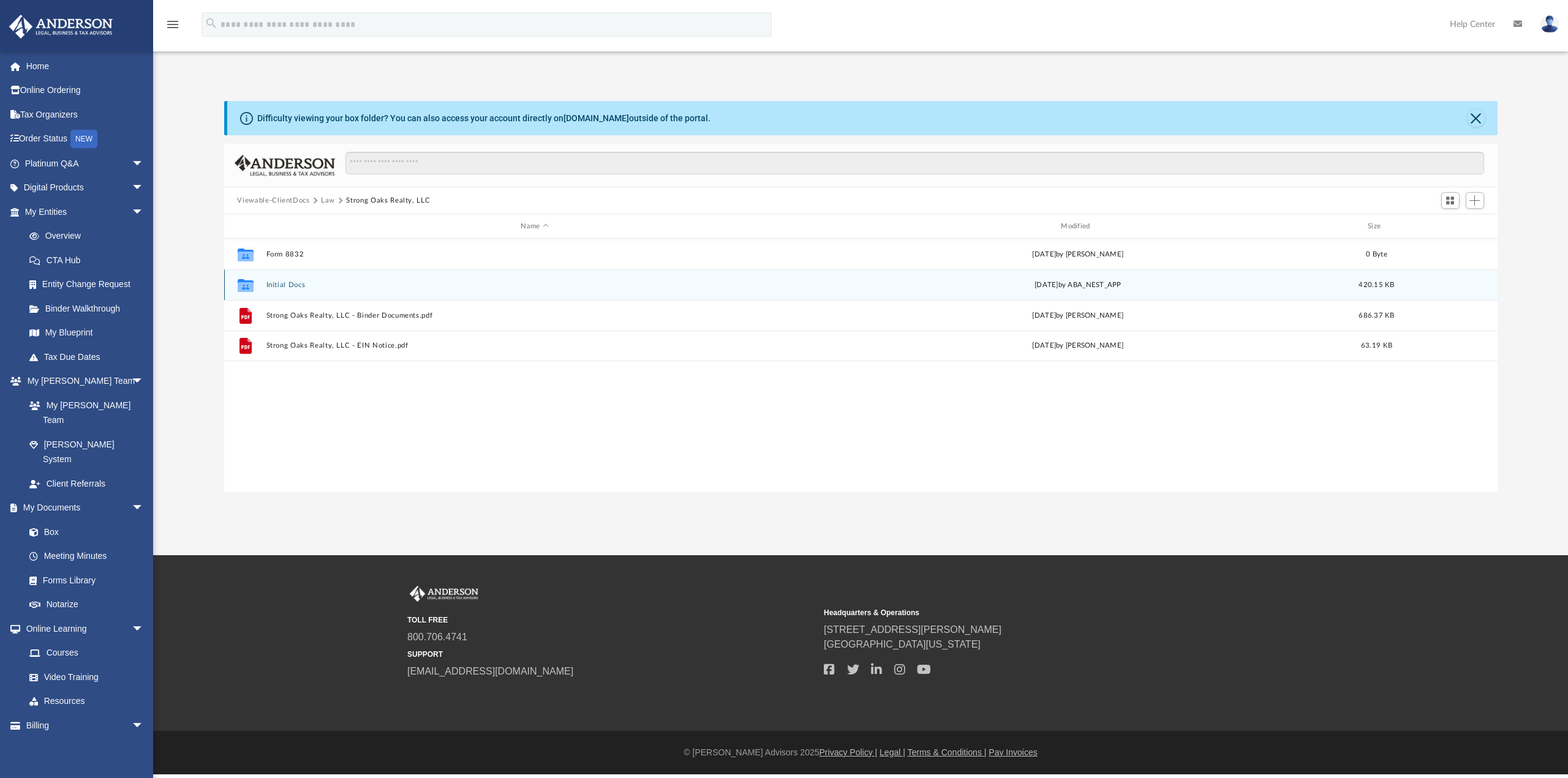
click at [287, 285] on button "Initial Docs" at bounding box center [534, 285] width 538 height 8
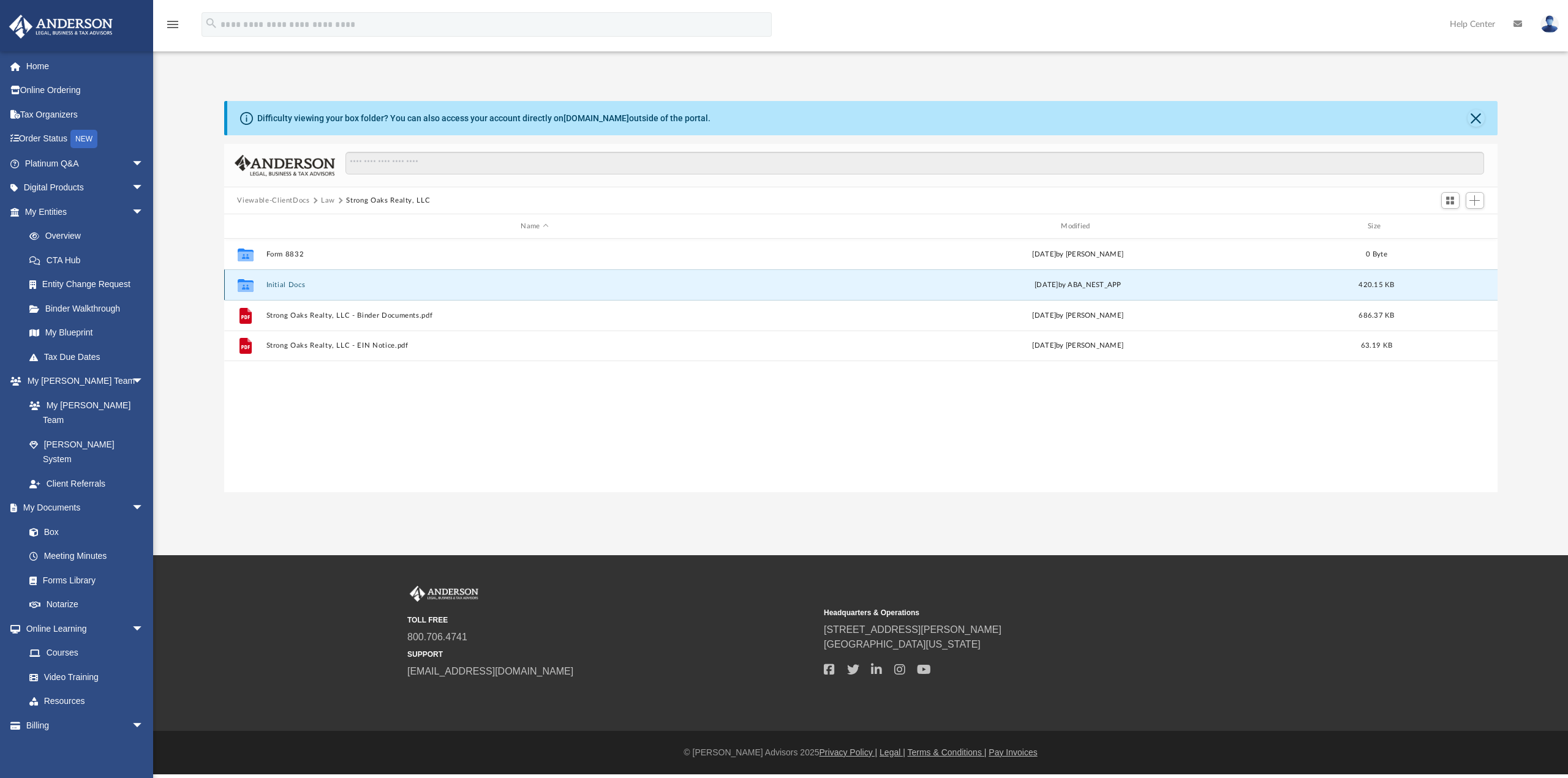
click at [287, 285] on button "Initial Docs" at bounding box center [534, 285] width 538 height 8
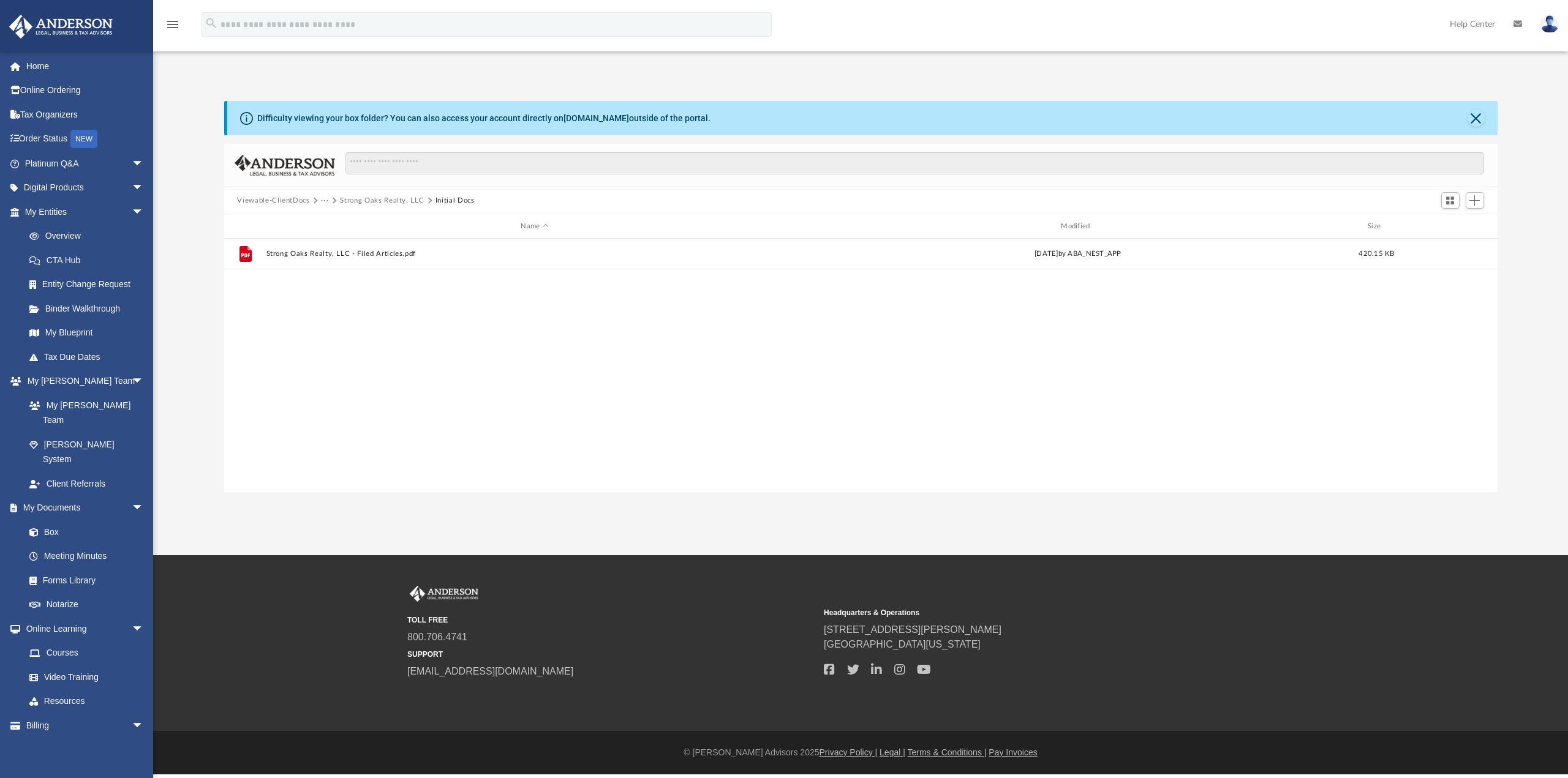
click at [356, 202] on button "Strong Oaks Realty, LLC" at bounding box center [381, 201] width 84 height 11
click at [436, 201] on button "Initial Docs" at bounding box center [455, 201] width 39 height 11
